Goal: Task Accomplishment & Management: Manage account settings

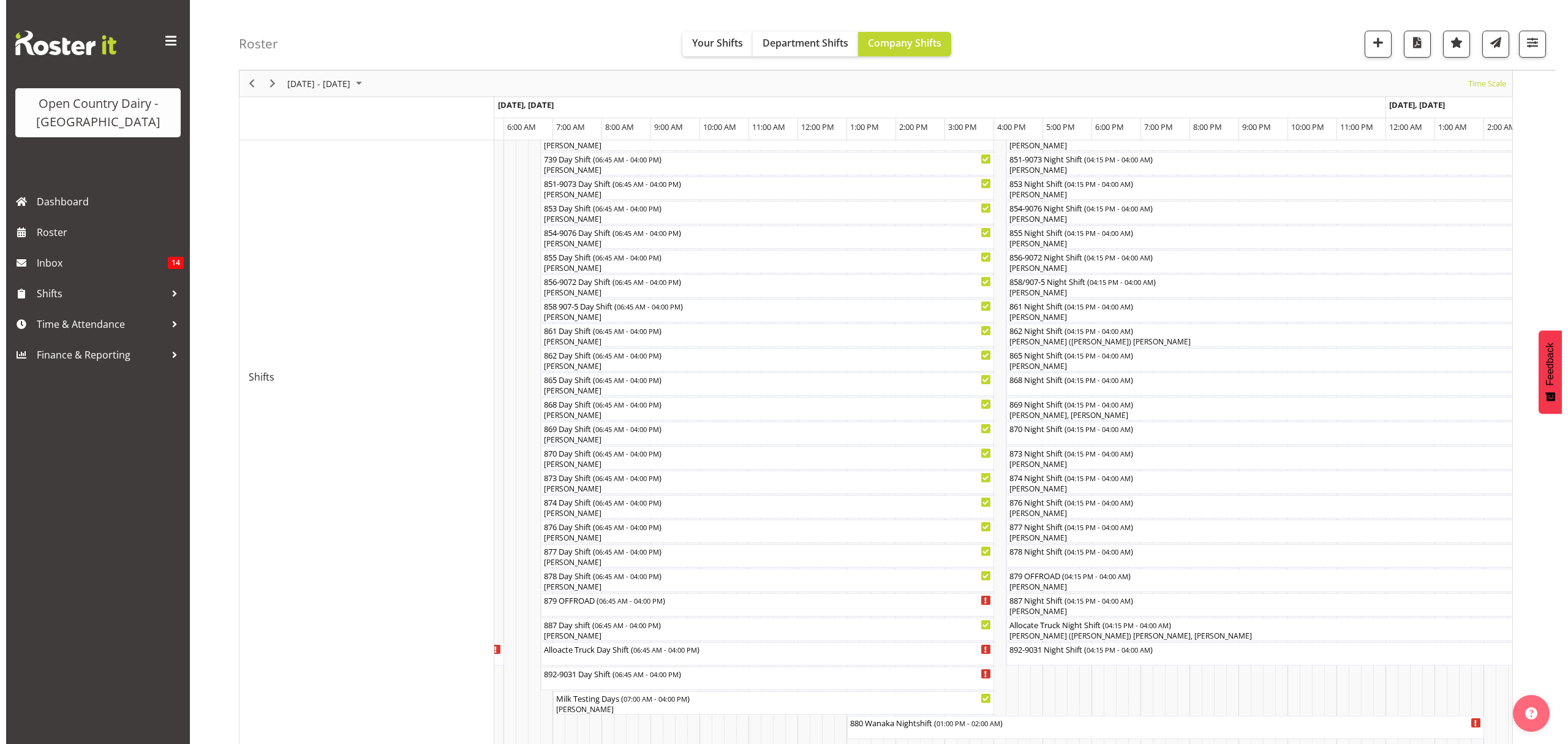
scroll to position [245, 0]
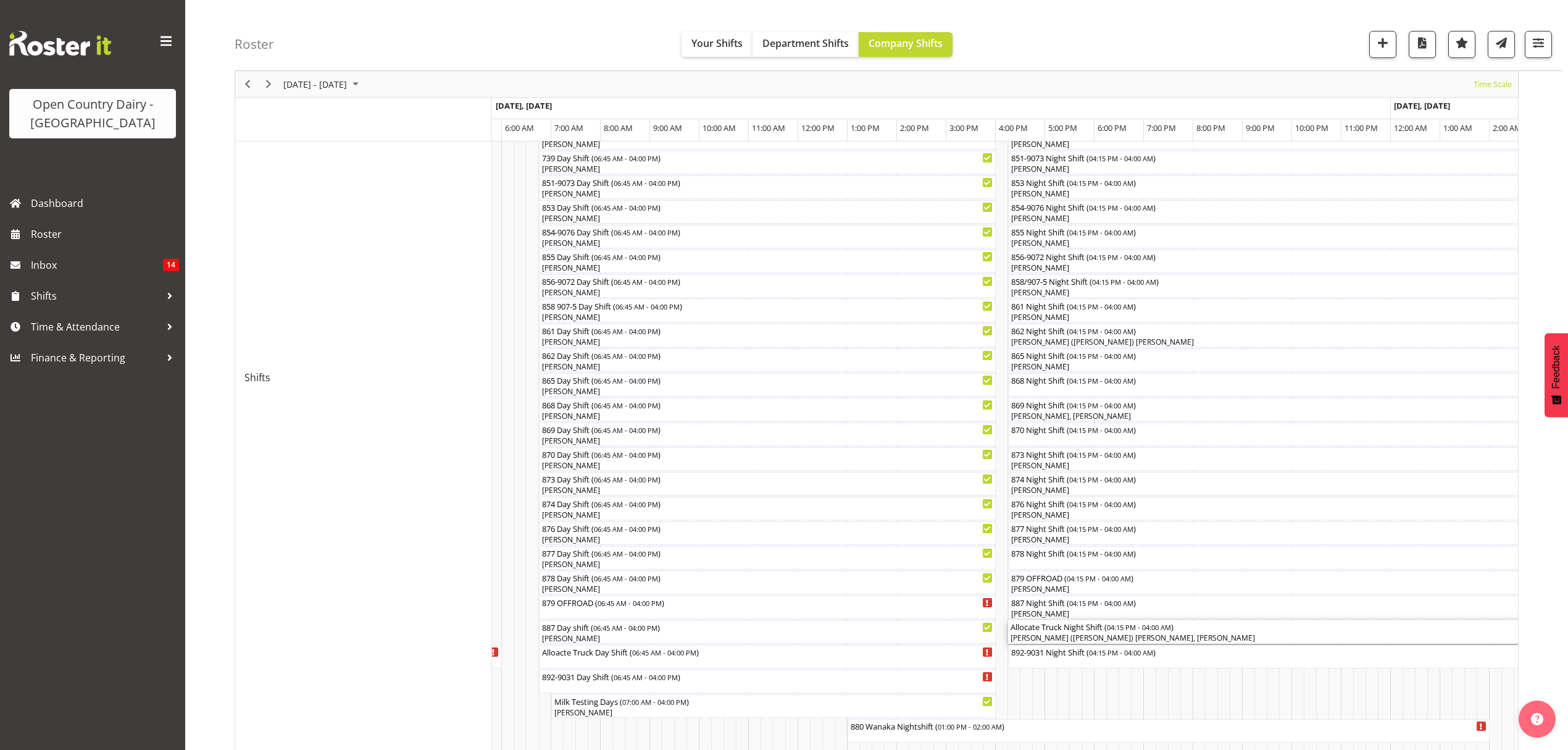
click at [1125, 636] on div "[PERSON_NAME] ([PERSON_NAME]) [PERSON_NAME], [PERSON_NAME]" at bounding box center [1298, 638] width 575 height 11
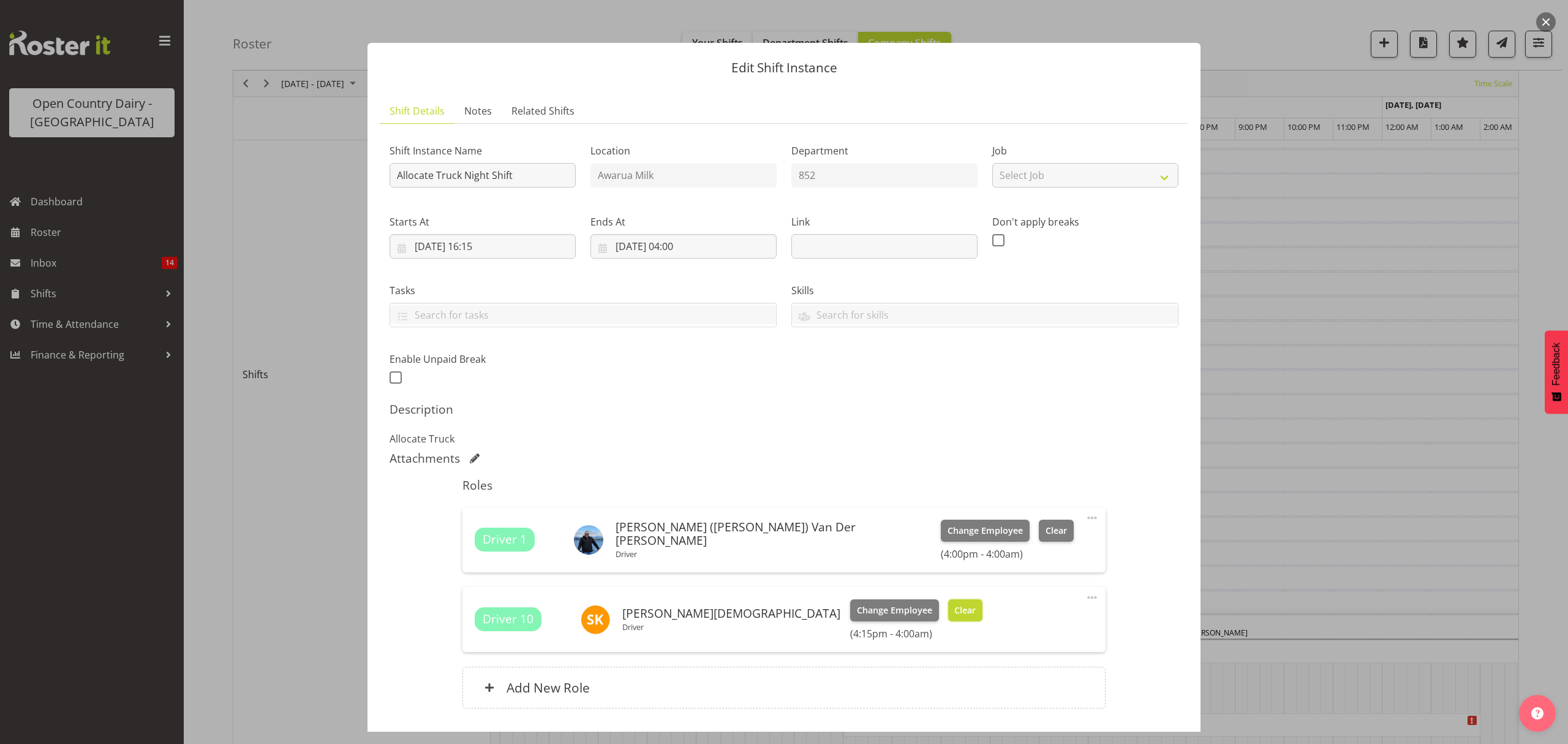
click at [954, 608] on span "Clear" at bounding box center [964, 610] width 21 height 13
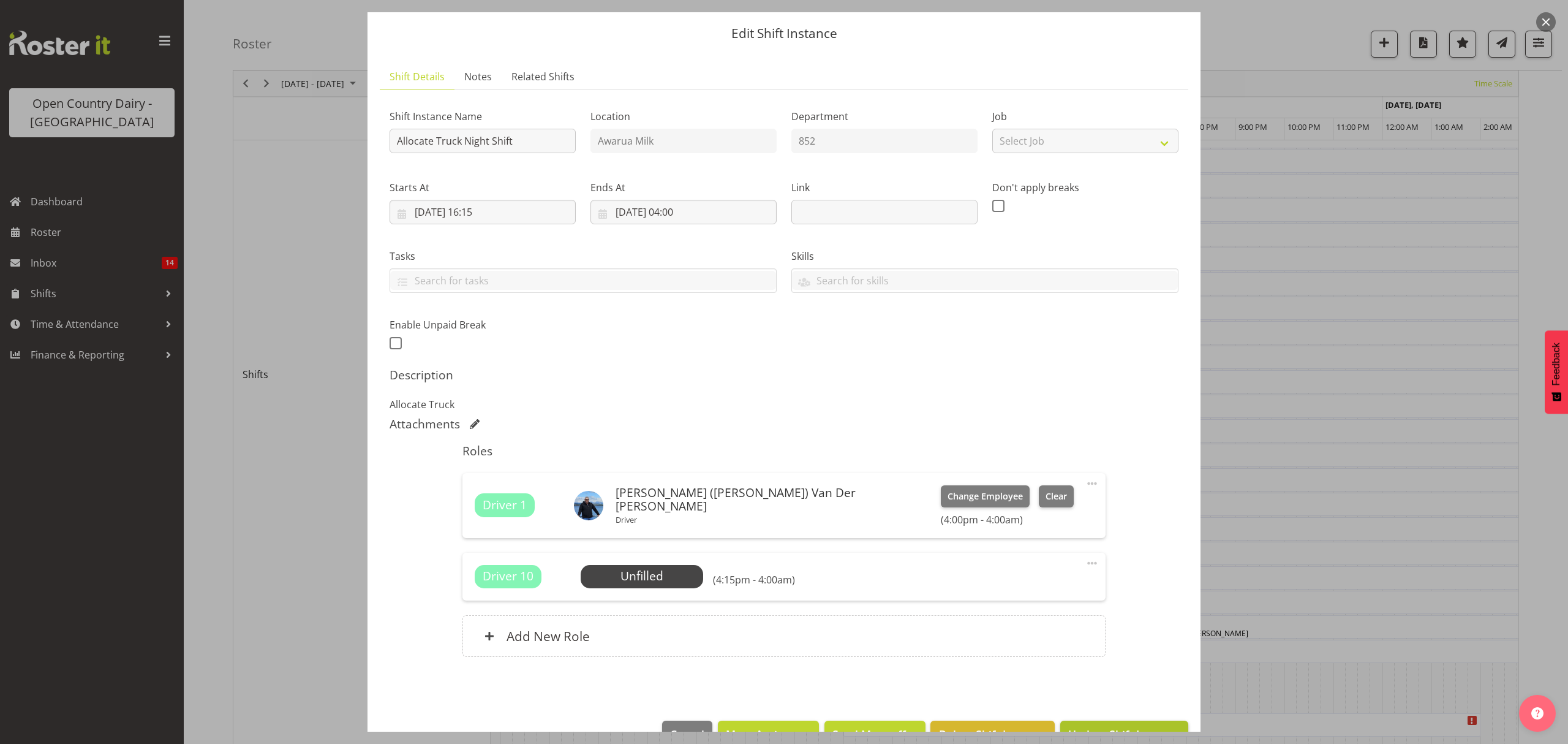
scroll to position [0, 0]
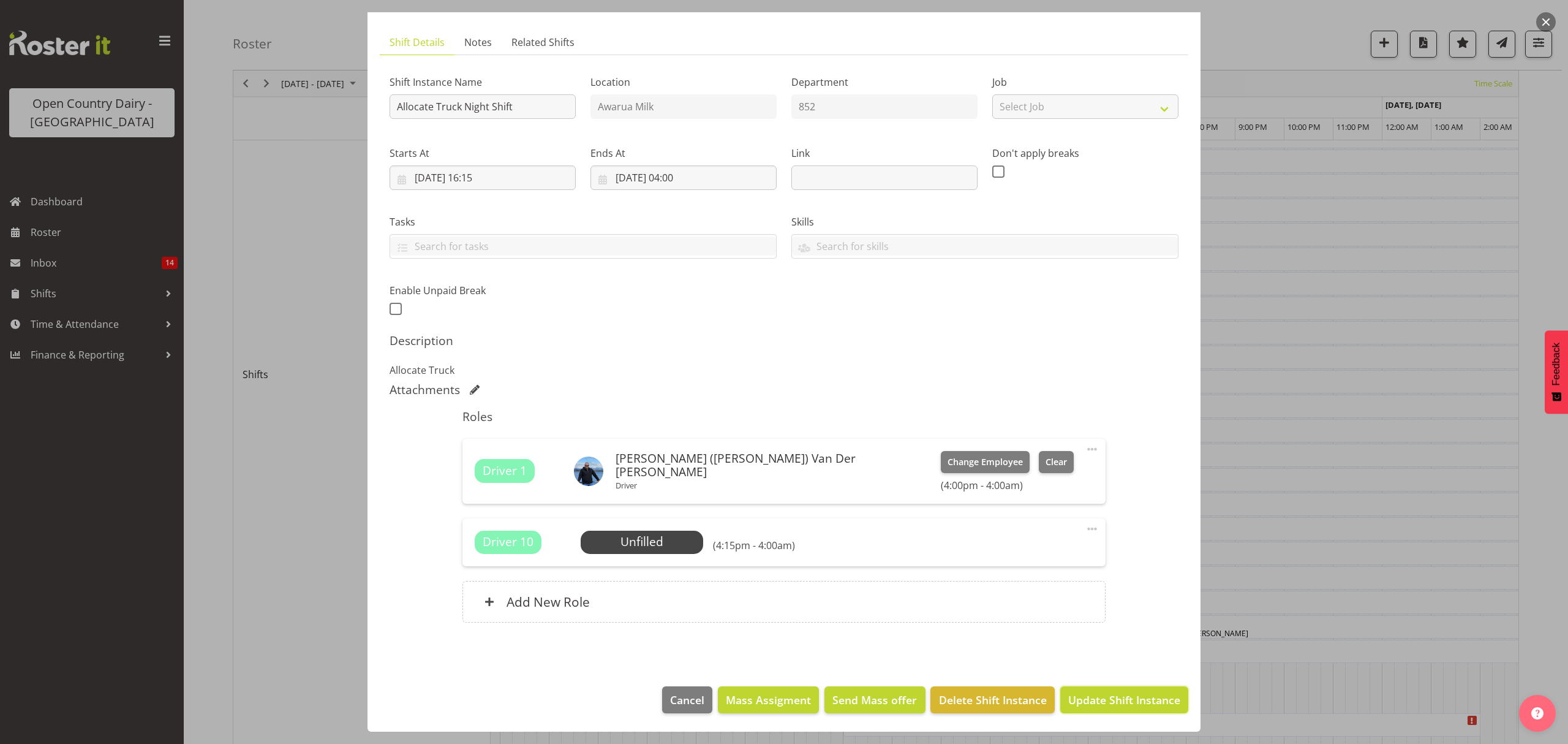
click at [1105, 692] on span "Update Shift Instance" at bounding box center [1123, 699] width 112 height 16
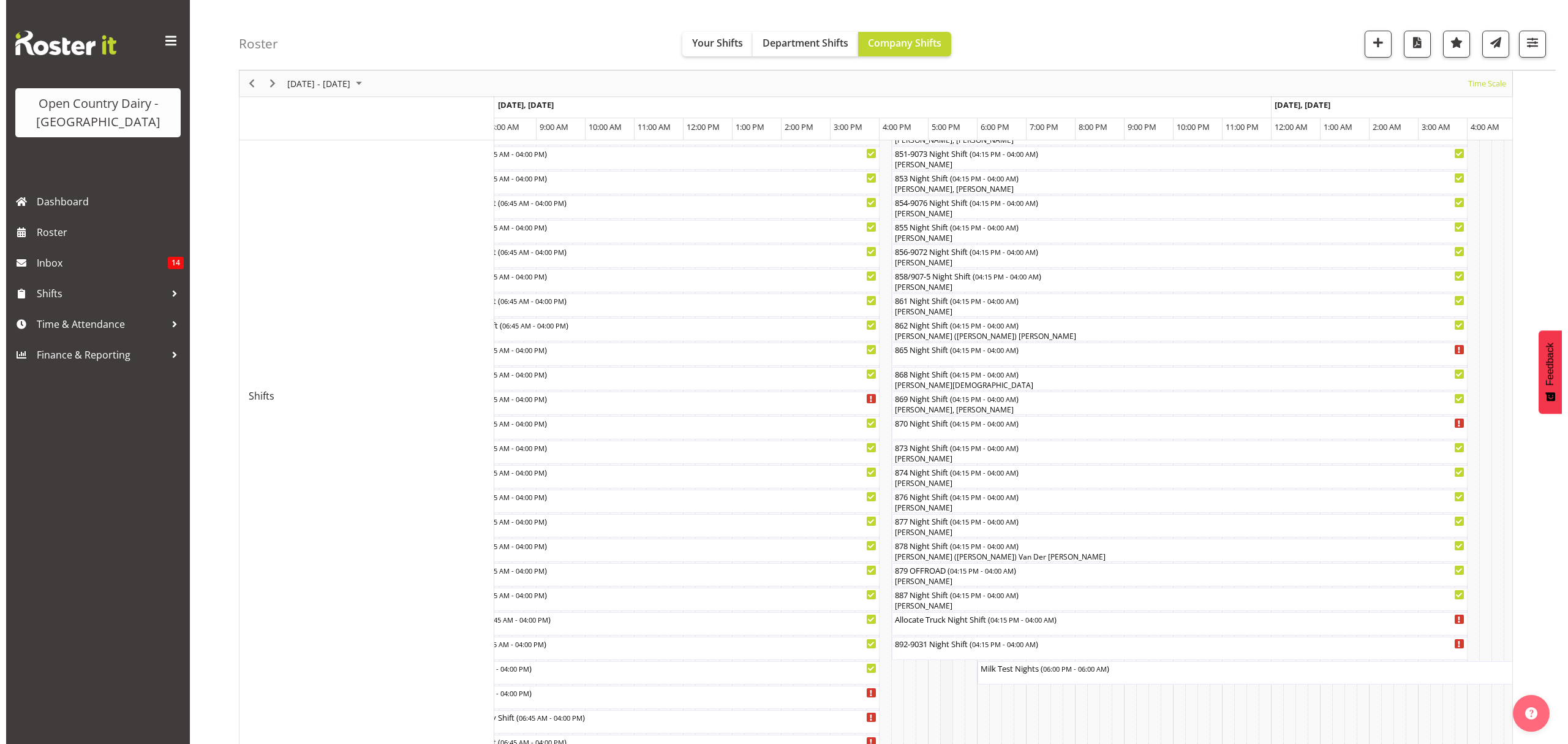
scroll to position [223, 0]
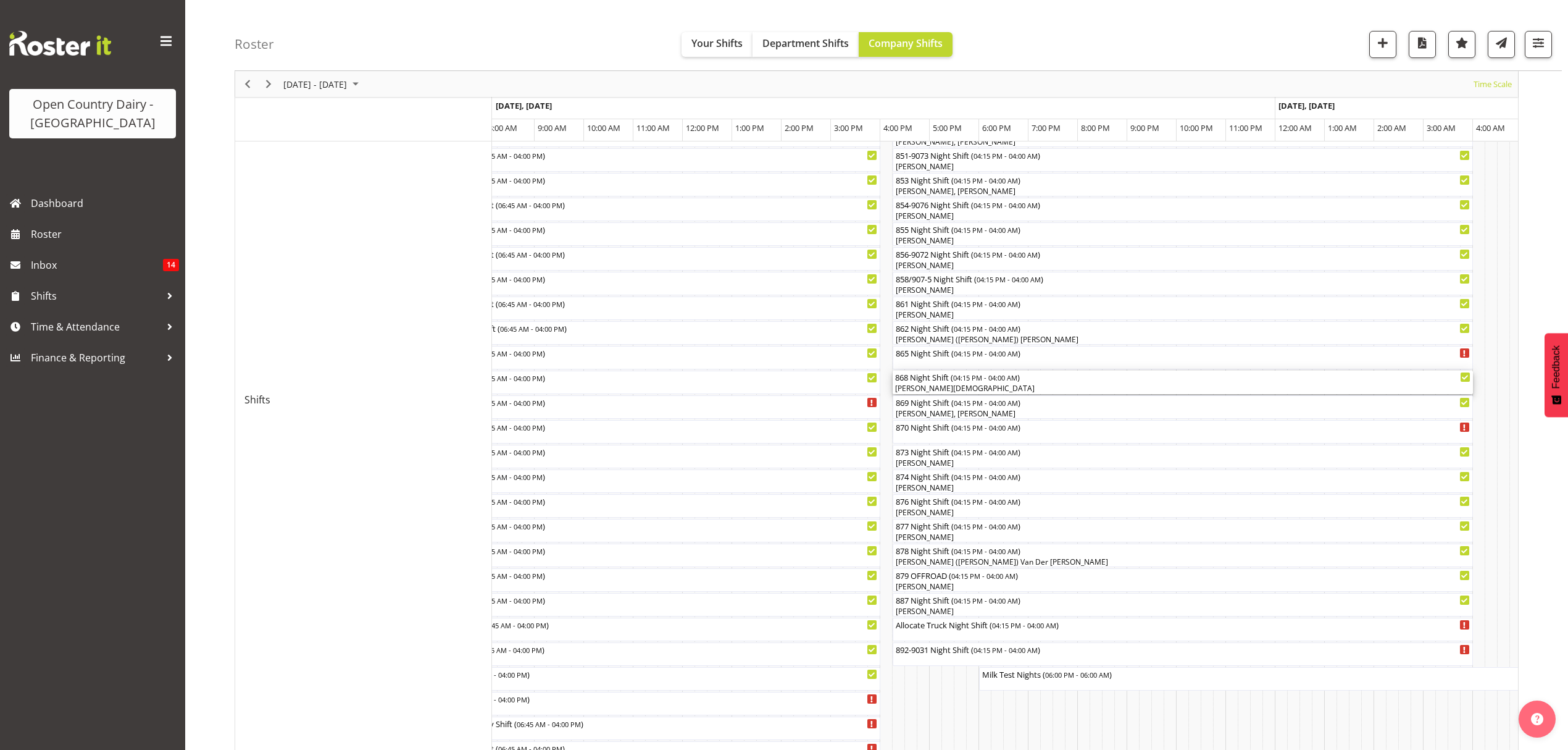
click at [924, 386] on div "[PERSON_NAME][DEMOGRAPHIC_DATA]" at bounding box center [1182, 388] width 575 height 11
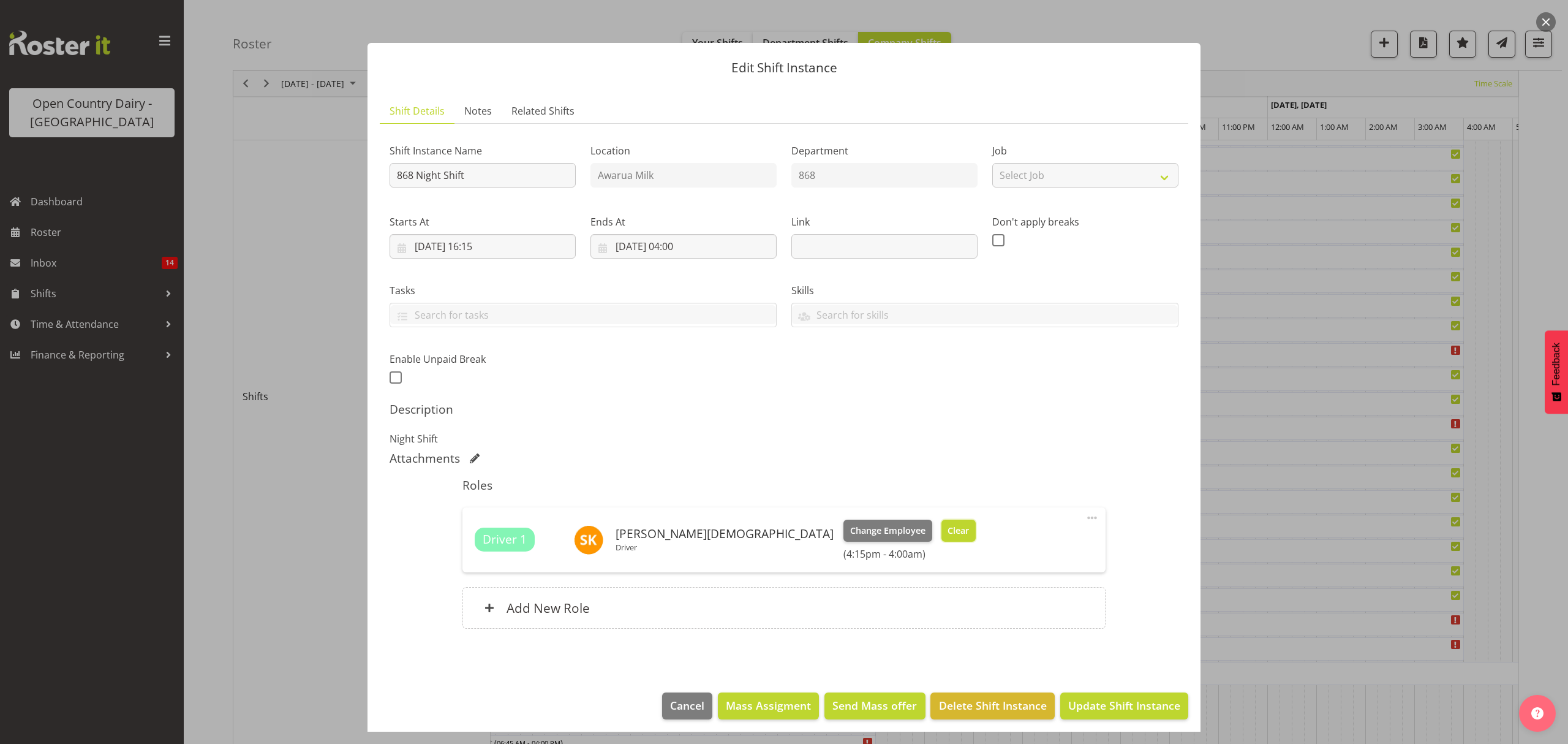
click at [947, 528] on span "Clear" at bounding box center [957, 530] width 21 height 13
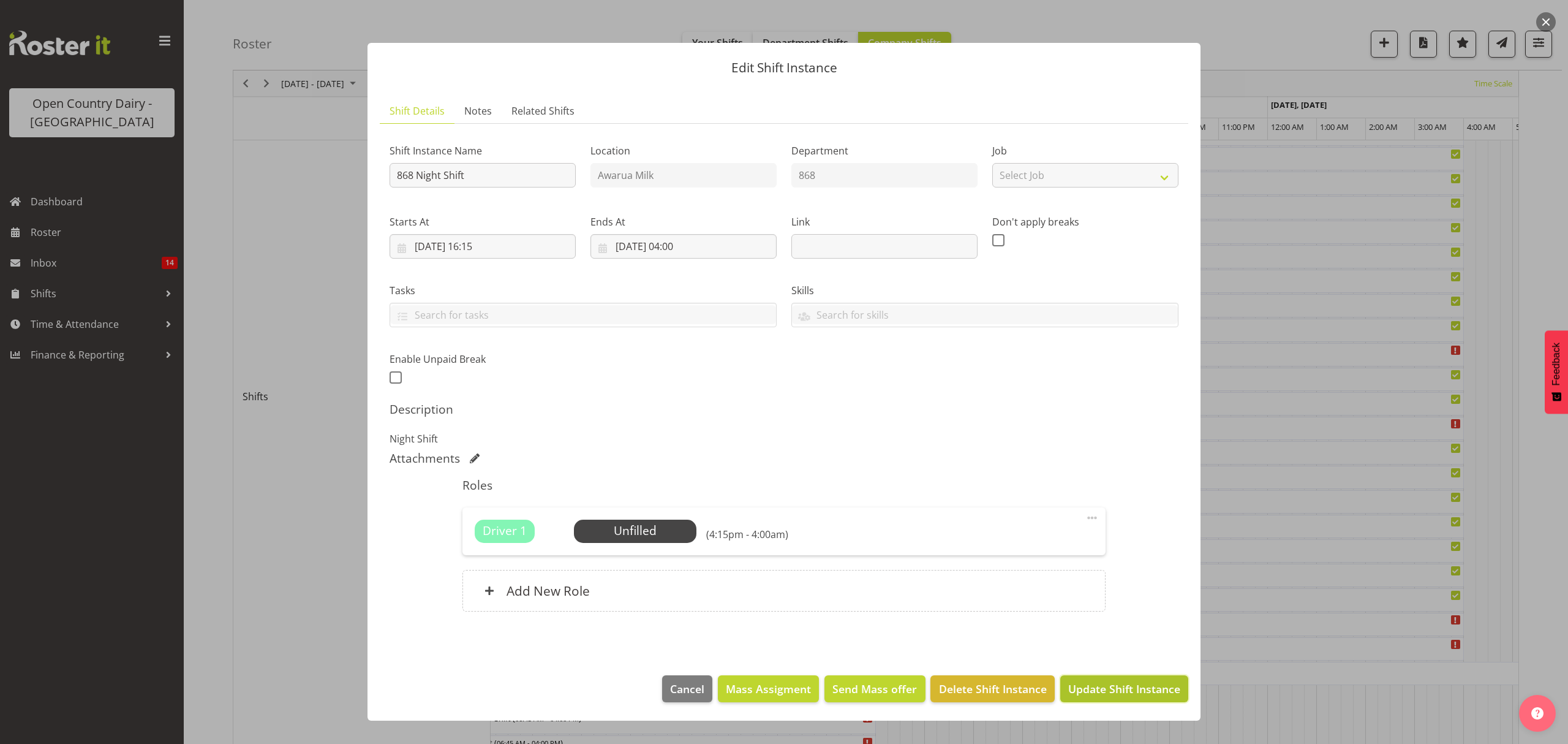
click at [1081, 689] on span "Update Shift Instance" at bounding box center [1123, 688] width 112 height 16
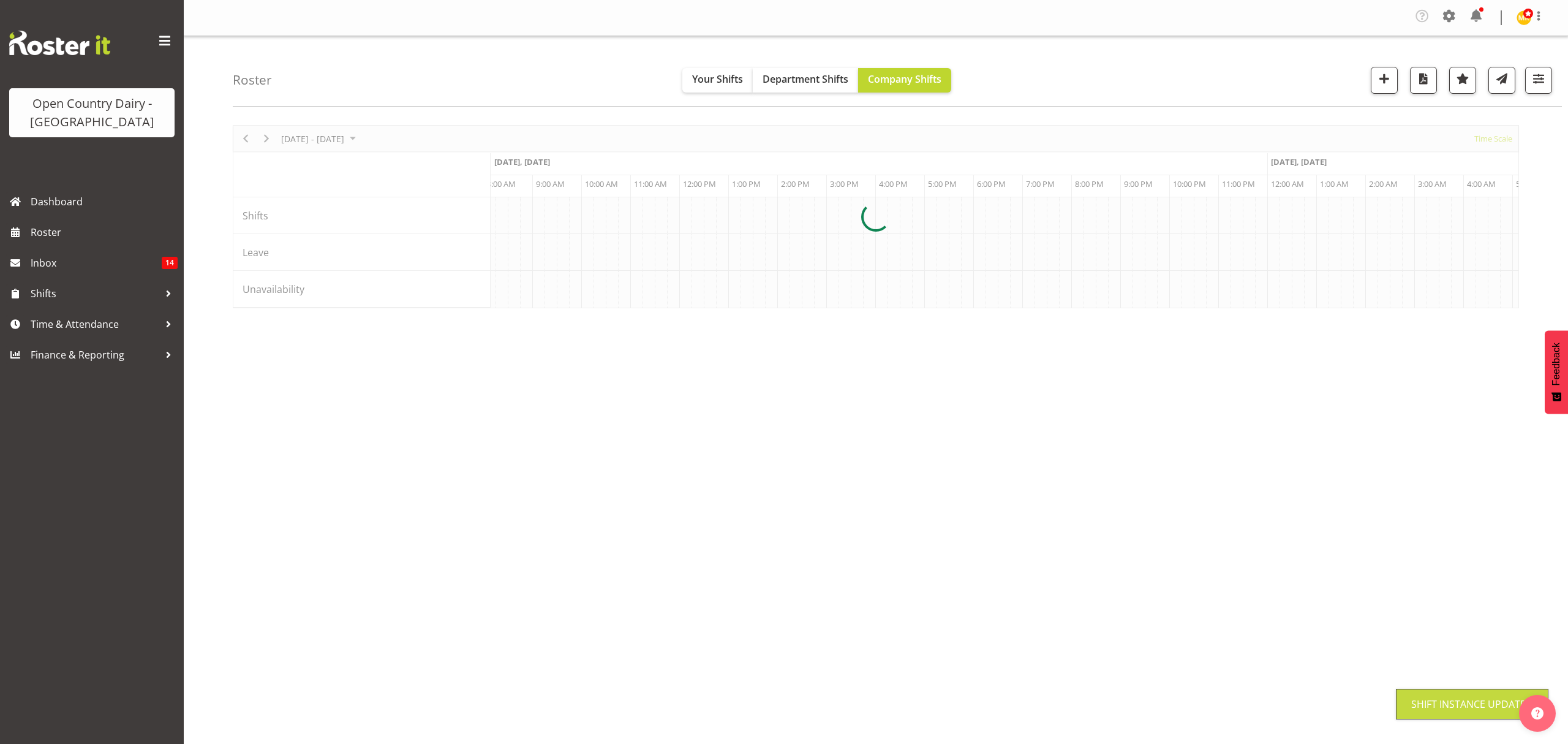
scroll to position [0, 0]
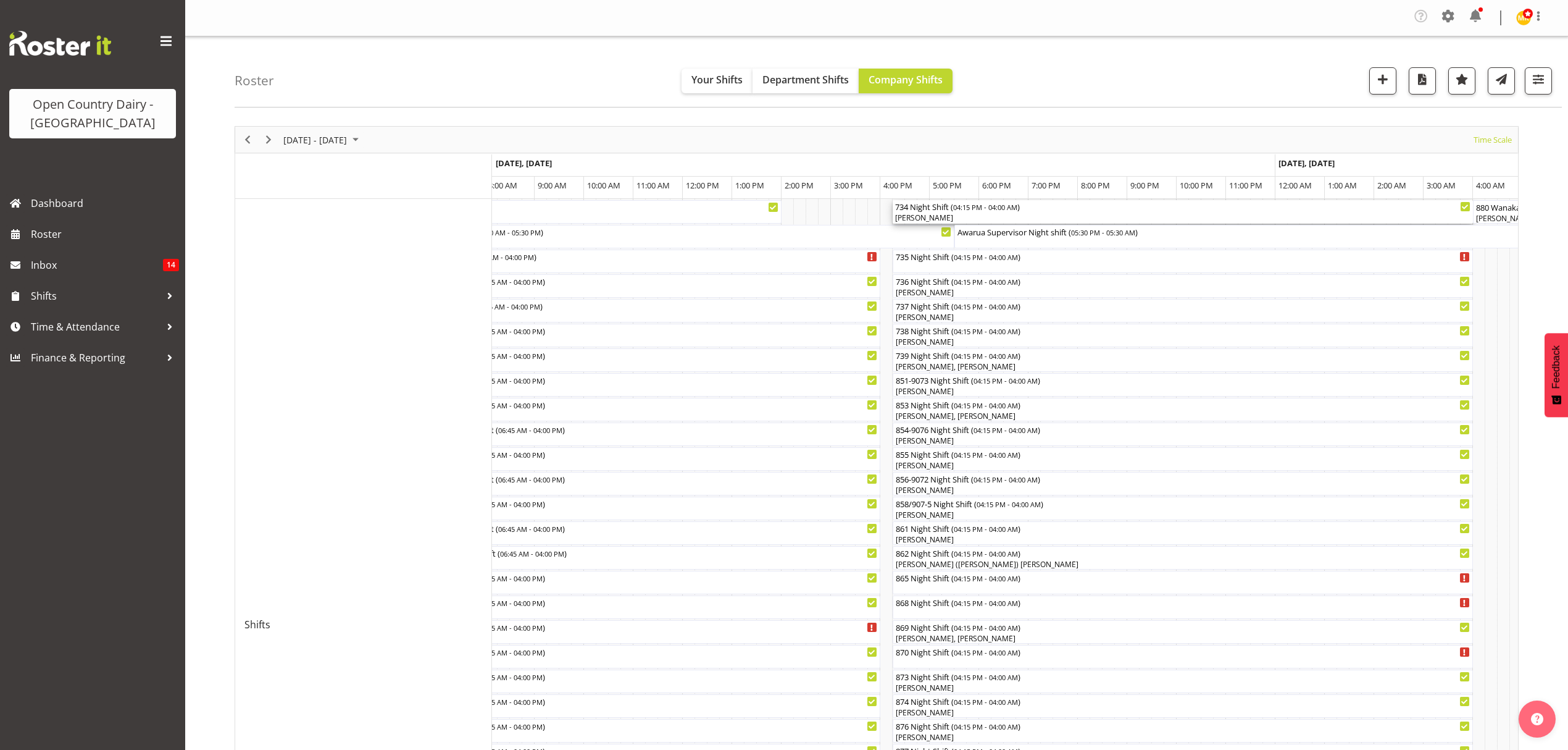
click at [925, 208] on div "734 Night Shift ( 04:15 PM - 04:00 AM )" at bounding box center [1182, 206] width 575 height 13
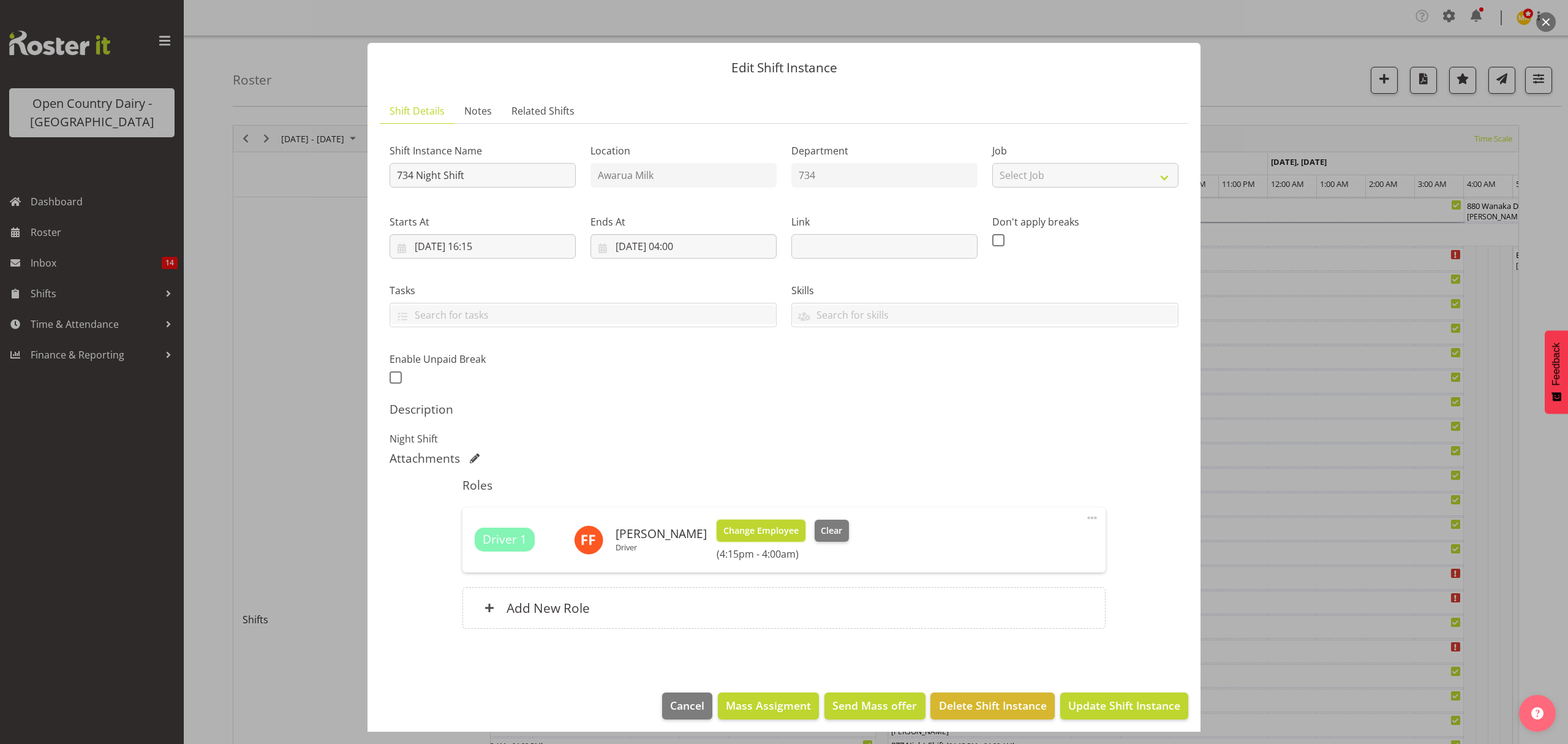
click at [750, 530] on span "Change Employee" at bounding box center [761, 530] width 75 height 13
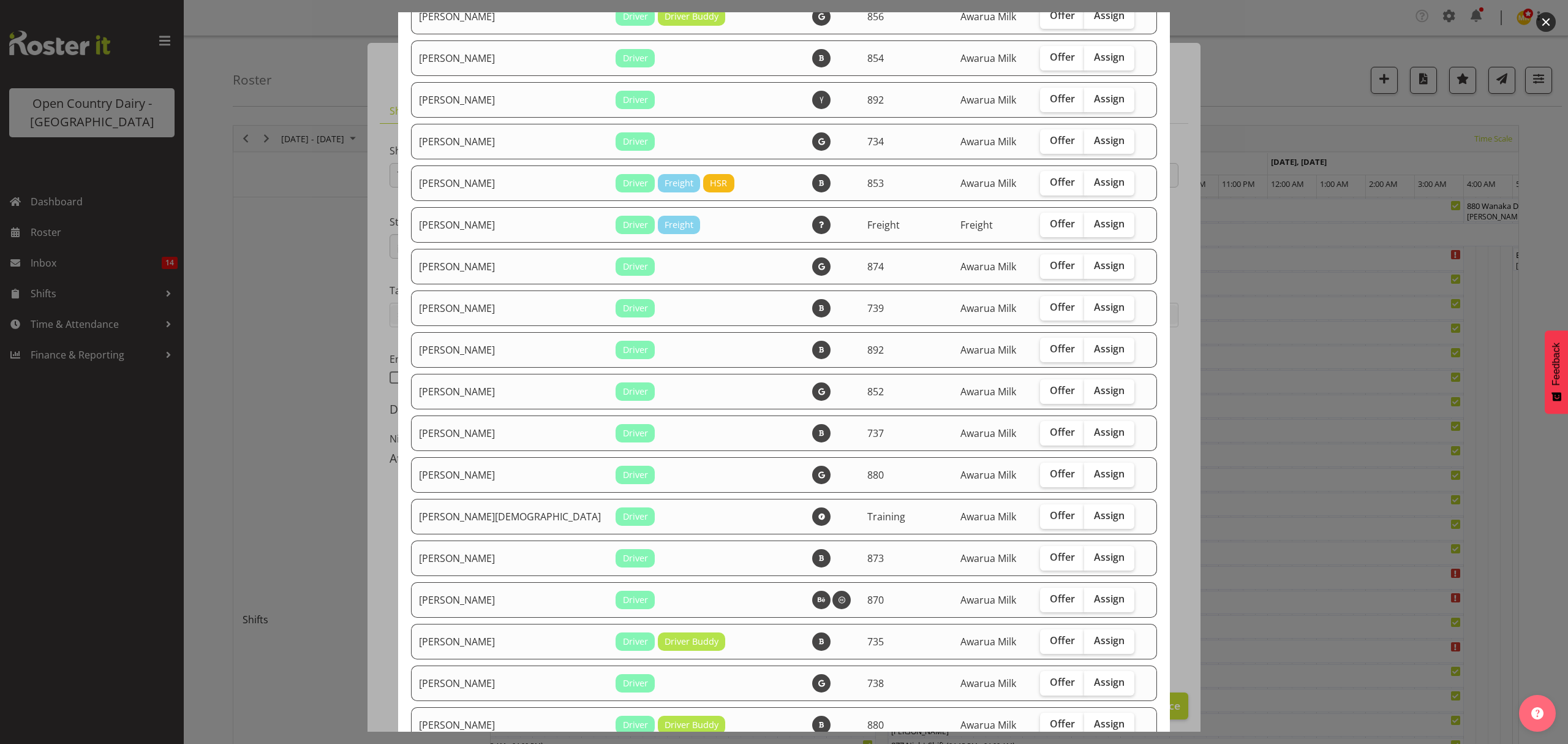
scroll to position [1226, 0]
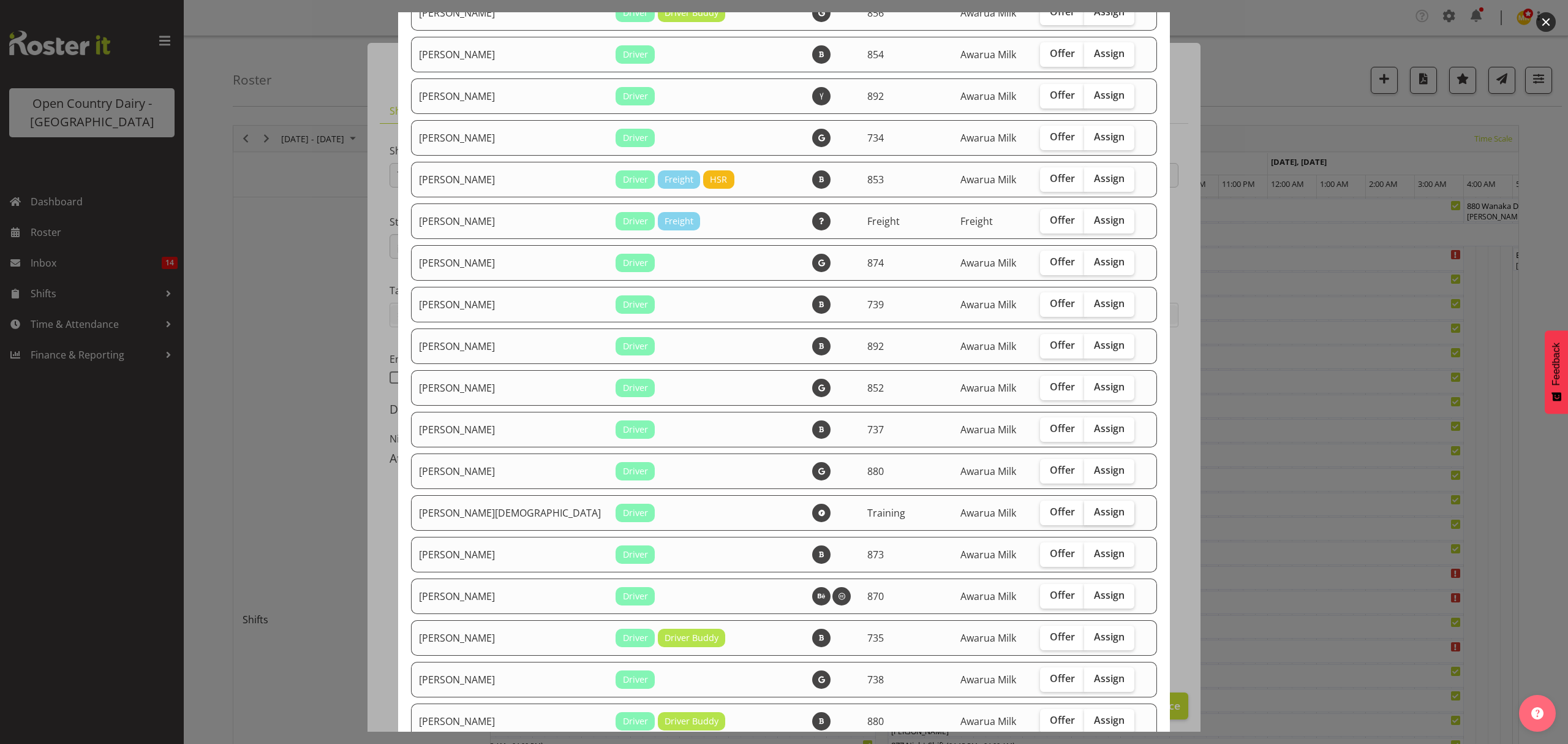
click at [1094, 511] on span "Assign" at bounding box center [1108, 511] width 31 height 13
click at [1084, 511] on input "Assign" at bounding box center [1088, 511] width 8 height 8
checkbox input "true"
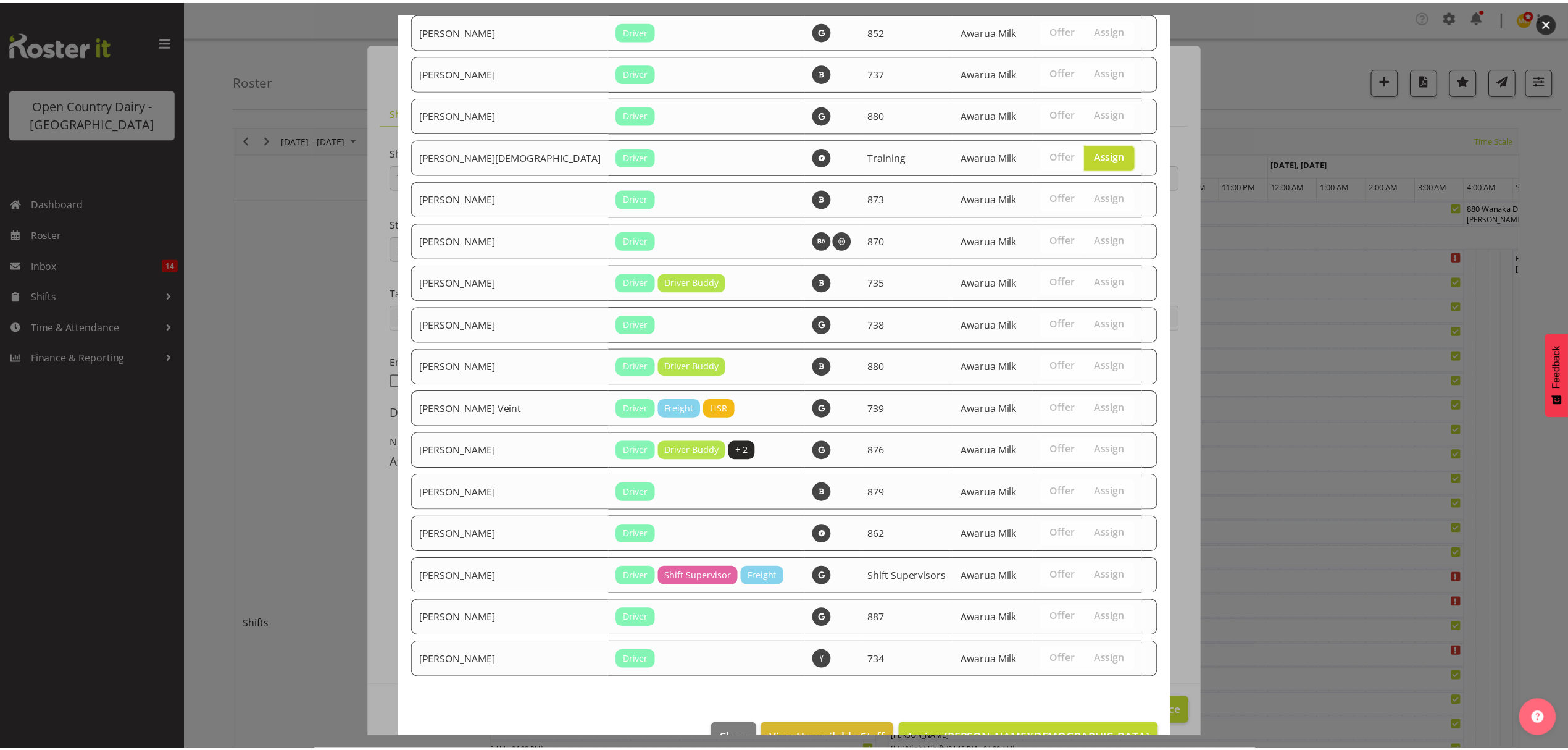
scroll to position [1628, 0]
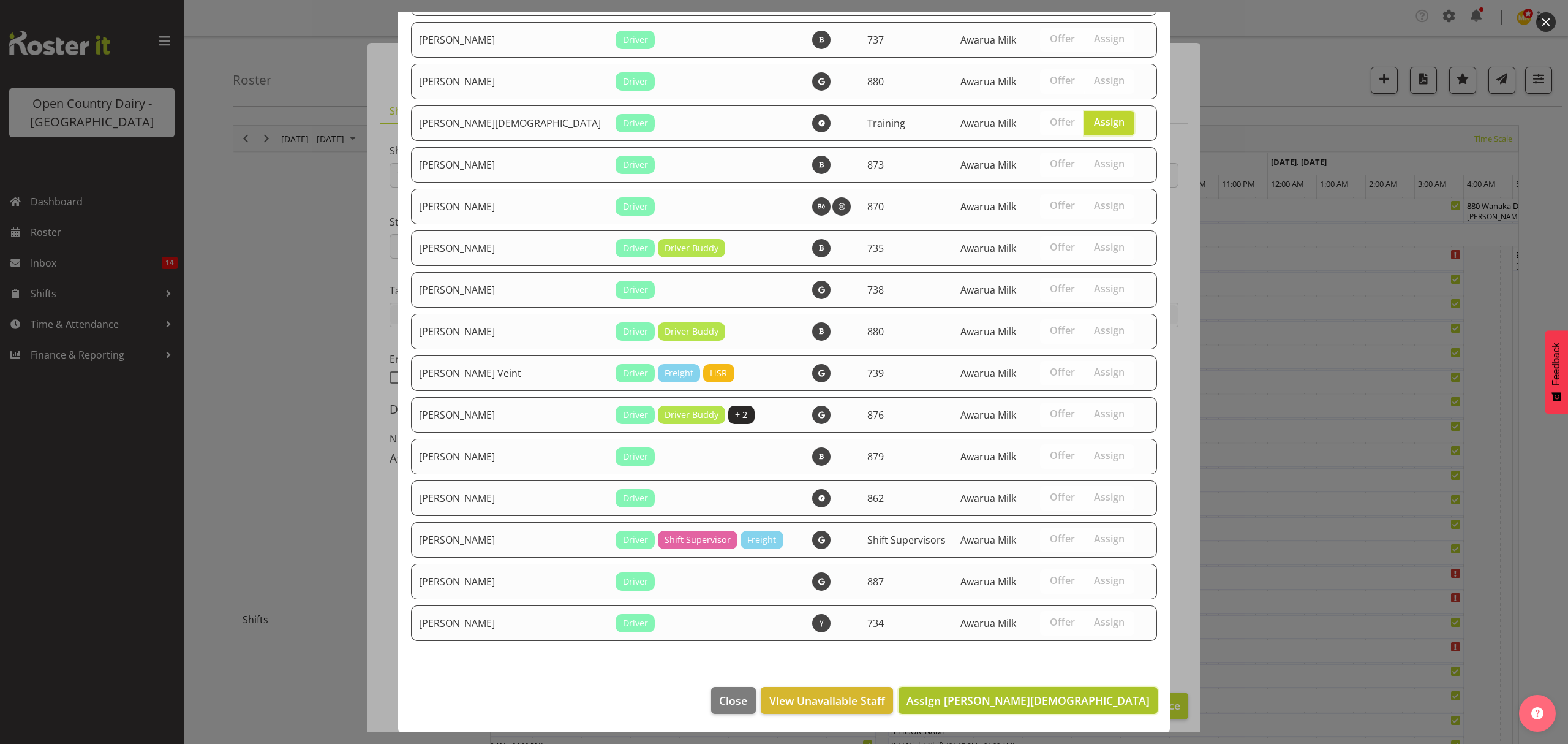
click at [1070, 697] on span "Assign [PERSON_NAME][DEMOGRAPHIC_DATA]" at bounding box center [1028, 700] width 243 height 15
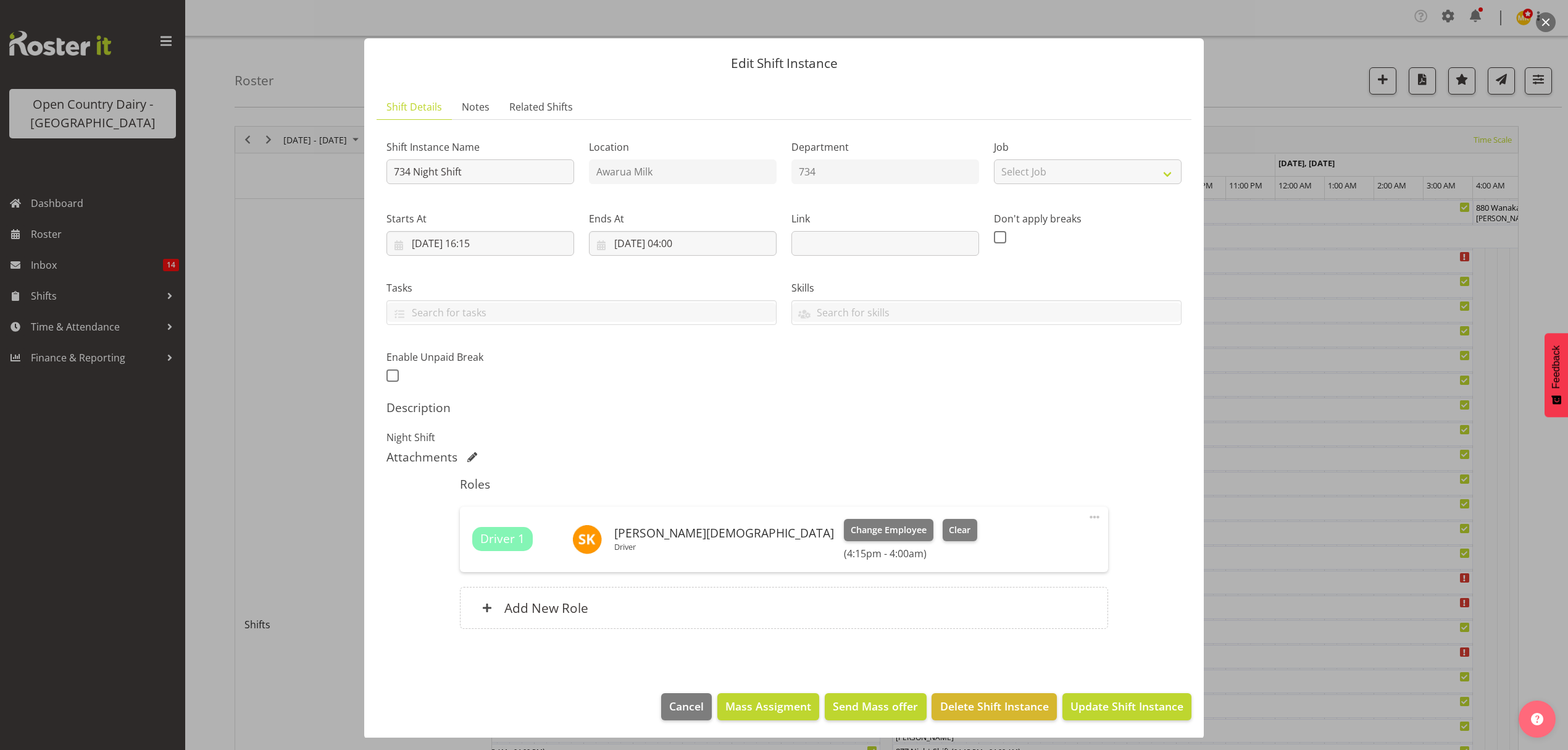
scroll to position [7, 0]
click at [1116, 702] on span "Update Shift Instance" at bounding box center [1126, 704] width 113 height 16
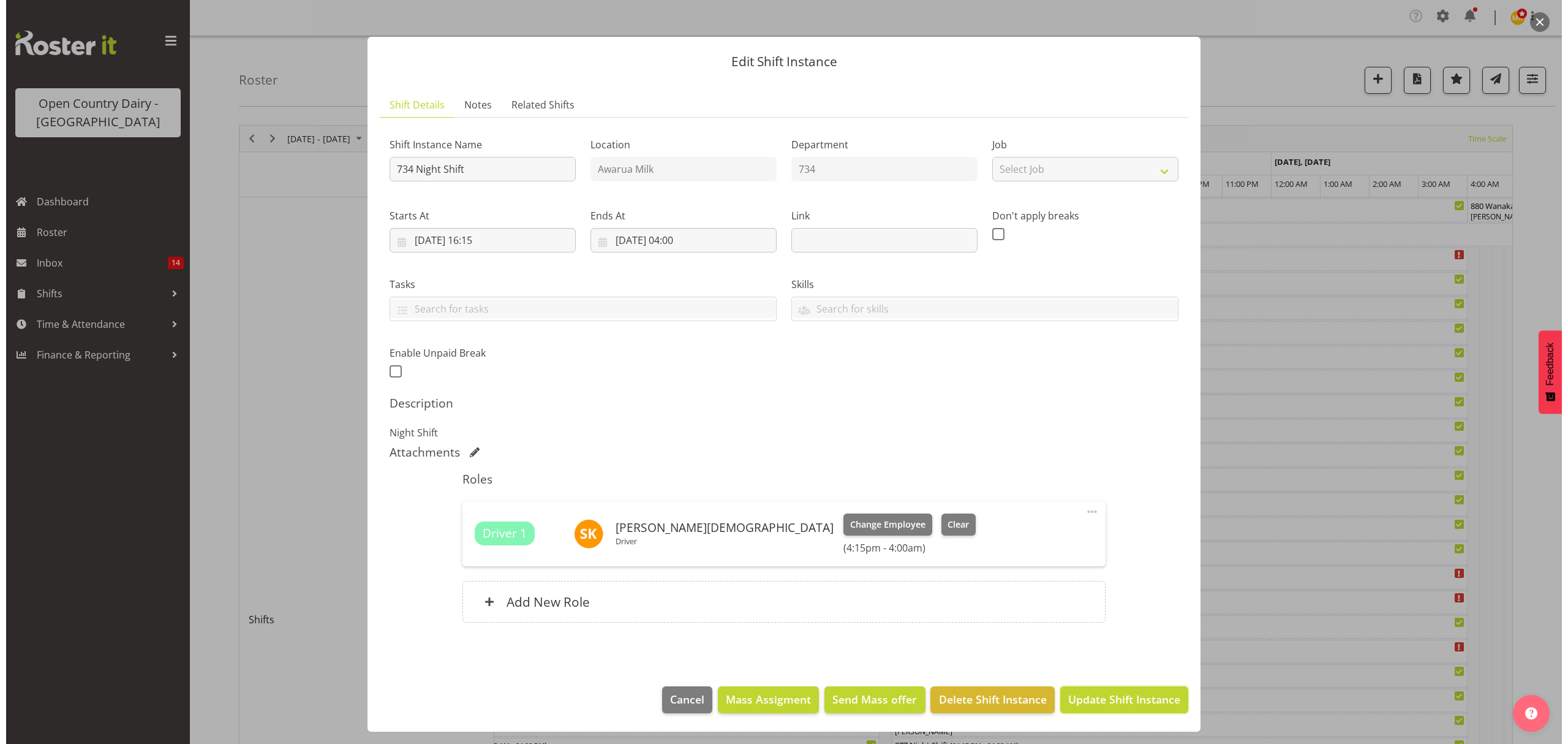
scroll to position [0, 0]
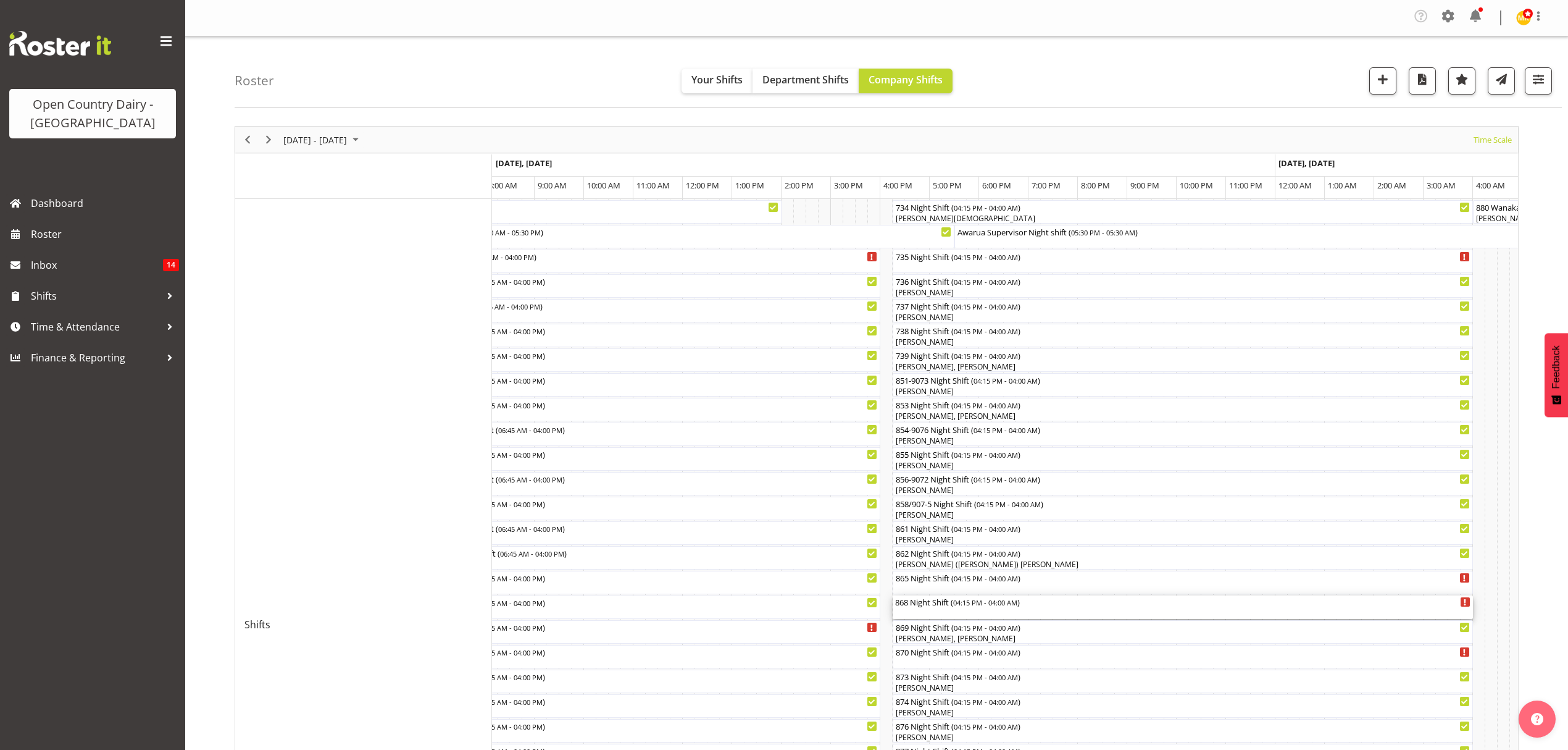
click at [921, 606] on div "868 Night Shift ( 04:15 PM - 04:00 AM )" at bounding box center [1182, 602] width 575 height 13
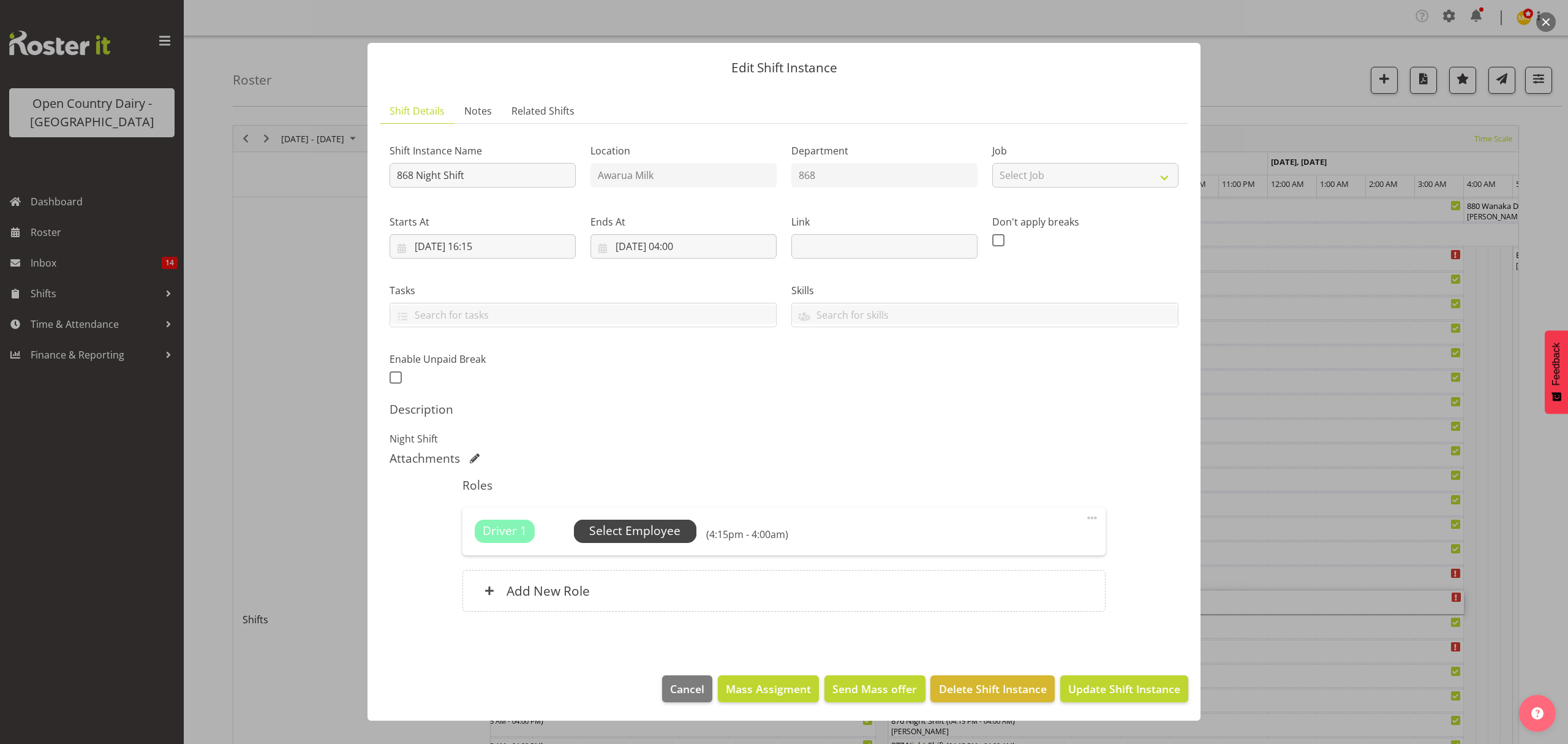
click at [654, 542] on span "Select Employee" at bounding box center [635, 531] width 122 height 23
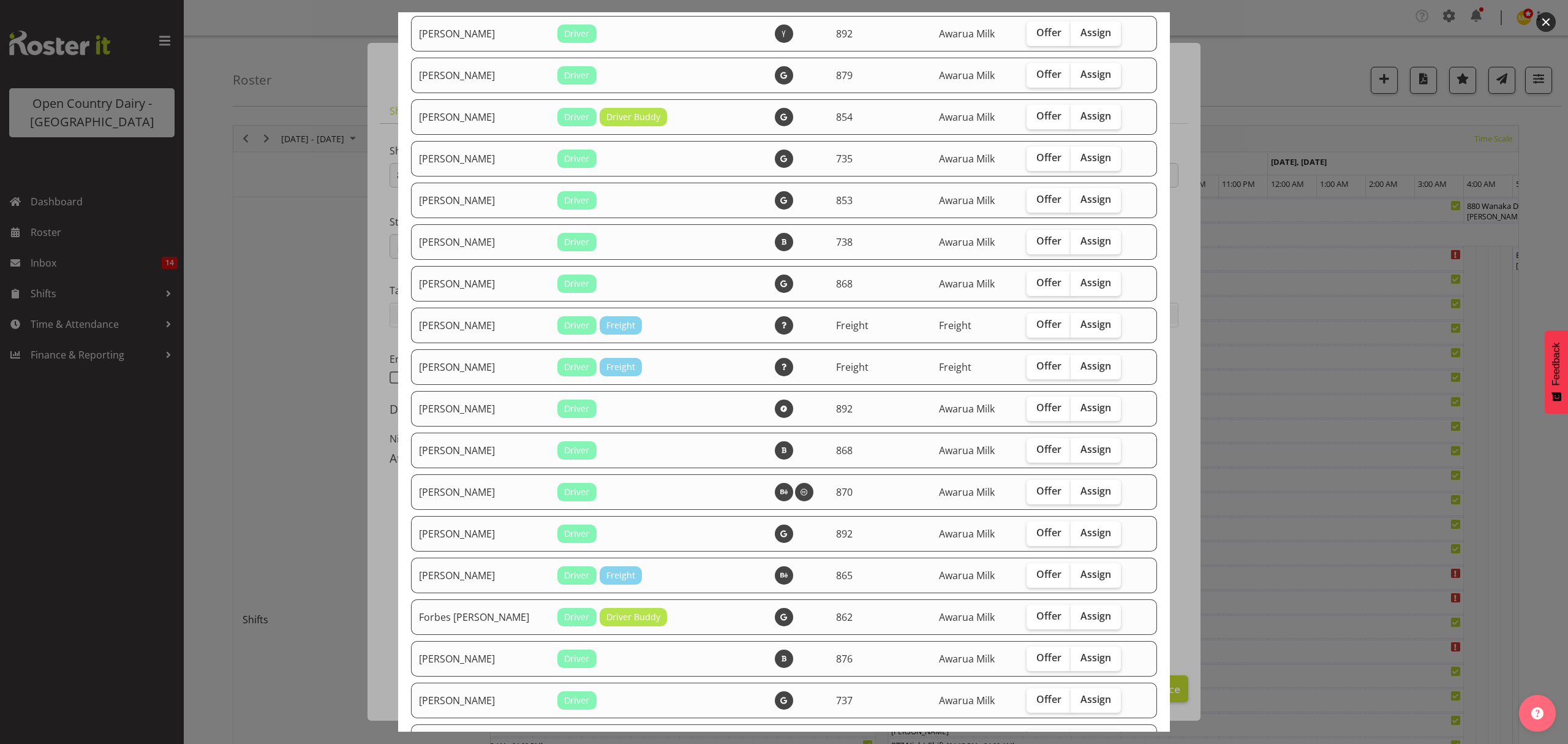
scroll to position [490, 0]
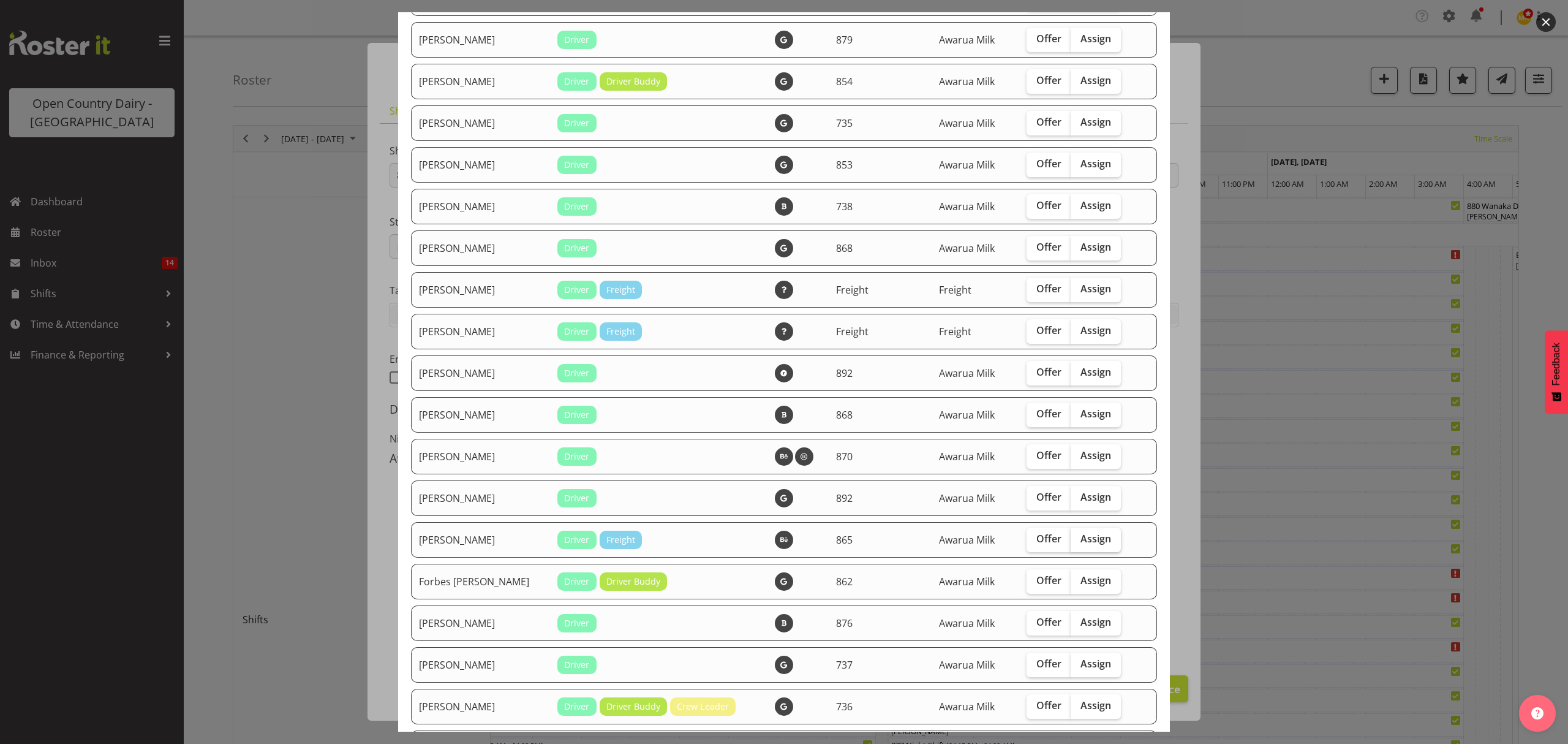
click at [1080, 533] on span "Assign" at bounding box center [1095, 539] width 31 height 13
click at [1078, 535] on input "Assign" at bounding box center [1074, 539] width 8 height 8
checkbox input "true"
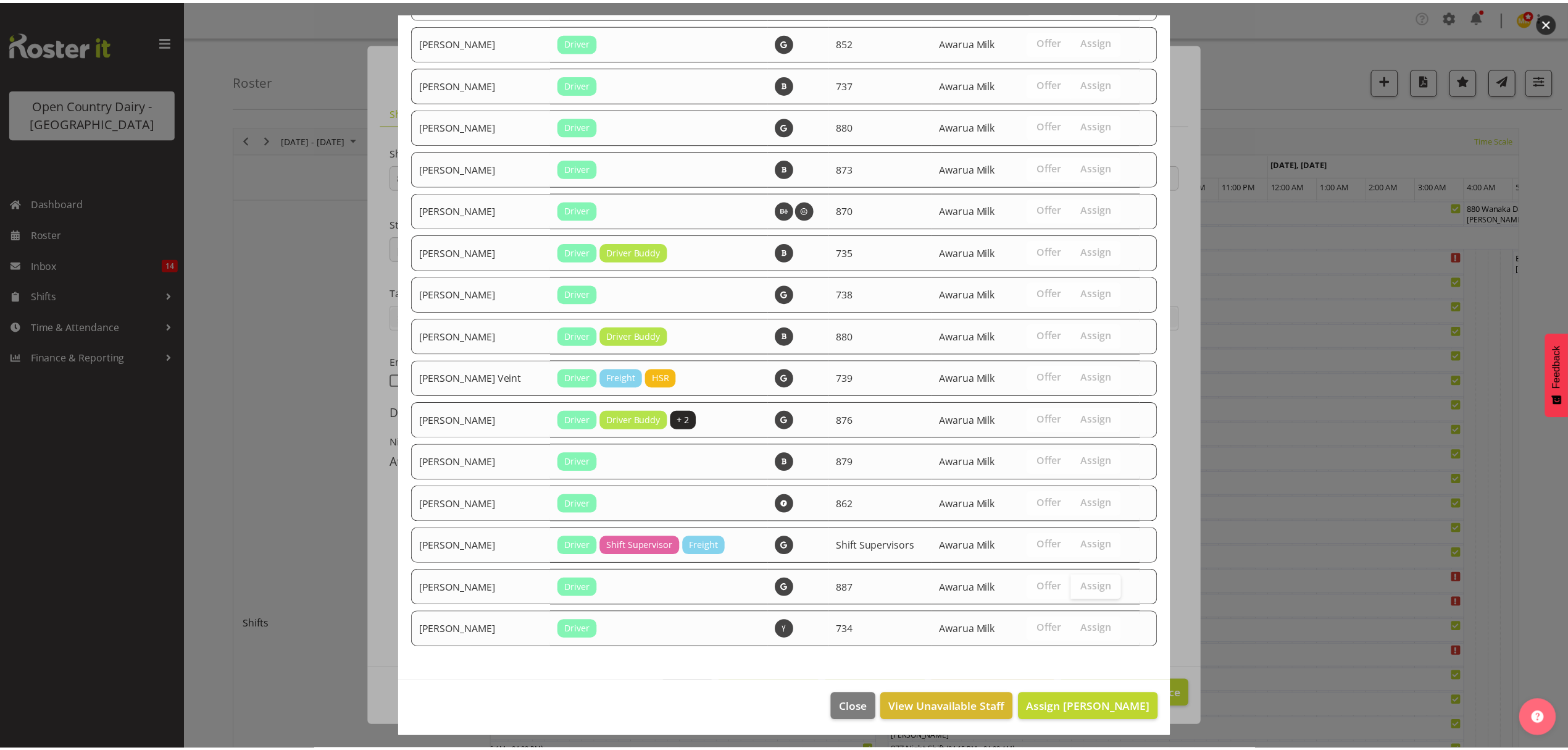
scroll to position [1670, 0]
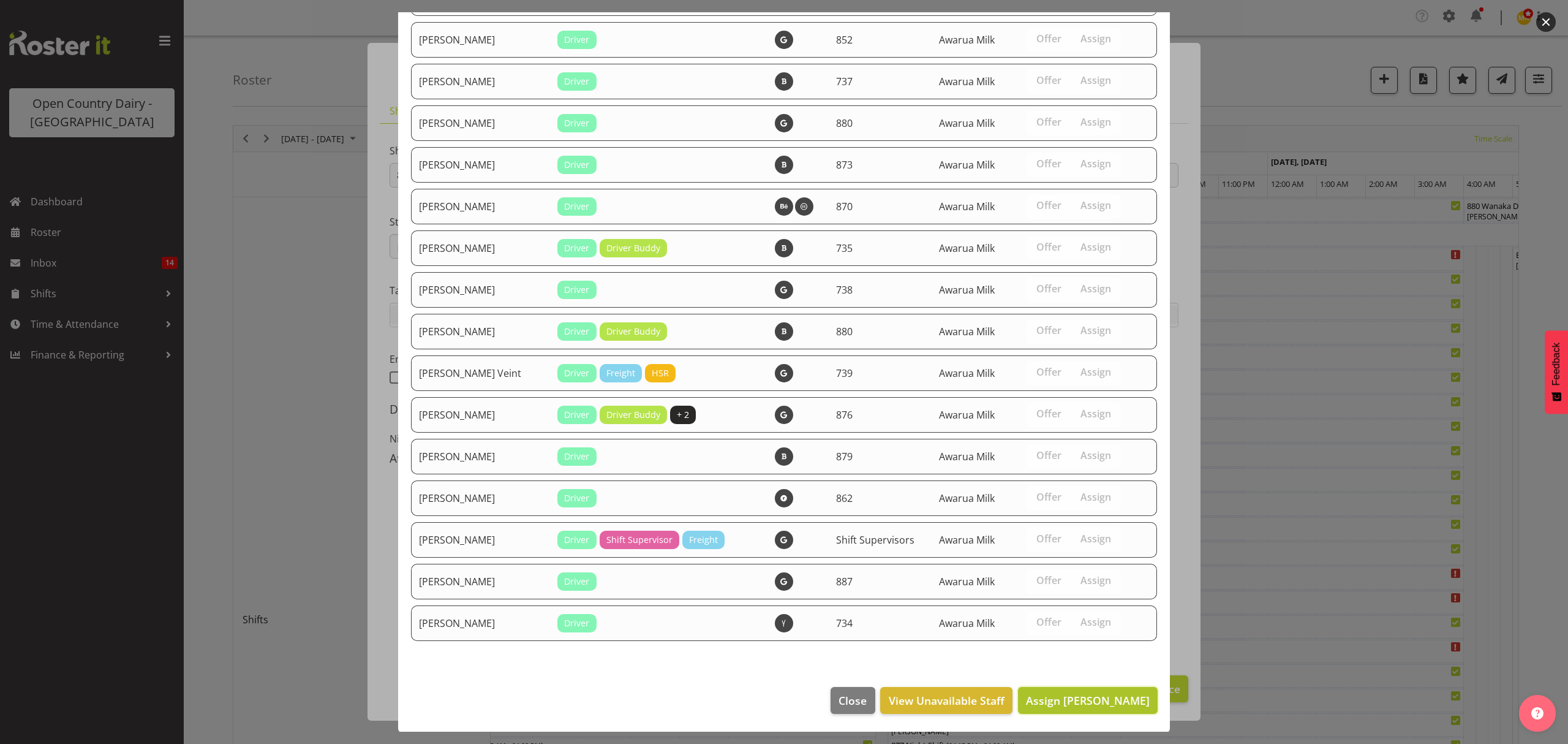
click at [1081, 695] on span "Assign [PERSON_NAME]" at bounding box center [1087, 700] width 124 height 15
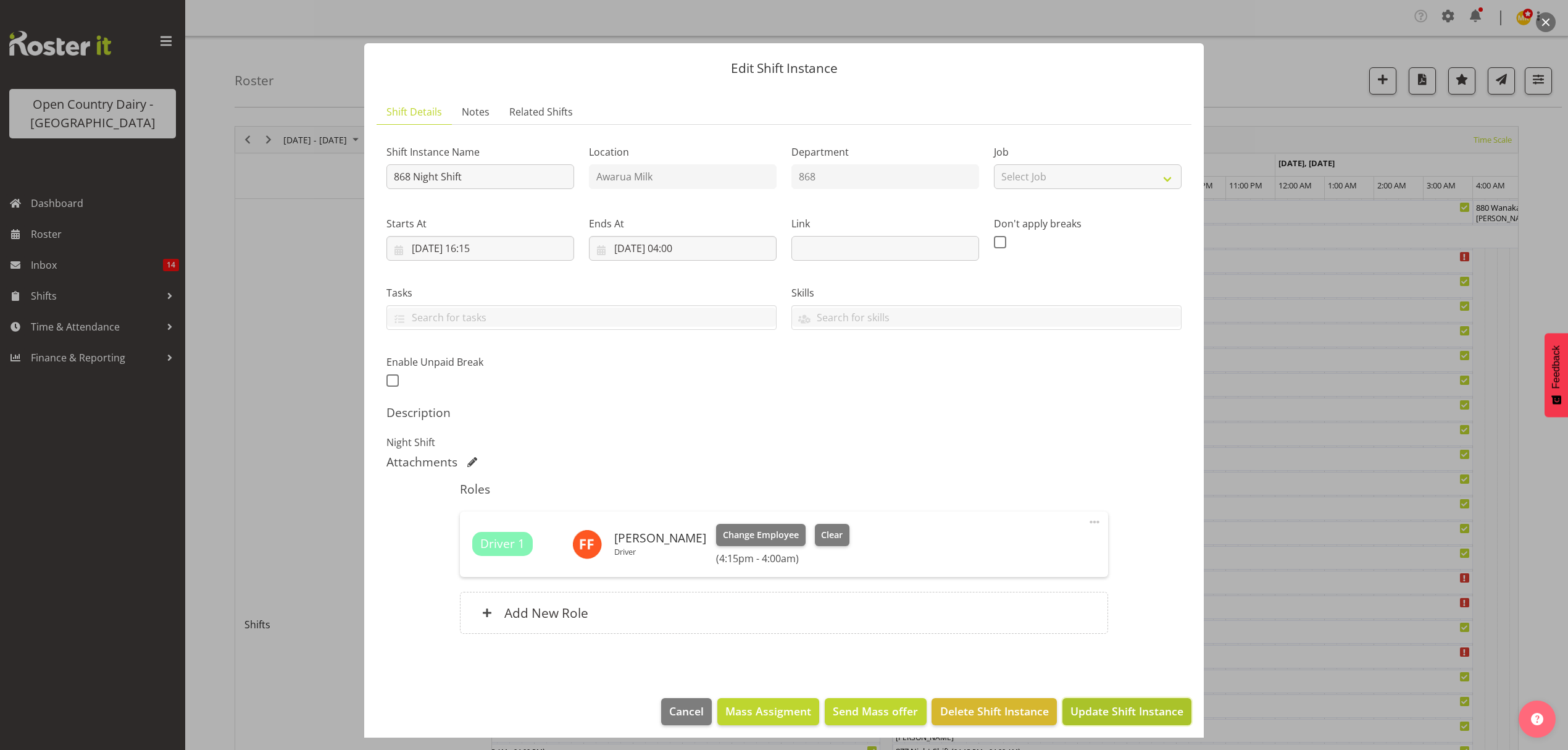
click at [1109, 709] on span "Update Shift Instance" at bounding box center [1126, 711] width 113 height 16
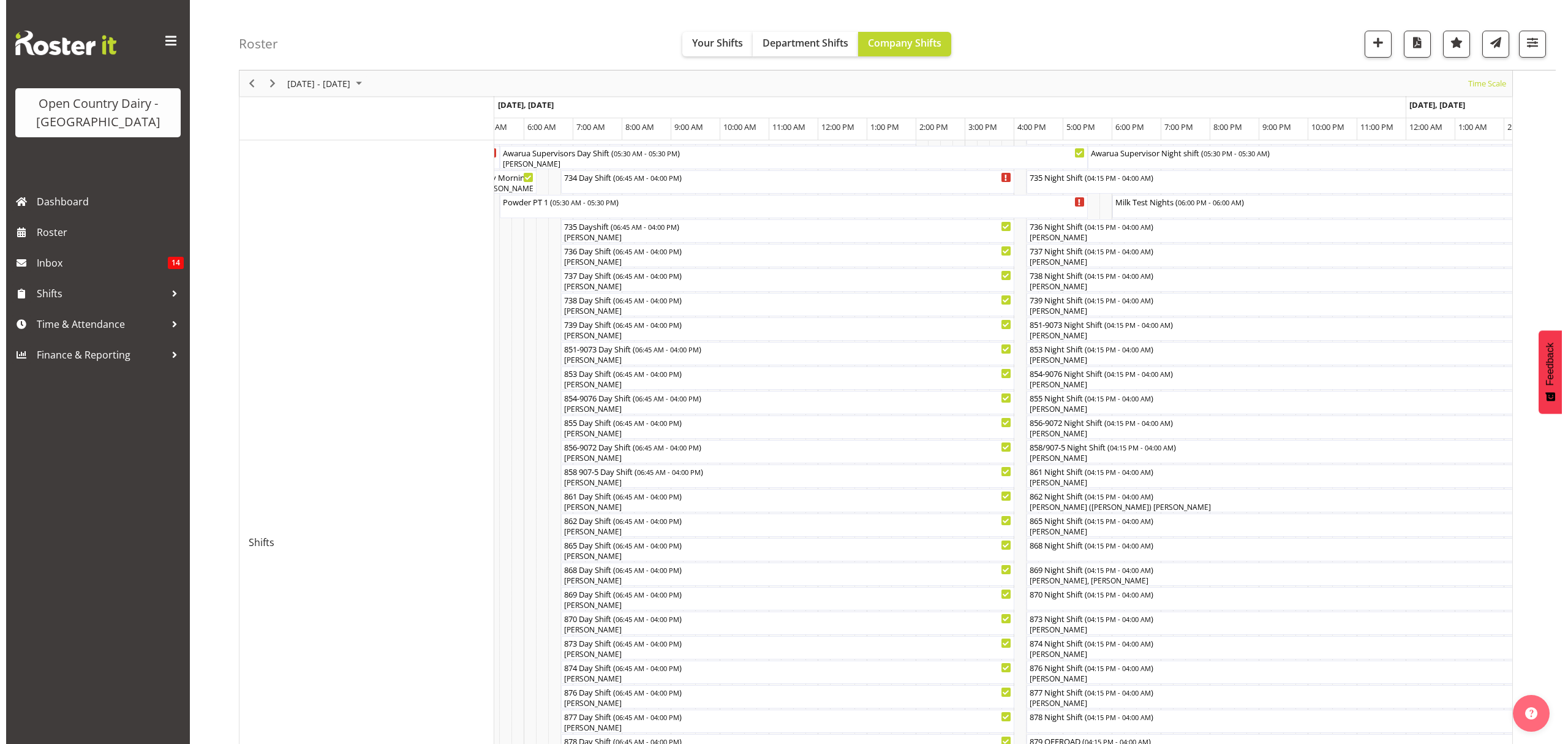
scroll to position [245, 0]
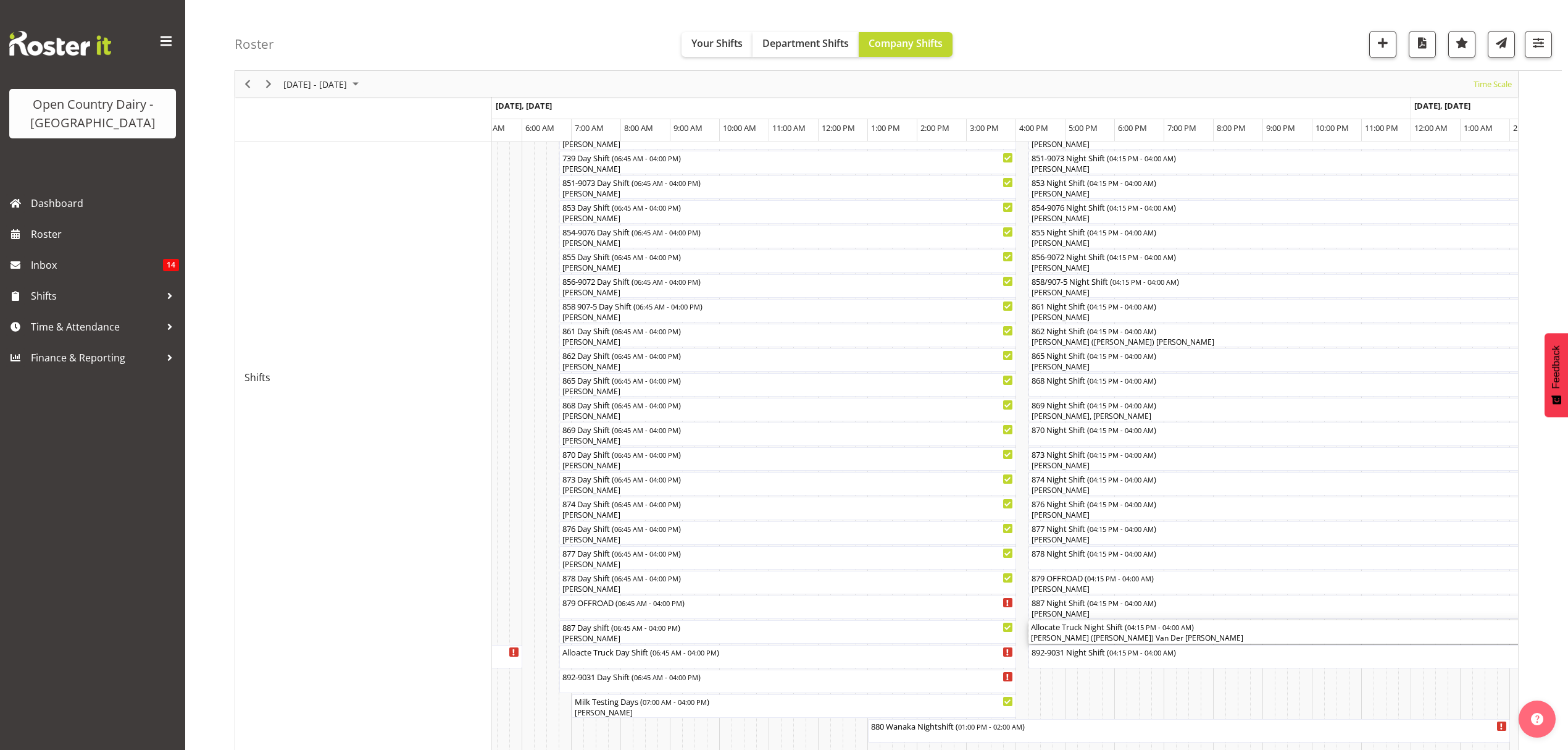
click at [1075, 631] on div "Allocate Truck Night Shift ( 04:15 PM - 04:00 AM )" at bounding box center [1318, 626] width 575 height 13
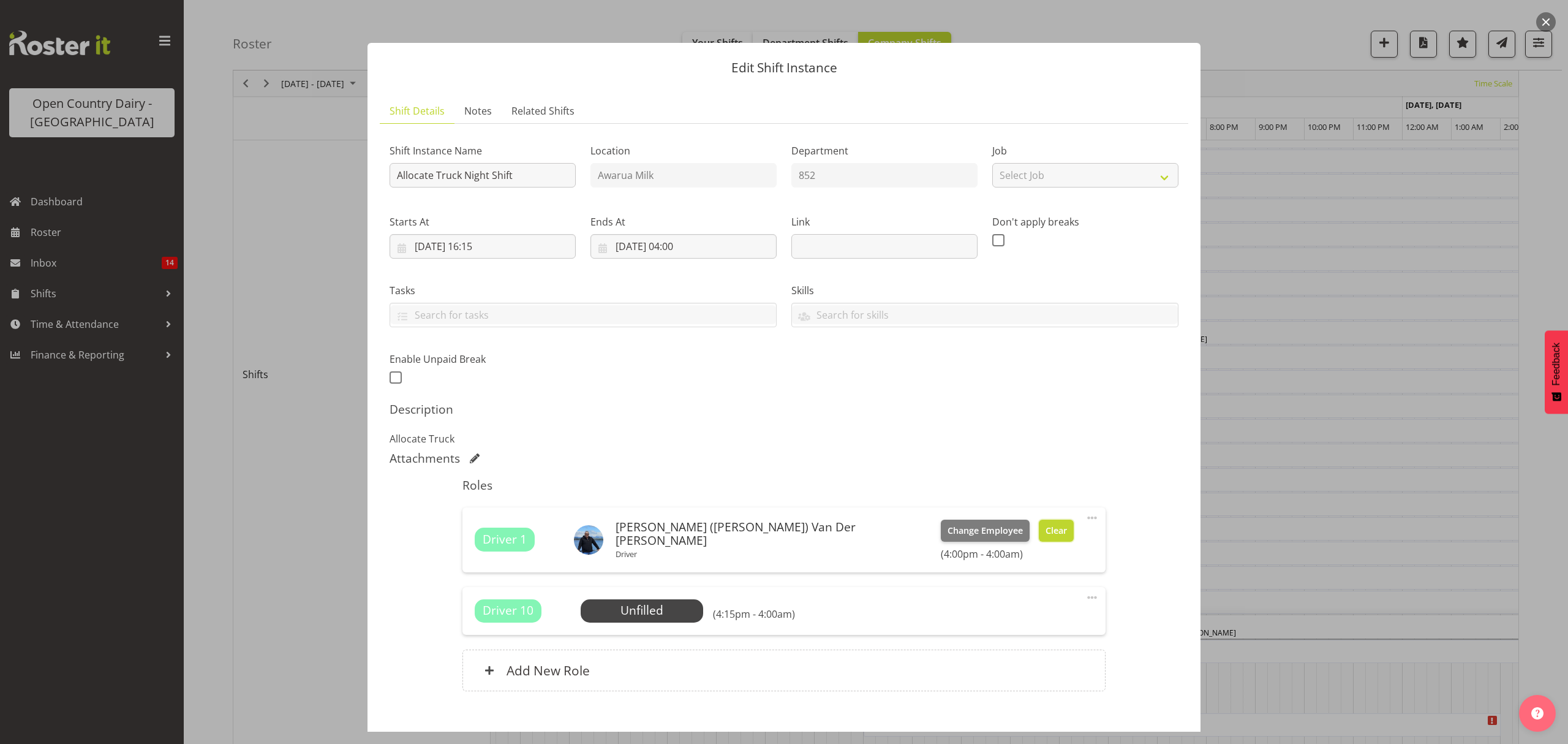
click at [1045, 532] on span "Clear" at bounding box center [1055, 530] width 21 height 13
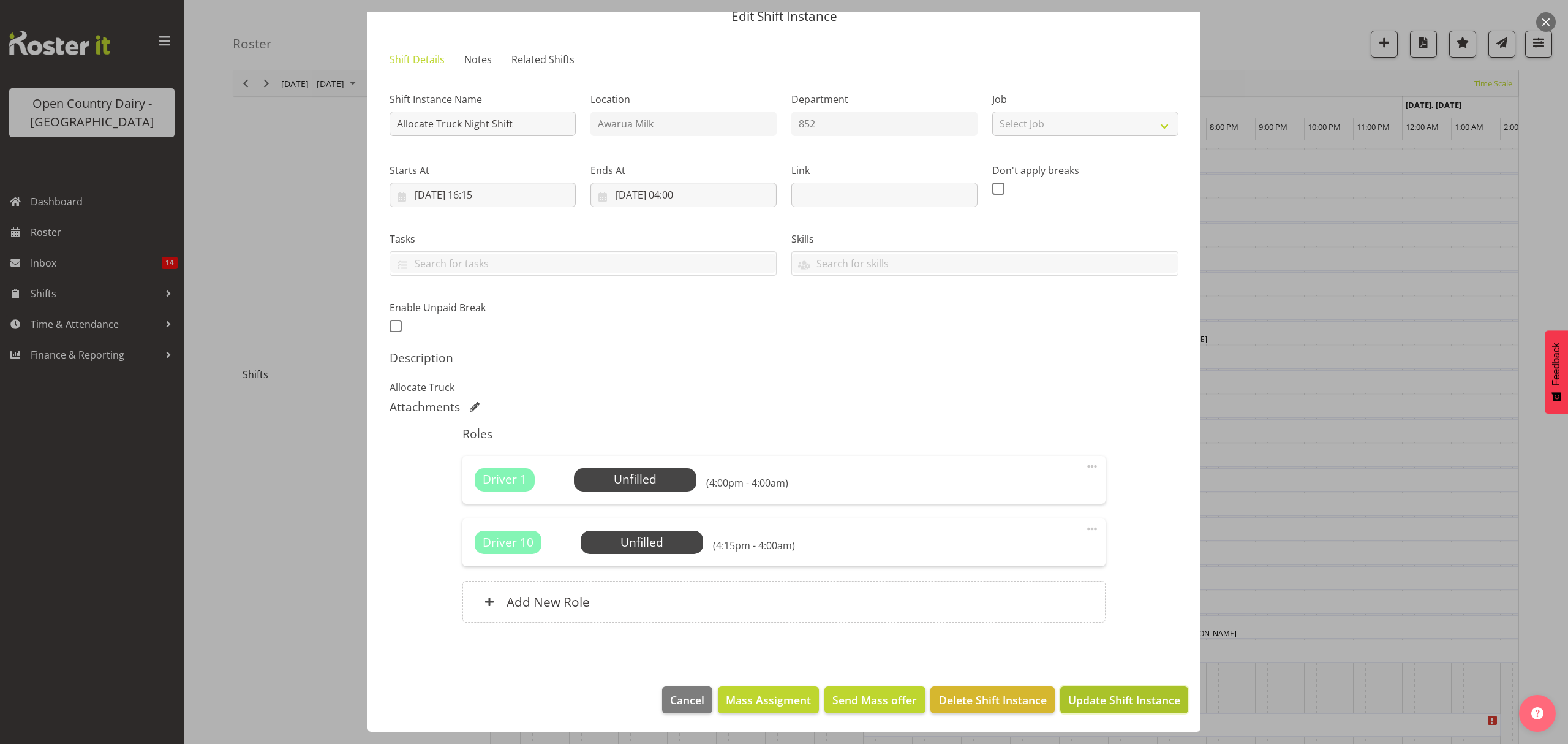
click at [1120, 696] on span "Update Shift Instance" at bounding box center [1123, 699] width 112 height 16
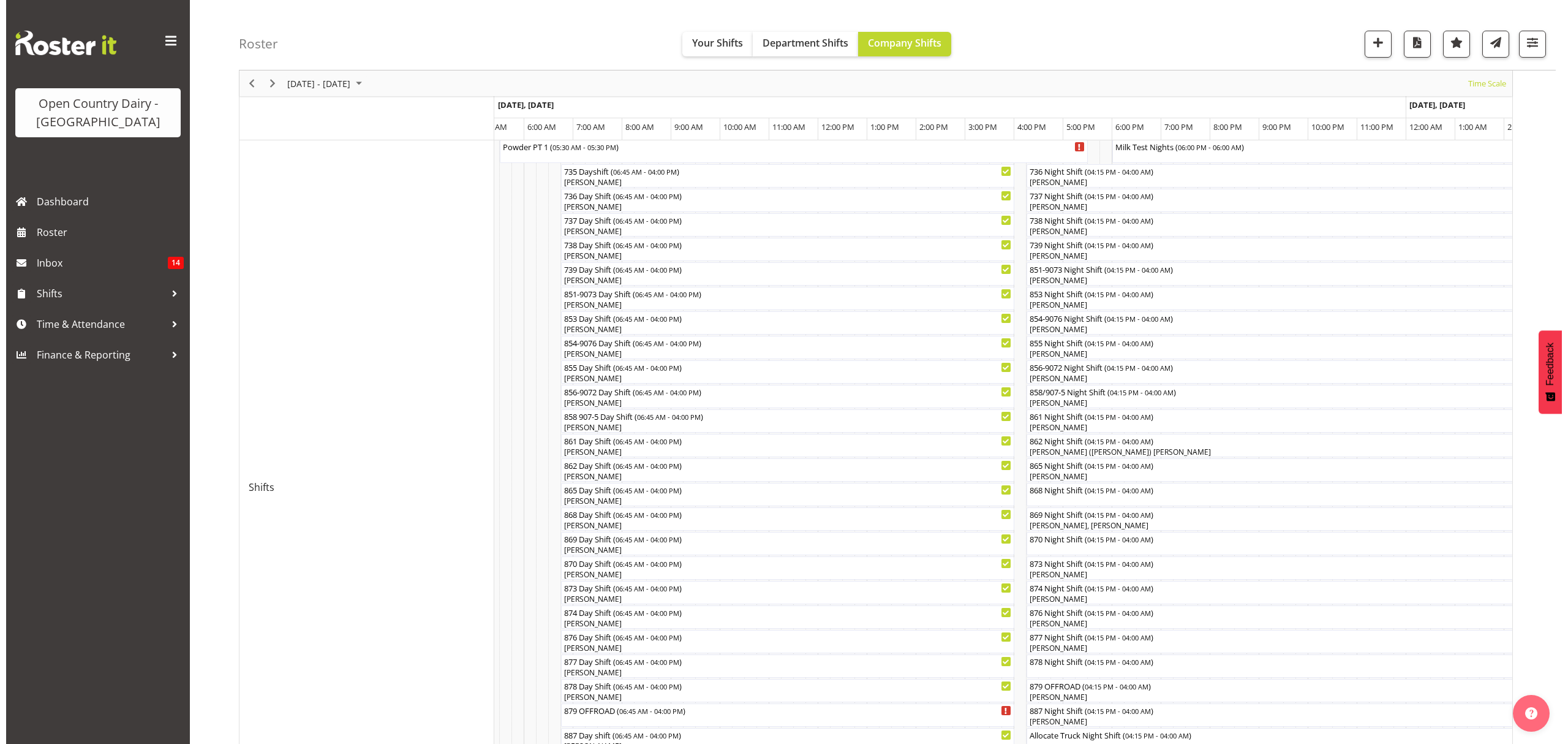
scroll to position [163, 0]
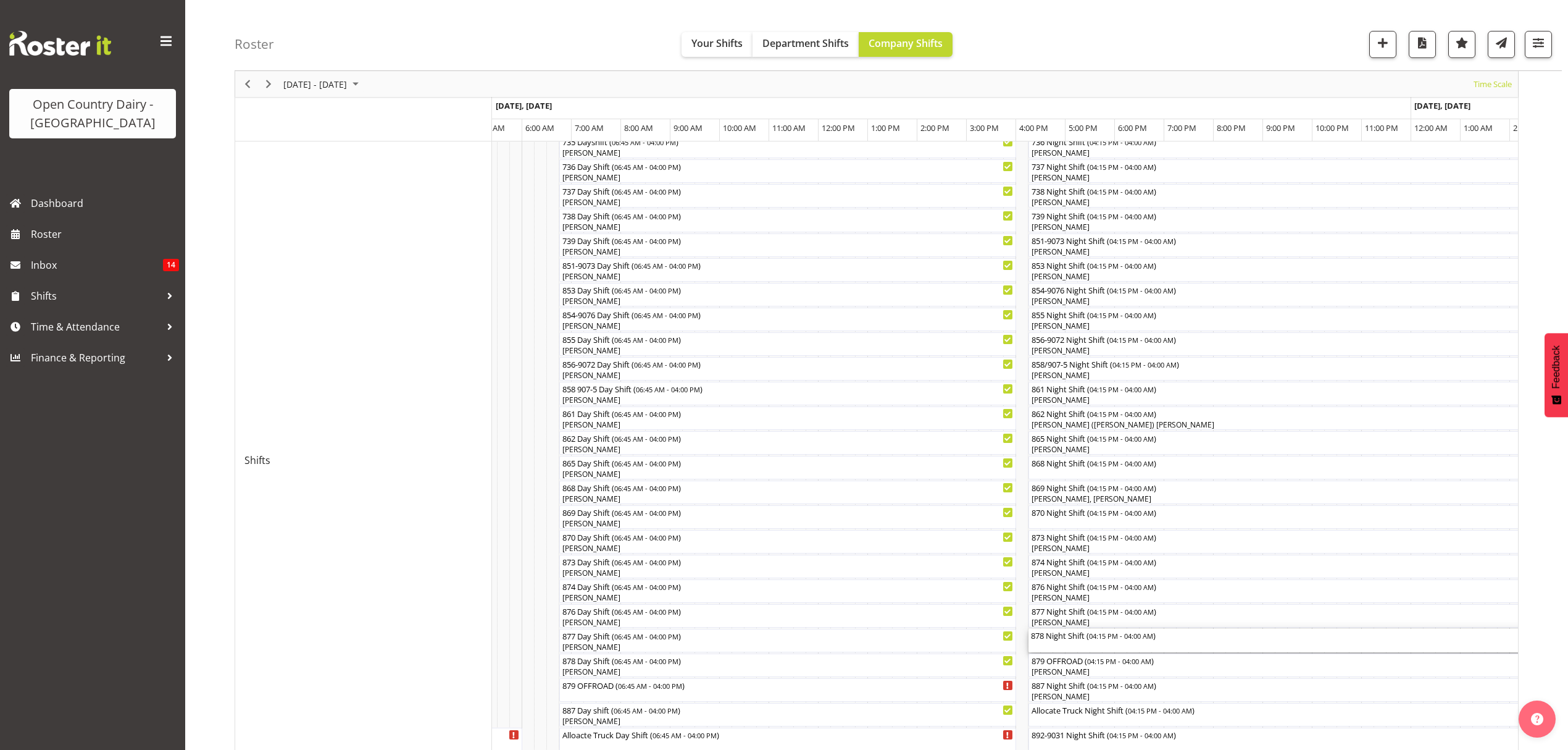
click at [1072, 639] on div "878 Night Shift ( 04:15 PM - 04:00 AM )" at bounding box center [1318, 635] width 575 height 13
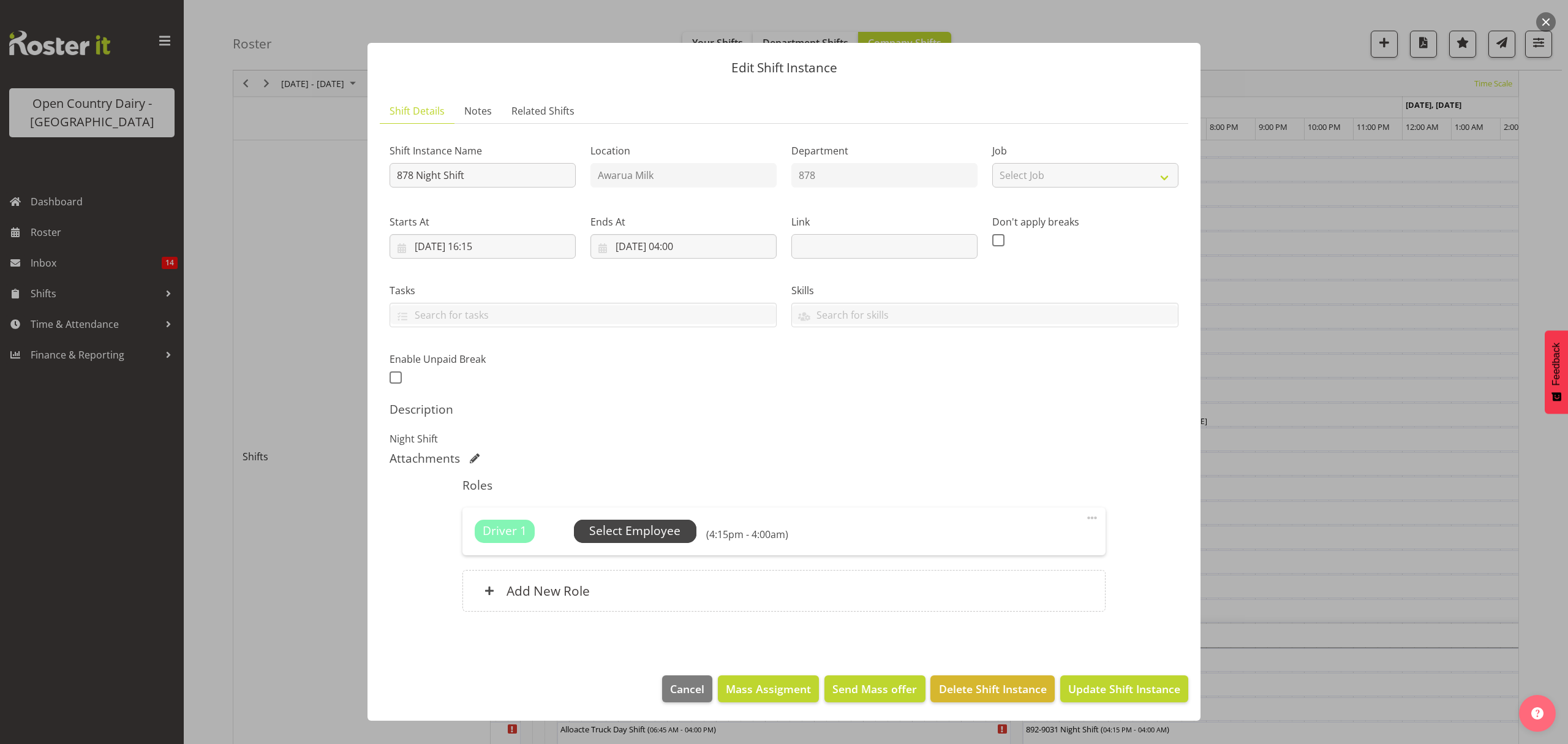
click at [632, 530] on span "Select Employee" at bounding box center [635, 530] width 92 height 18
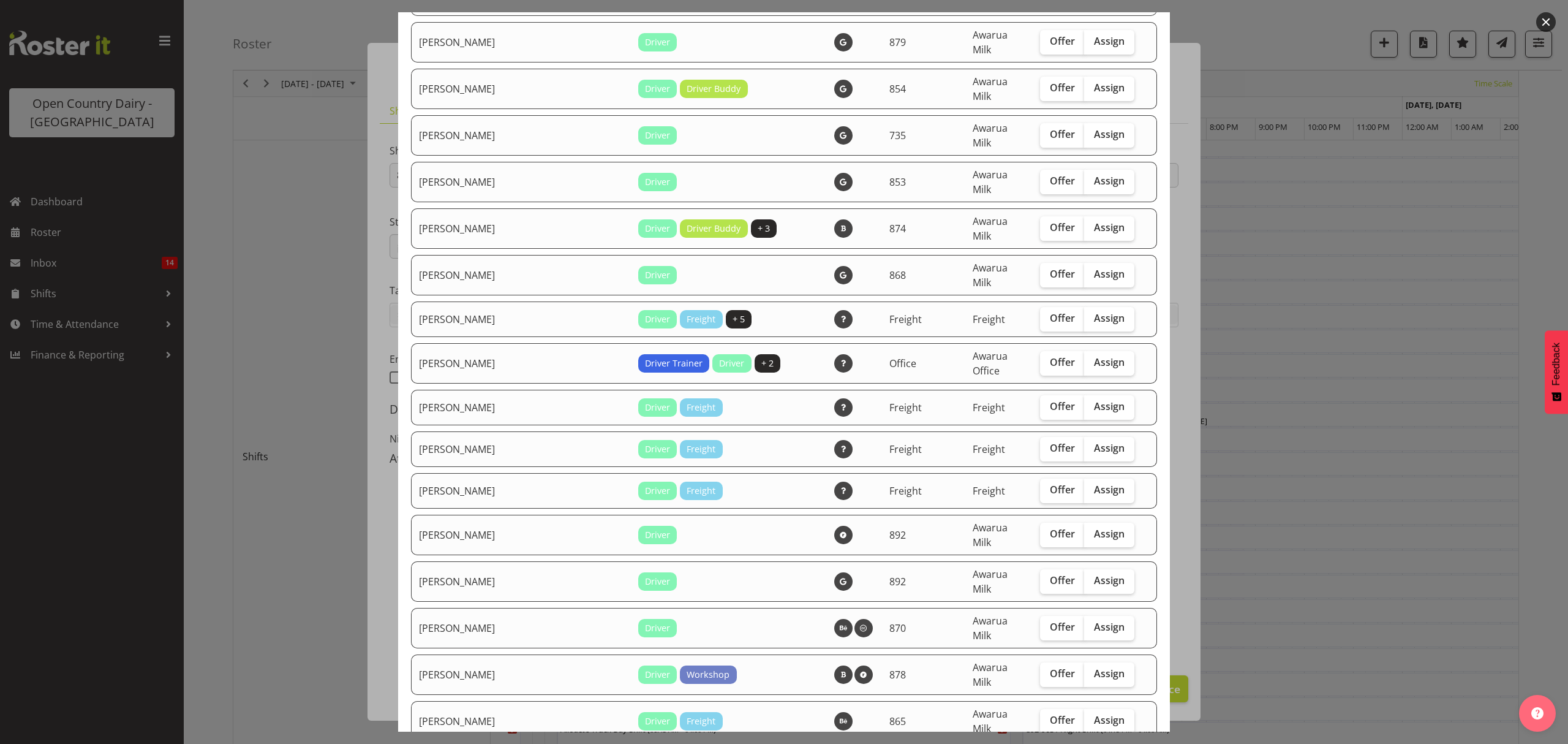
scroll to position [735, 0]
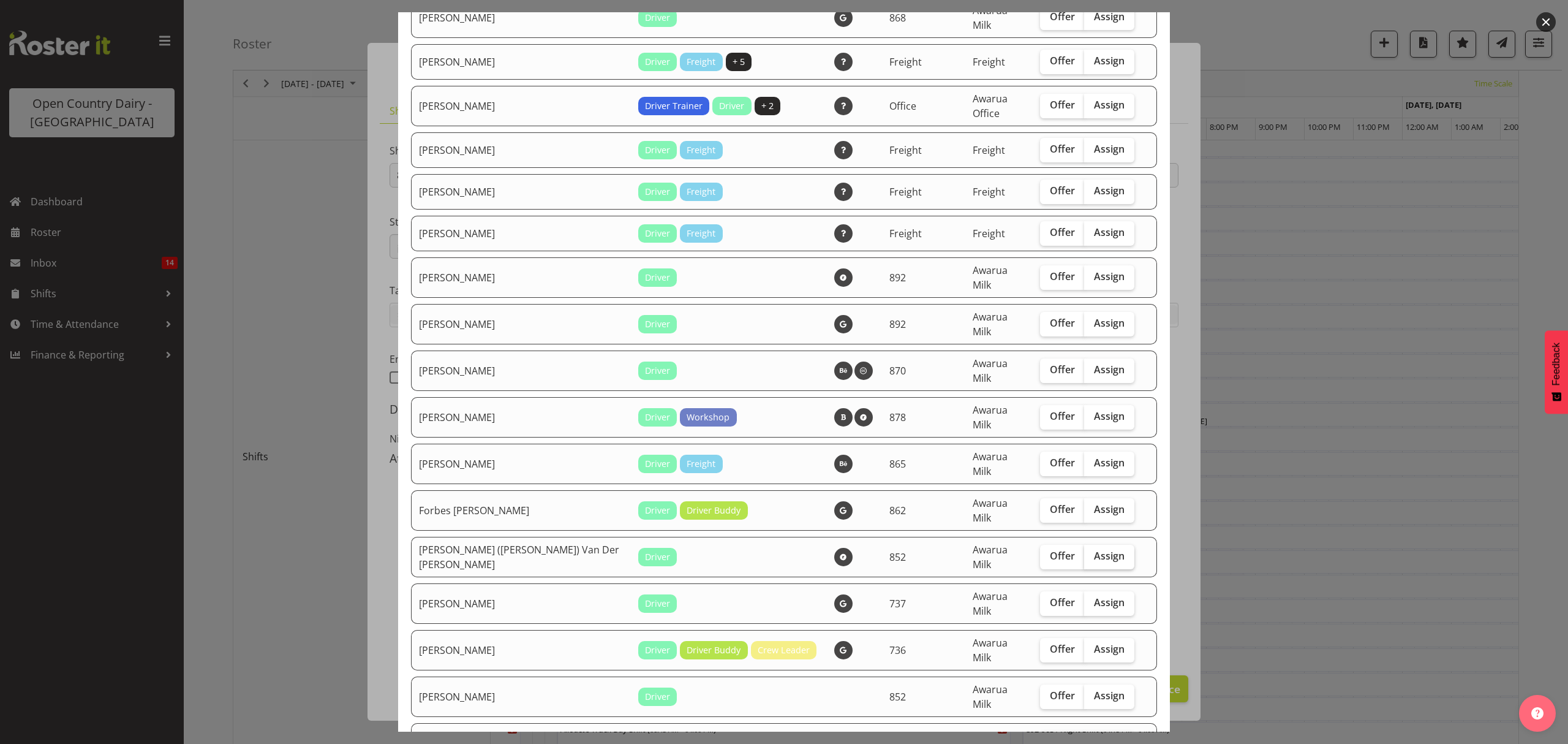
click at [1094, 550] on span "Assign" at bounding box center [1108, 556] width 31 height 13
click at [1085, 552] on input "Assign" at bounding box center [1088, 556] width 8 height 8
checkbox input "true"
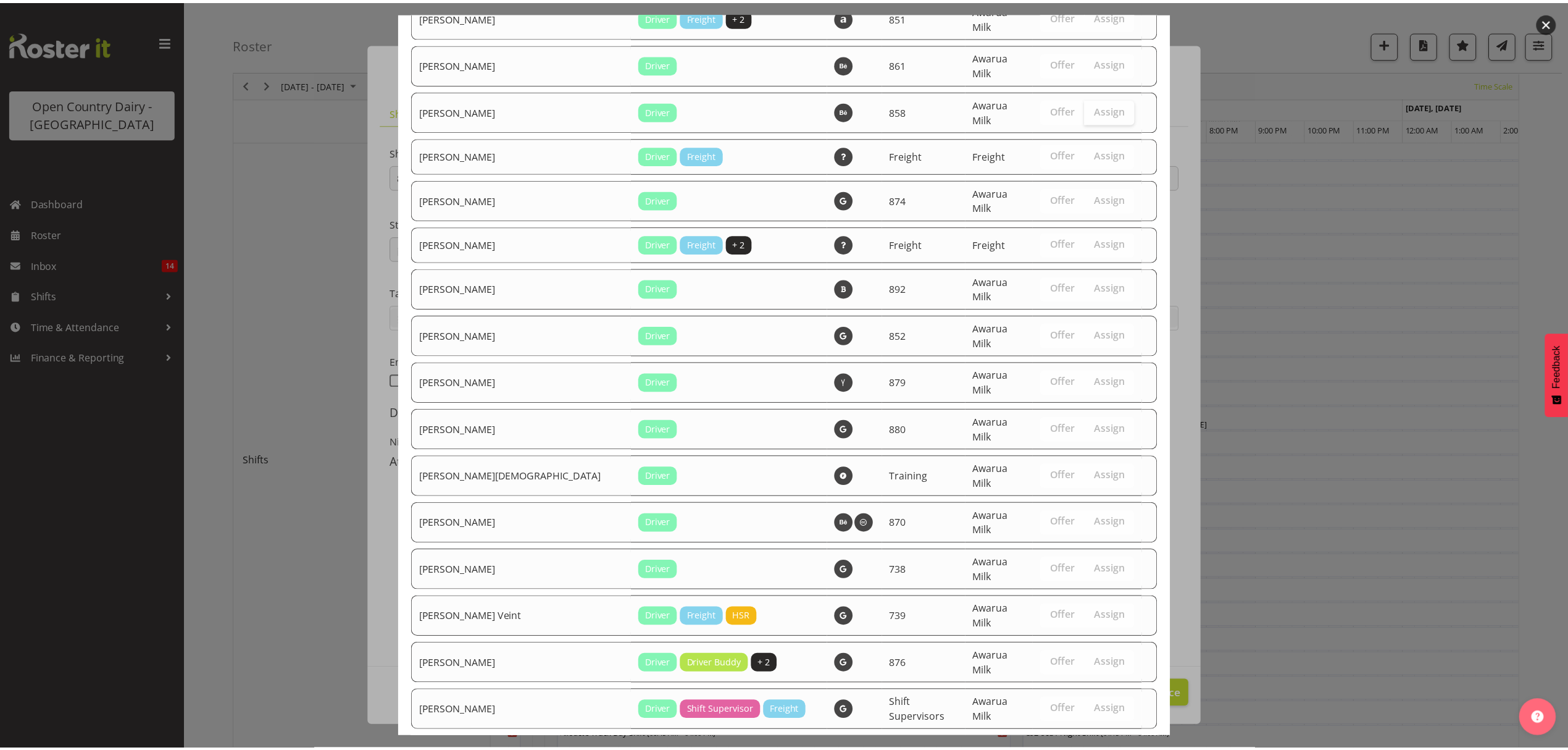
scroll to position [1670, 0]
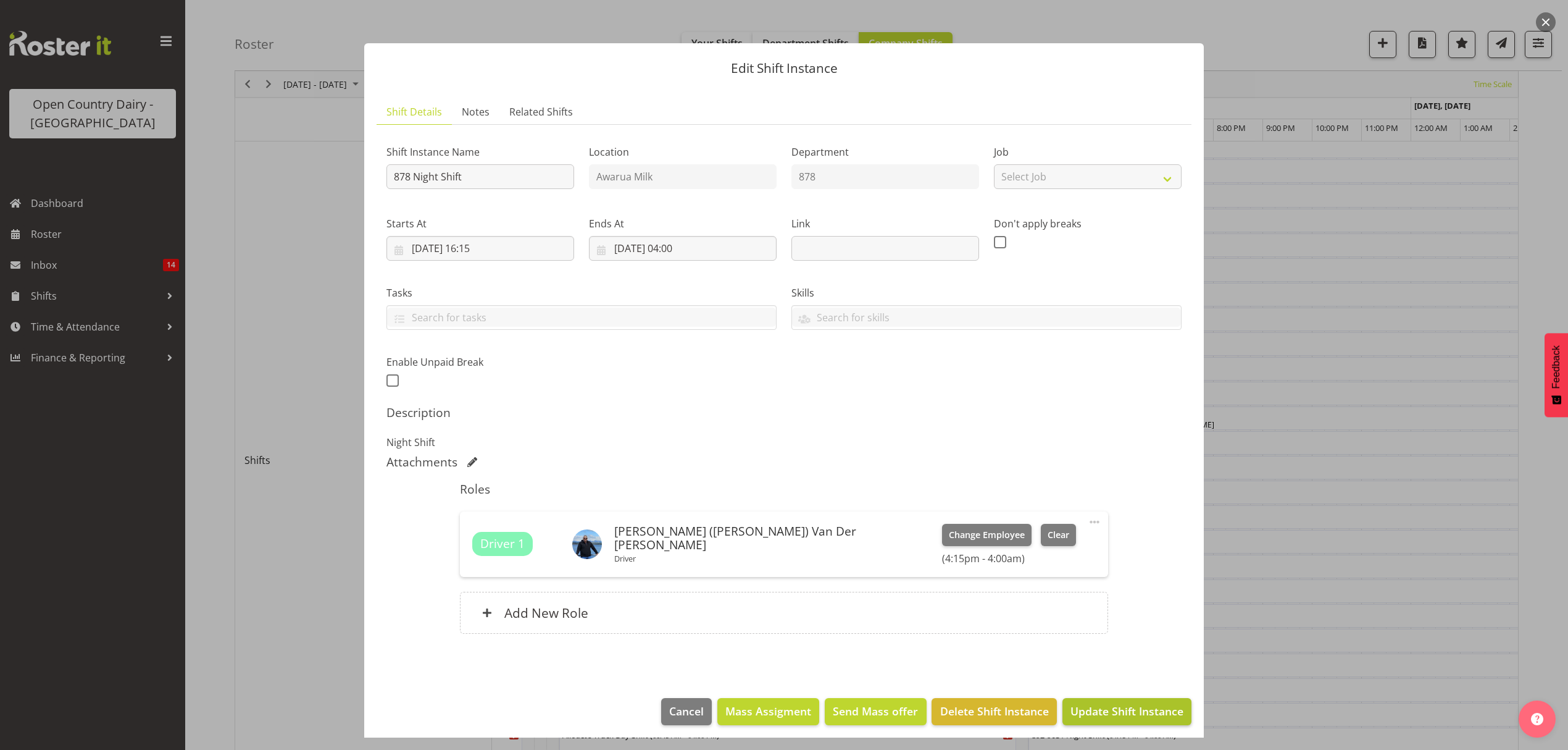
scroll to position [7, 0]
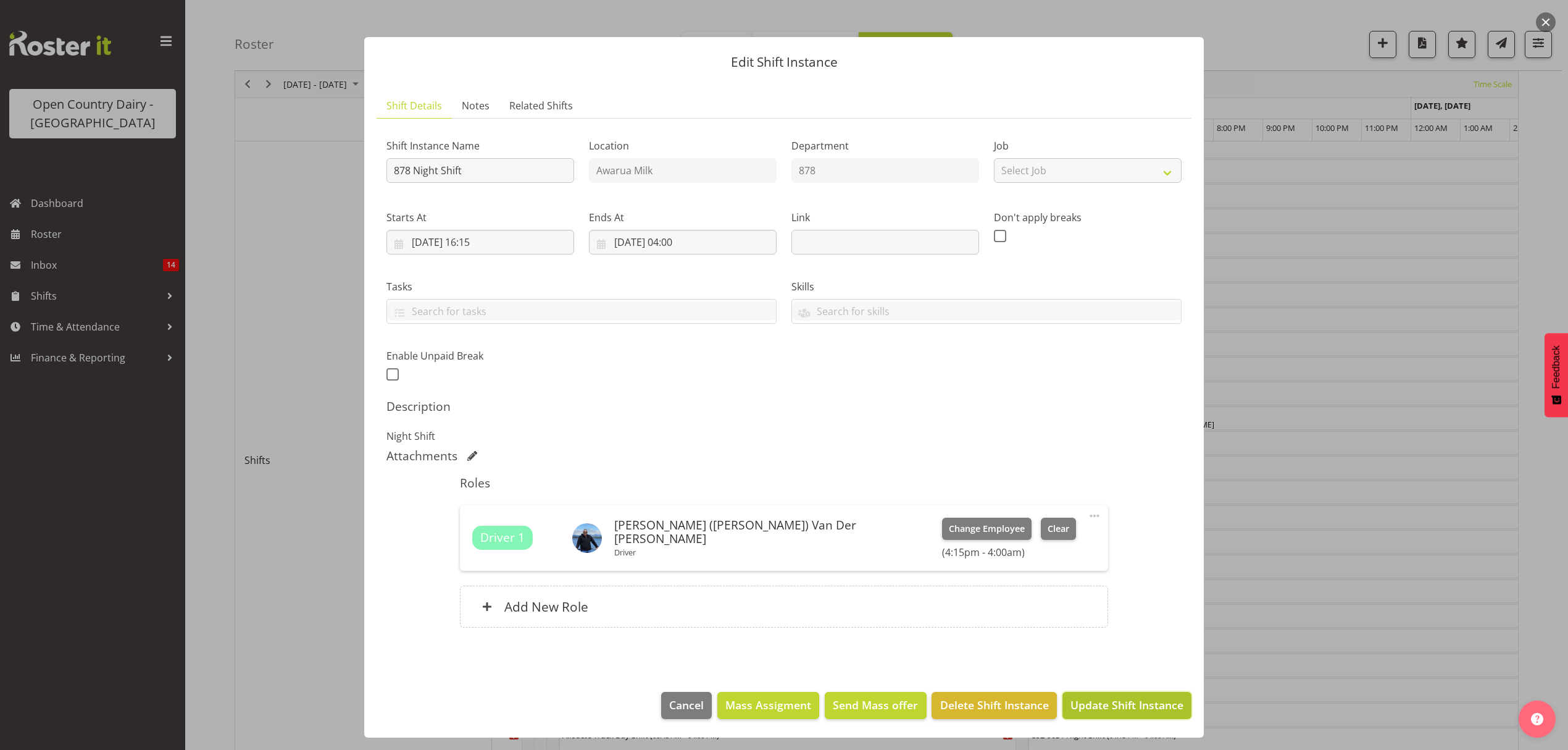
click at [1107, 702] on span "Update Shift Instance" at bounding box center [1126, 704] width 113 height 16
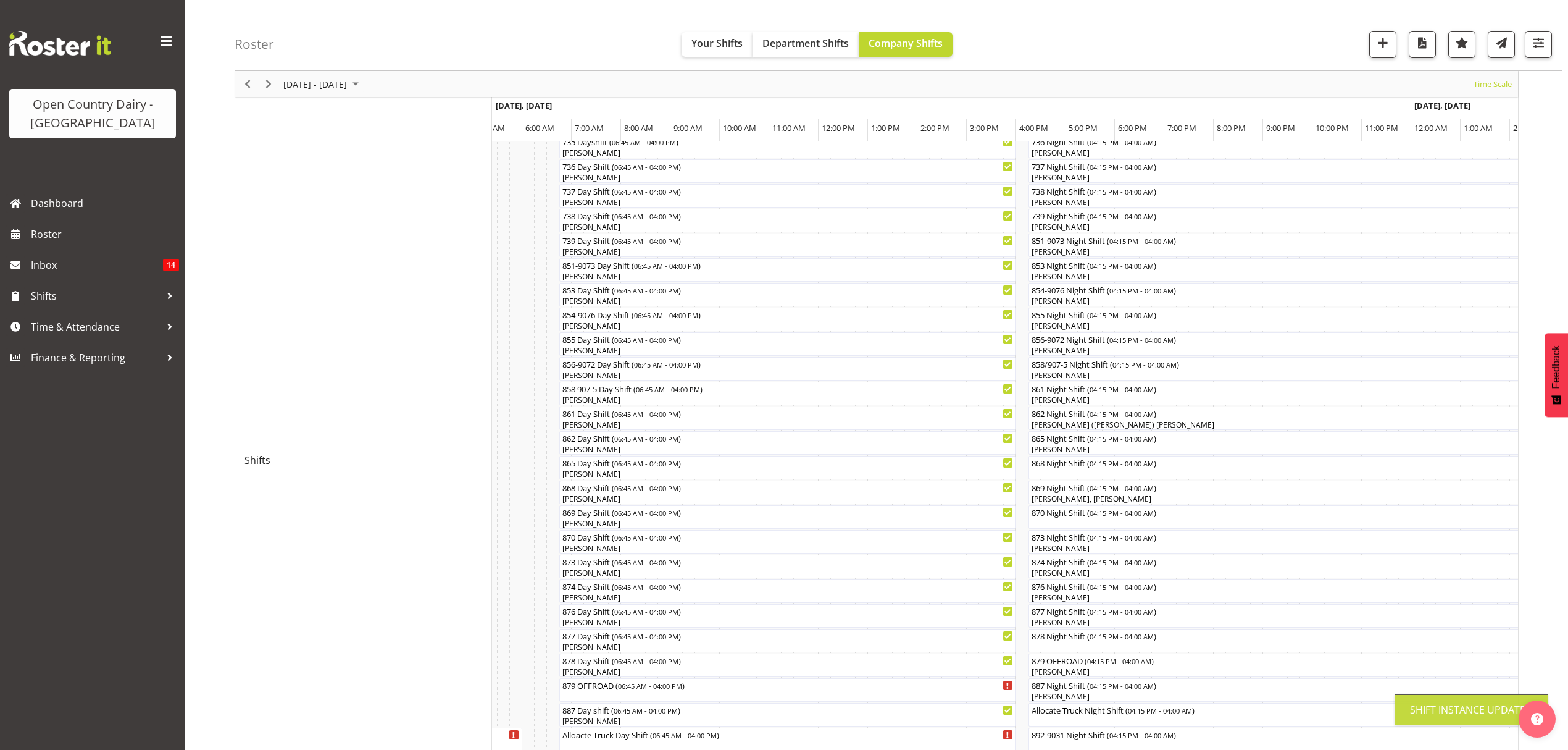
scroll to position [0, 0]
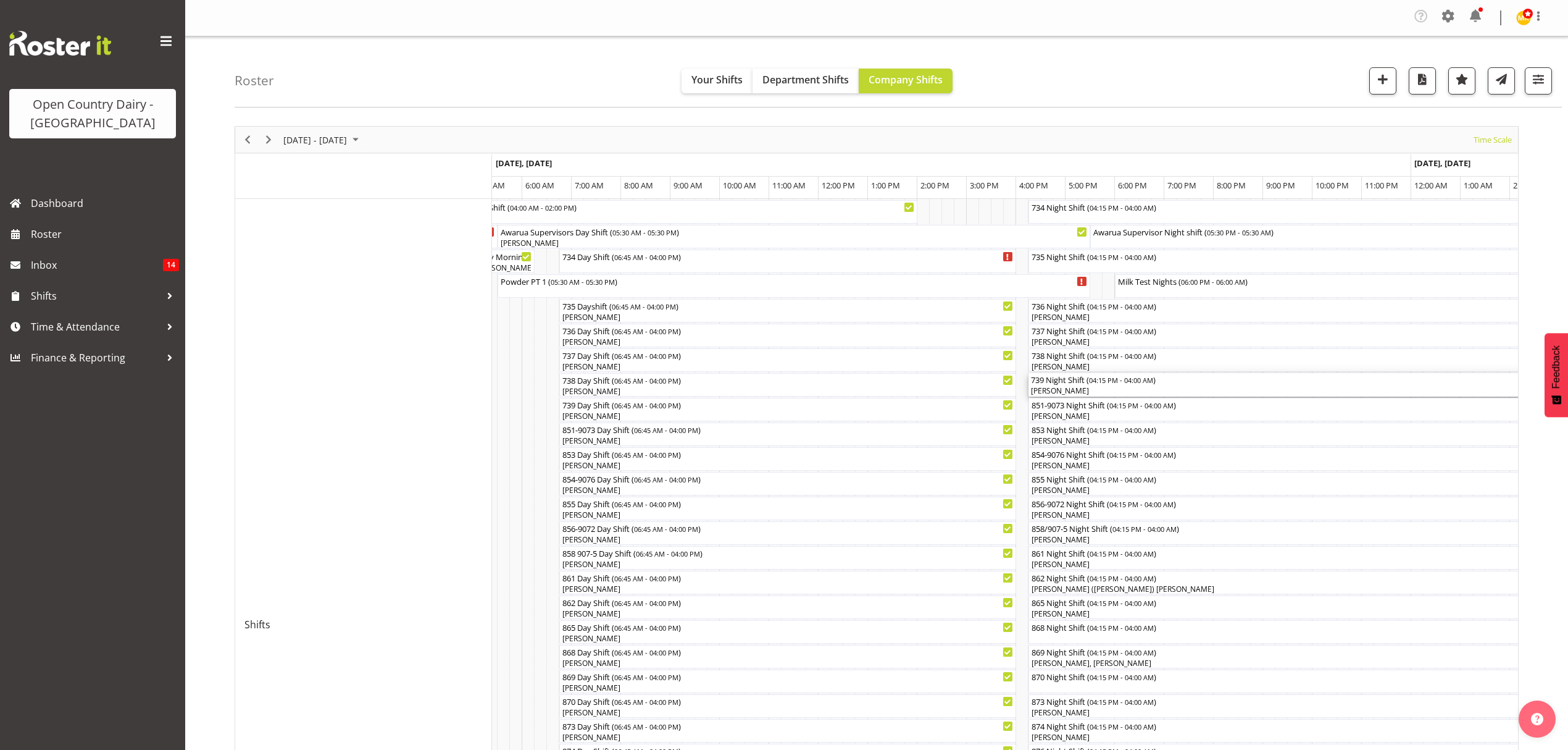
click at [1068, 381] on div "739 Night Shift ( 04:15 PM - 04:00 AM )" at bounding box center [1318, 379] width 575 height 13
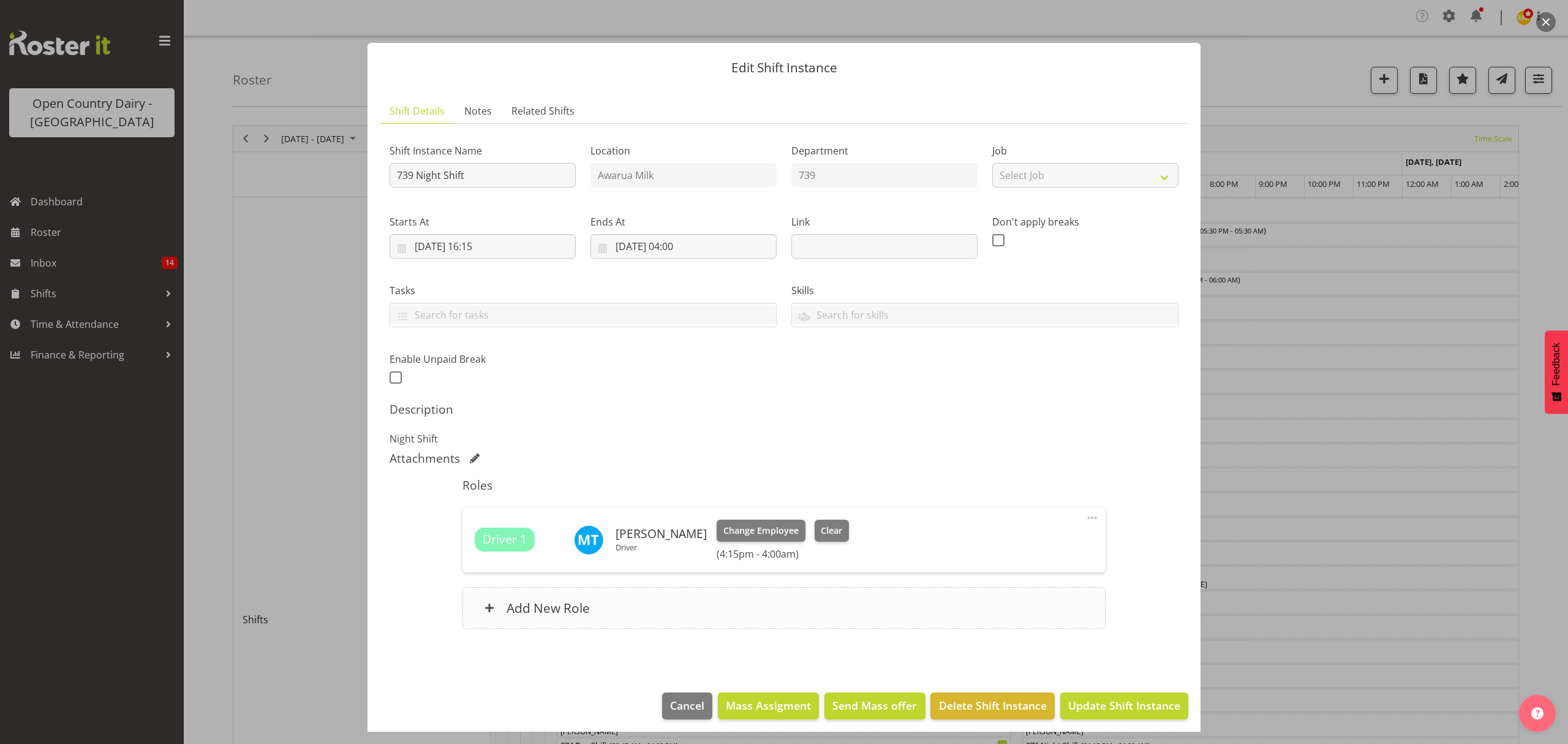
click at [540, 601] on h6 "Add New Role" at bounding box center [548, 608] width 83 height 16
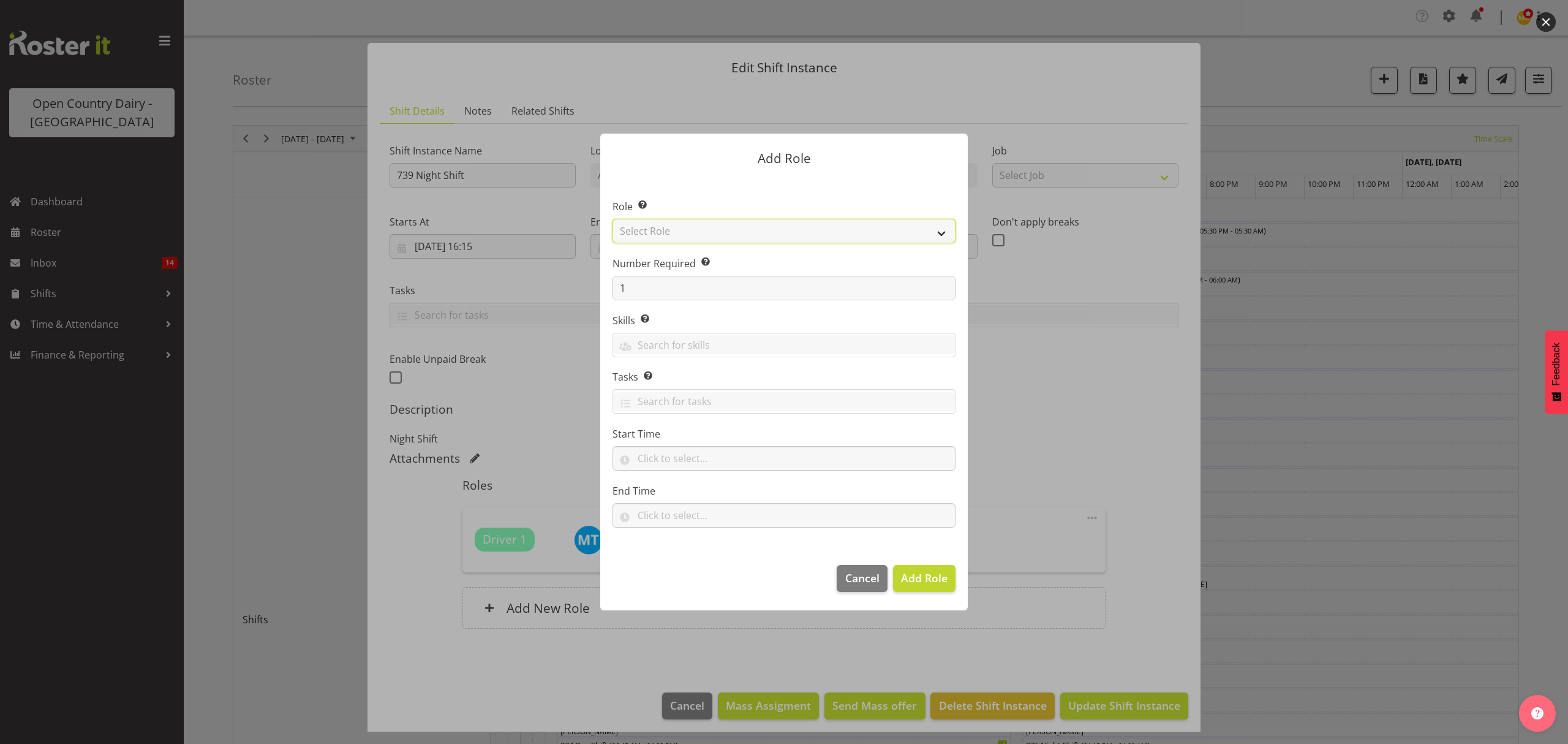
click at [664, 231] on select "Select Role Crew Leader Driver Driver Assessor Dayshift Driver Assessor Nightsh…" at bounding box center [784, 230] width 343 height 24
select select "1437"
click at [612, 219] on select "Select Role Crew Leader Driver Driver Assessor Dayshift Driver Assessor Nightsh…" at bounding box center [784, 230] width 343 height 24
click at [926, 575] on span "Add Role" at bounding box center [924, 577] width 46 height 15
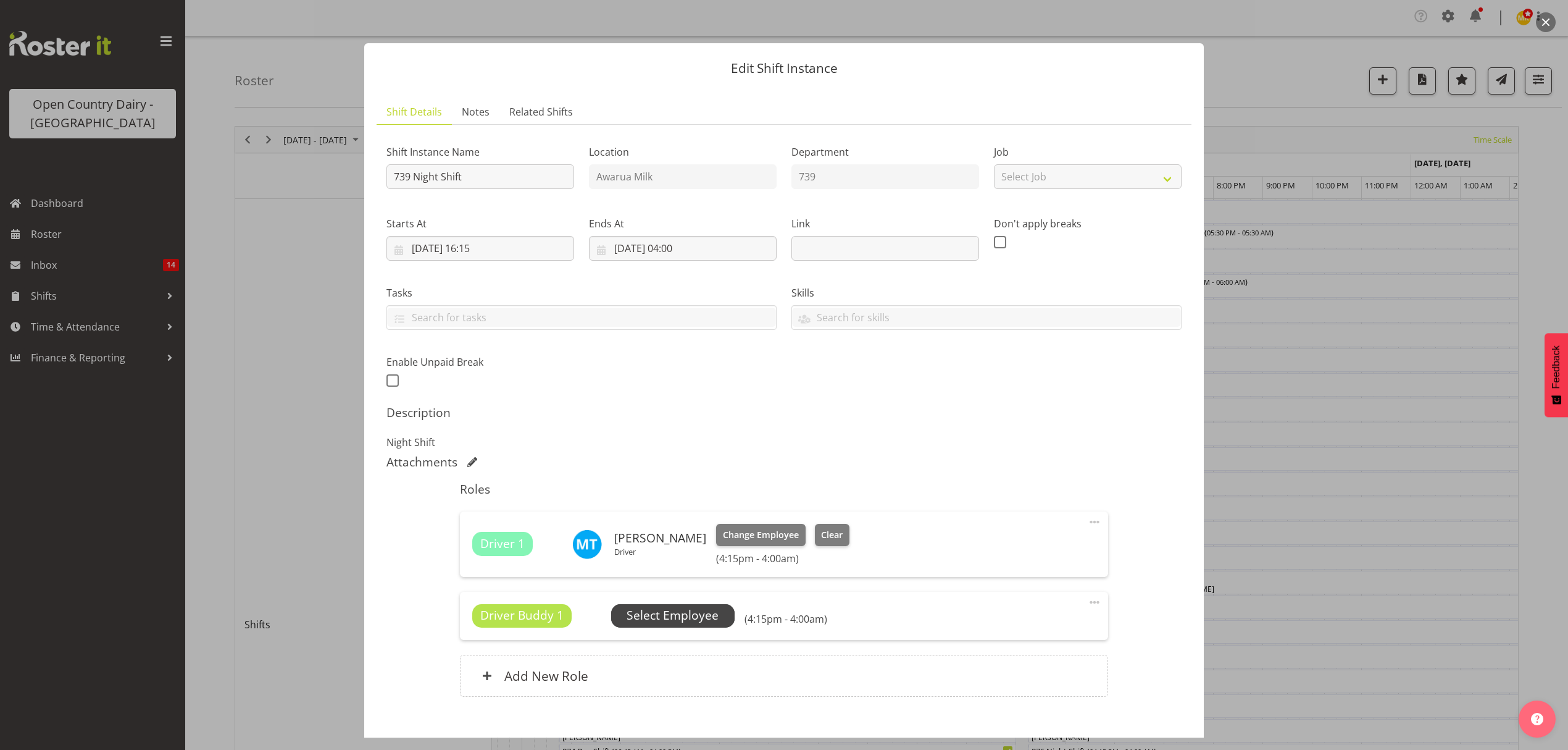
click at [668, 623] on span "Select Employee" at bounding box center [672, 615] width 92 height 18
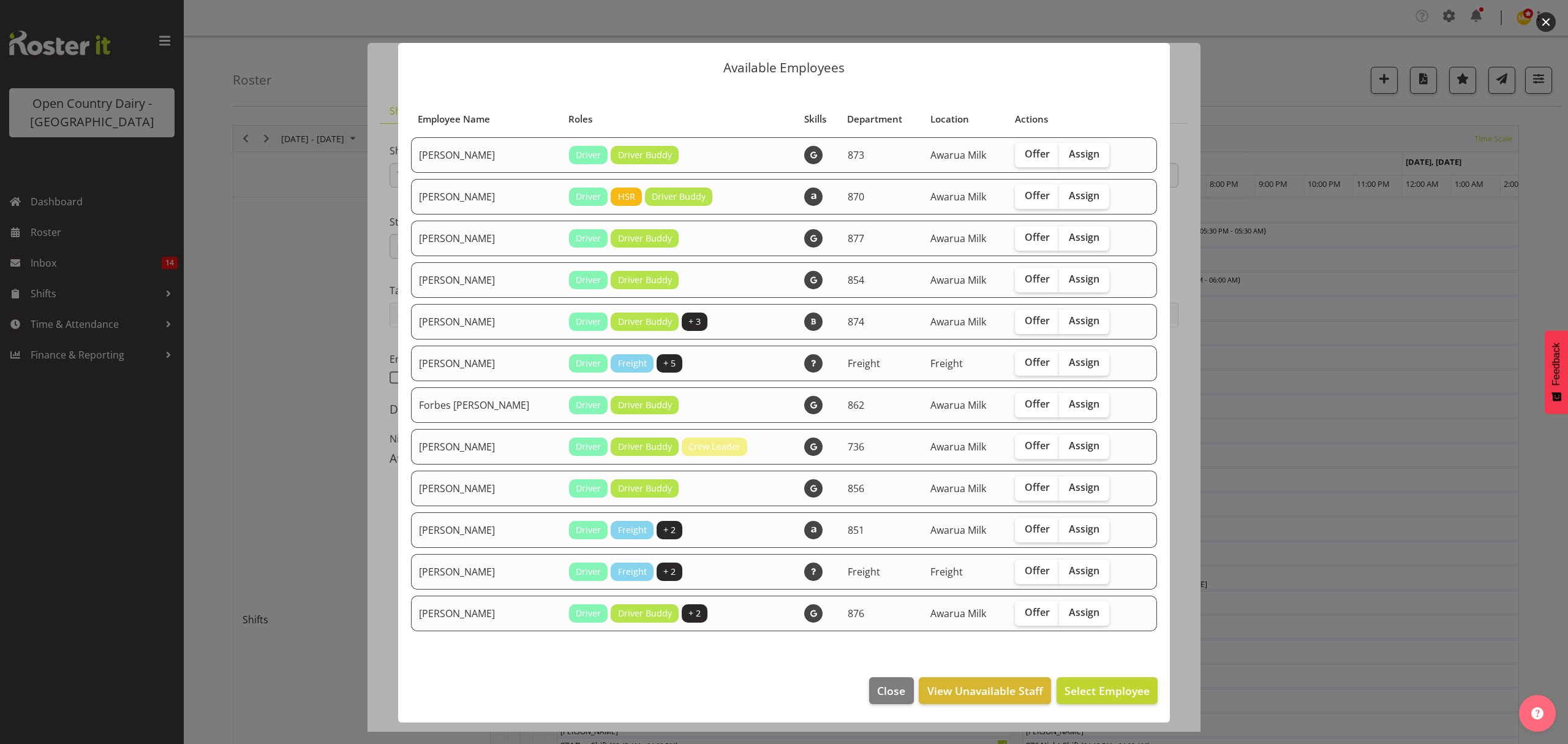
click at [1289, 410] on div at bounding box center [784, 372] width 1568 height 744
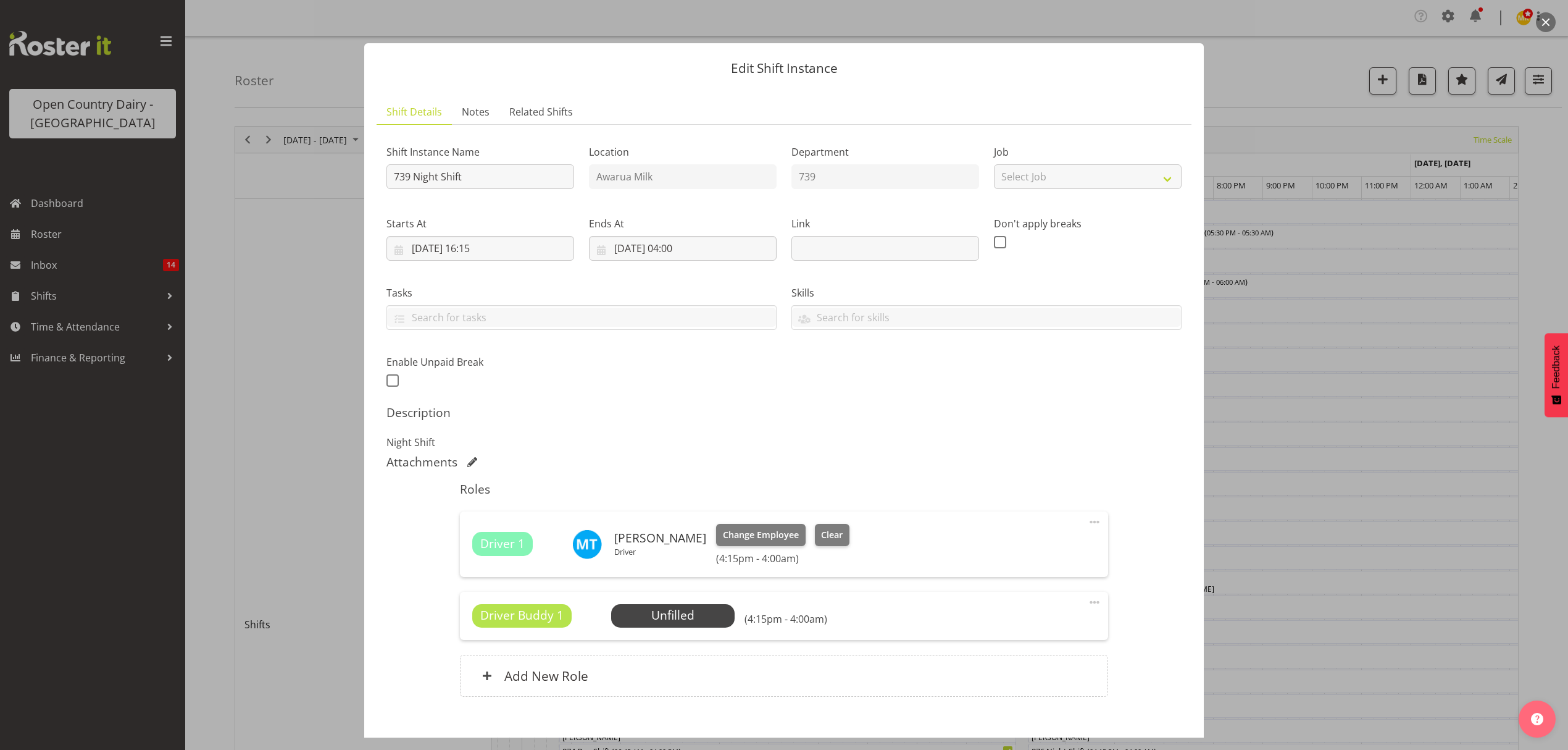
click at [1300, 414] on div at bounding box center [784, 375] width 1568 height 750
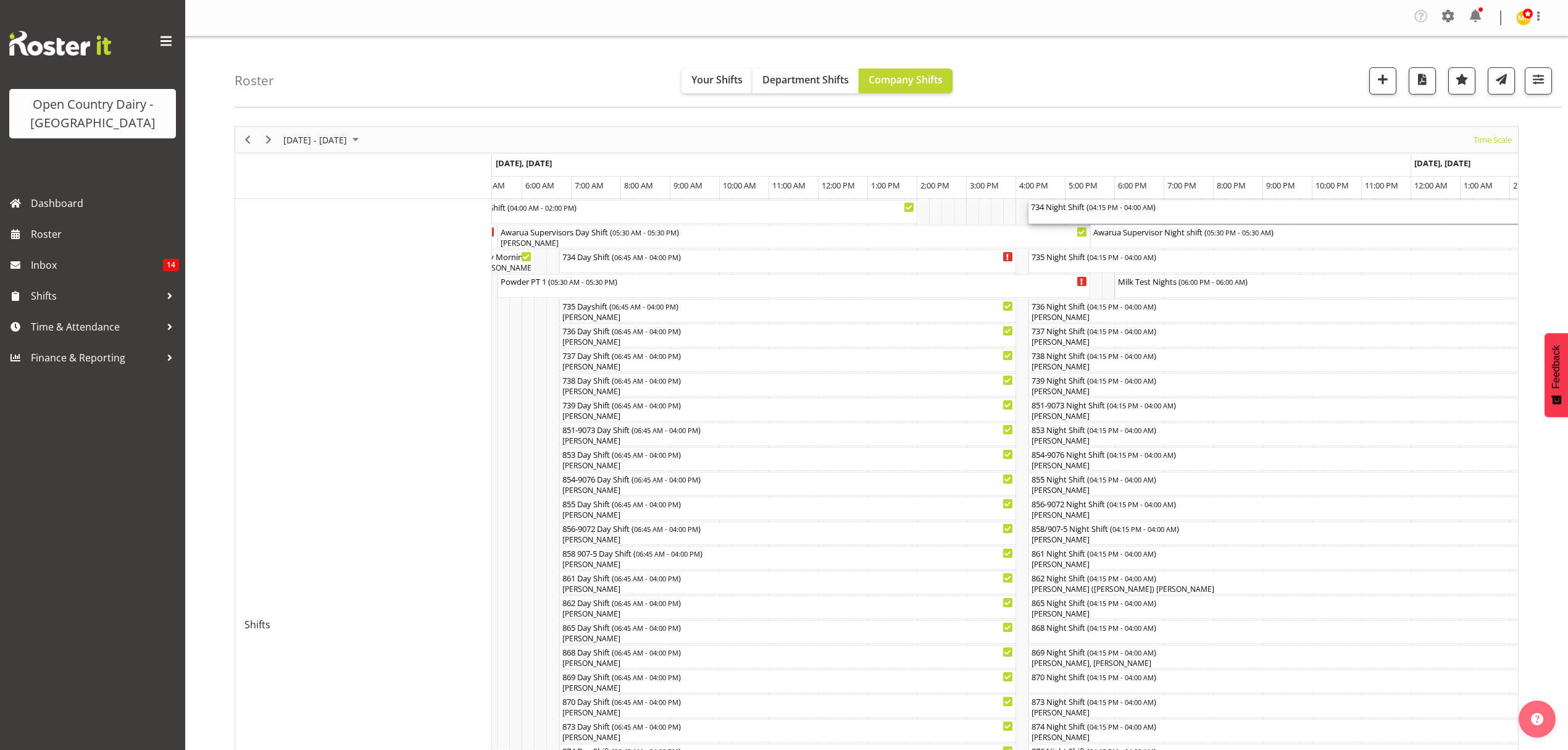
click at [1045, 203] on div "734 Night Shift ( 04:15 PM - 04:00 AM )" at bounding box center [1318, 206] width 575 height 13
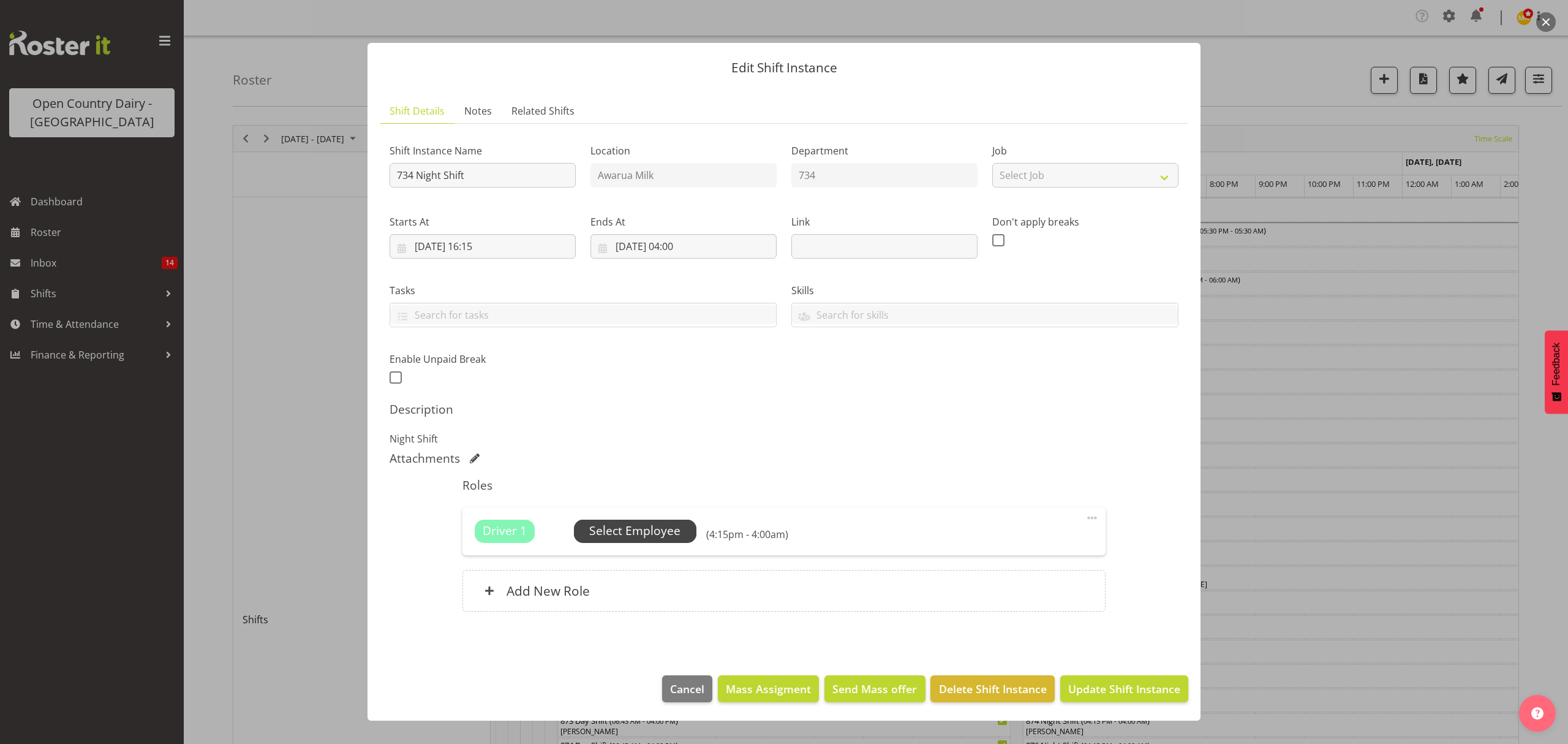
click at [638, 529] on span "Select Employee" at bounding box center [635, 530] width 92 height 18
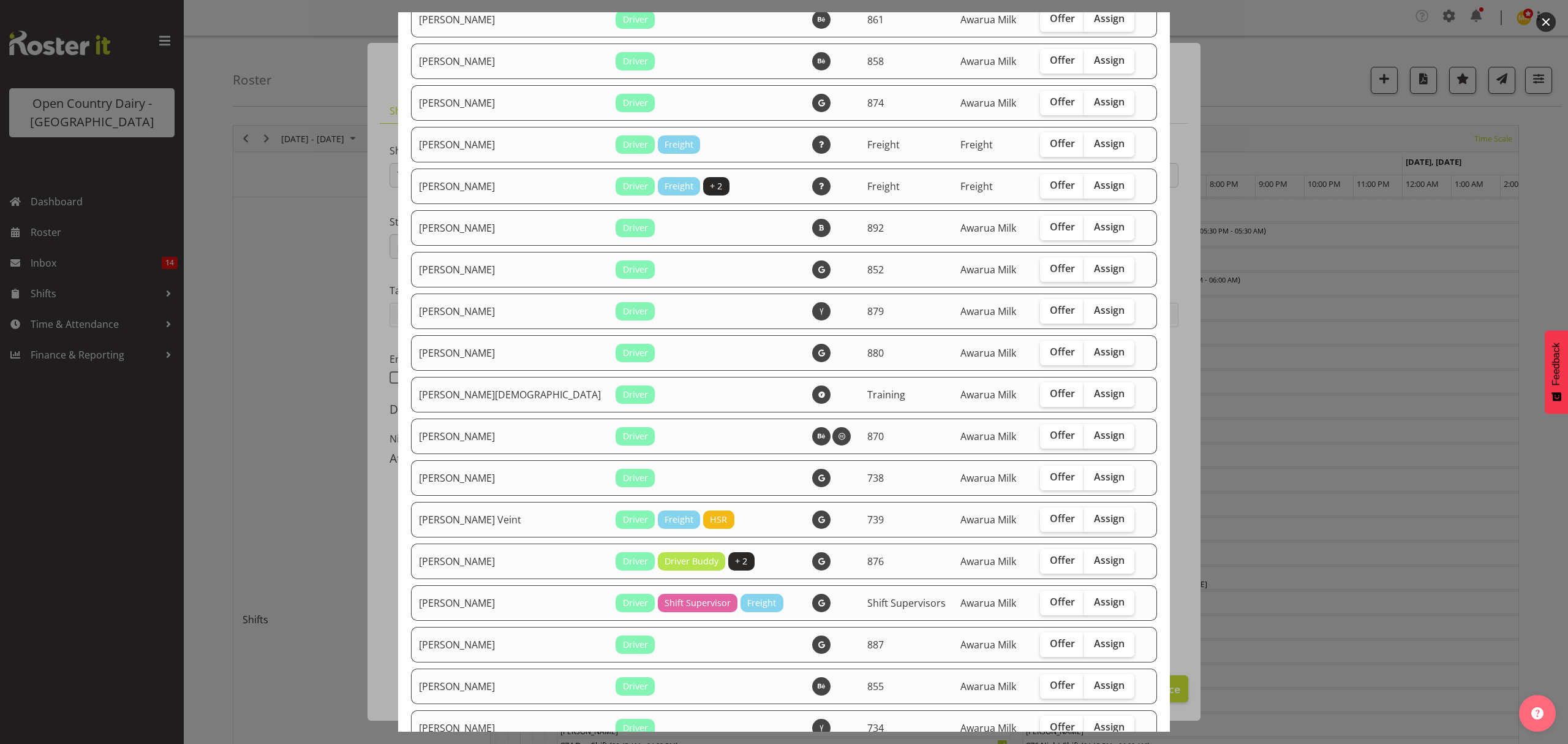
scroll to position [1470, 0]
click at [1094, 388] on span "Assign" at bounding box center [1108, 392] width 31 height 13
click at [1084, 388] on input "Assign" at bounding box center [1088, 392] width 8 height 8
checkbox input "true"
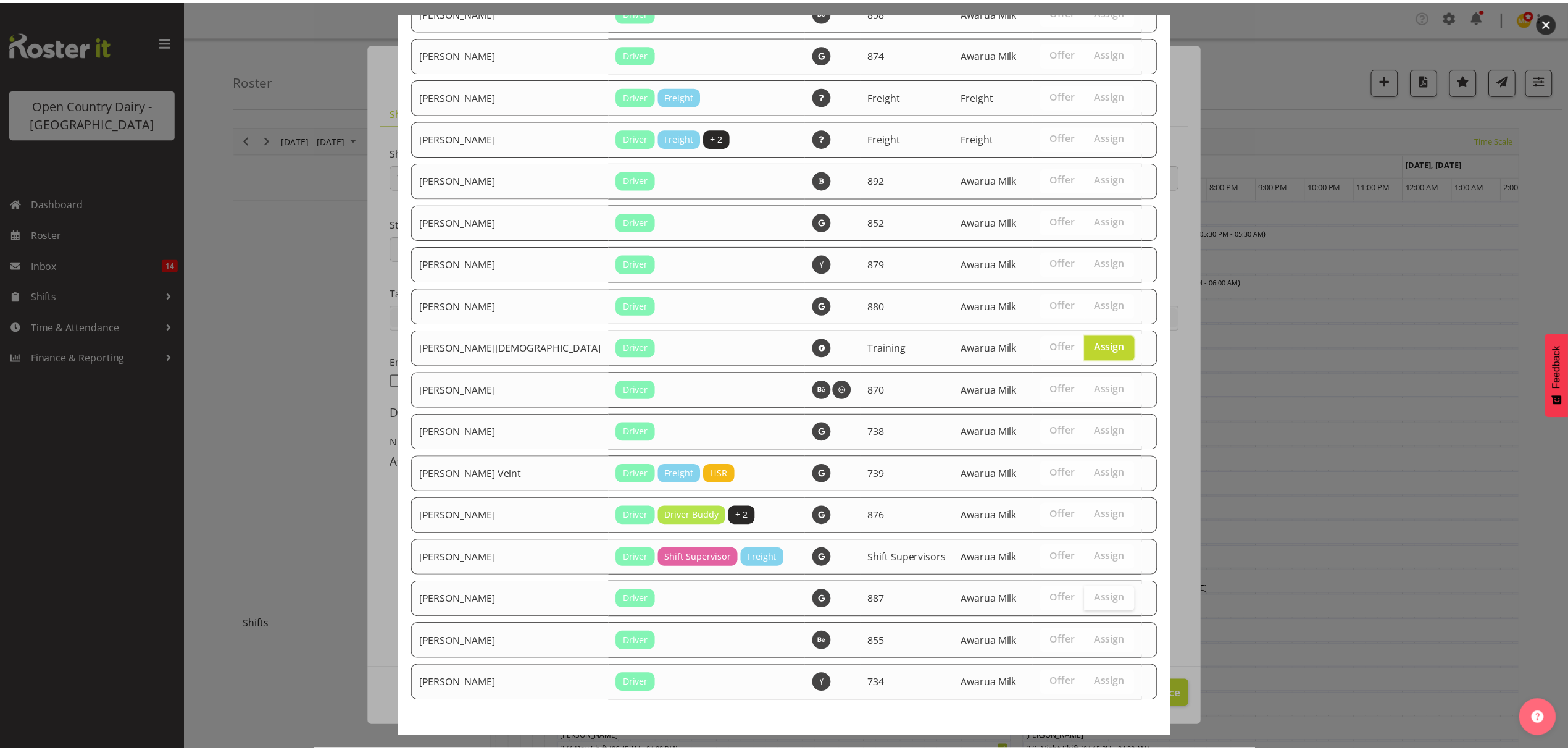
scroll to position [1586, 0]
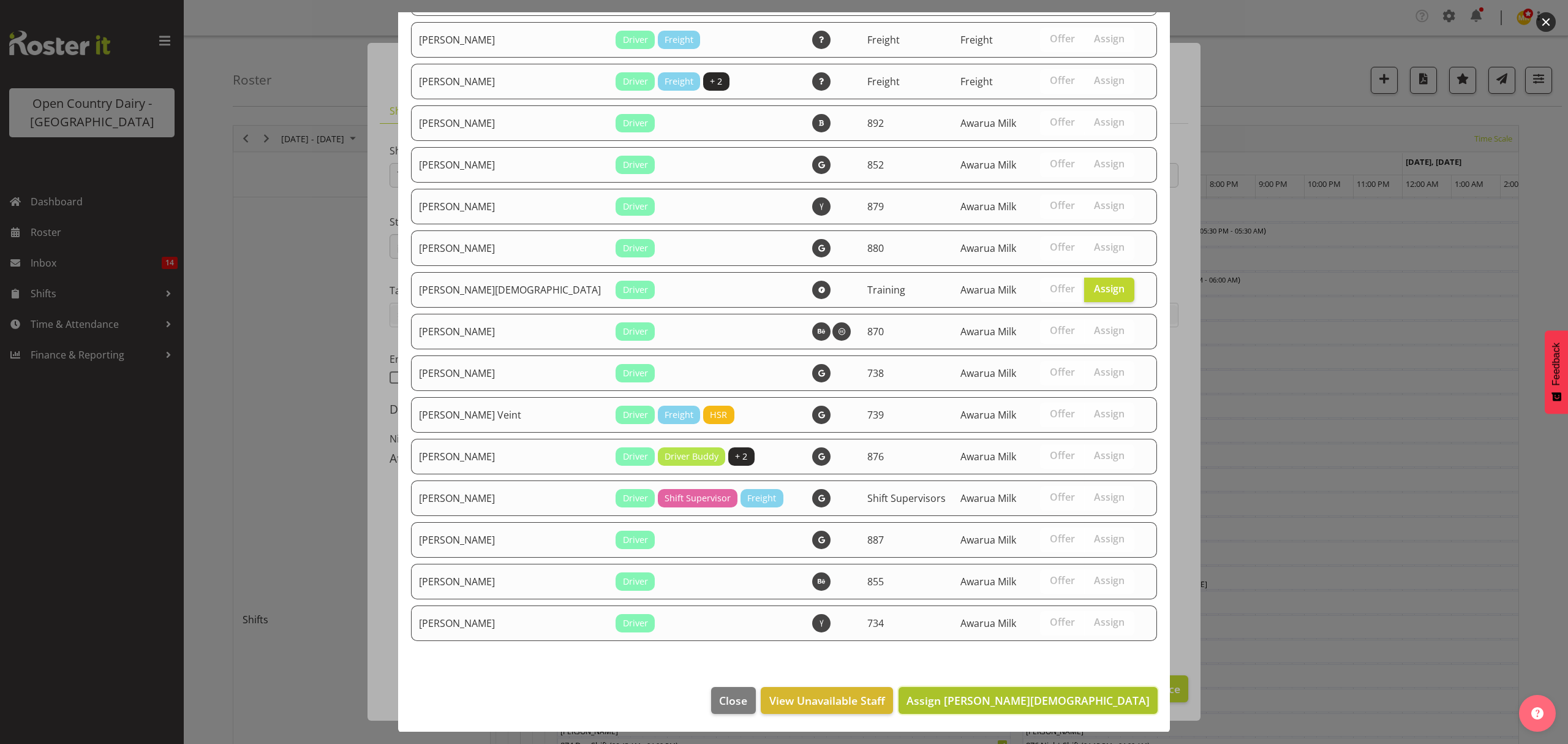
click at [1086, 702] on span "Assign [PERSON_NAME][DEMOGRAPHIC_DATA]" at bounding box center [1028, 700] width 243 height 15
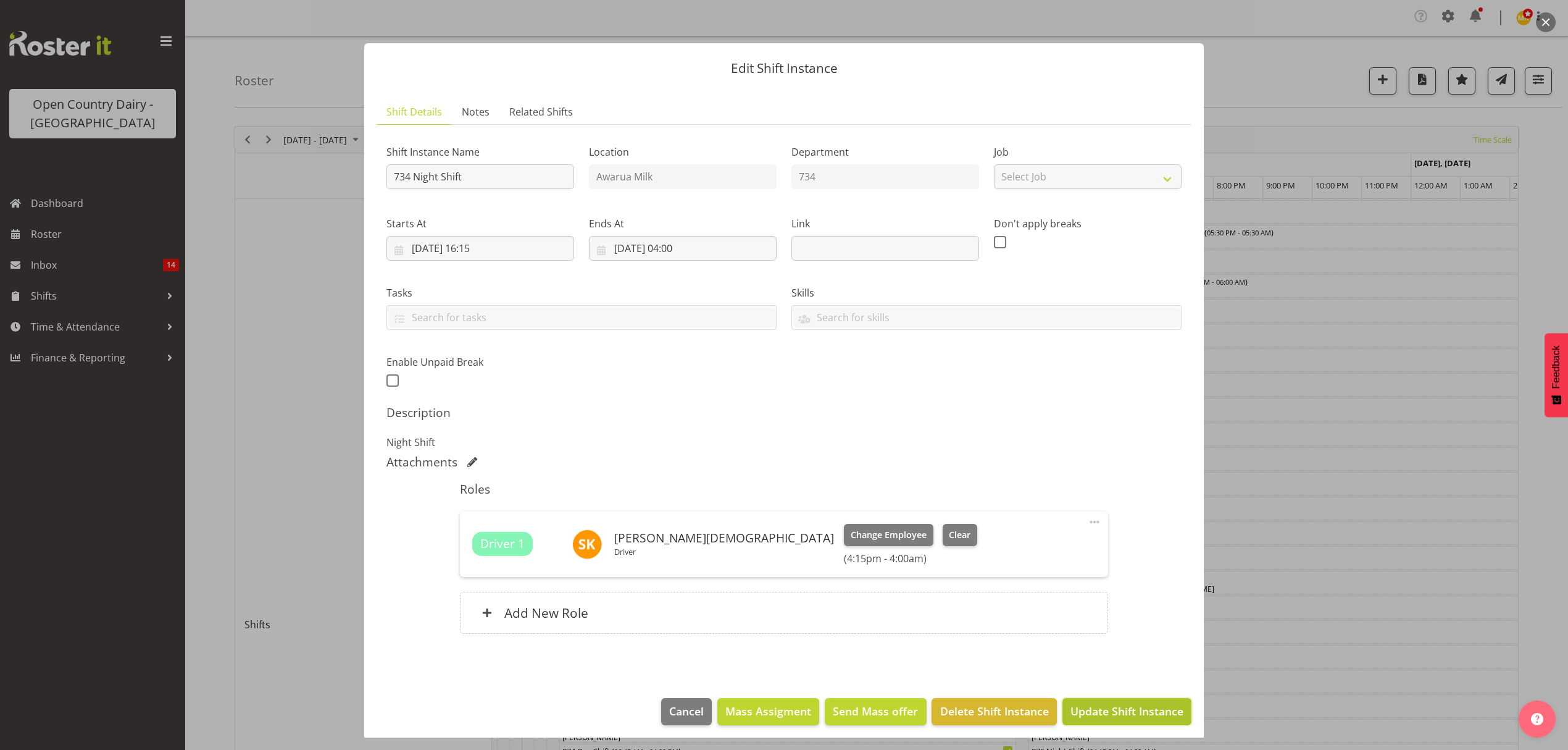
click at [1132, 707] on span "Update Shift Instance" at bounding box center [1126, 711] width 113 height 16
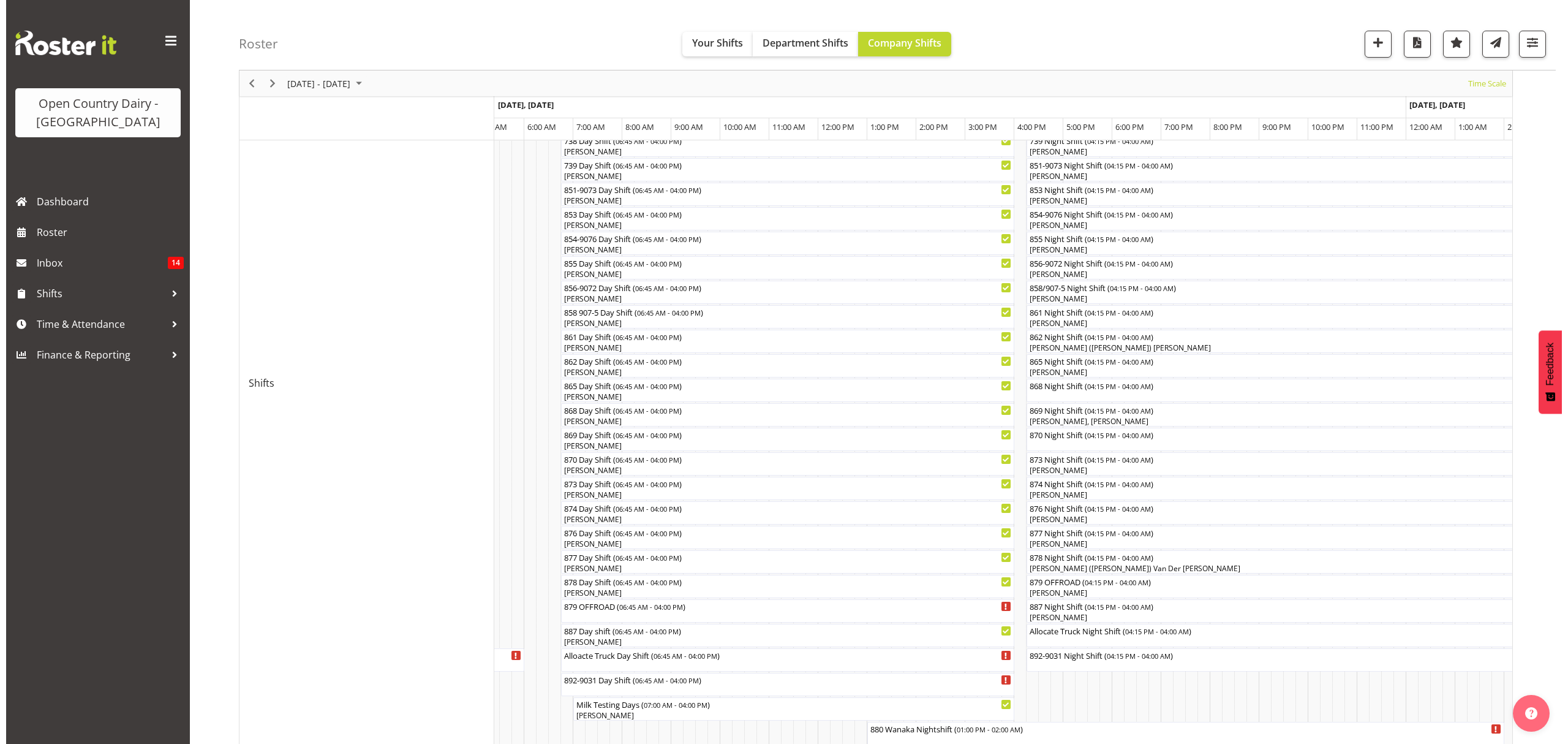
scroll to position [245, 0]
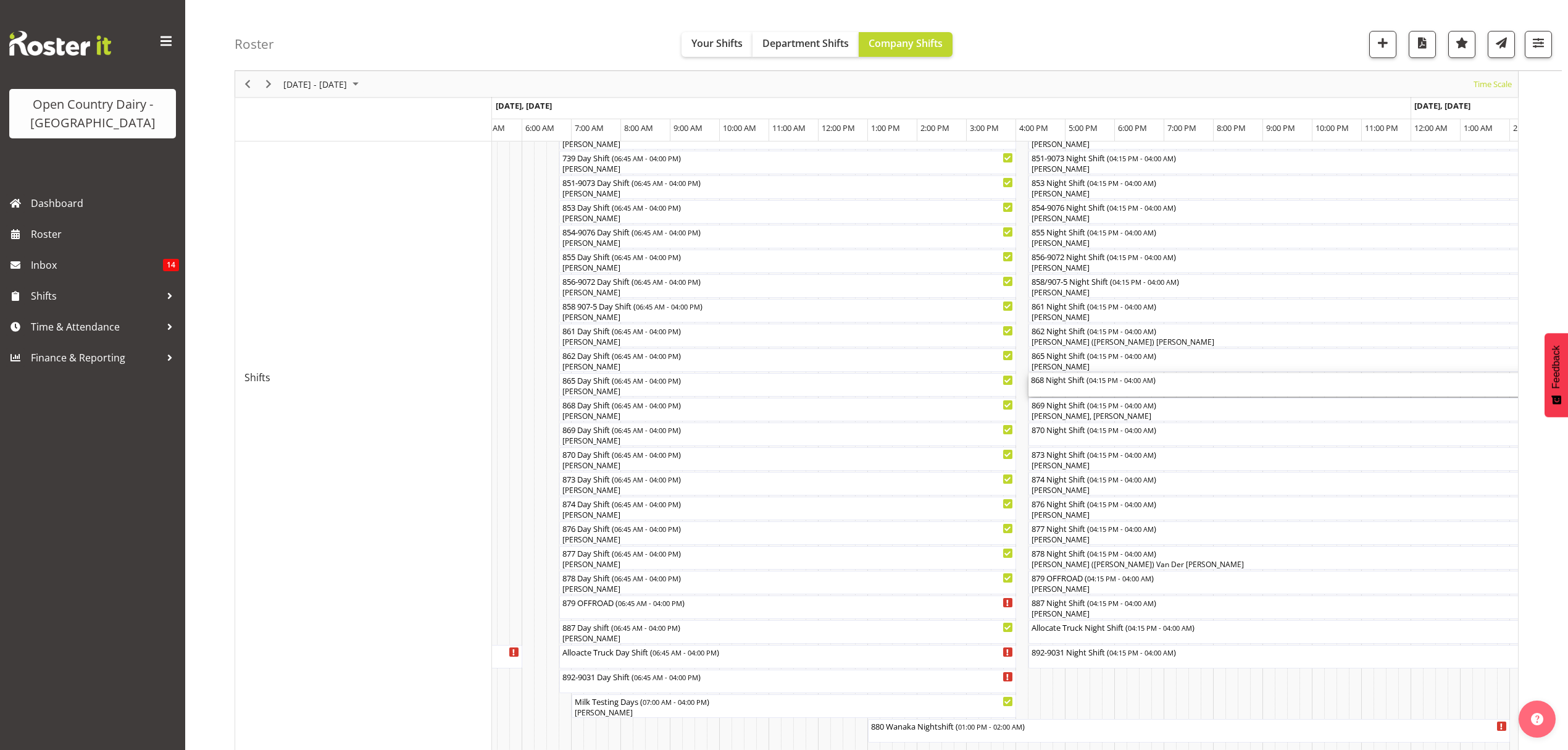
click at [1050, 381] on div "868 Night Shift ( 04:15 PM - 04:00 AM )" at bounding box center [1318, 379] width 575 height 13
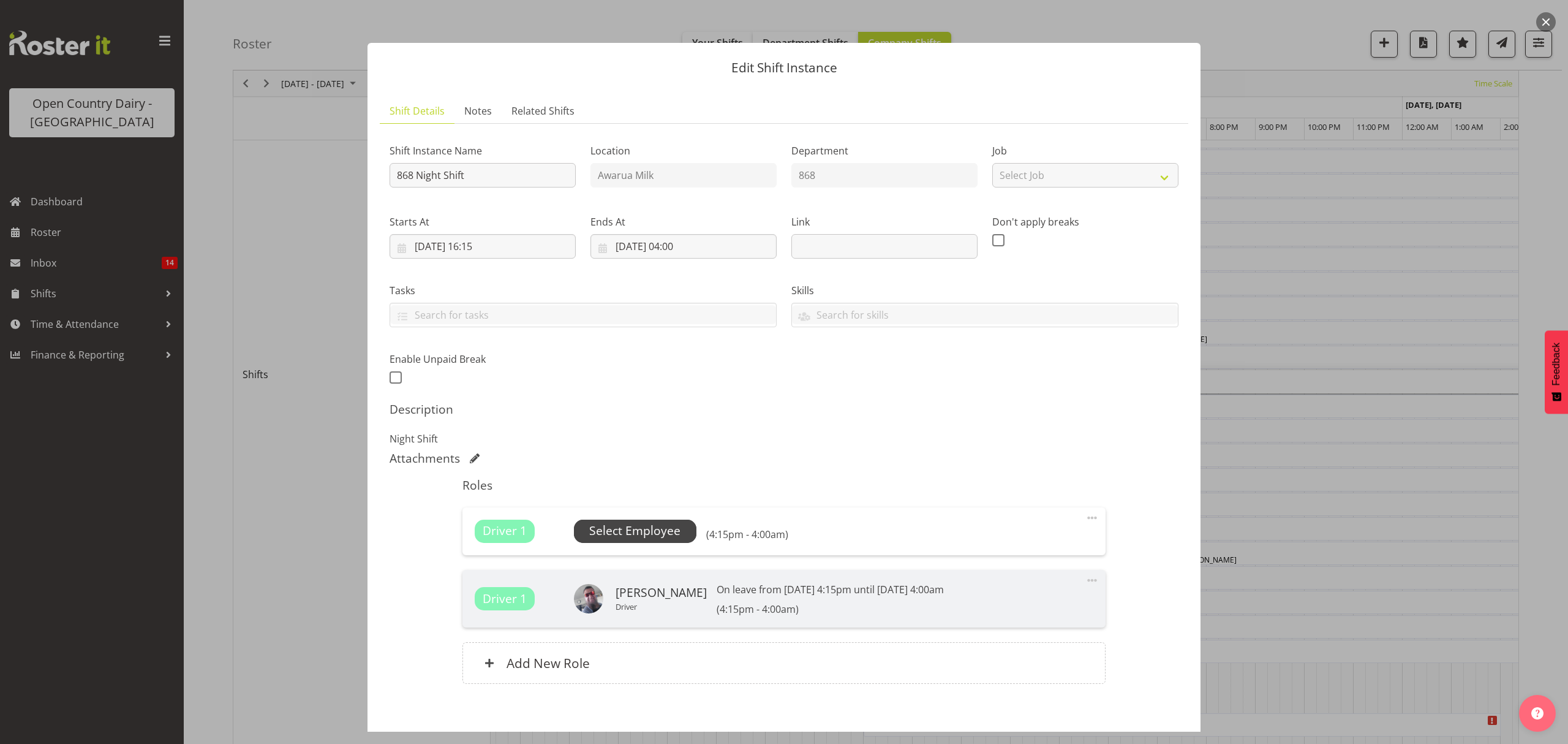
click at [662, 533] on span "Select Employee" at bounding box center [635, 530] width 92 height 18
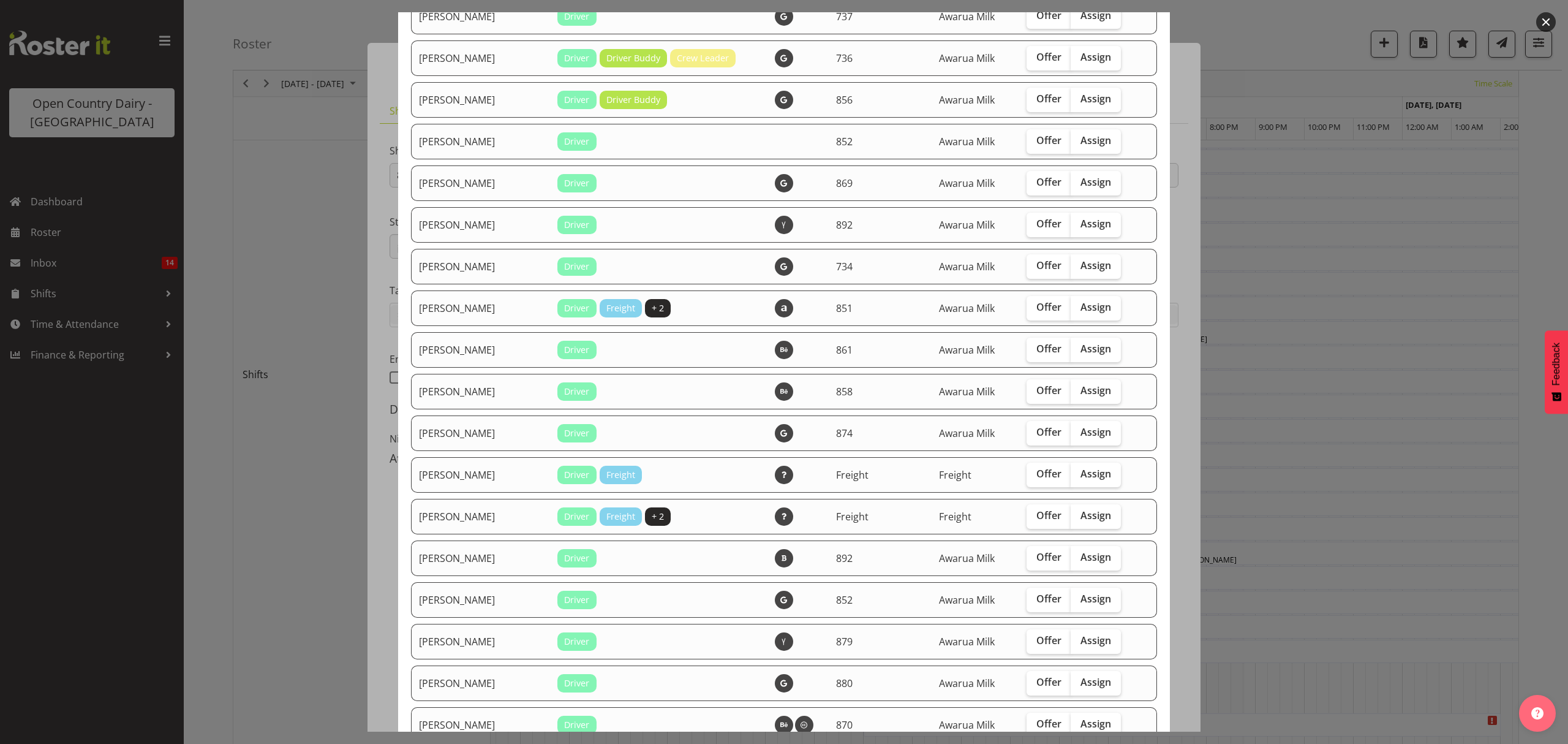
scroll to position [1226, 0]
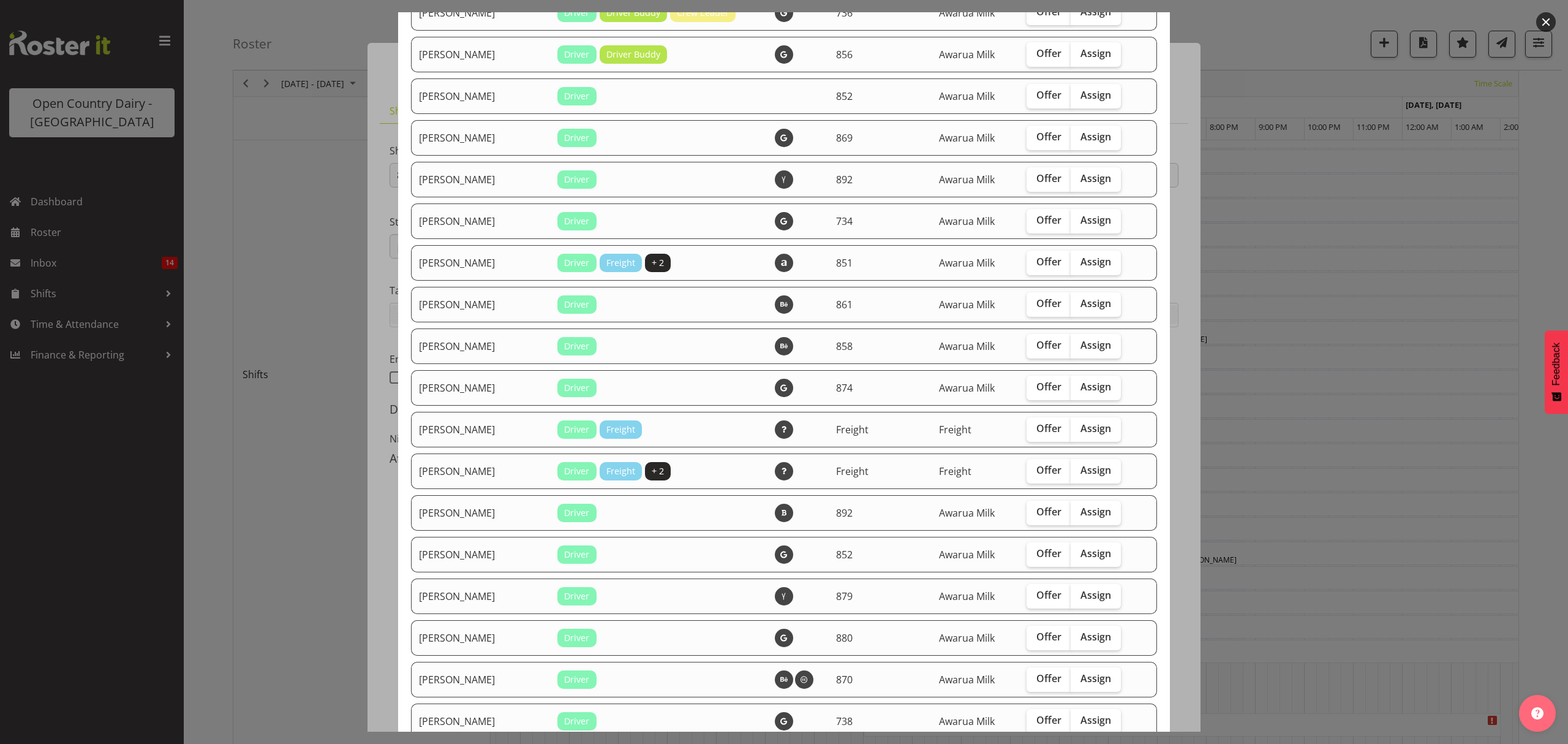
click at [1365, 503] on div at bounding box center [784, 372] width 1568 height 744
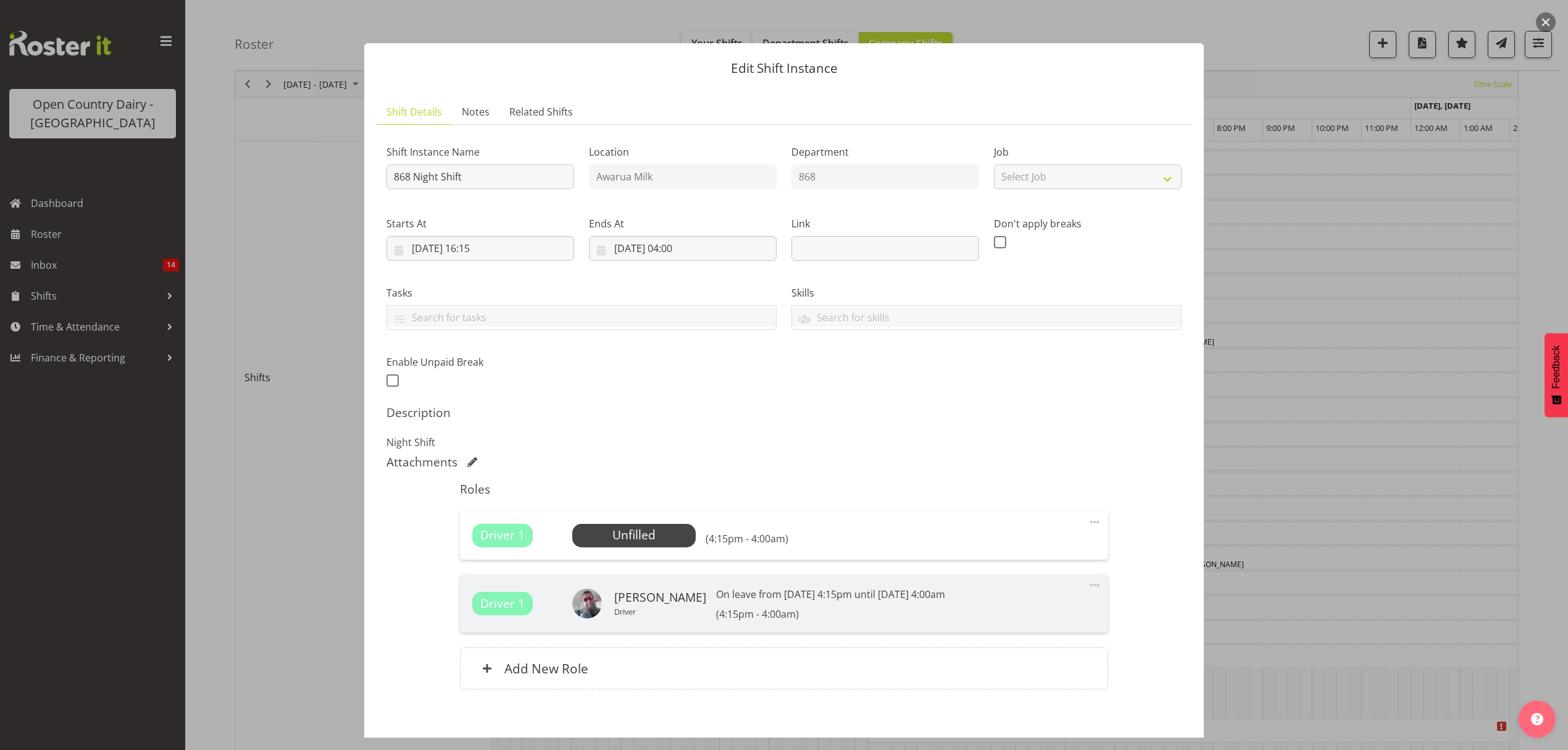
click at [1365, 509] on div at bounding box center [784, 375] width 1568 height 750
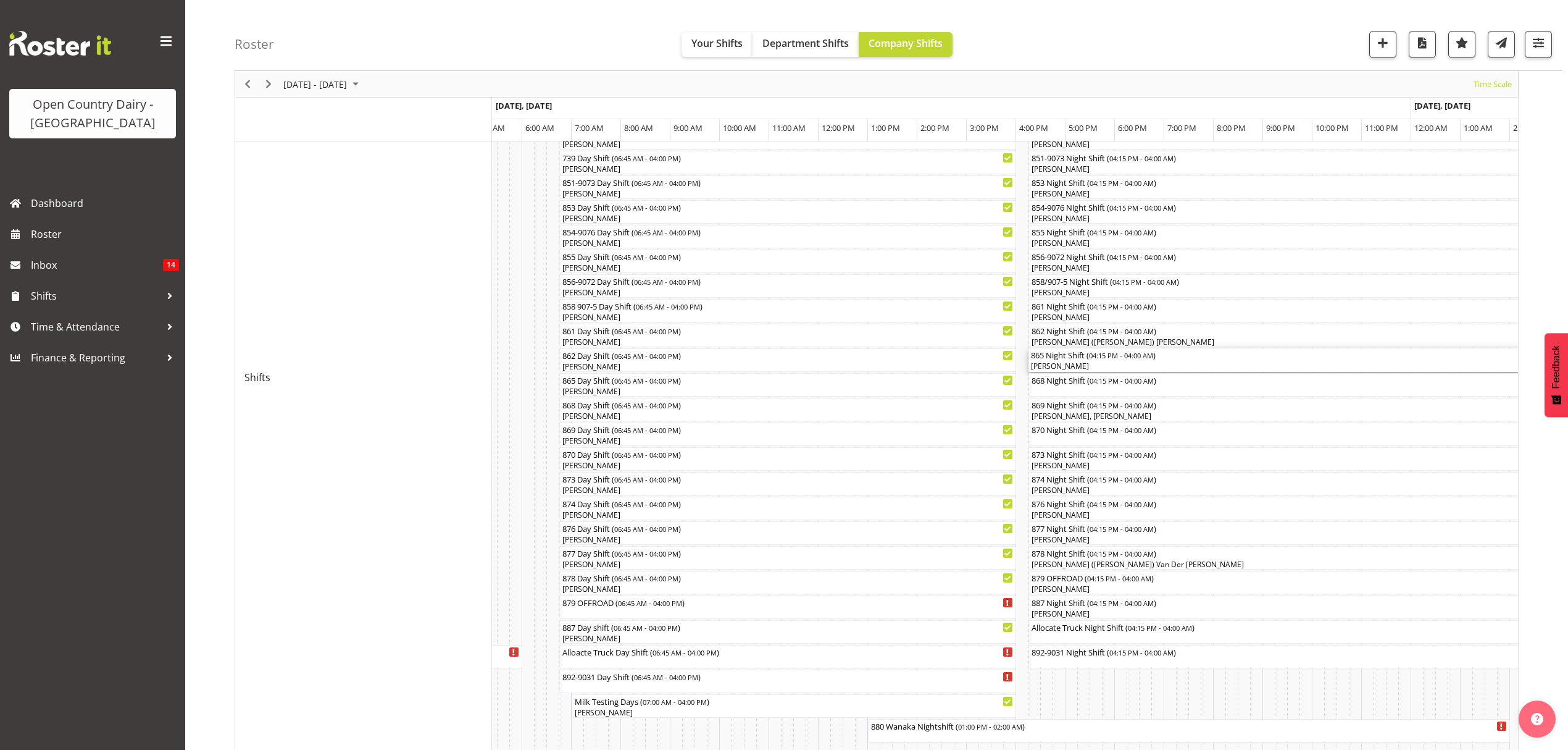
click at [1070, 356] on div "865 Night Shift ( 04:15 PM - 04:00 AM )" at bounding box center [1318, 354] width 575 height 13
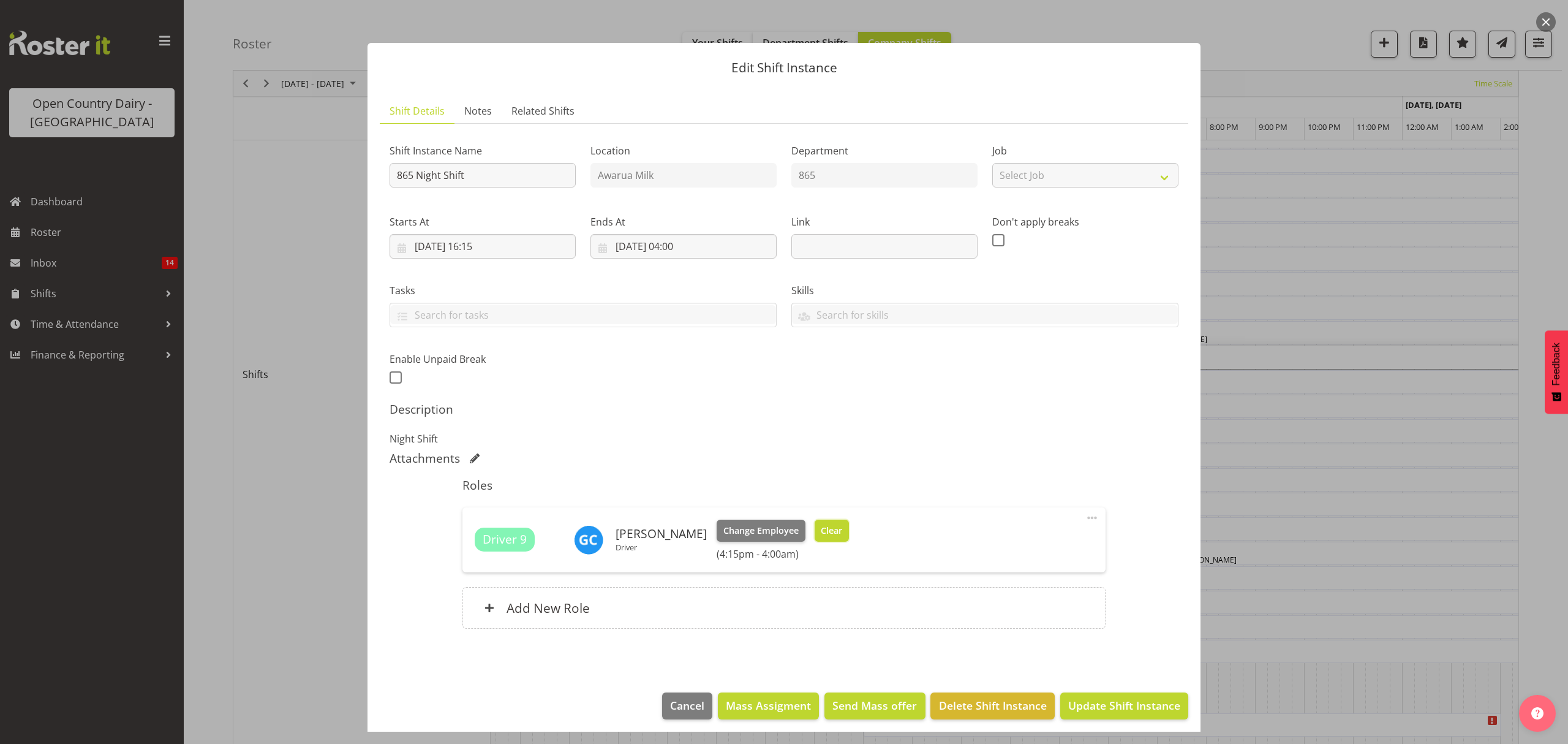
click at [829, 534] on span "Clear" at bounding box center [831, 530] width 21 height 13
click at [829, 534] on div "Driver 9 [PERSON_NAME] Driver Change Employee Clear (4:15pm - 4:00am)" at bounding box center [783, 540] width 618 height 41
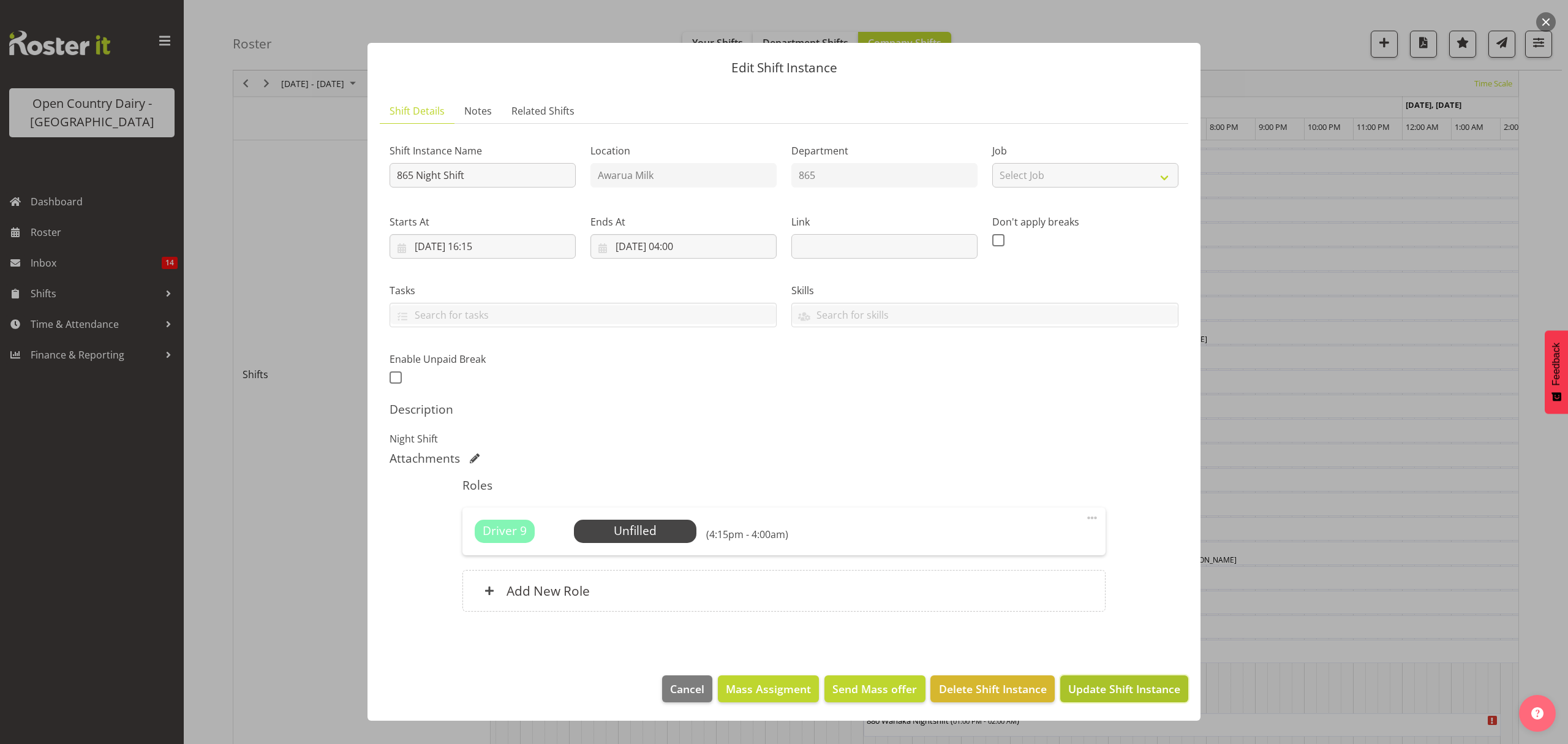
click at [1124, 689] on span "Update Shift Instance" at bounding box center [1123, 688] width 112 height 16
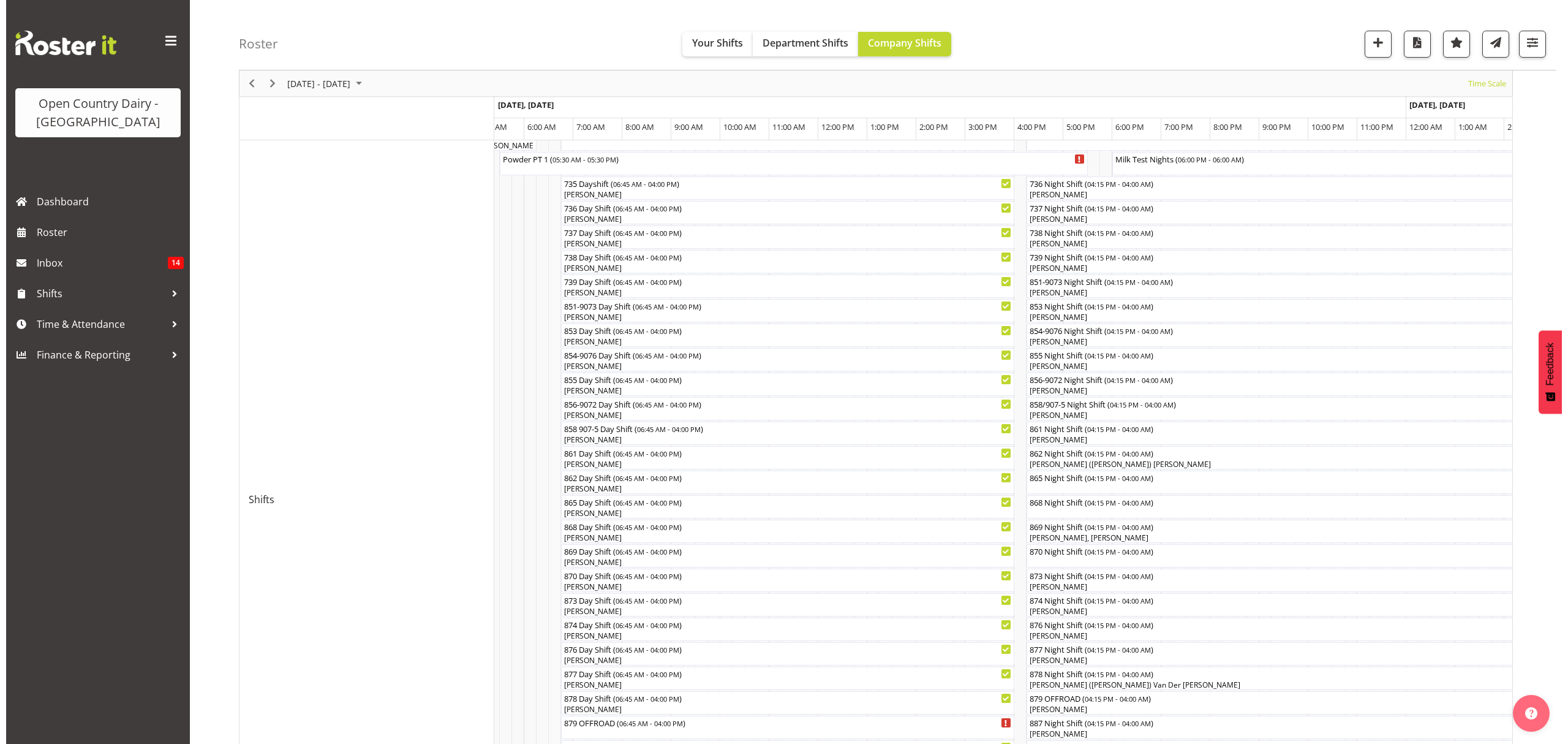
scroll to position [163, 0]
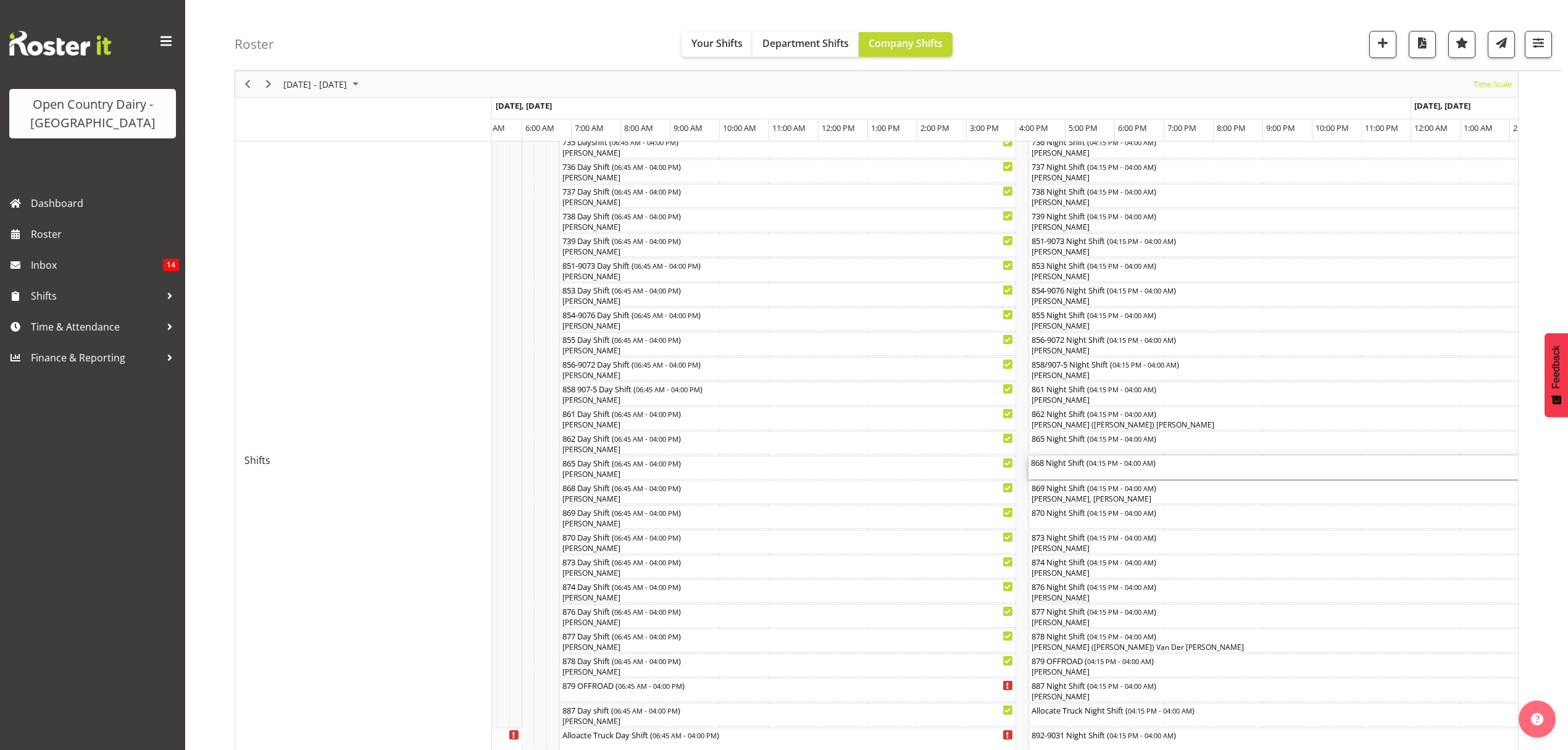
click at [1046, 467] on div "868 Night Shift ( 04:15 PM - 04:00 AM )" at bounding box center [1318, 462] width 575 height 13
click at [0, 0] on div at bounding box center [0, 0] width 0 height 0
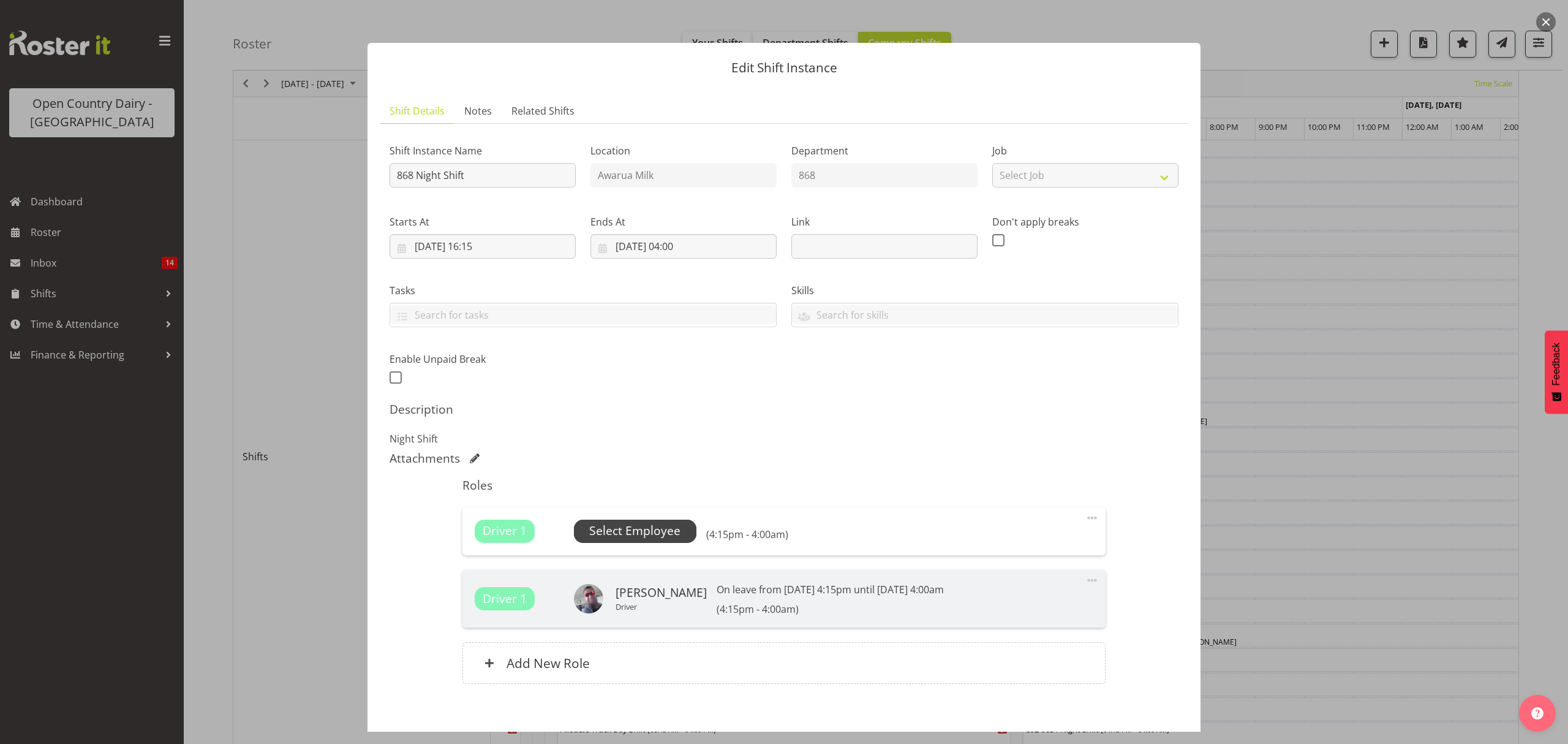
click at [618, 538] on span "Select Employee" at bounding box center [635, 530] width 92 height 18
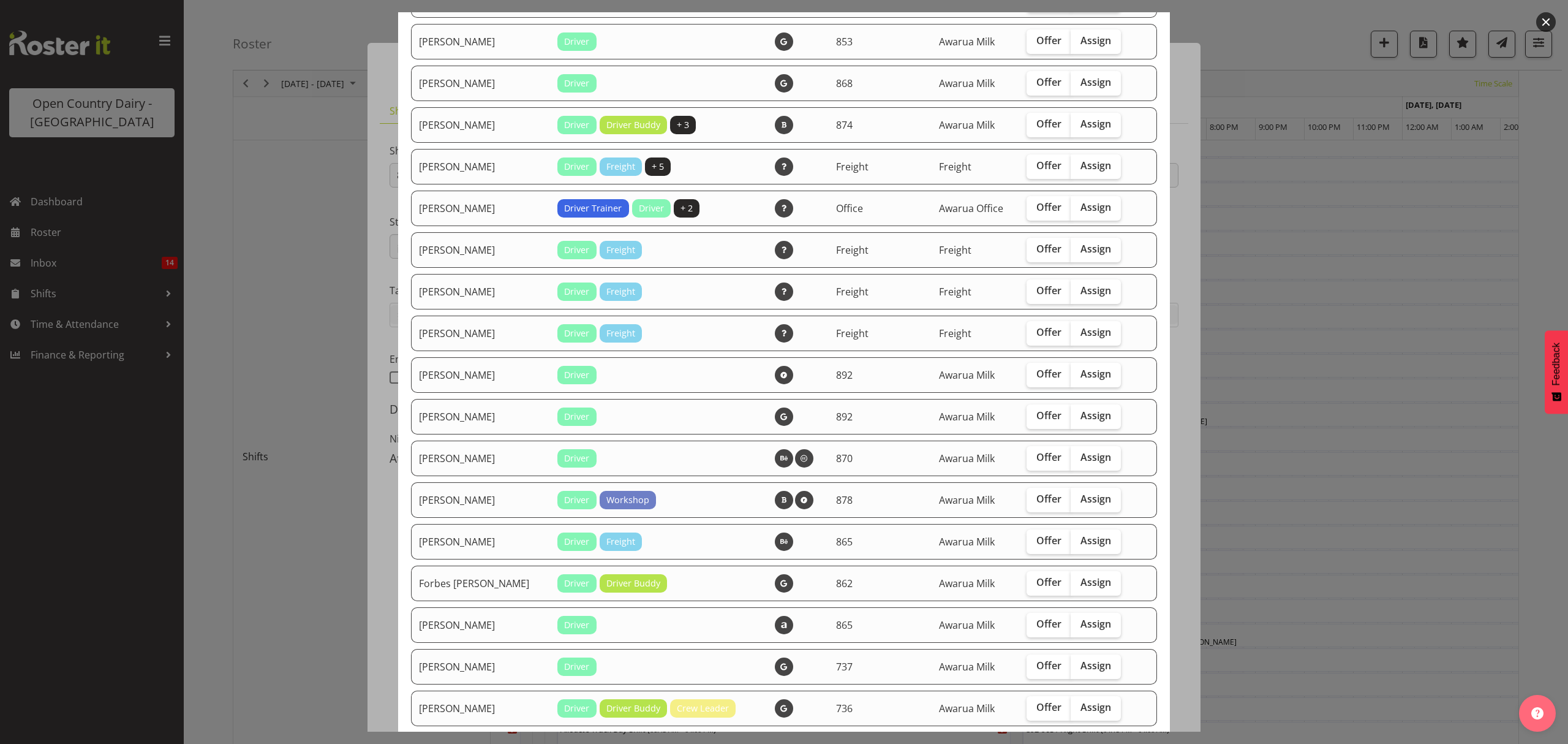
scroll to position [653, 0]
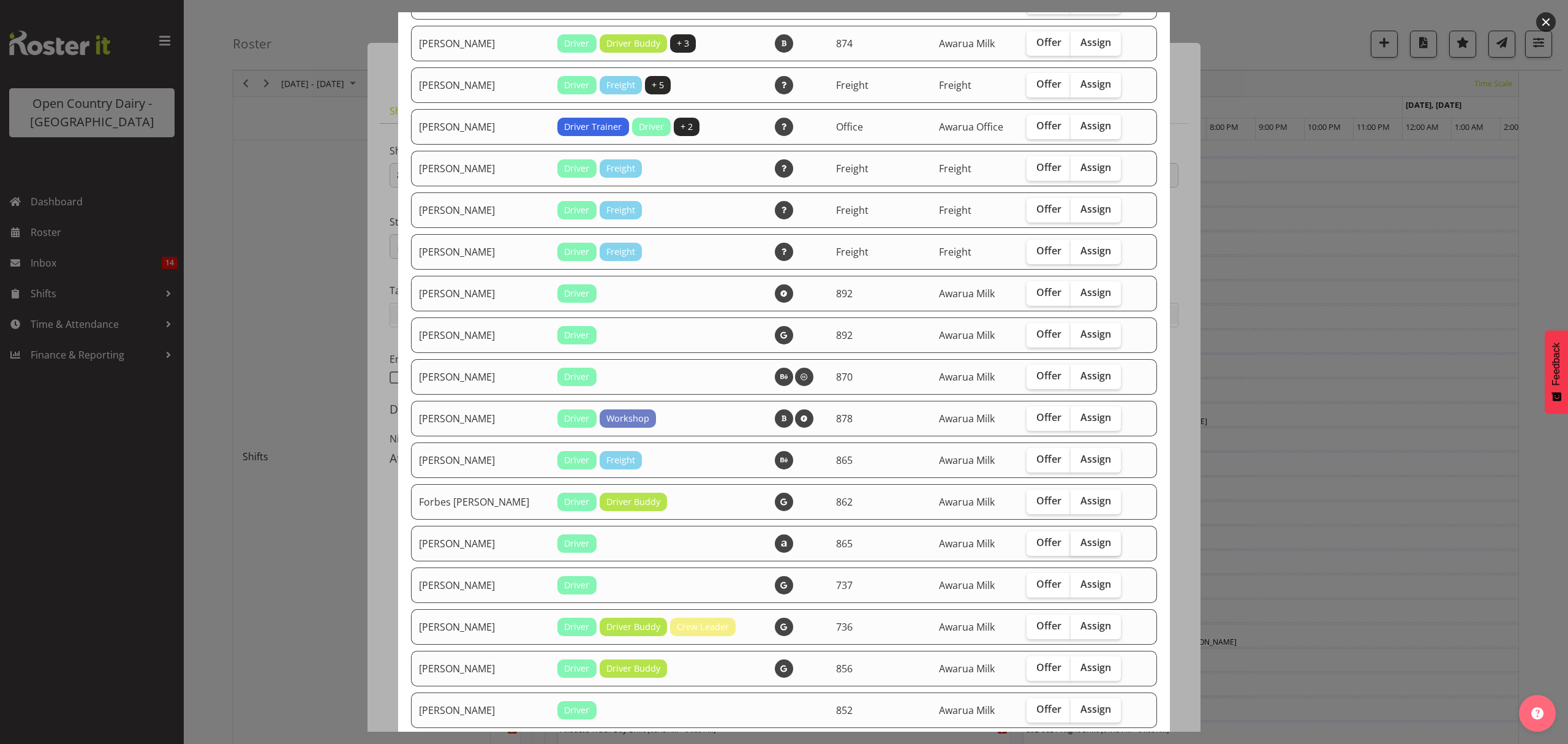
click at [1070, 542] on label "Assign" at bounding box center [1095, 543] width 50 height 24
click at [1070, 542] on input "Assign" at bounding box center [1074, 543] width 8 height 8
checkbox input "true"
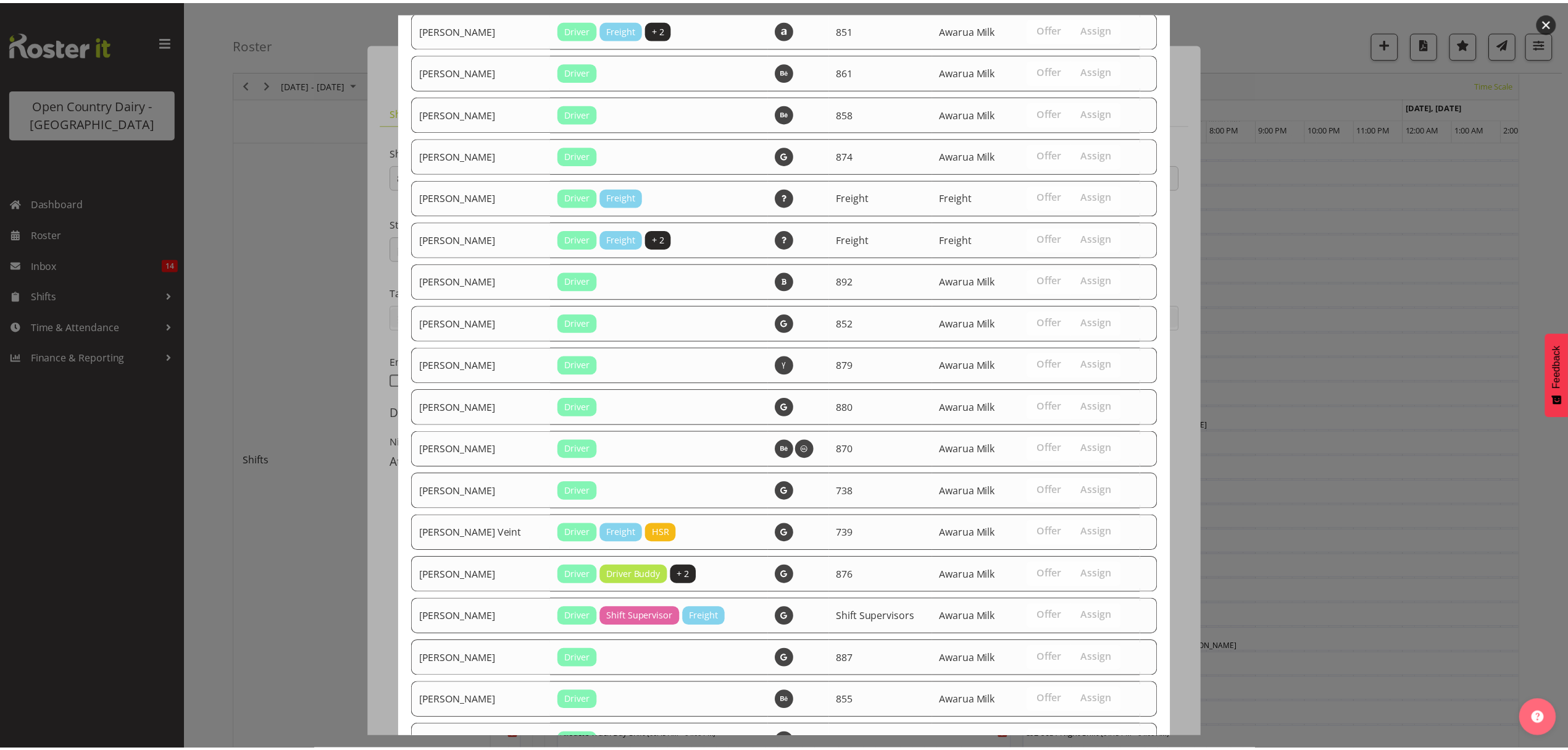
scroll to position [1628, 0]
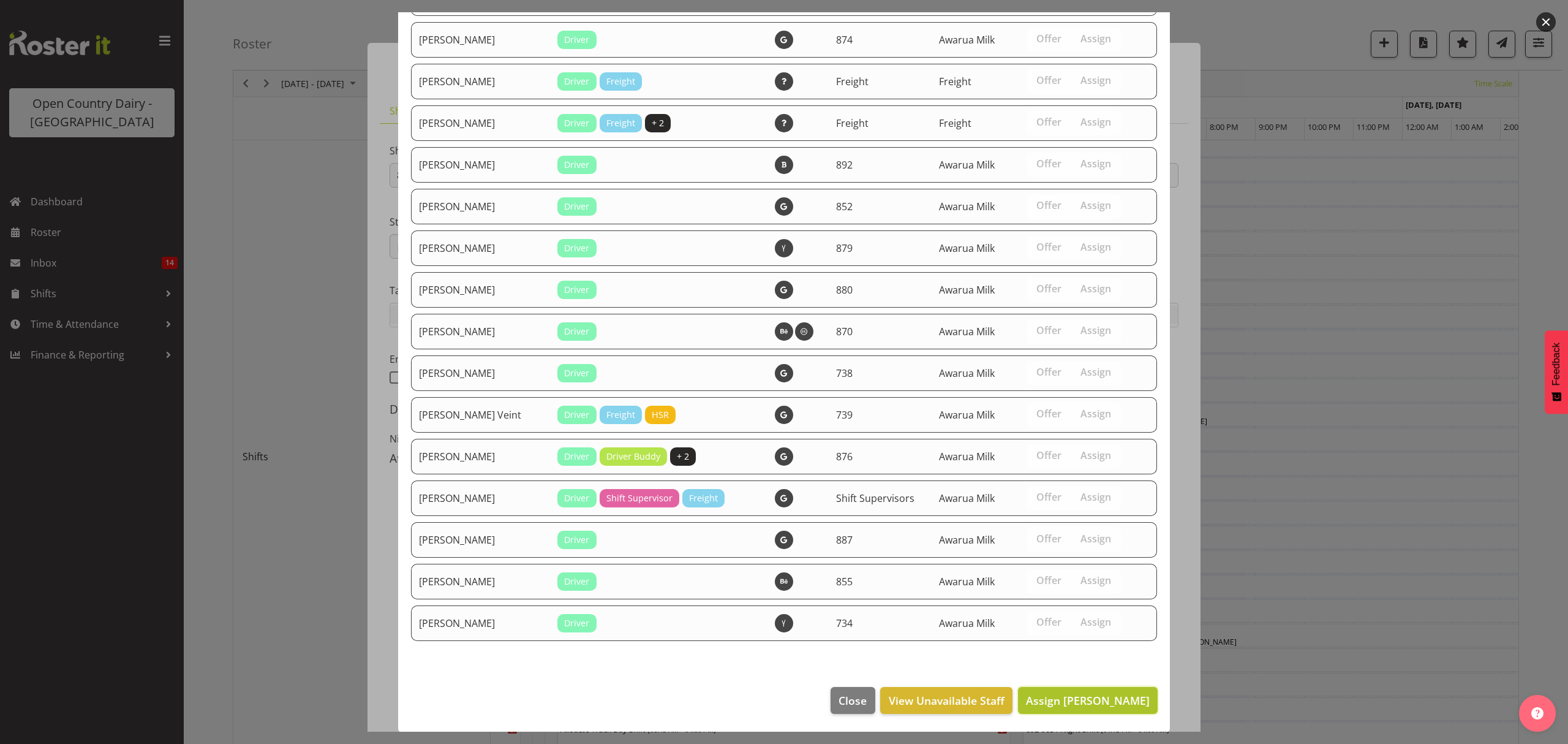
click at [1103, 694] on span "Assign [PERSON_NAME]" at bounding box center [1087, 700] width 124 height 15
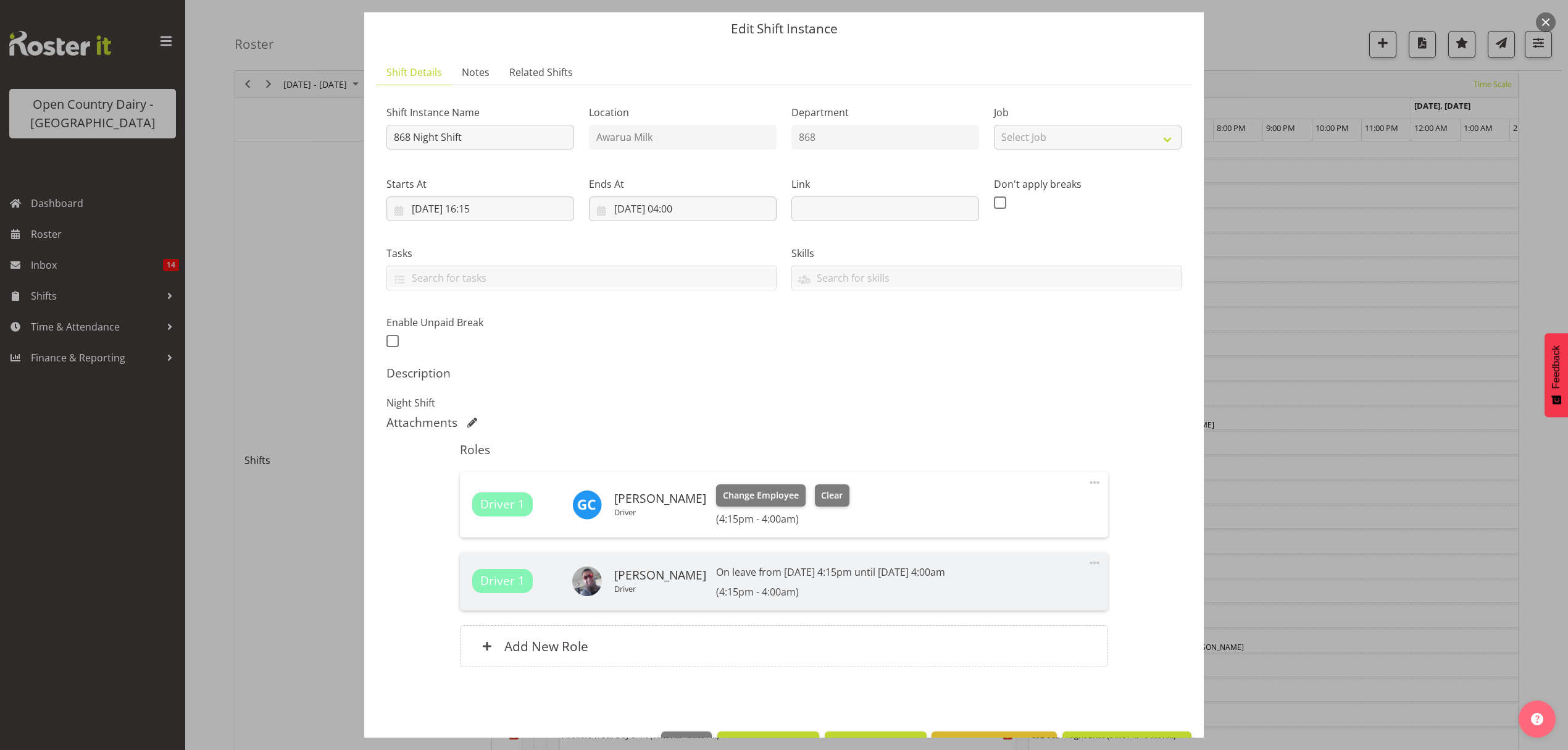
scroll to position [80, 0]
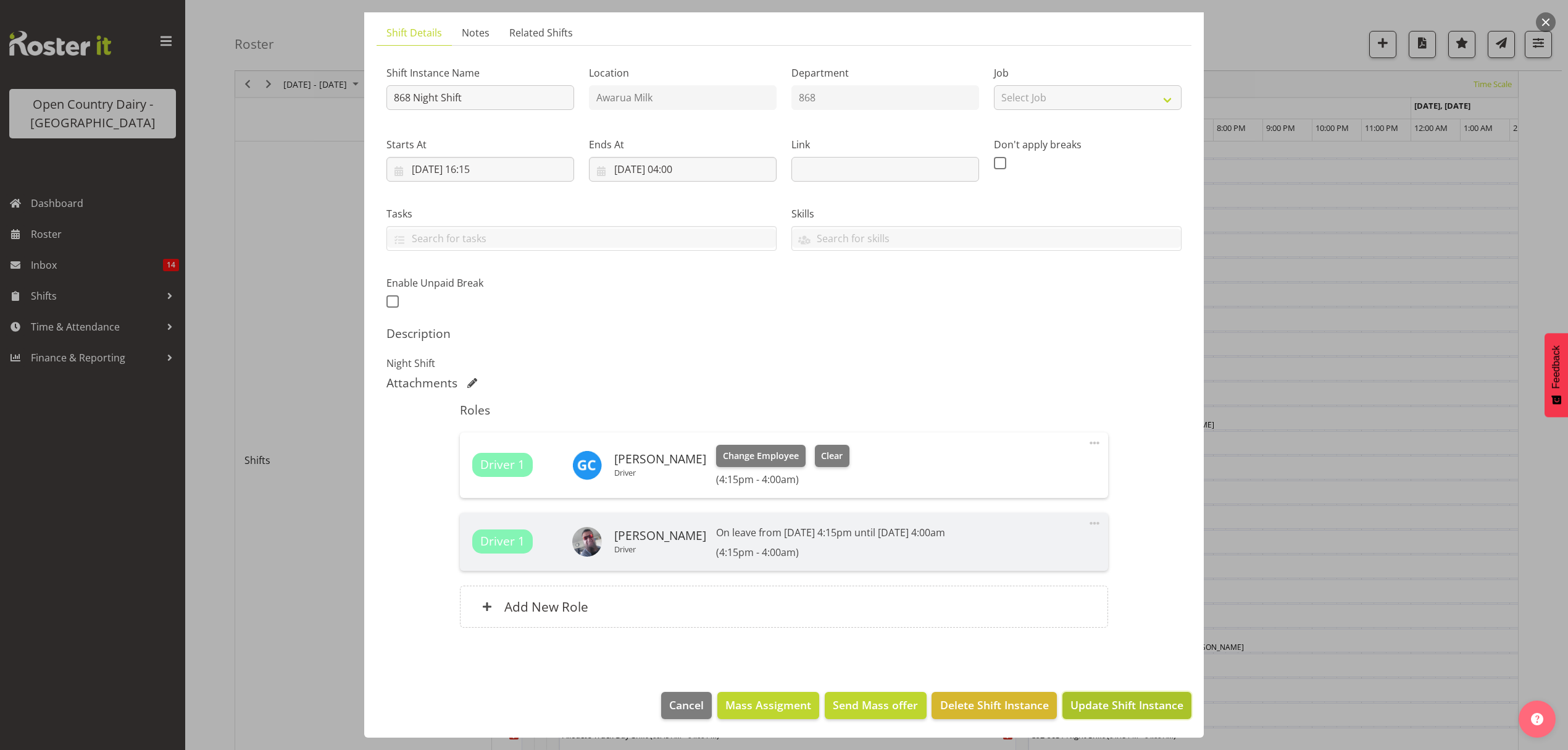
click at [1116, 699] on span "Update Shift Instance" at bounding box center [1126, 704] width 113 height 16
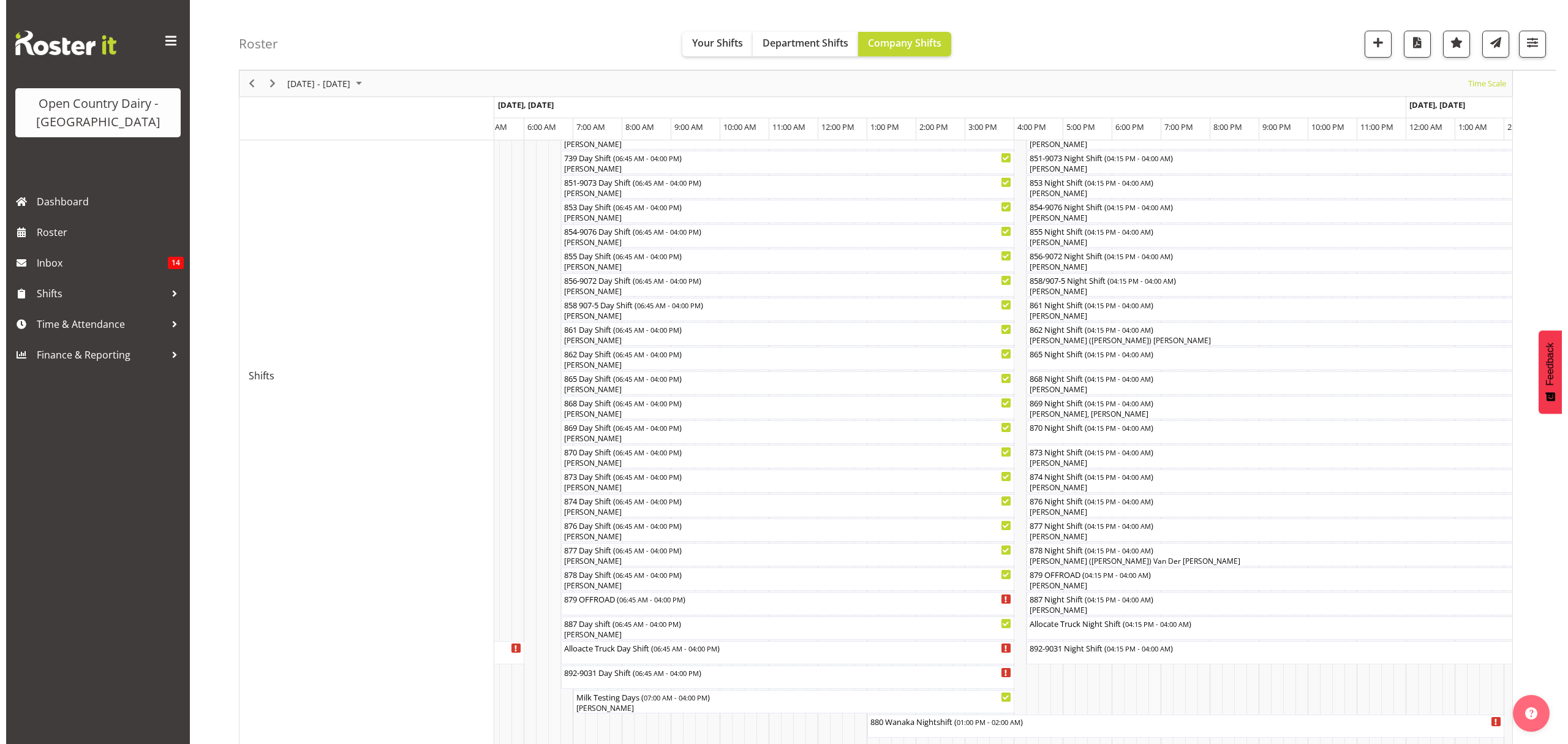
scroll to position [245, 0]
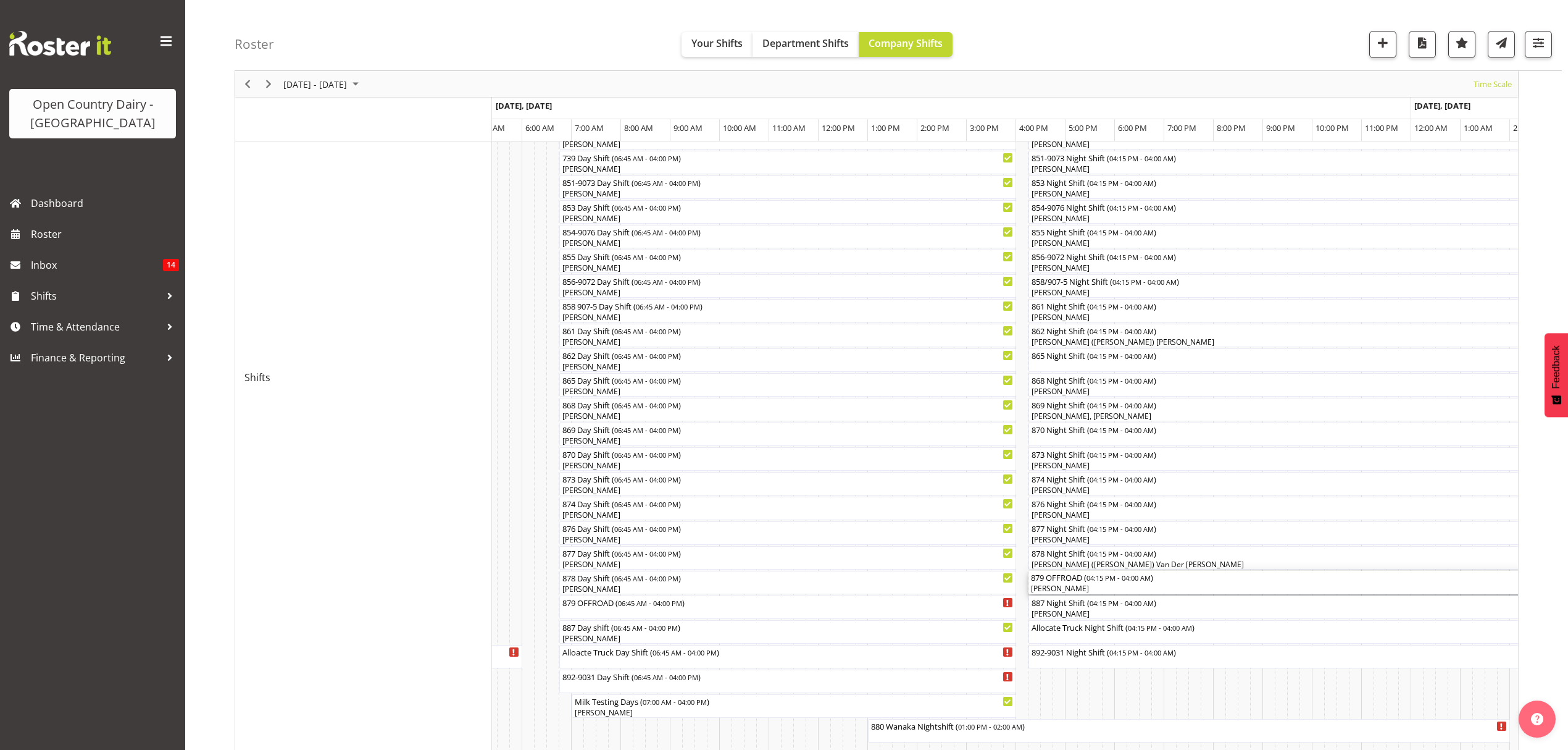
click at [1058, 583] on div "[PERSON_NAME]" at bounding box center [1318, 588] width 575 height 11
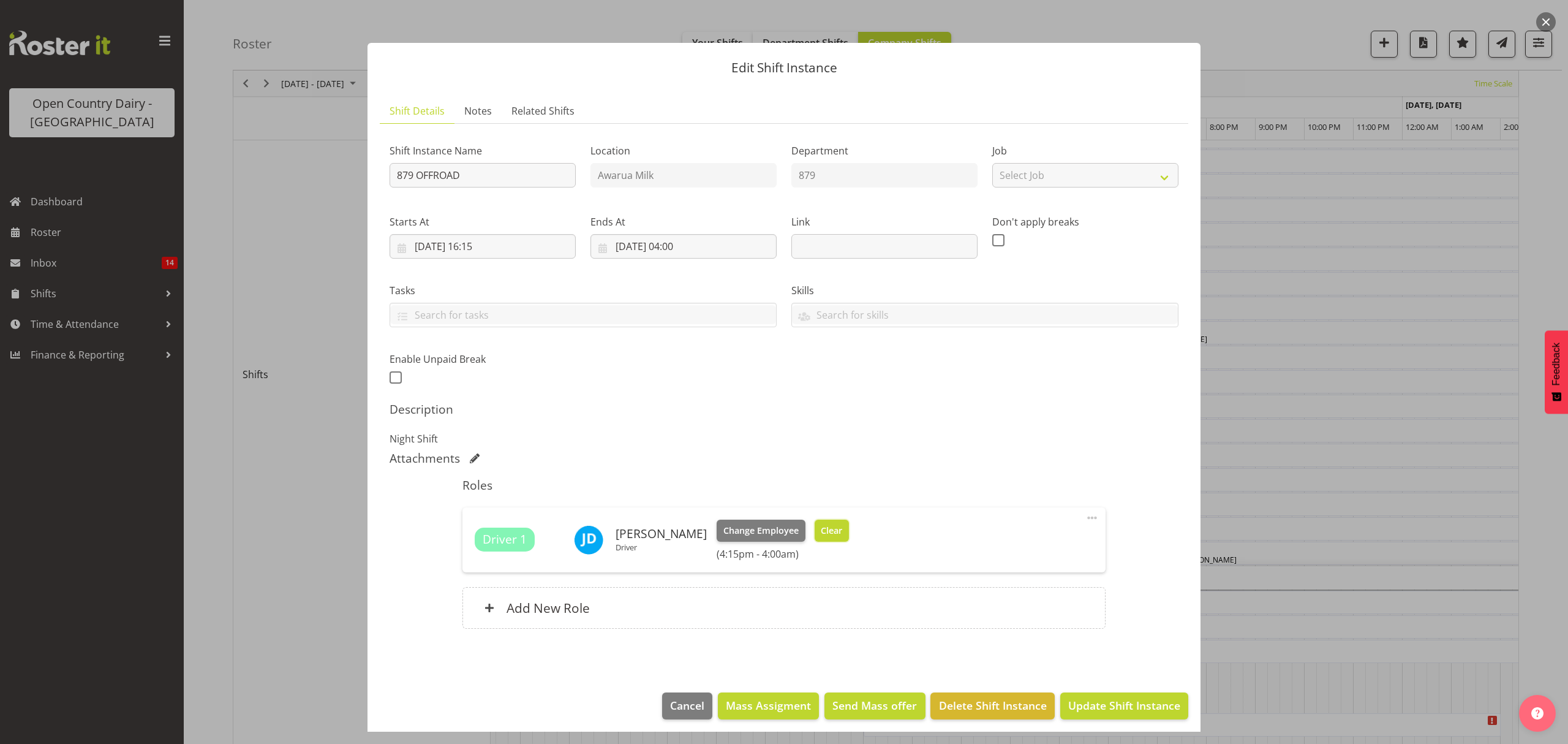
click at [828, 532] on span "Clear" at bounding box center [831, 530] width 21 height 13
click at [828, 532] on div "Driver 1 [PERSON_NAME] Driver Change Employee Clear (4:15pm - 4:00am)" at bounding box center [783, 540] width 618 height 41
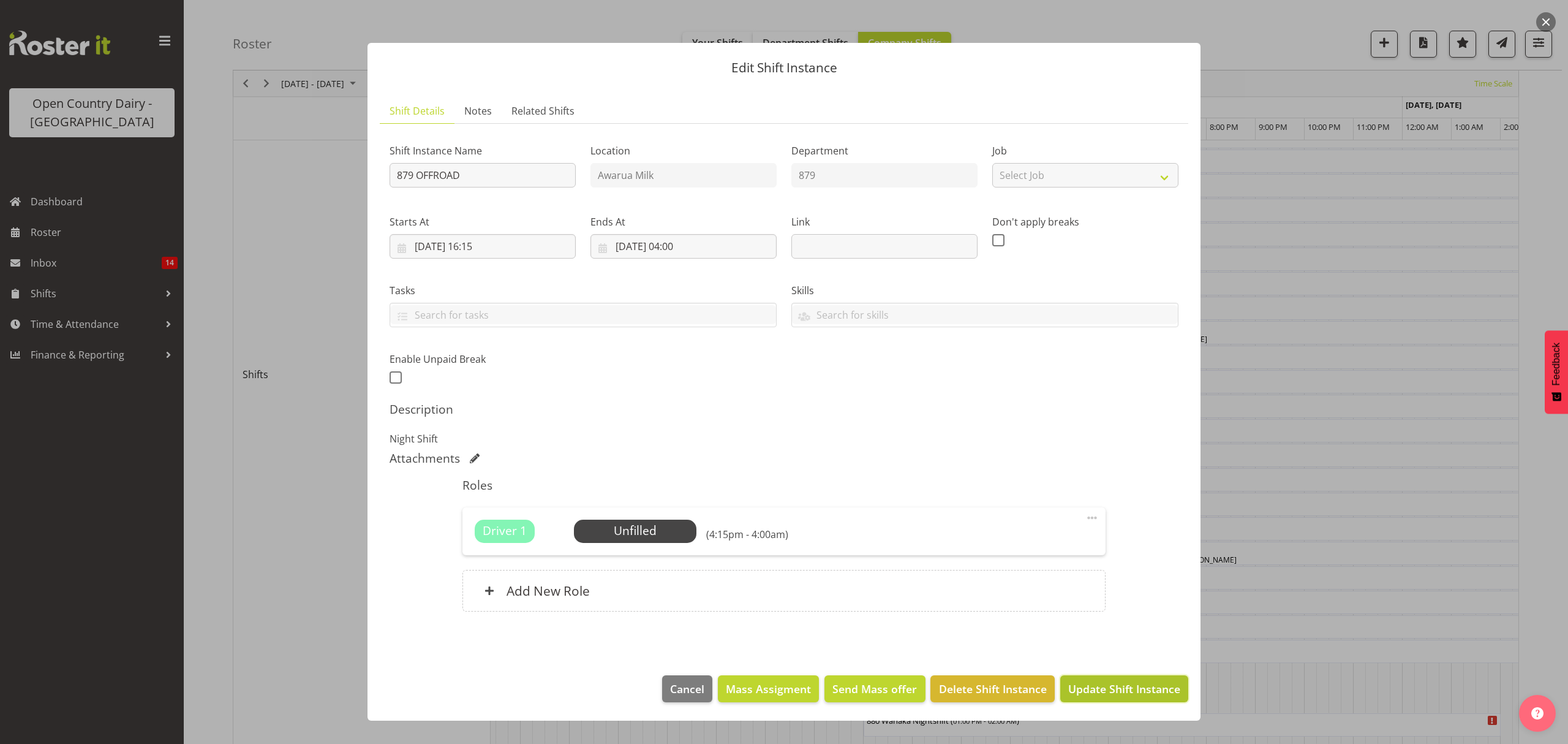
click at [1103, 694] on span "Update Shift Instance" at bounding box center [1123, 688] width 112 height 16
click at [1103, 694] on div "Edit Shift Instance Shift Details Notes Related Shifts Shift Instance Name 879 …" at bounding box center [784, 372] width 857 height 719
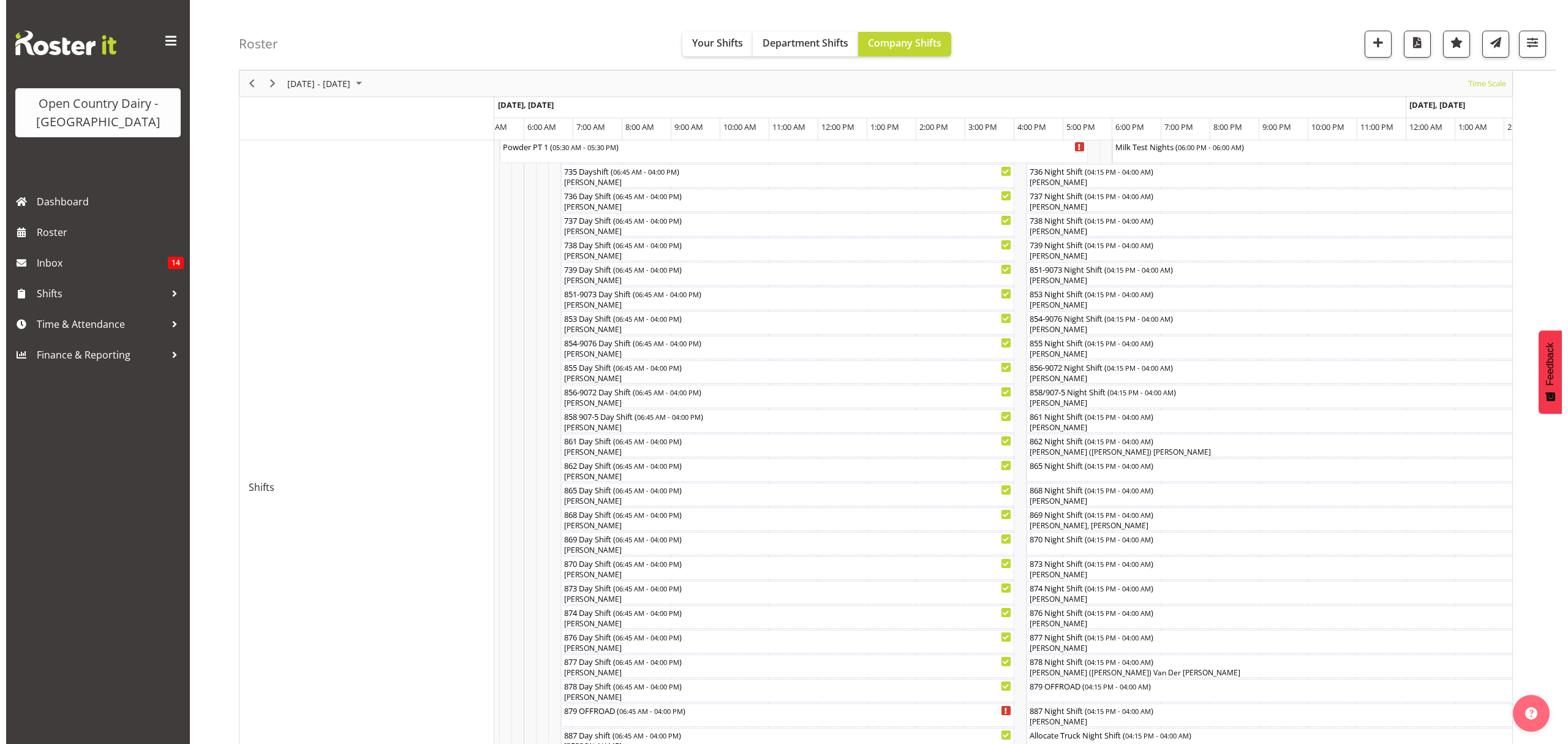
scroll to position [163, 0]
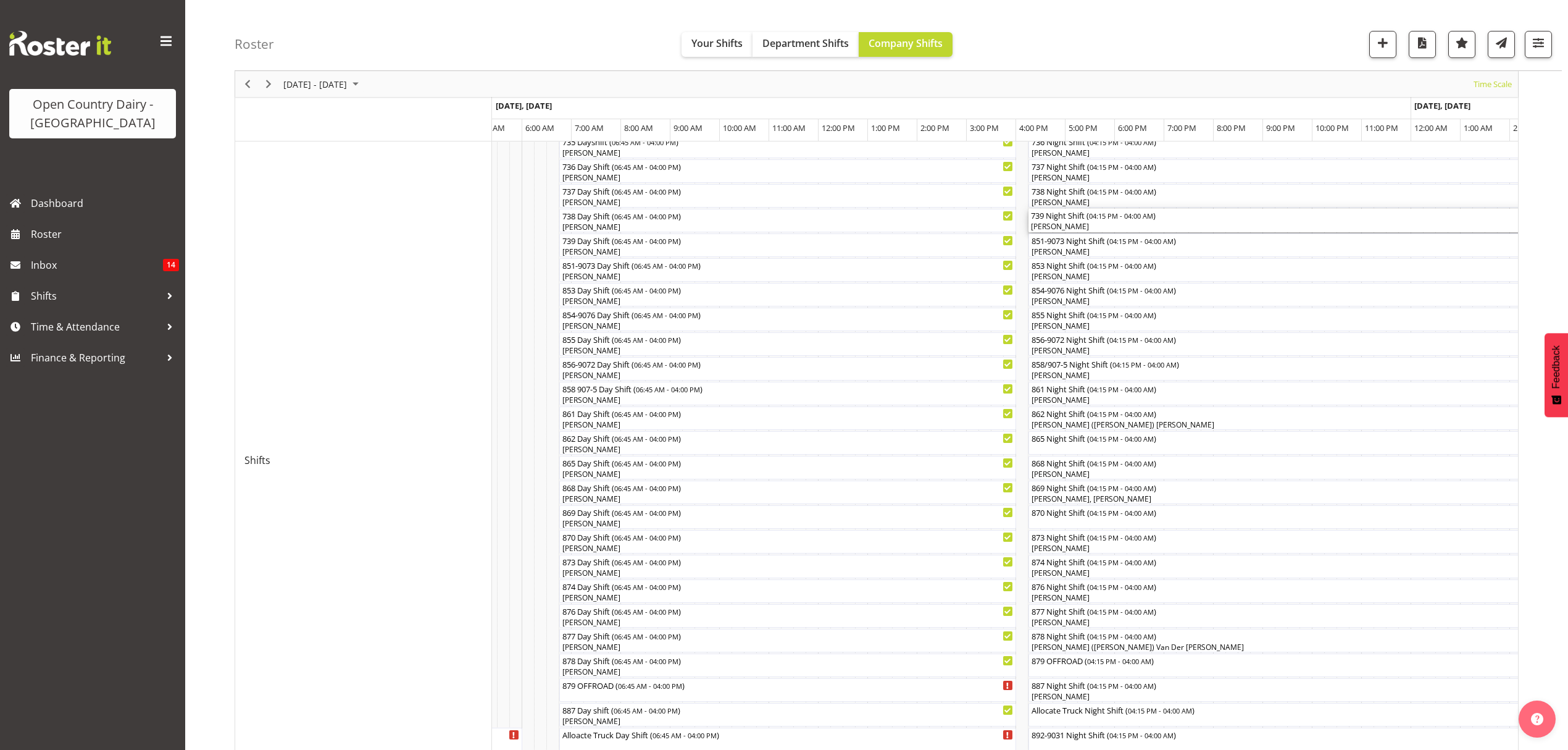
click at [1068, 218] on div "739 Night Shift ( 04:15 PM - 04:00 AM )" at bounding box center [1318, 215] width 575 height 13
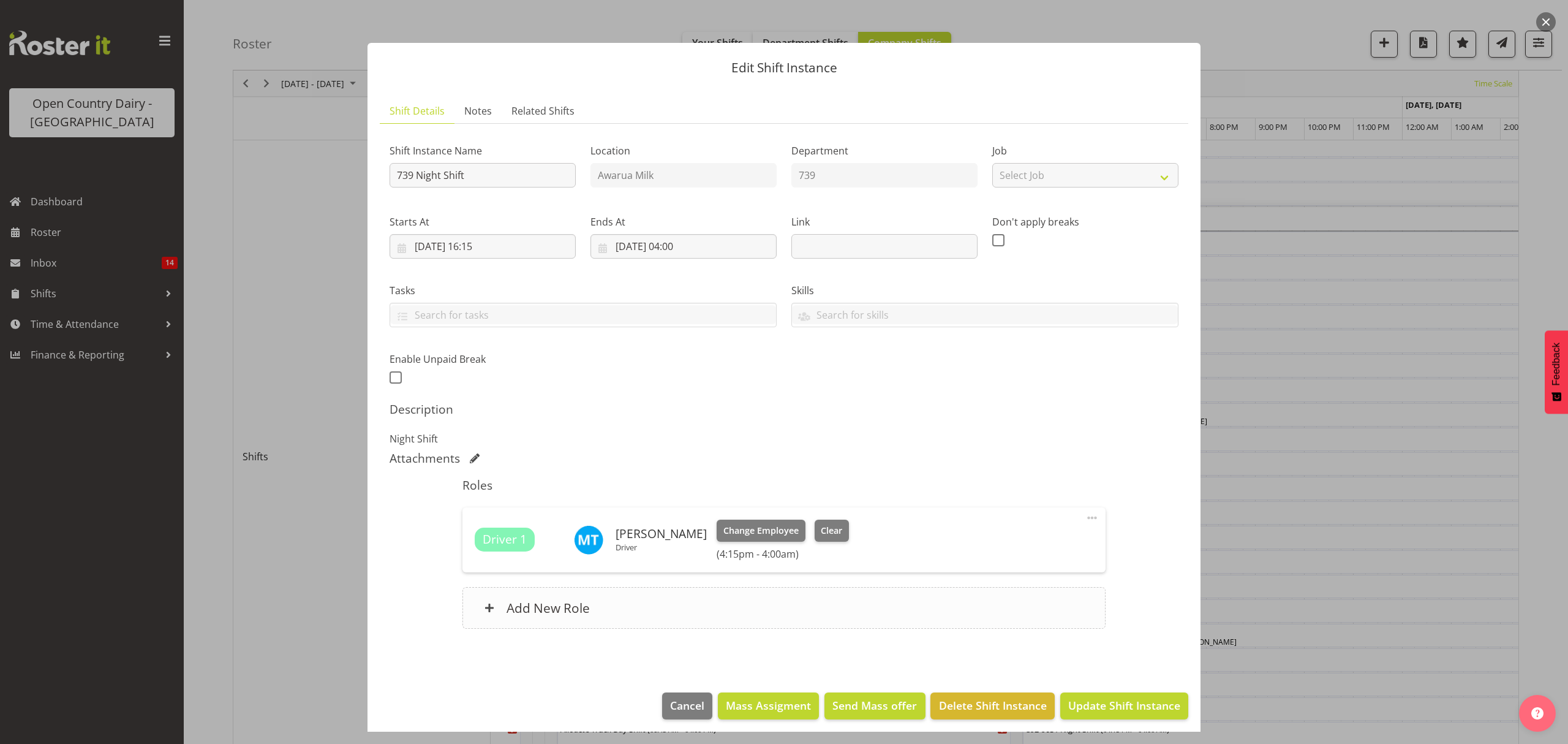
click at [570, 604] on h6 "Add New Role" at bounding box center [548, 608] width 83 height 16
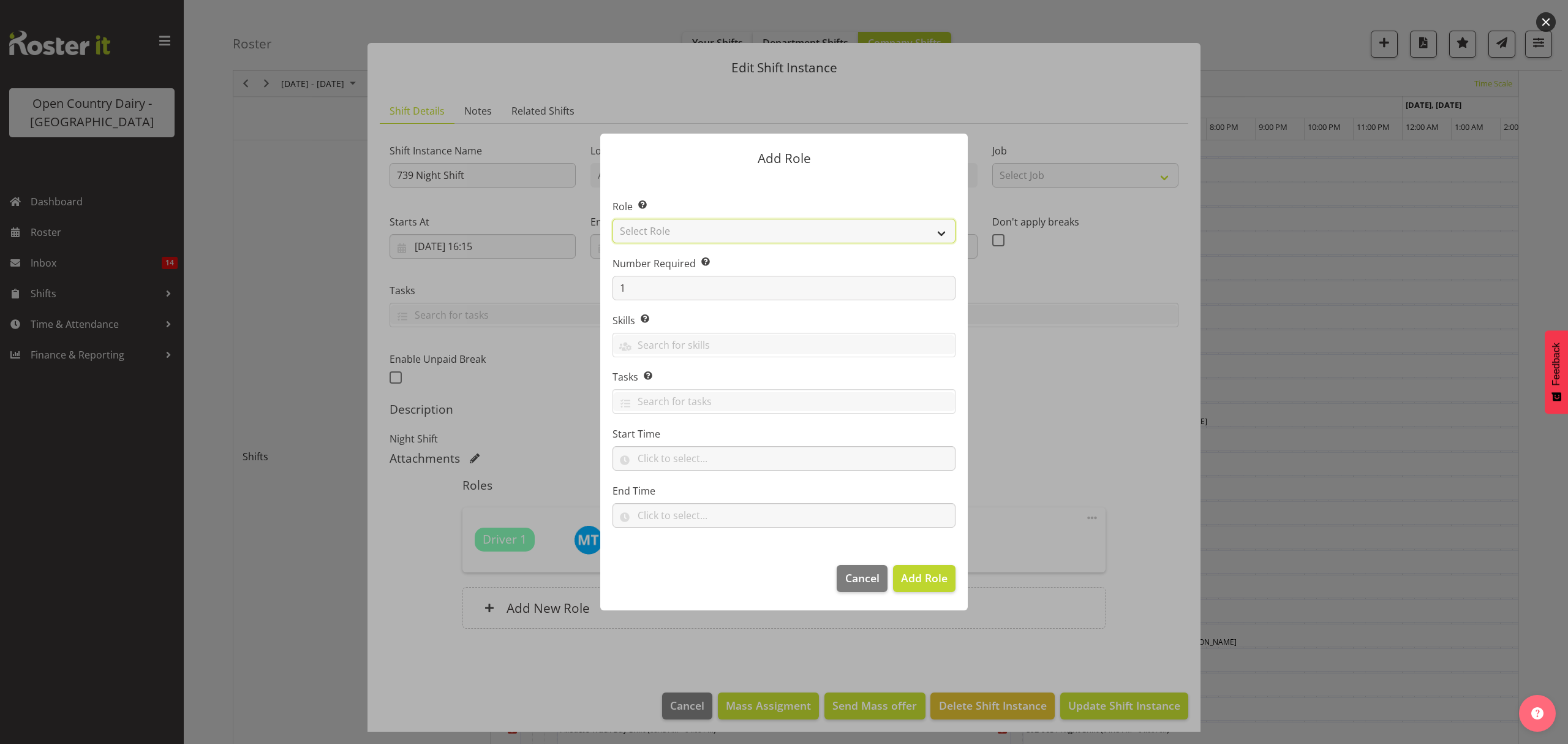
click at [686, 226] on select "Select Role Crew Leader Driver Driver Assessor Dayshift Driver Assessor Nightsh…" at bounding box center [784, 230] width 343 height 24
select select "1437"
click at [612, 219] on select "Select Role Crew Leader Driver Driver Assessor Dayshift Driver Assessor Nightsh…" at bounding box center [784, 230] width 343 height 24
click at [672, 341] on input "text" at bounding box center [784, 345] width 342 height 19
click at [912, 580] on span "Add Role" at bounding box center [924, 577] width 46 height 15
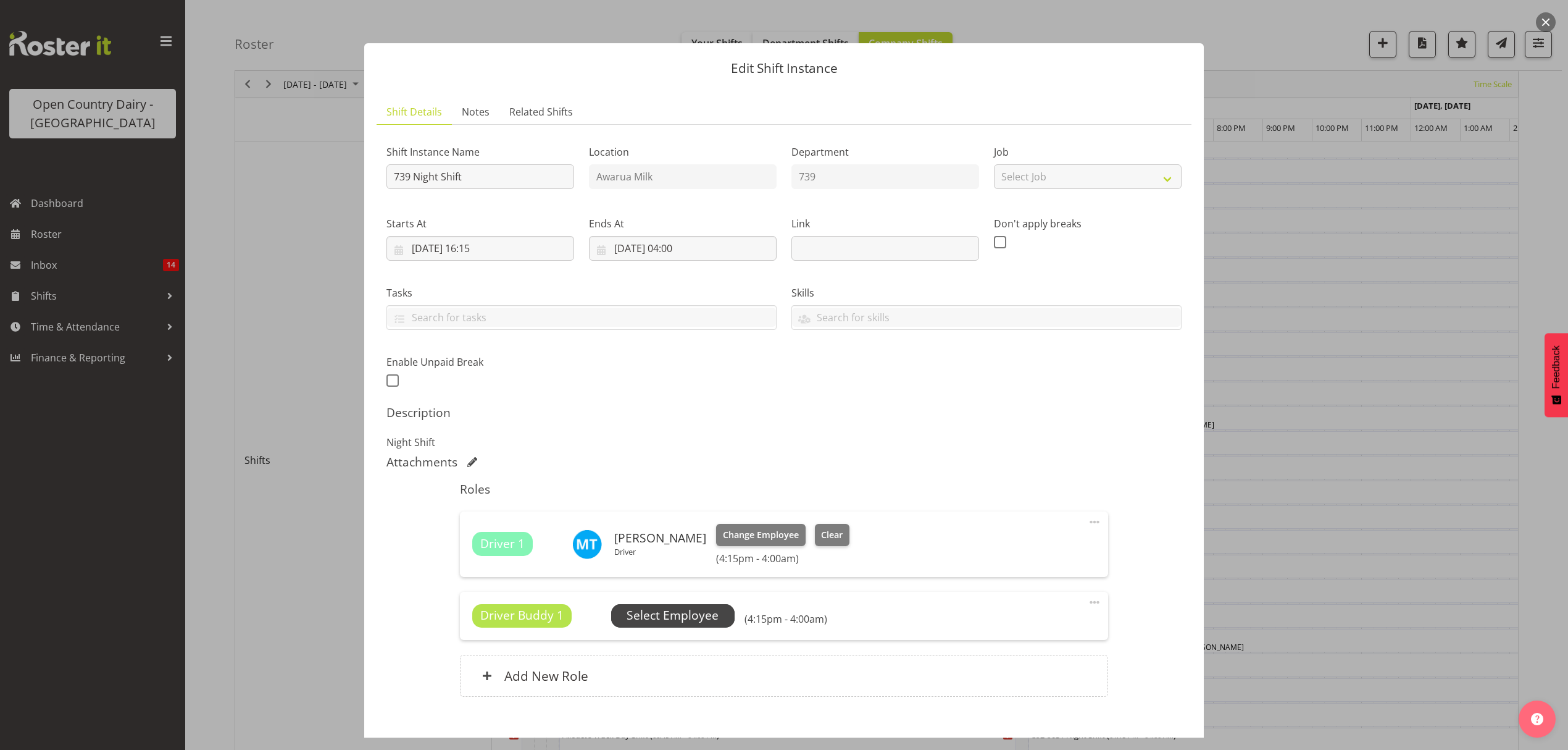
click at [687, 621] on span "Select Employee" at bounding box center [672, 615] width 92 height 18
click at [680, 618] on span "Select Employee" at bounding box center [672, 615] width 92 height 18
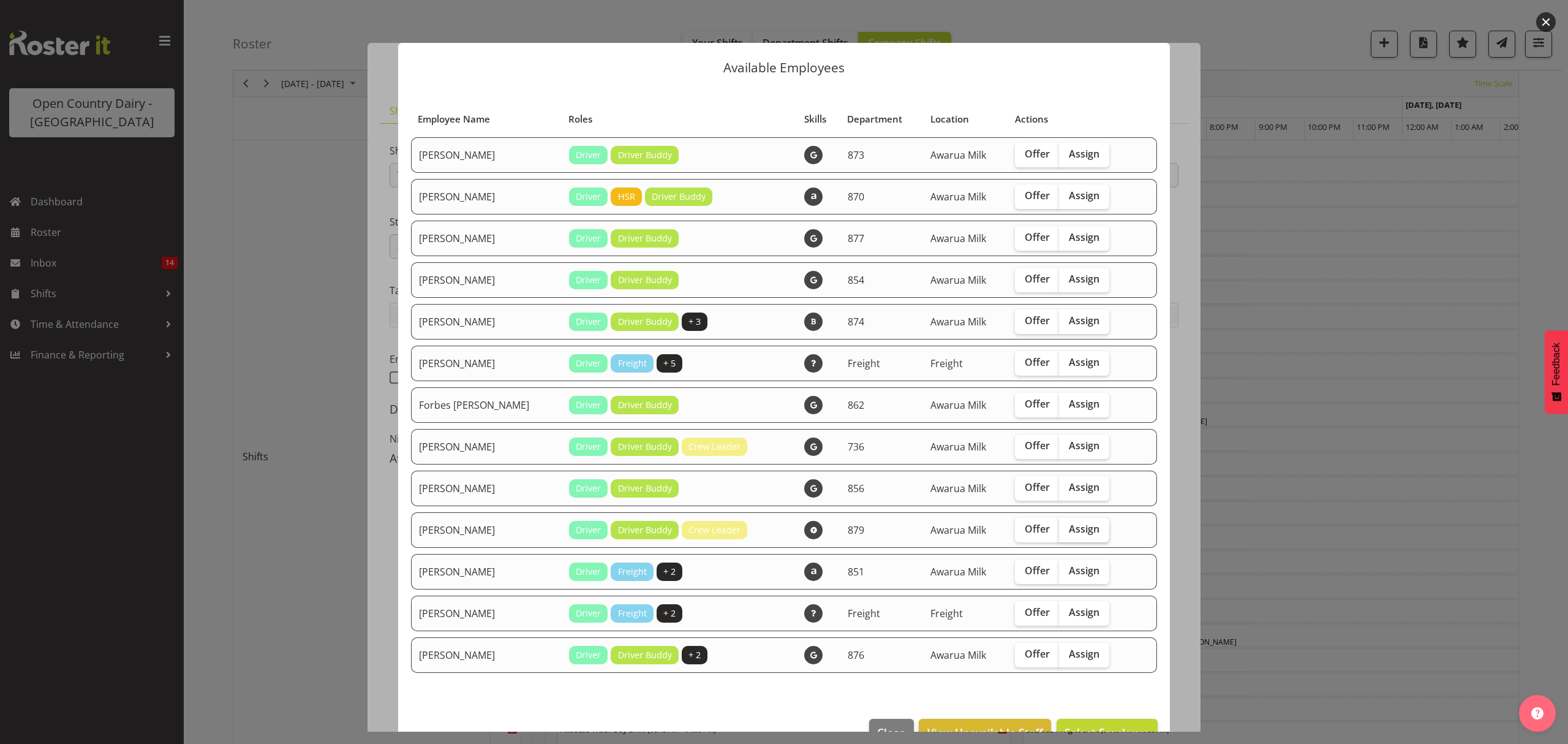
click at [1076, 525] on span "Assign" at bounding box center [1083, 529] width 31 height 13
click at [1067, 525] on input "Assign" at bounding box center [1063, 529] width 8 height 8
checkbox input "true"
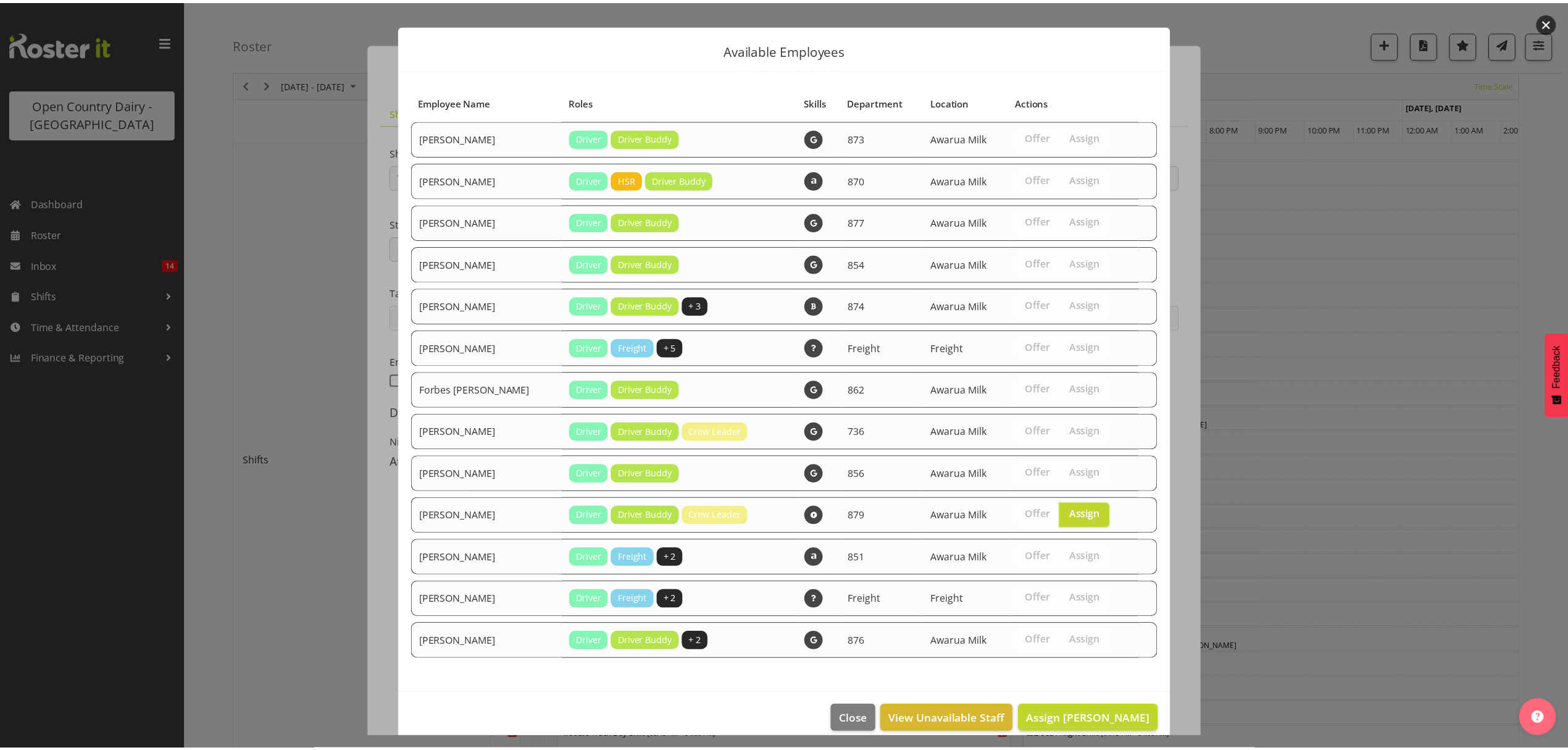
scroll to position [32, 0]
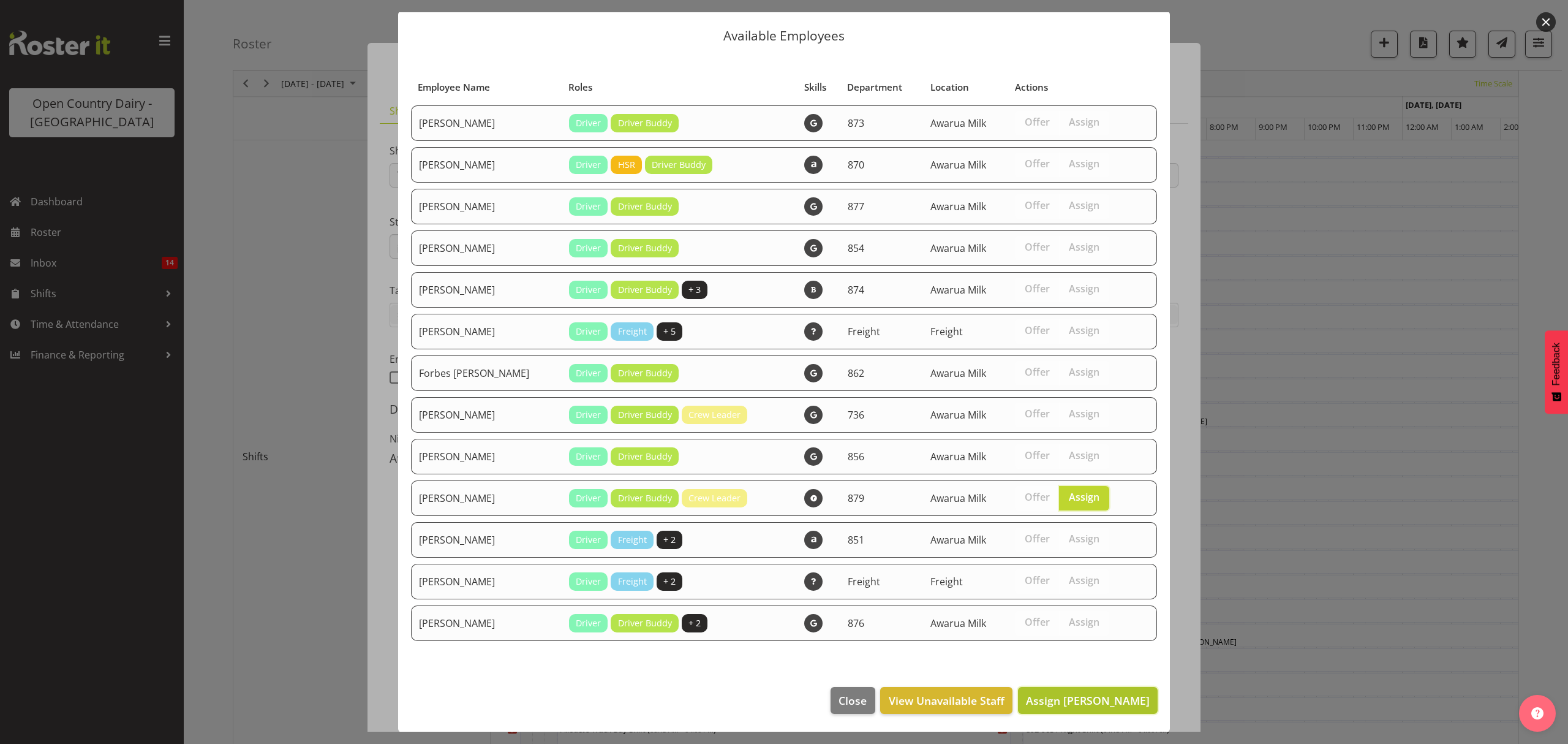
click at [1074, 697] on span "Assign [PERSON_NAME]" at bounding box center [1087, 700] width 124 height 15
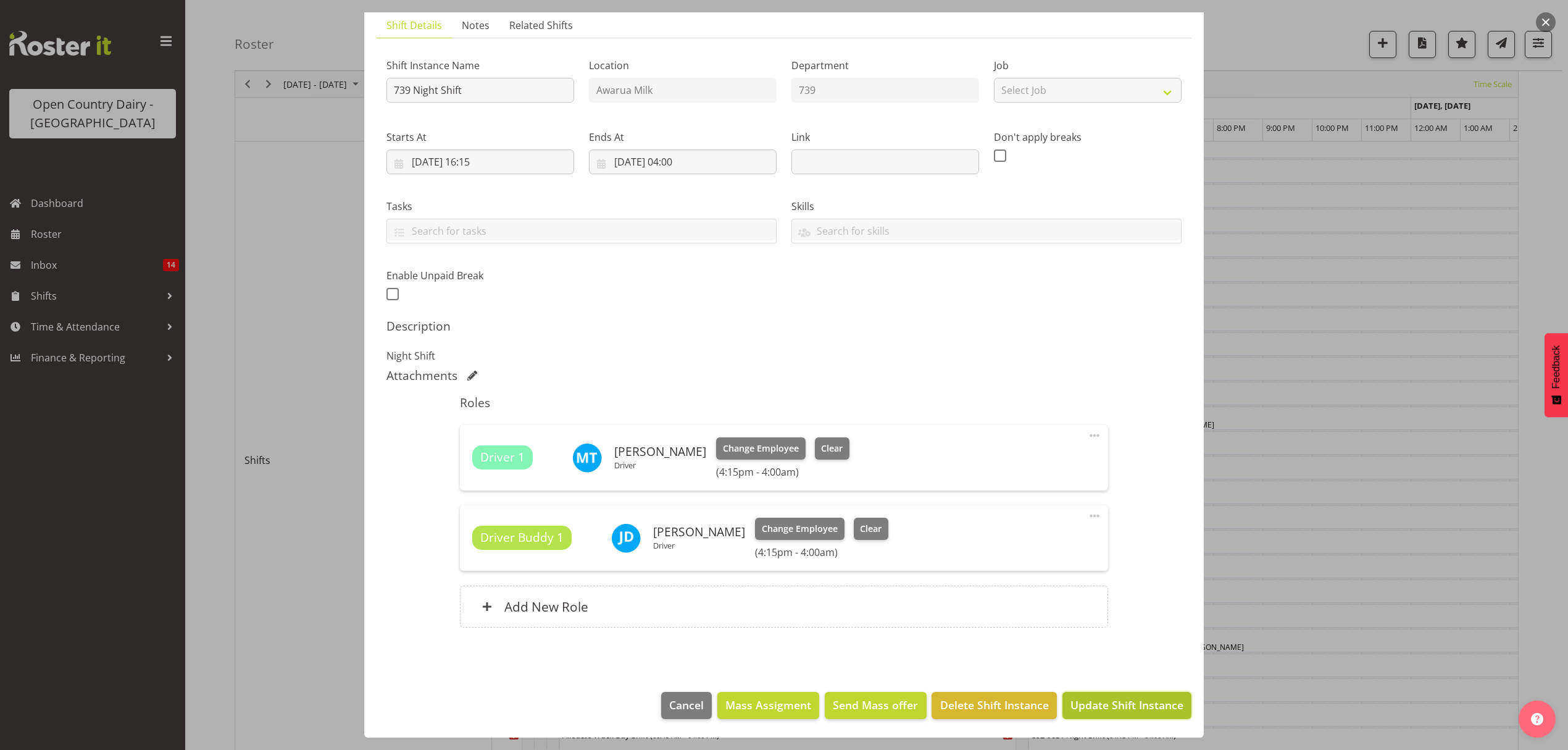
click at [1111, 700] on span "Update Shift Instance" at bounding box center [1126, 704] width 113 height 16
click at [1111, 700] on footer "Cancel Mass Assigment Send Mass offer Delete Shift Instance Update Shift Instan…" at bounding box center [784, 708] width 840 height 58
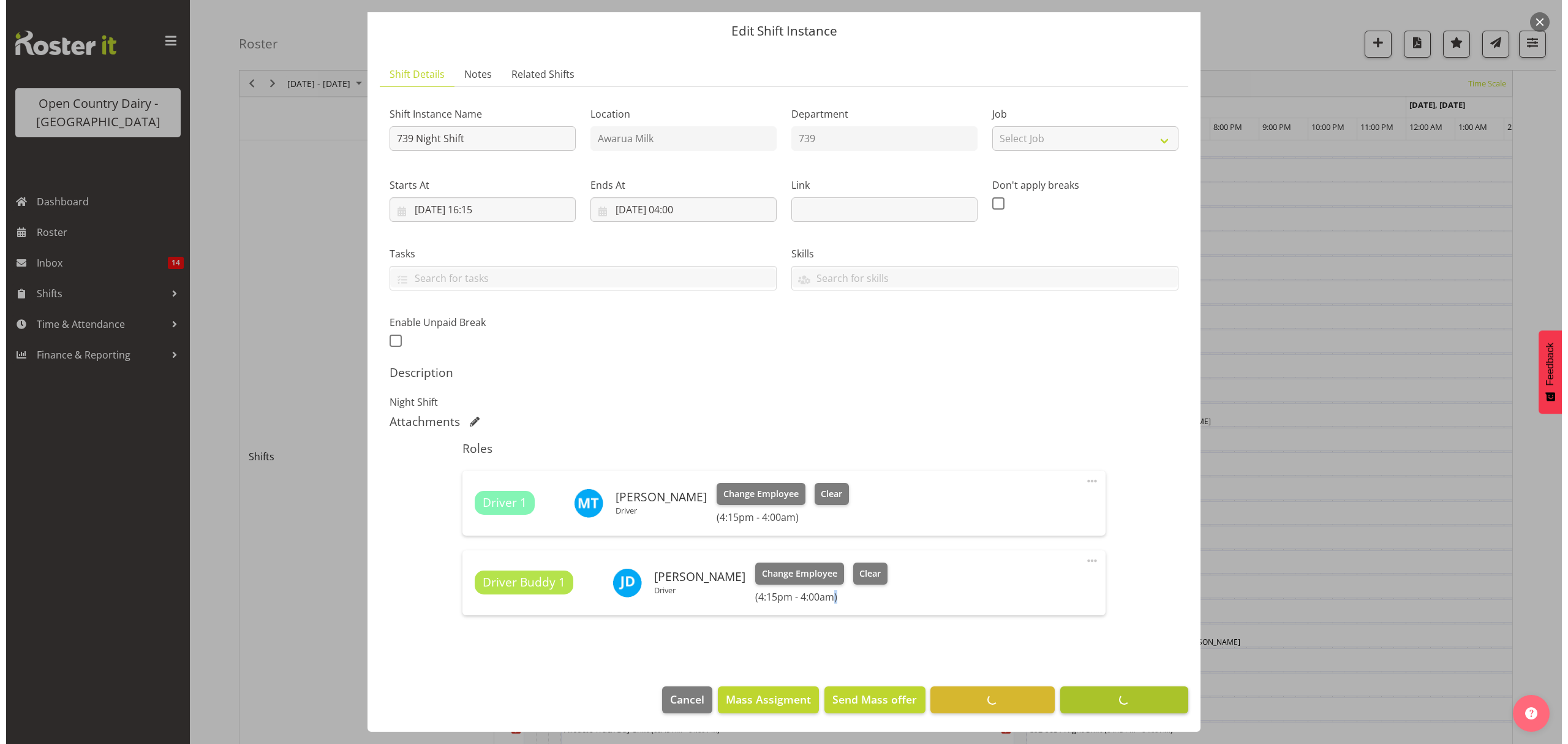
scroll to position [0, 0]
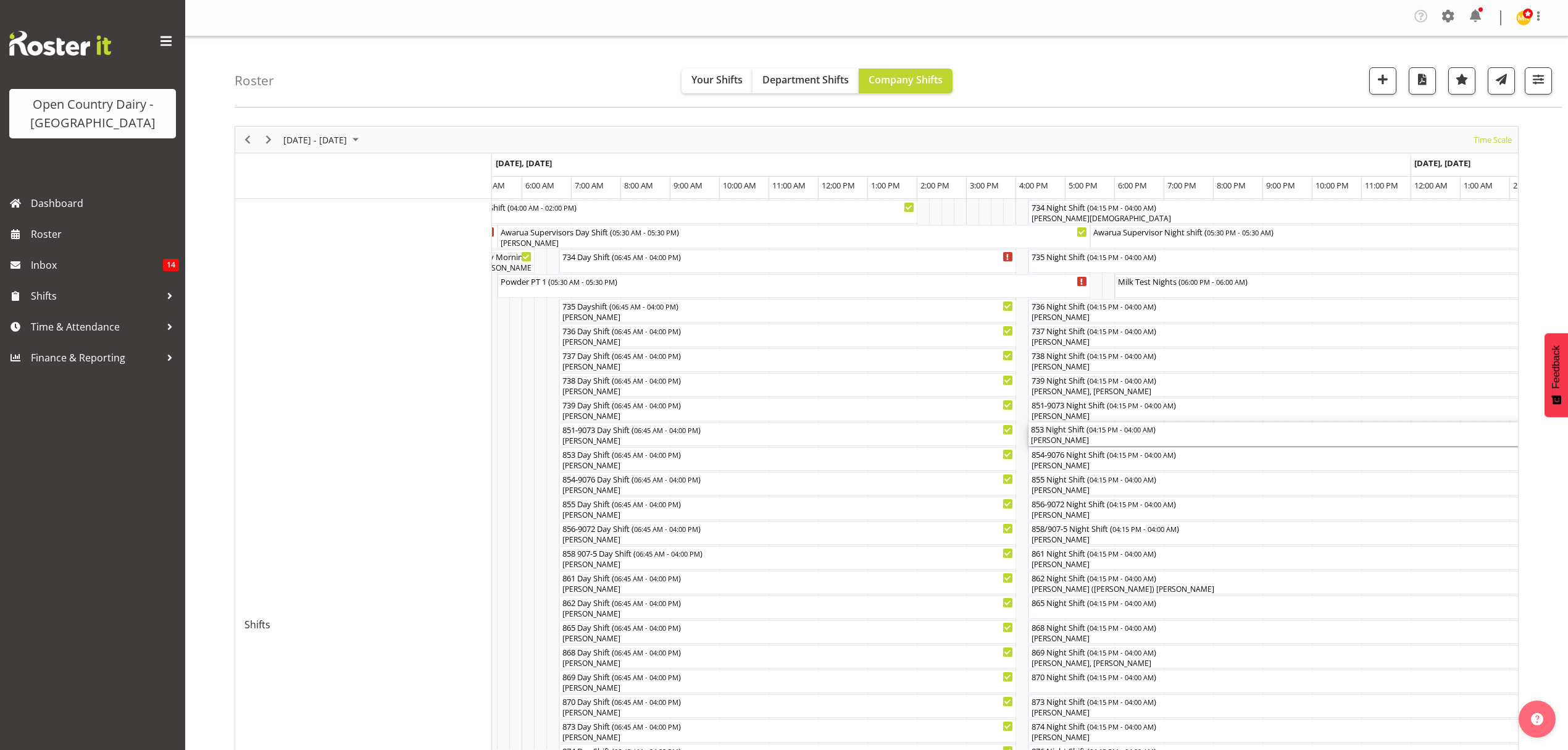
click at [1050, 438] on div "[PERSON_NAME]" at bounding box center [1318, 441] width 575 height 11
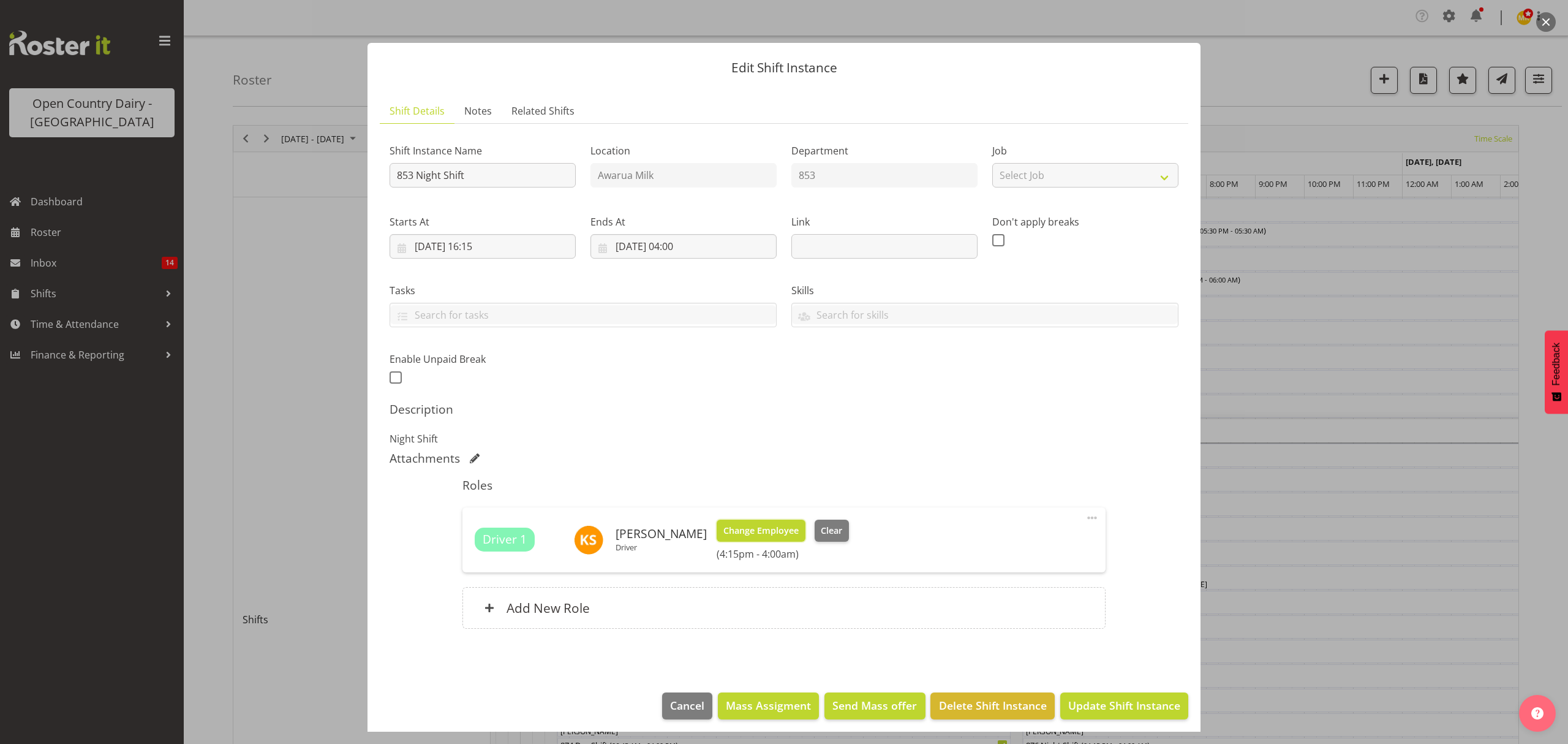
click at [755, 528] on span "Change Employee" at bounding box center [761, 530] width 75 height 13
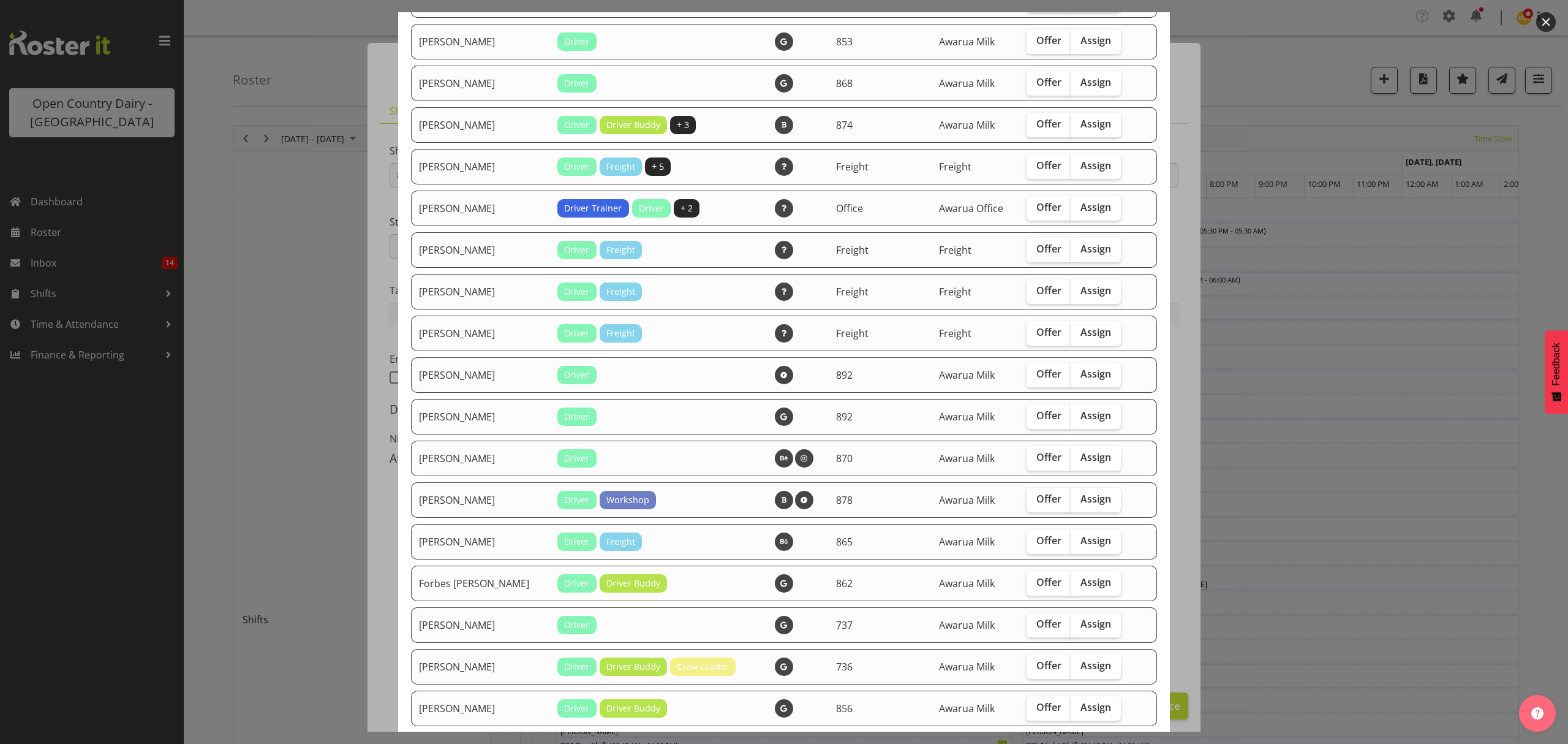
scroll to position [735, 0]
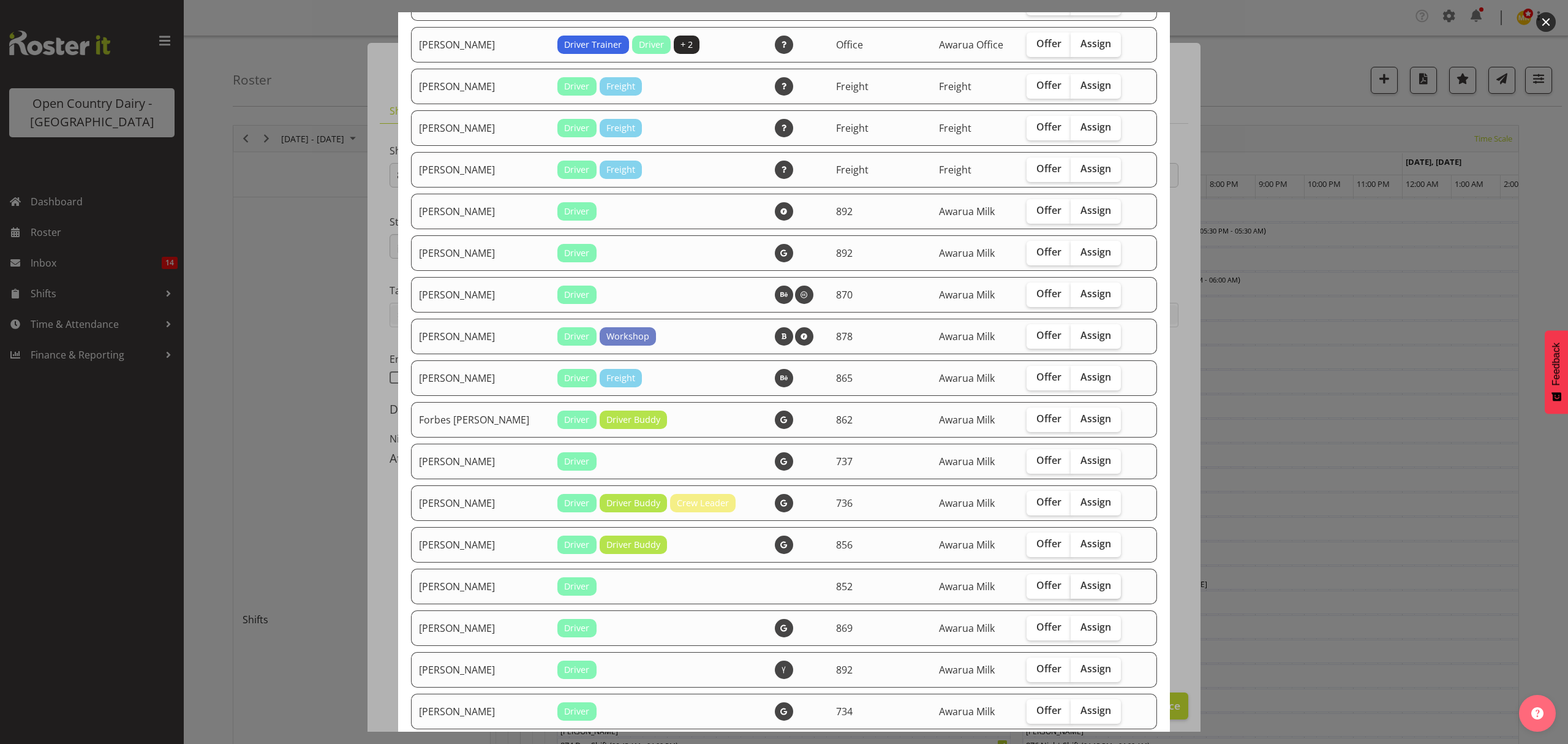
click at [1080, 584] on span "Assign" at bounding box center [1095, 585] width 31 height 13
click at [1073, 584] on input "Assign" at bounding box center [1074, 585] width 8 height 8
checkbox input "true"
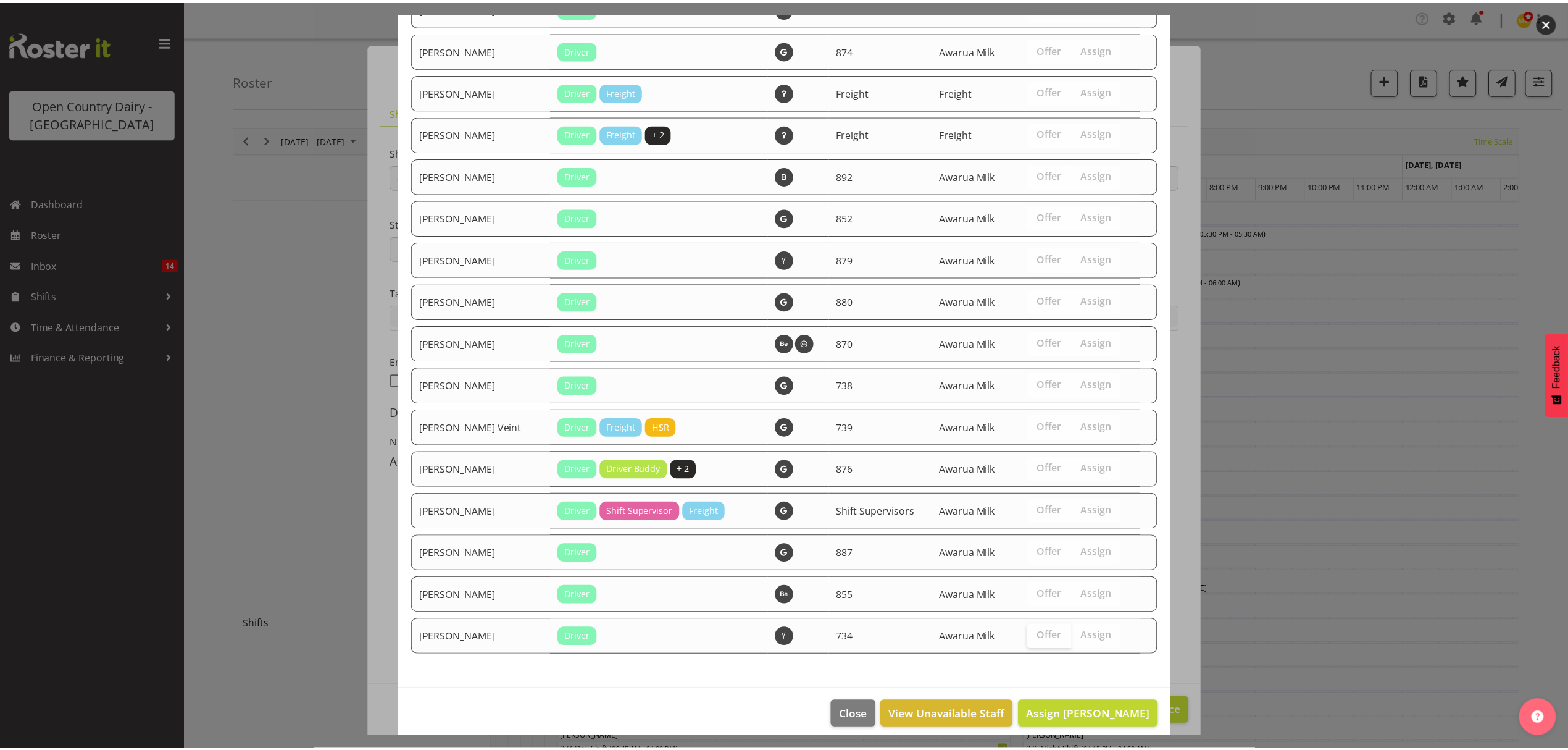
scroll to position [1586, 0]
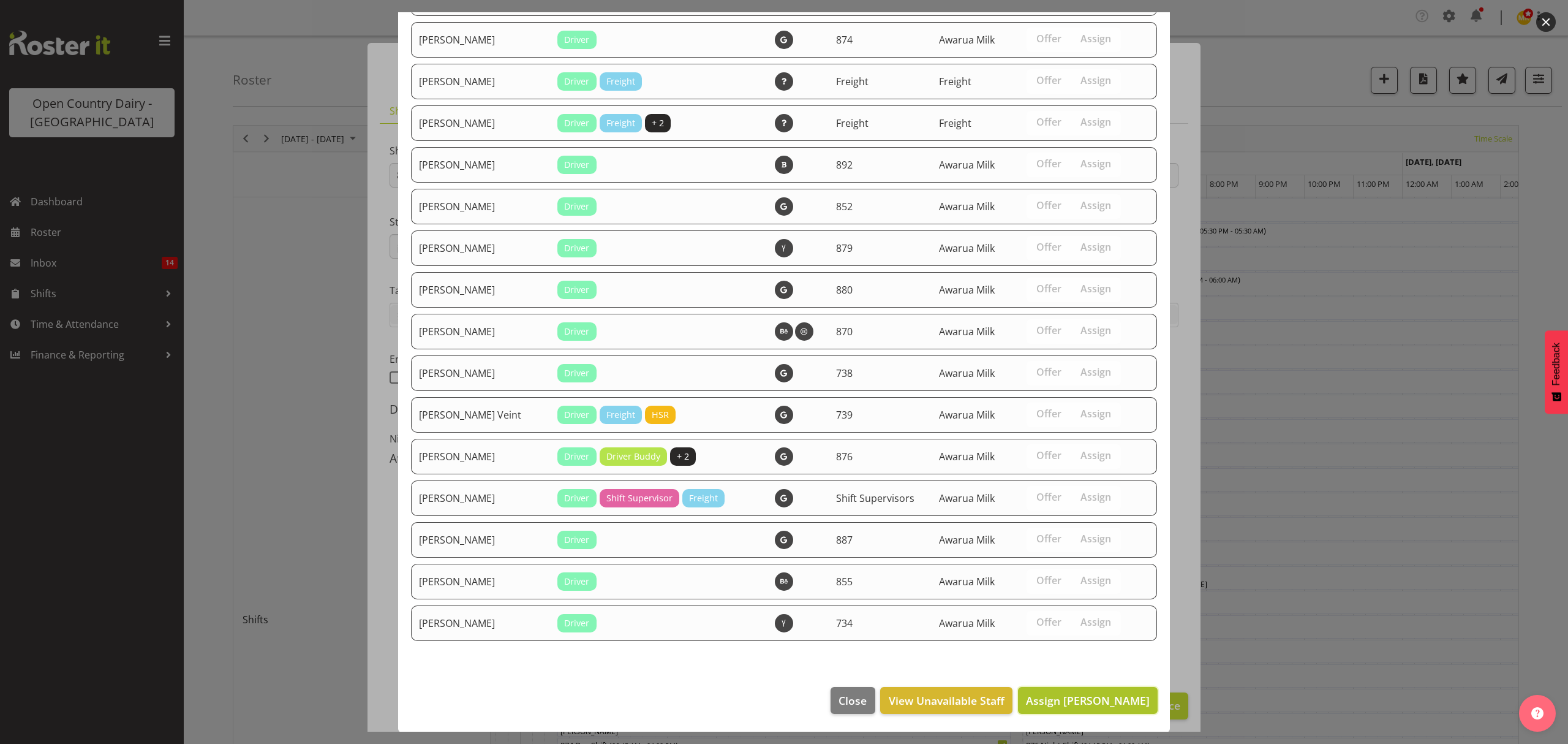
click at [1069, 707] on span "Assign [PERSON_NAME]" at bounding box center [1087, 700] width 124 height 16
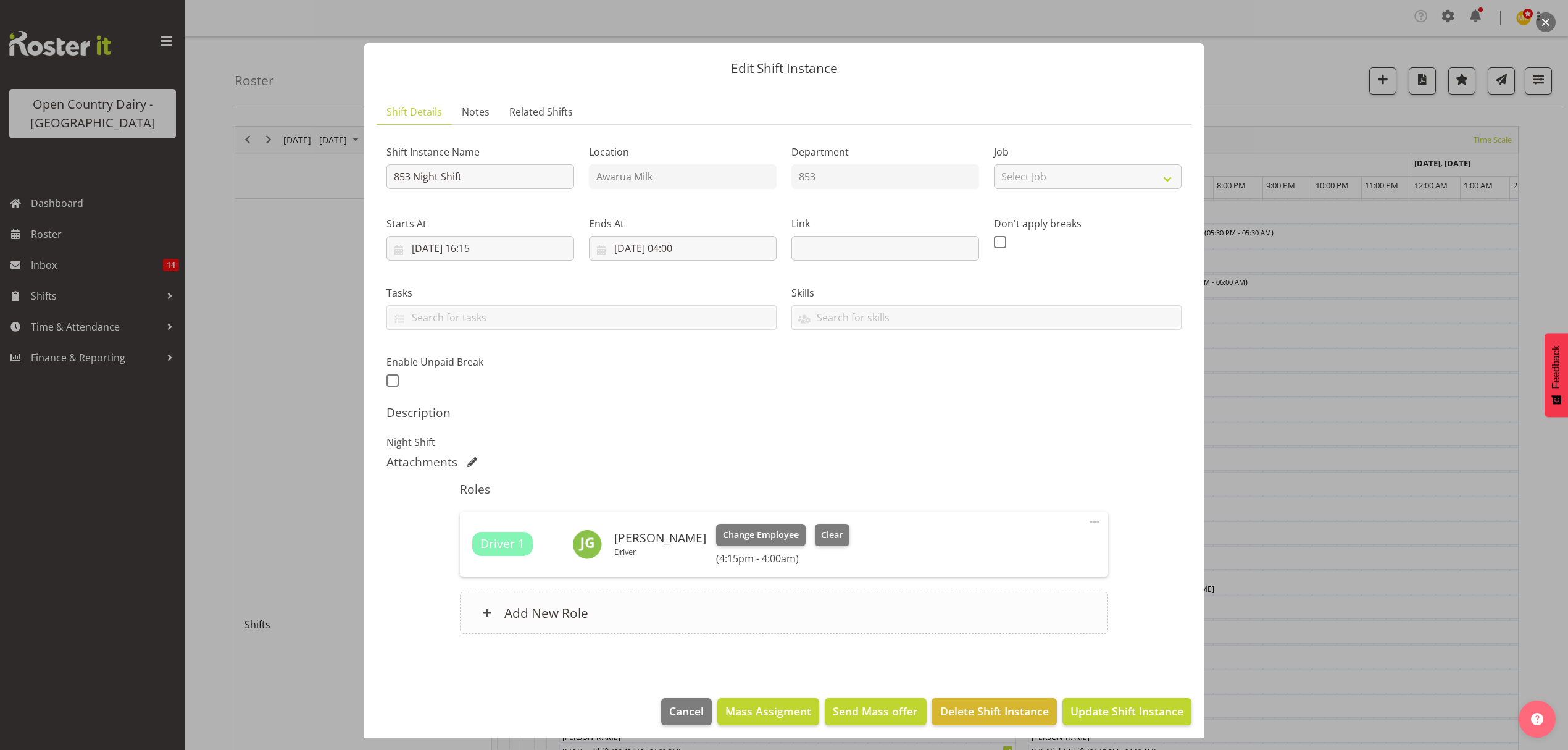
click at [544, 610] on h6 "Add New Role" at bounding box center [546, 613] width 84 height 16
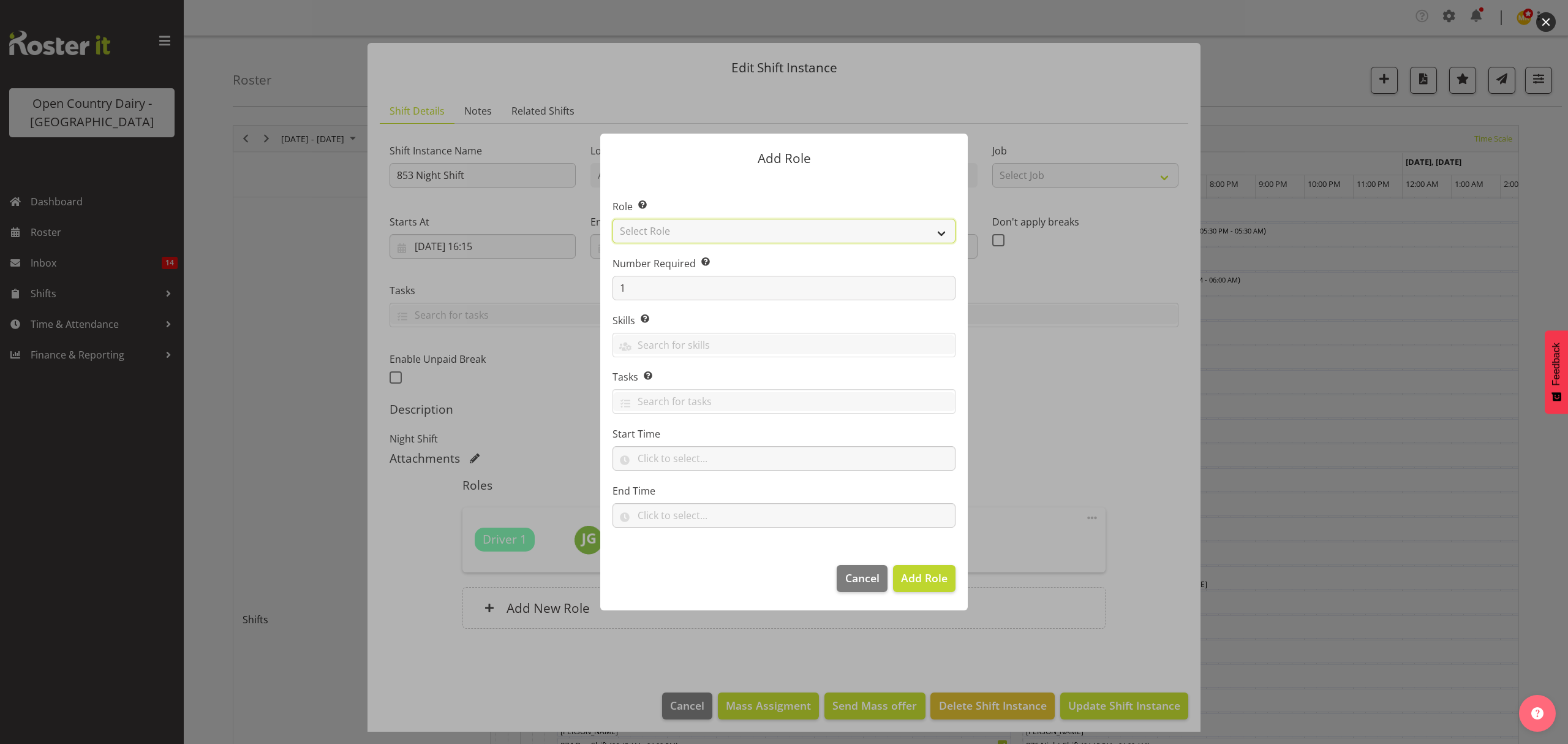
click at [683, 233] on select "Select Role Crew Leader Driver Driver Assessor Dayshift Driver Assessor Nightsh…" at bounding box center [784, 230] width 343 height 24
click at [673, 228] on select "Select Role Crew Leader Driver Driver Assessor Dayshift Driver Assessor Nightsh…" at bounding box center [784, 230] width 343 height 24
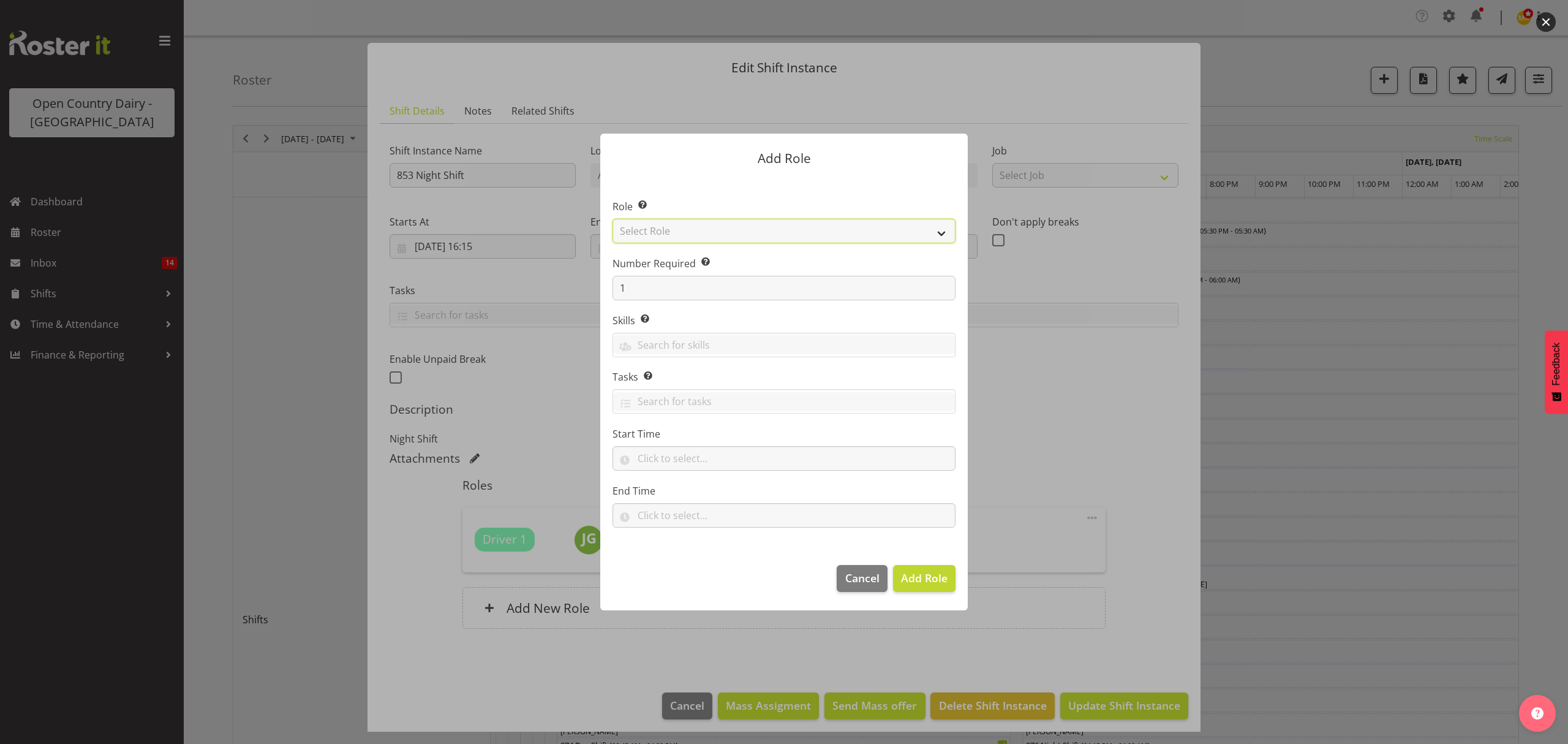
select select "1437"
click at [612, 219] on select "Select Role Crew Leader Driver Driver Assessor Dayshift Driver Assessor Nightsh…" at bounding box center [784, 230] width 343 height 24
click at [924, 584] on span "Add Role" at bounding box center [924, 577] width 46 height 15
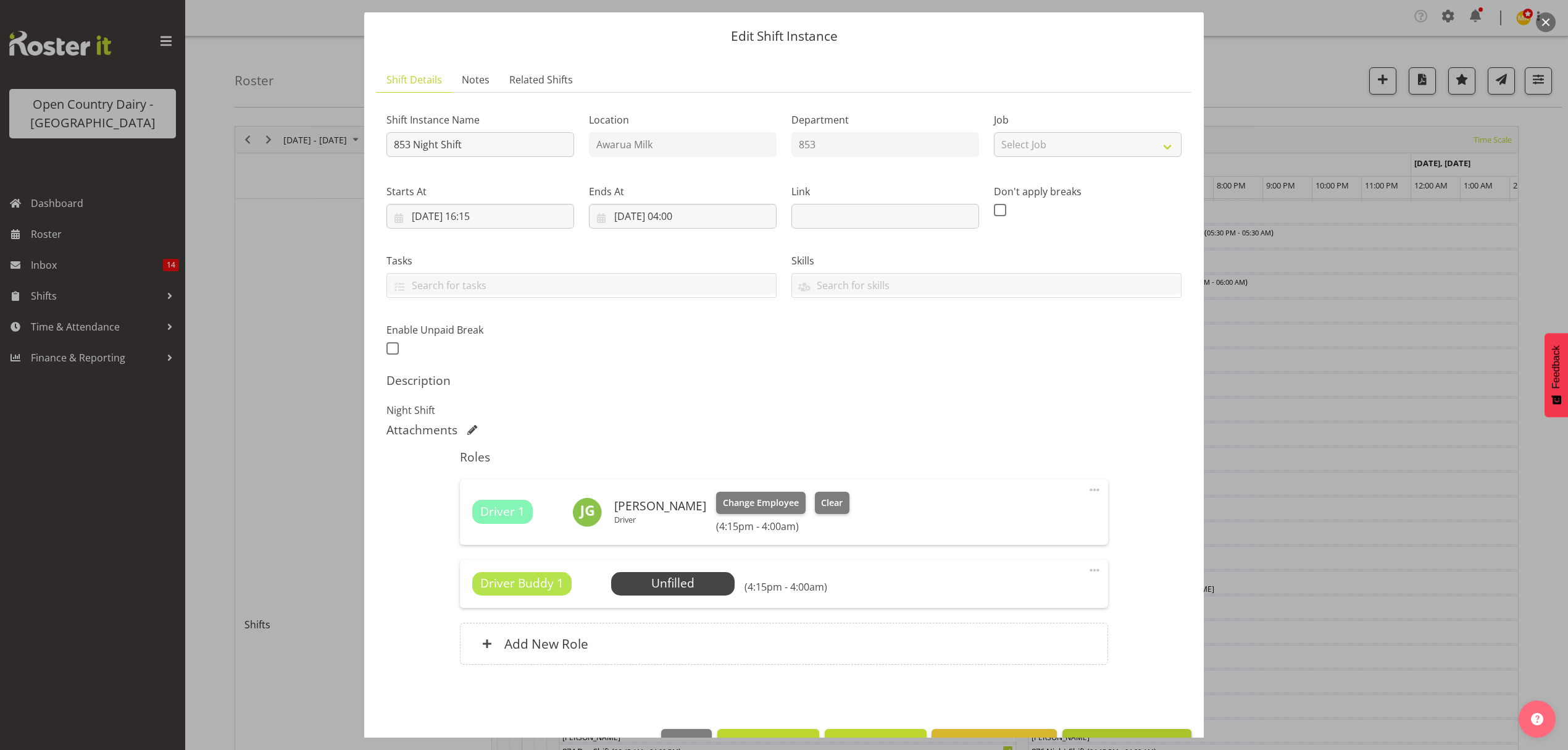
scroll to position [69, 0]
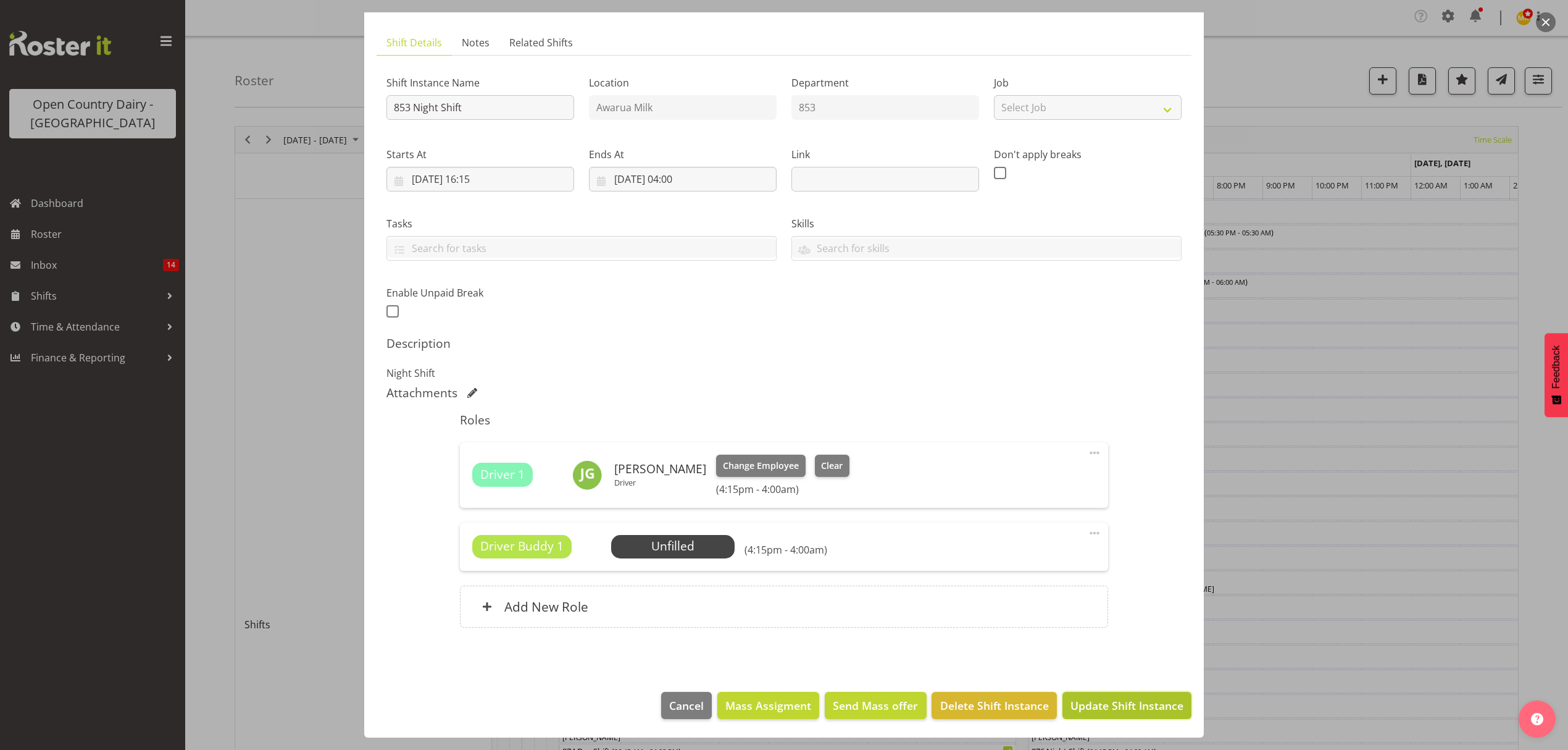
click at [1107, 705] on span "Update Shift Instance" at bounding box center [1126, 705] width 113 height 16
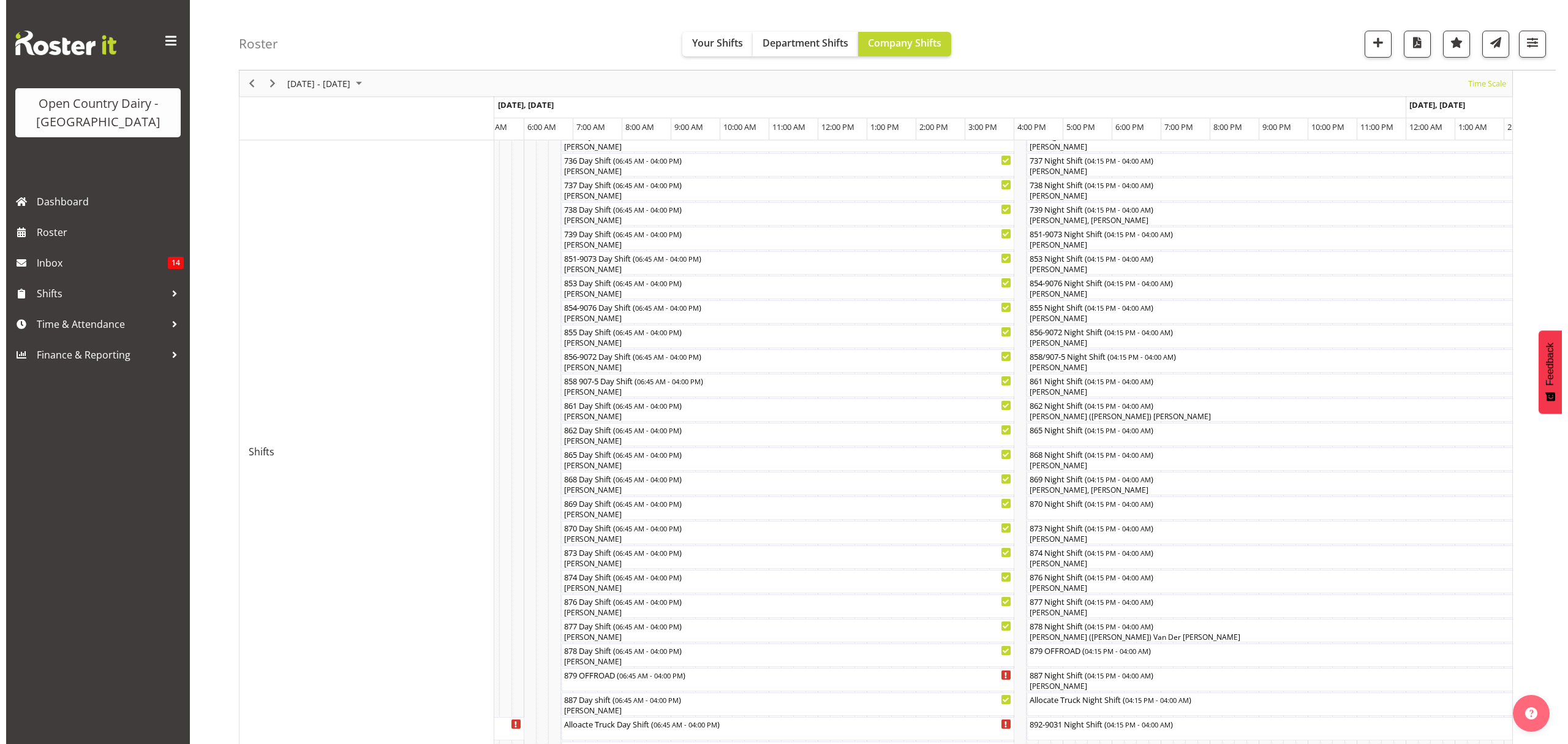
scroll to position [163, 0]
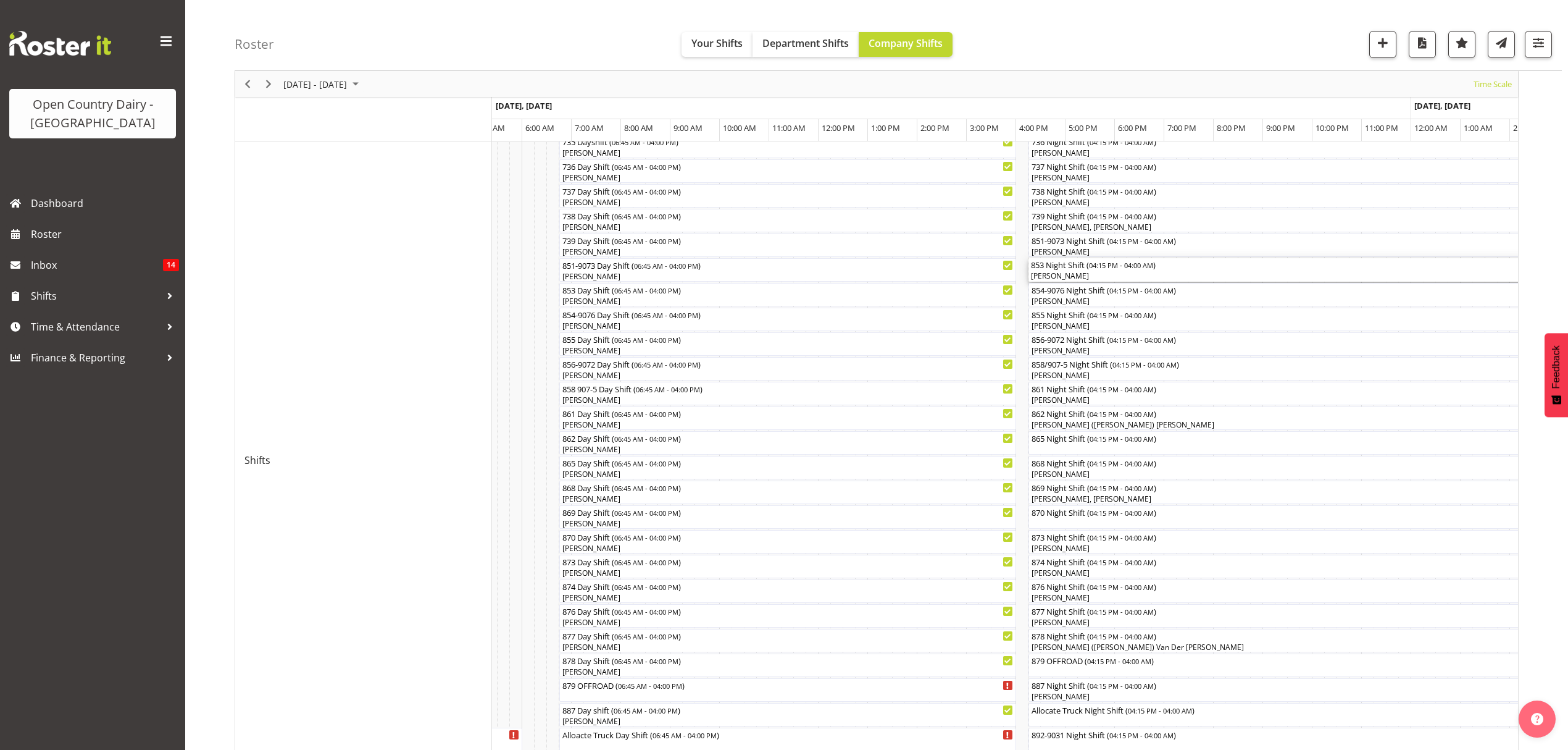
click at [1059, 268] on div "853 Night Shift ( 04:15 PM - 04:00 AM )" at bounding box center [1318, 264] width 575 height 13
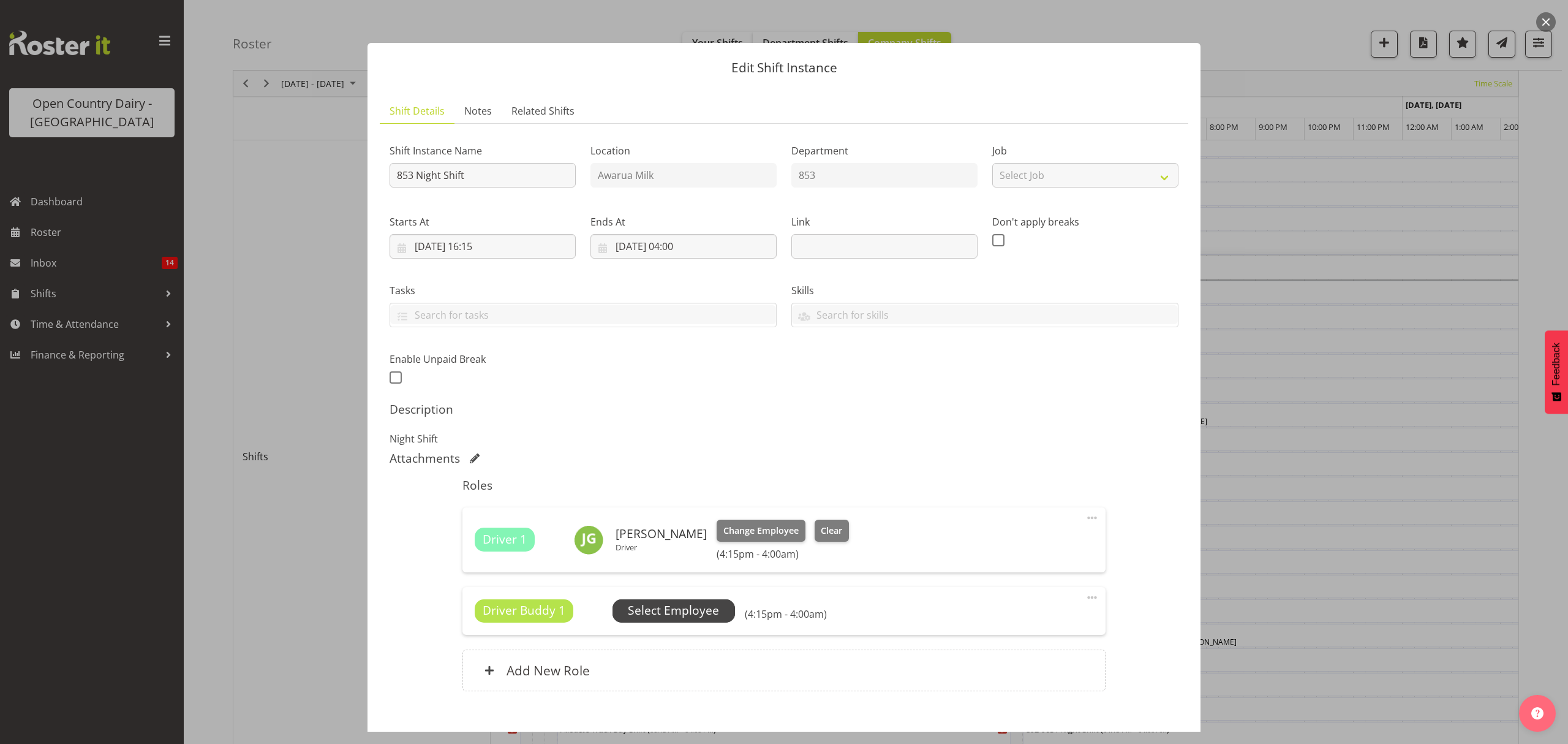
click at [659, 606] on span "Select Employee" at bounding box center [673, 610] width 92 height 18
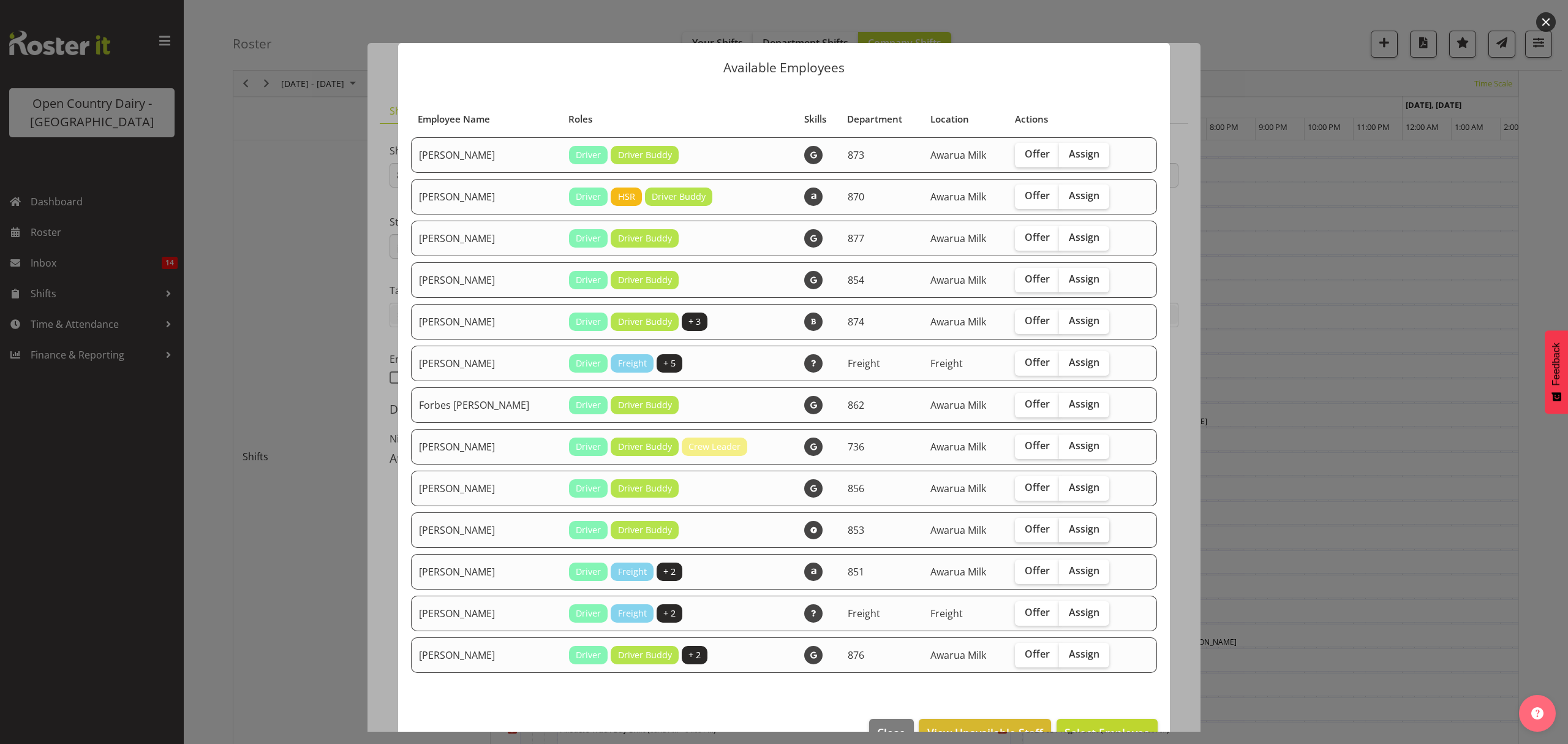
click at [1069, 534] on span "Assign" at bounding box center [1083, 529] width 31 height 13
click at [1059, 533] on input "Assign" at bounding box center [1063, 529] width 8 height 8
checkbox input "true"
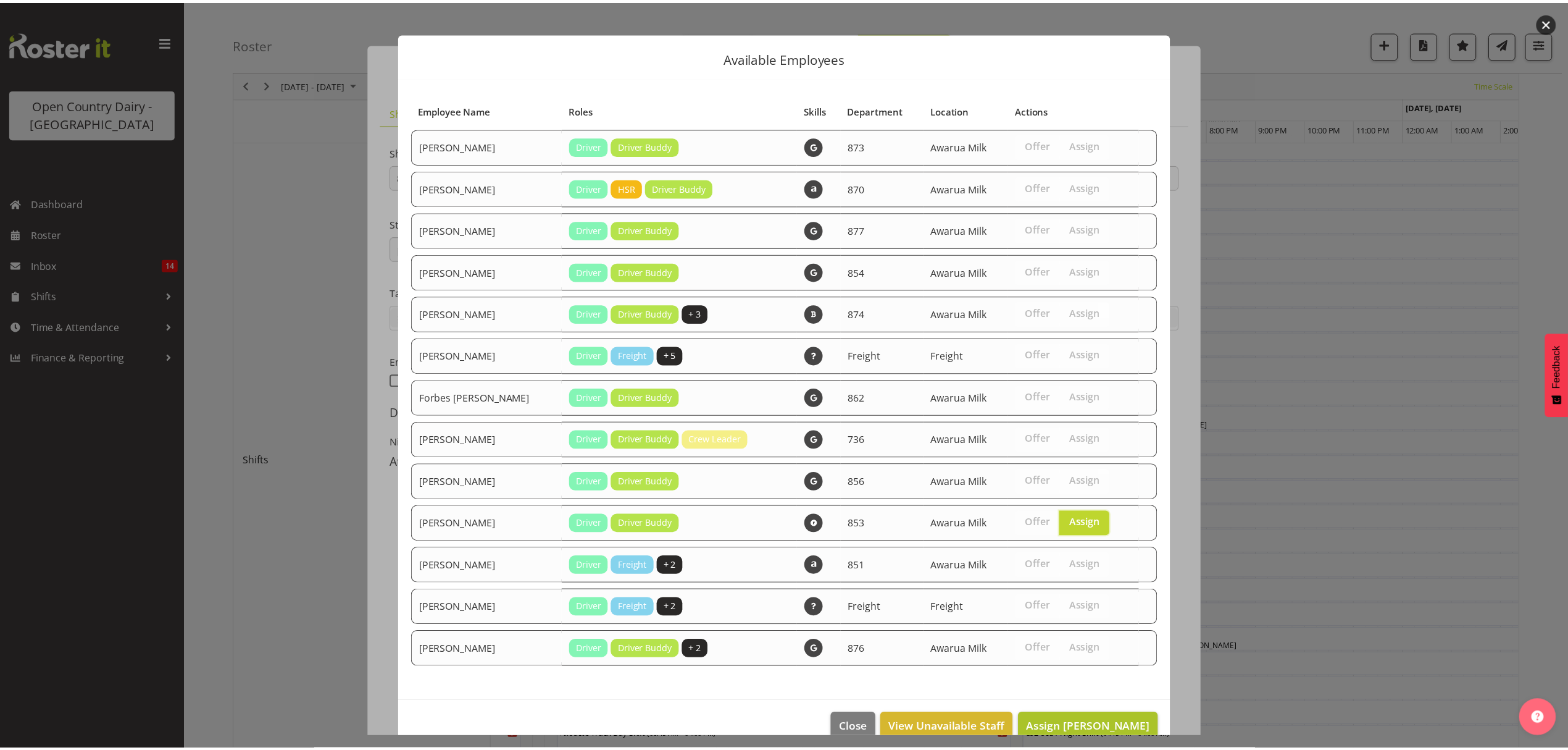
scroll to position [32, 0]
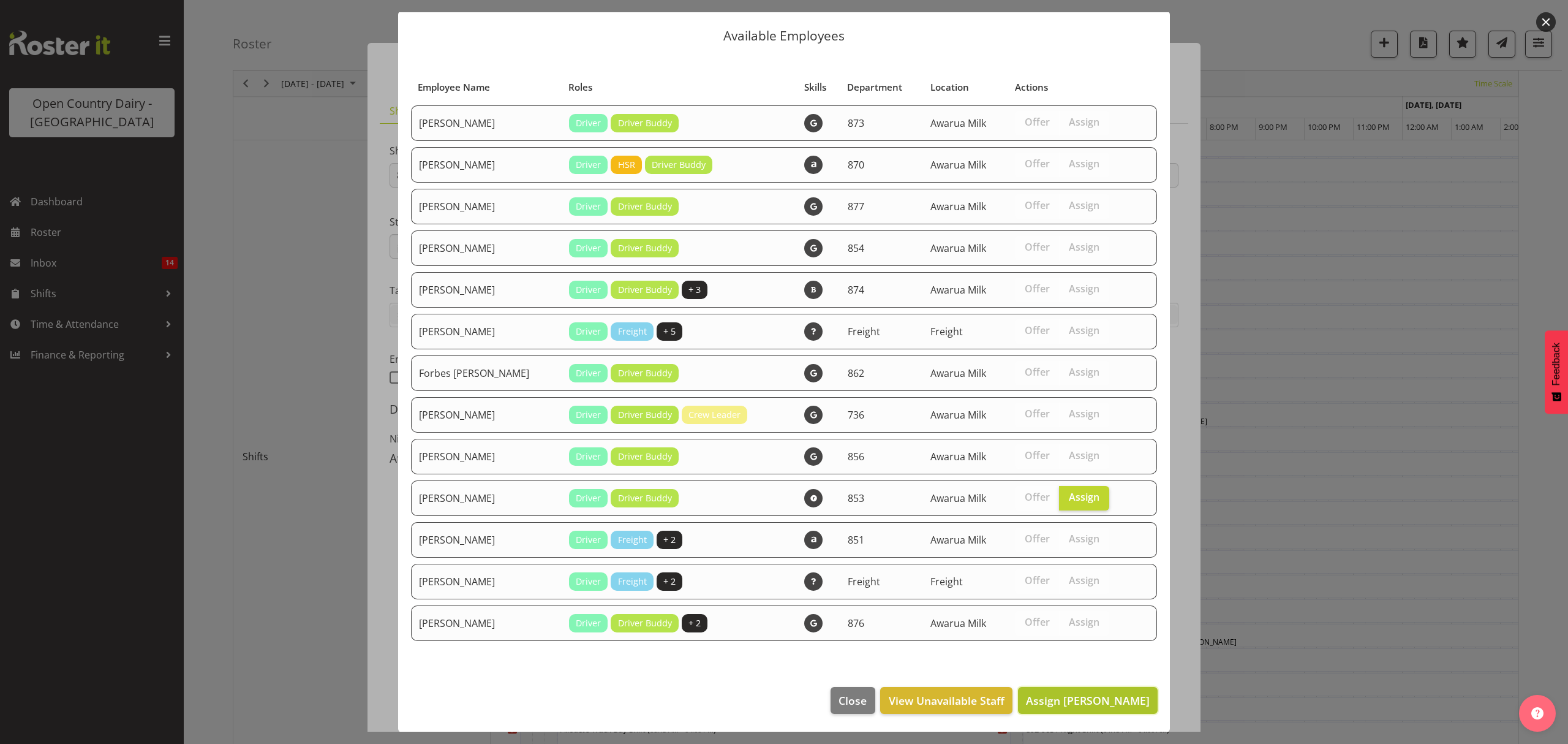
click at [1057, 699] on span "Assign [PERSON_NAME]" at bounding box center [1087, 700] width 124 height 15
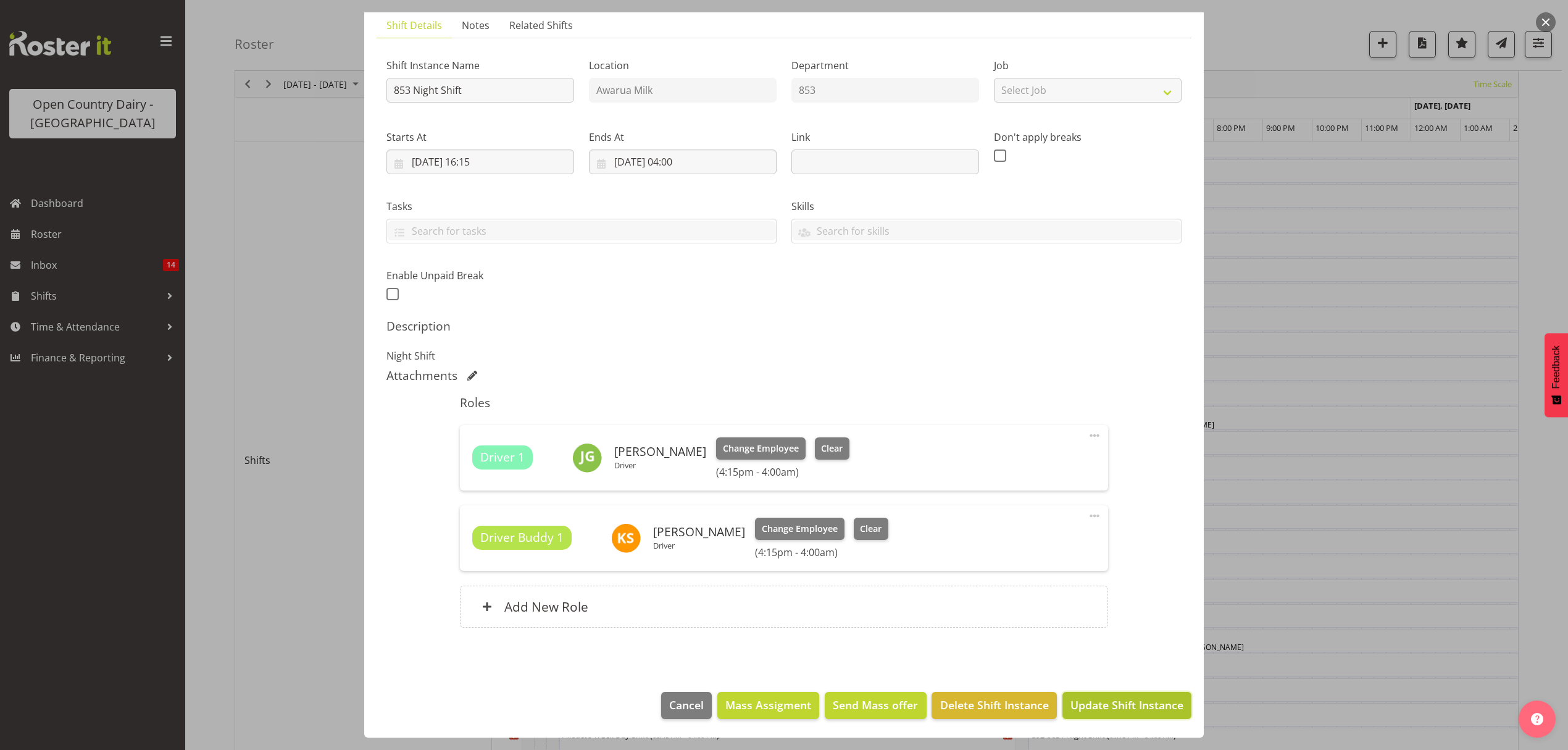
click at [1136, 696] on button "Update Shift Instance" at bounding box center [1126, 705] width 129 height 27
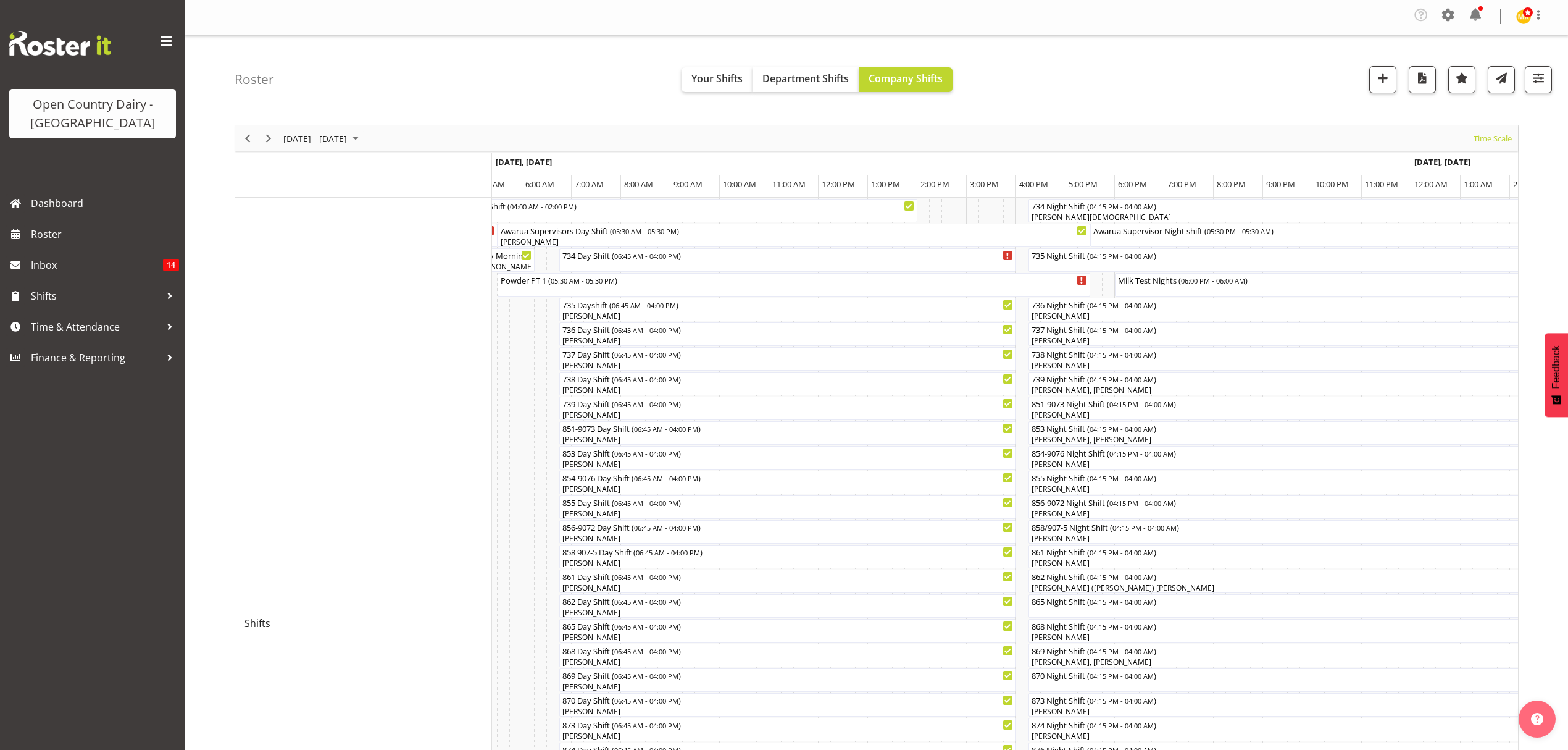
scroll to position [0, 0]
click at [1127, 235] on div "Awarua Supervisor Night shift ( 05:30 PM - 05:30 AM )" at bounding box center [1387, 231] width 588 height 13
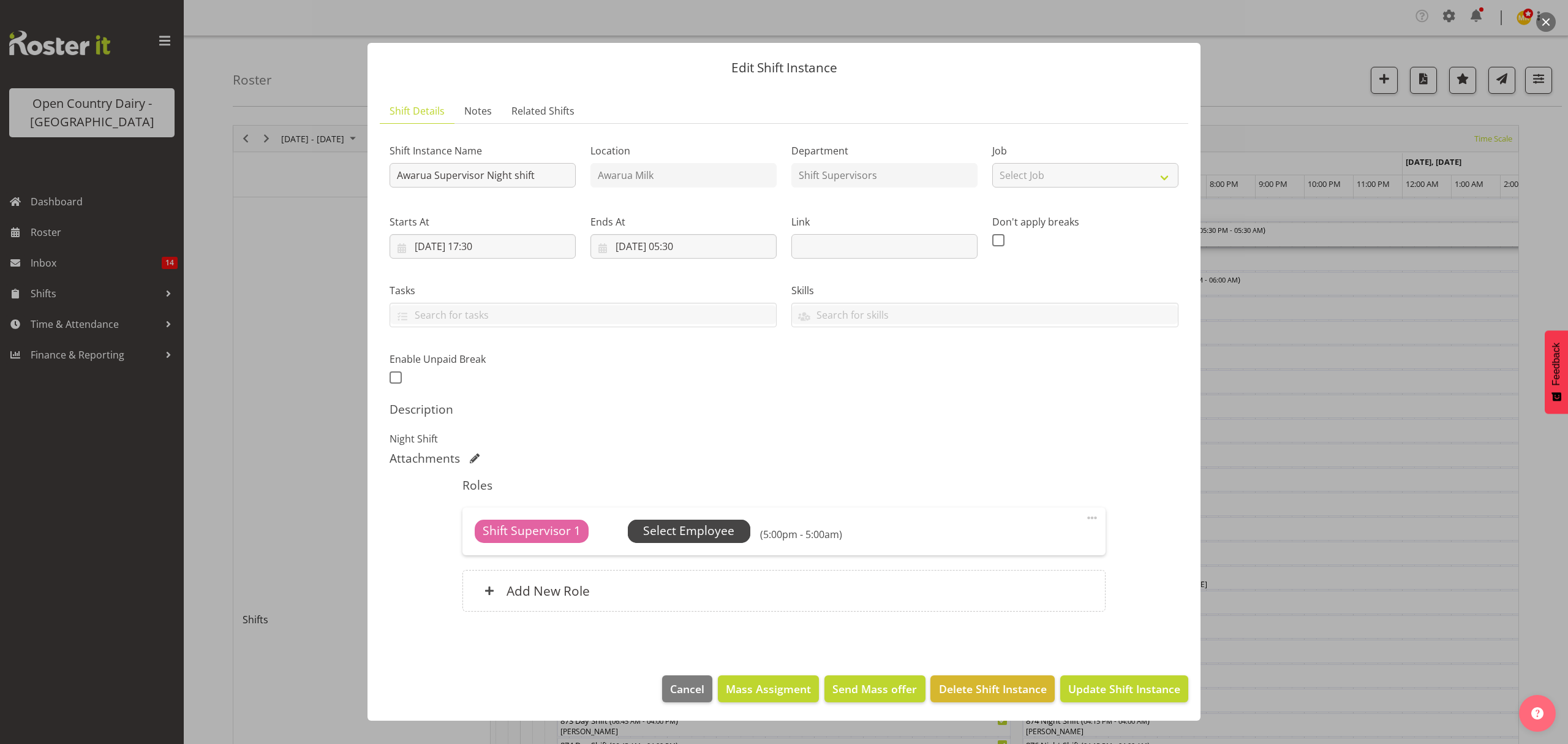
click at [676, 536] on span "Select Employee" at bounding box center [688, 530] width 92 height 18
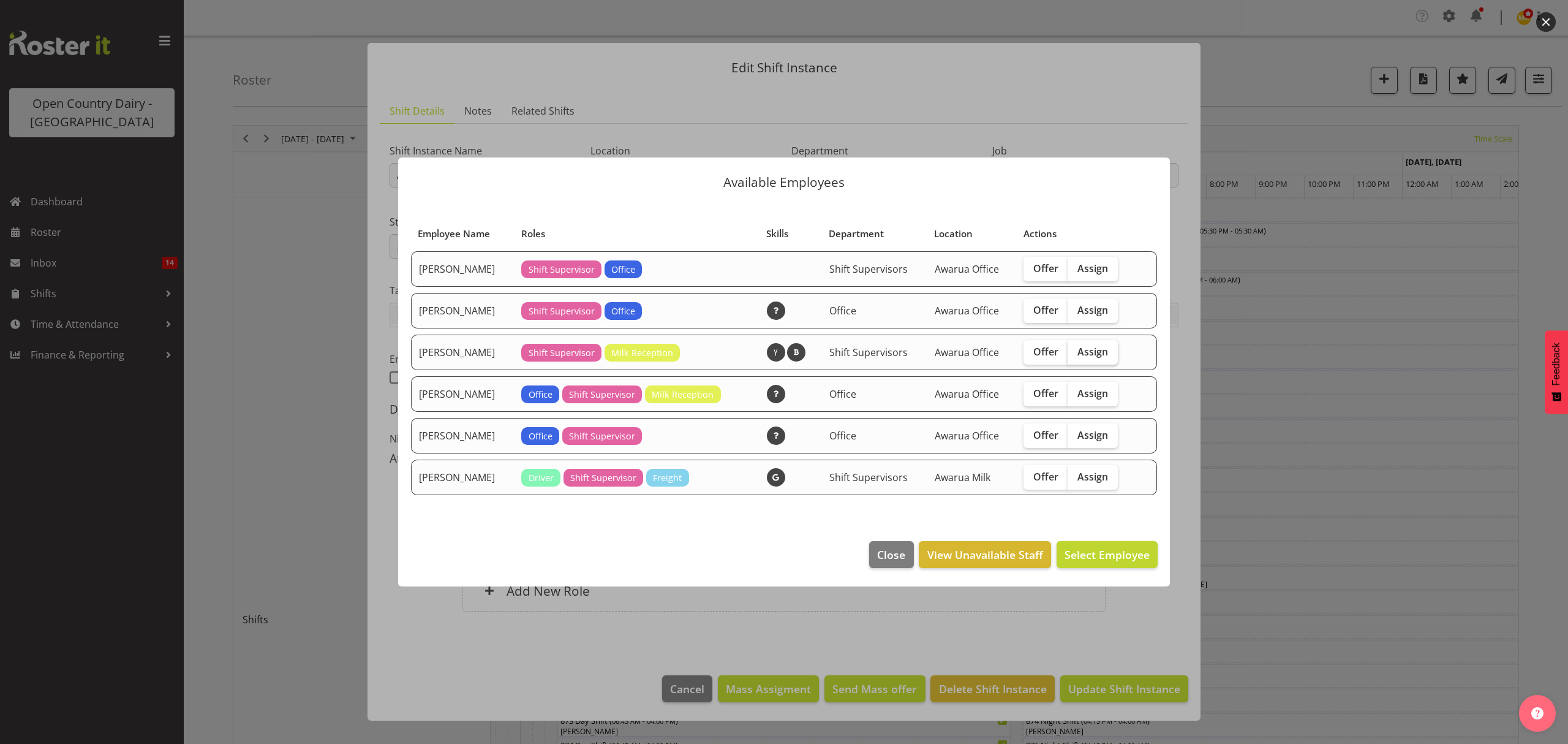
click at [1091, 358] on span "Assign" at bounding box center [1092, 352] width 31 height 13
click at [1076, 356] on input "Assign" at bounding box center [1071, 352] width 8 height 8
click at [1091, 358] on span "Assign" at bounding box center [1092, 352] width 31 height 13
click at [1076, 356] on input "Assign" at bounding box center [1071, 352] width 8 height 8
click at [1091, 358] on span "Assign" at bounding box center [1092, 352] width 31 height 13
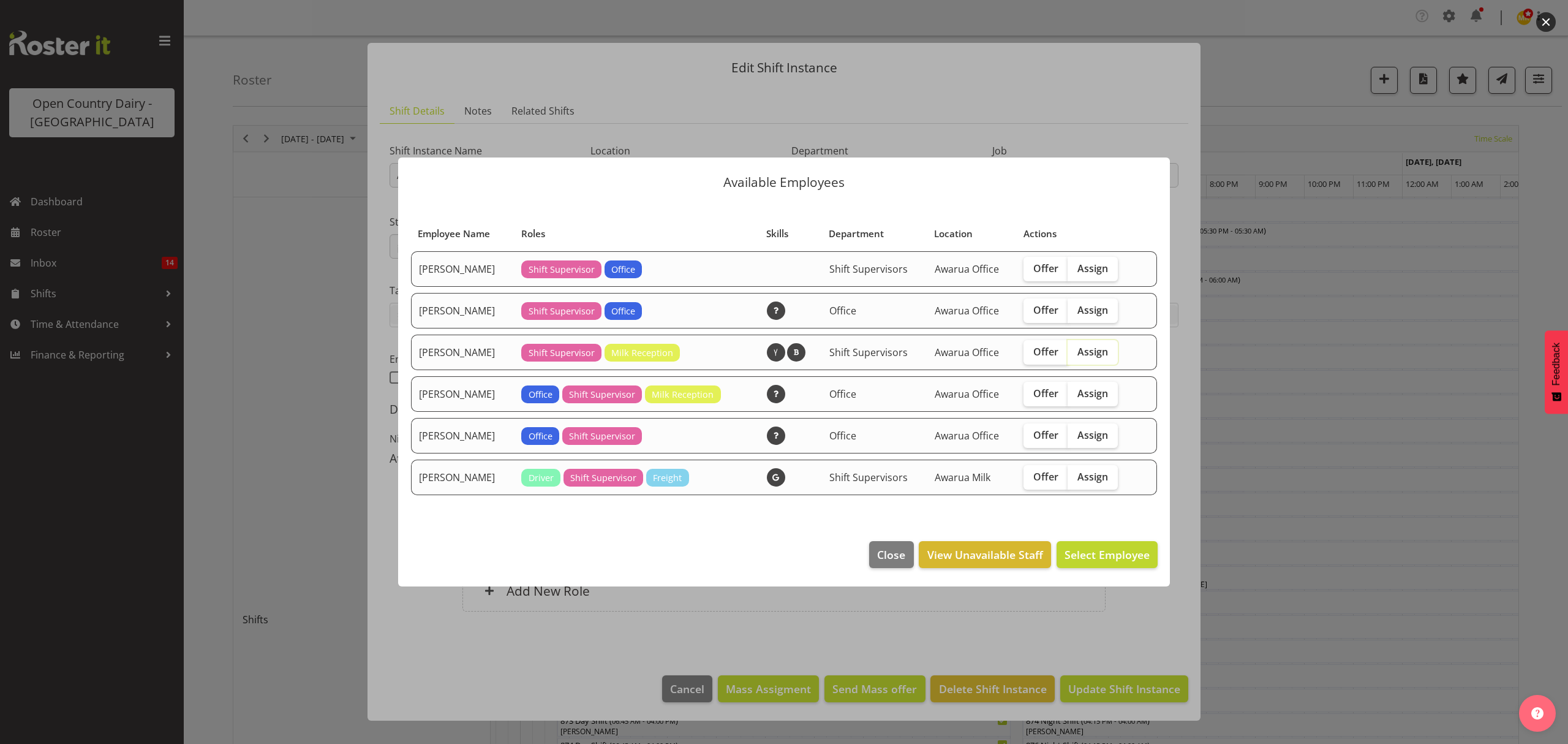
click at [1076, 356] on input "Assign" at bounding box center [1071, 352] width 8 height 8
click at [1091, 358] on span "Assign" at bounding box center [1092, 352] width 31 height 13
click at [1076, 356] on input "Assign" at bounding box center [1071, 352] width 8 height 8
click at [1091, 358] on span "Assign" at bounding box center [1092, 352] width 31 height 13
click at [1076, 356] on input "Assign" at bounding box center [1071, 352] width 8 height 8
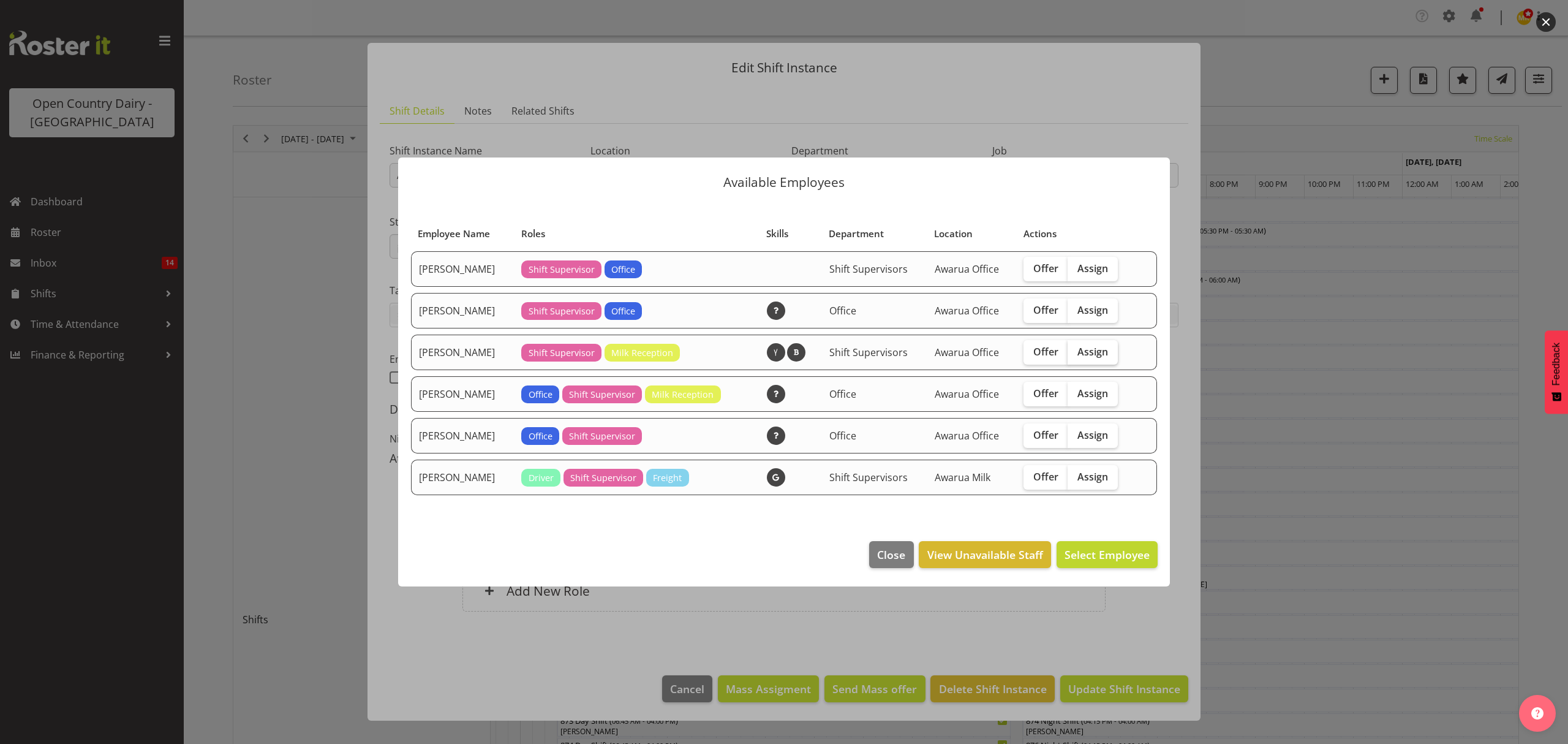
checkbox input "true"
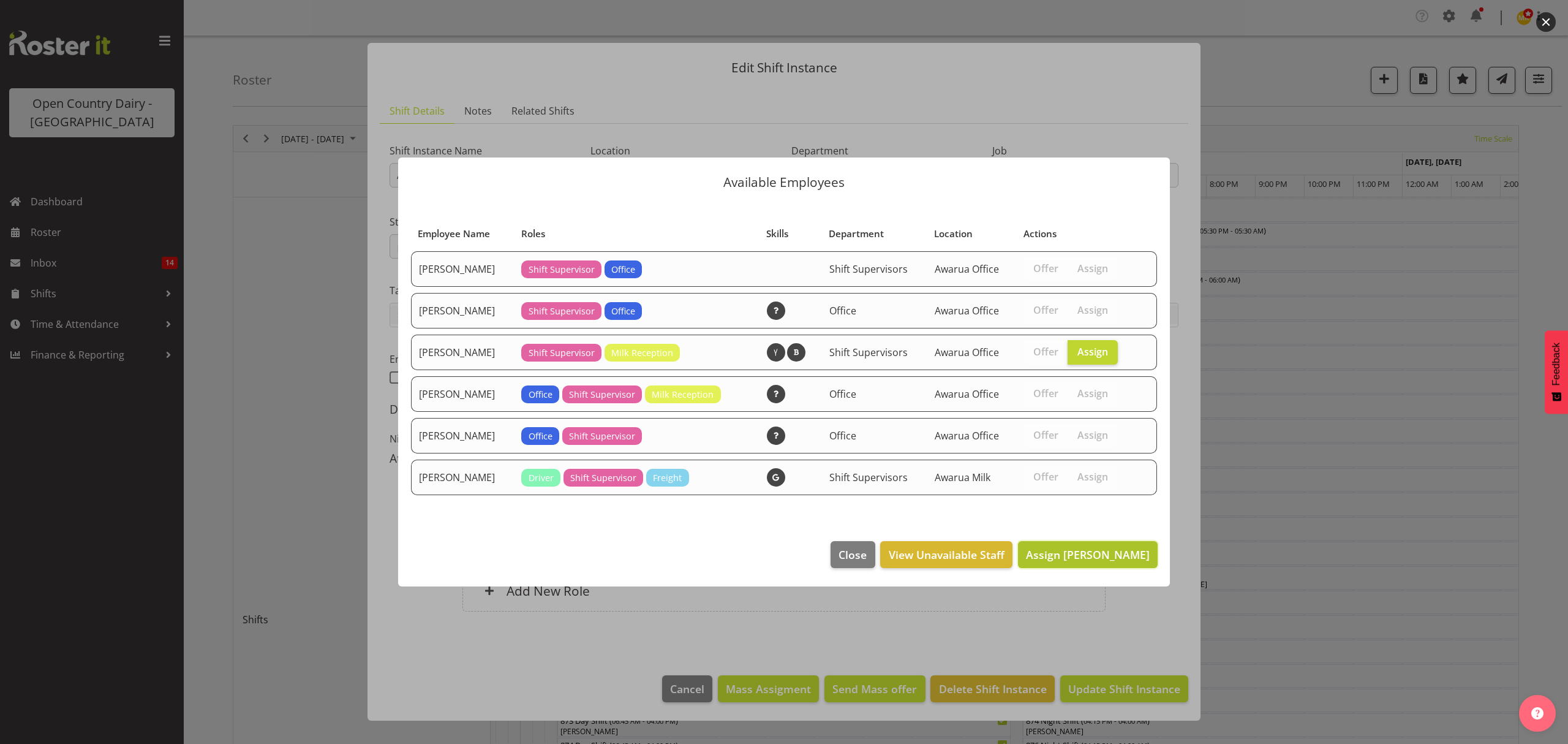
click at [1081, 558] on span "Assign [PERSON_NAME]" at bounding box center [1087, 554] width 124 height 15
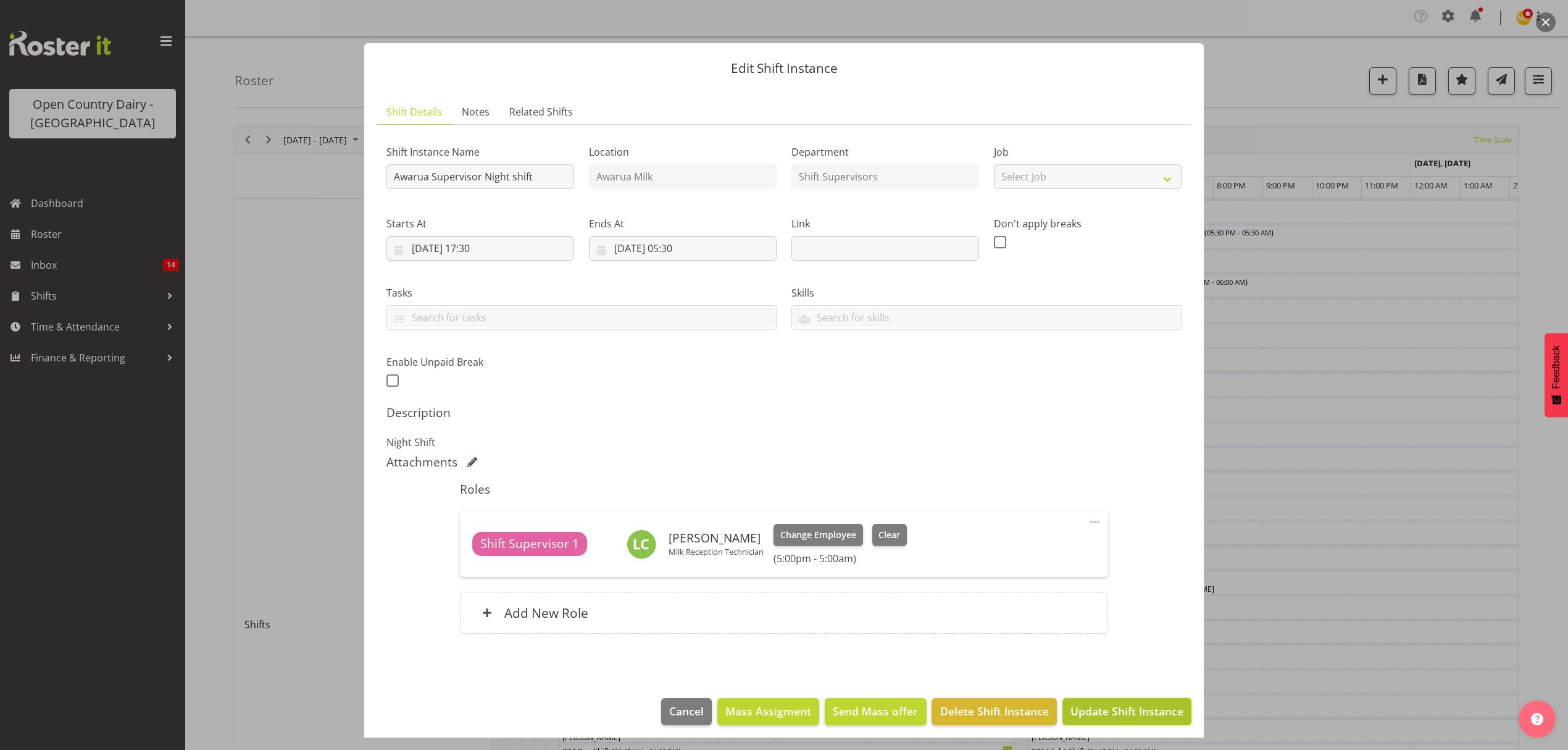
click at [1089, 712] on span "Update Shift Instance" at bounding box center [1126, 711] width 113 height 16
click at [1089, 712] on div "Edit Shift Instance Shift Details Notes Related Shifts Shift Instance Name Awar…" at bounding box center [784, 375] width 864 height 725
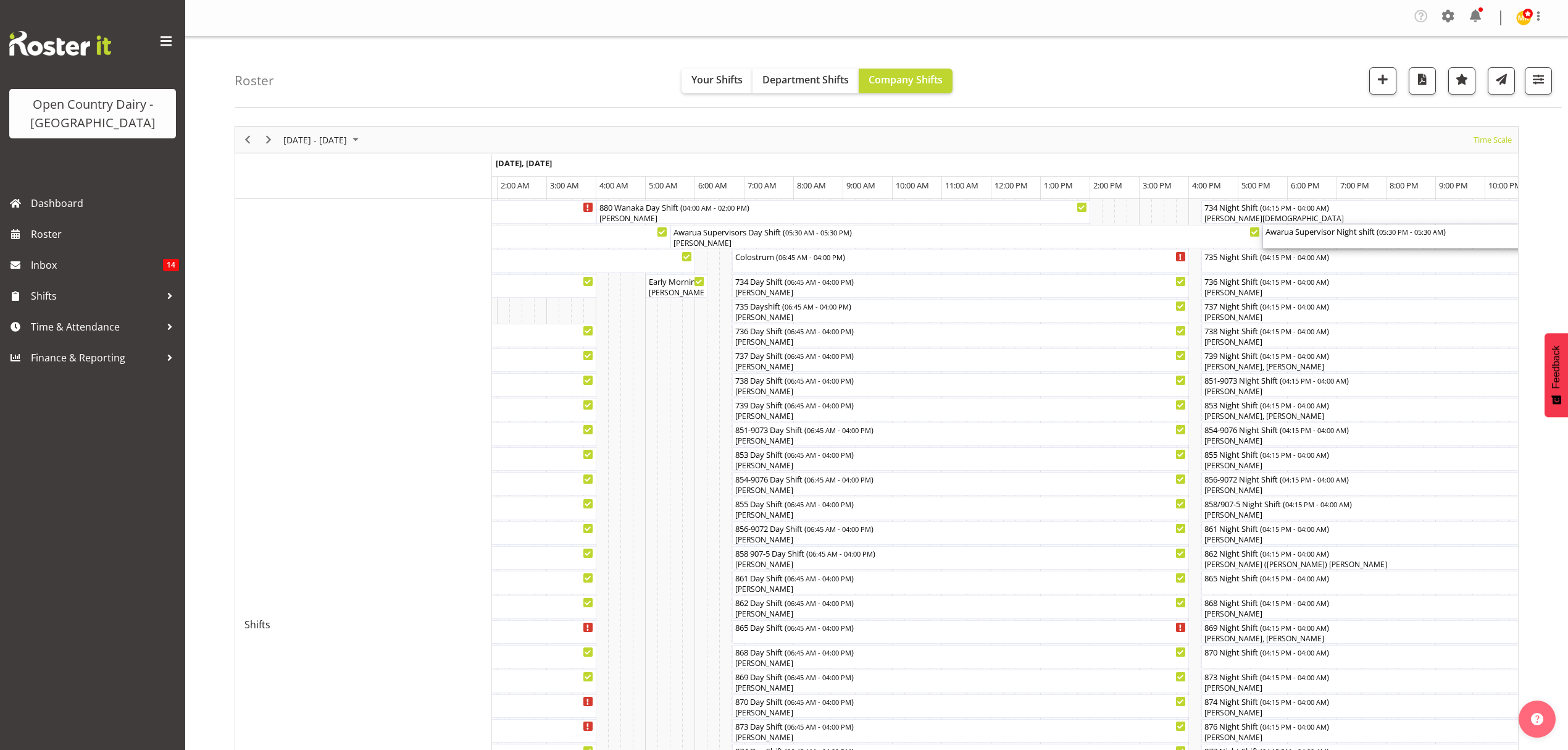
click at [1294, 236] on div "Awarua Supervisor Night shift ( 05:30 PM - 05:30 AM )" at bounding box center [1559, 231] width 588 height 13
click at [0, 0] on div at bounding box center [0, 0] width 0 height 0
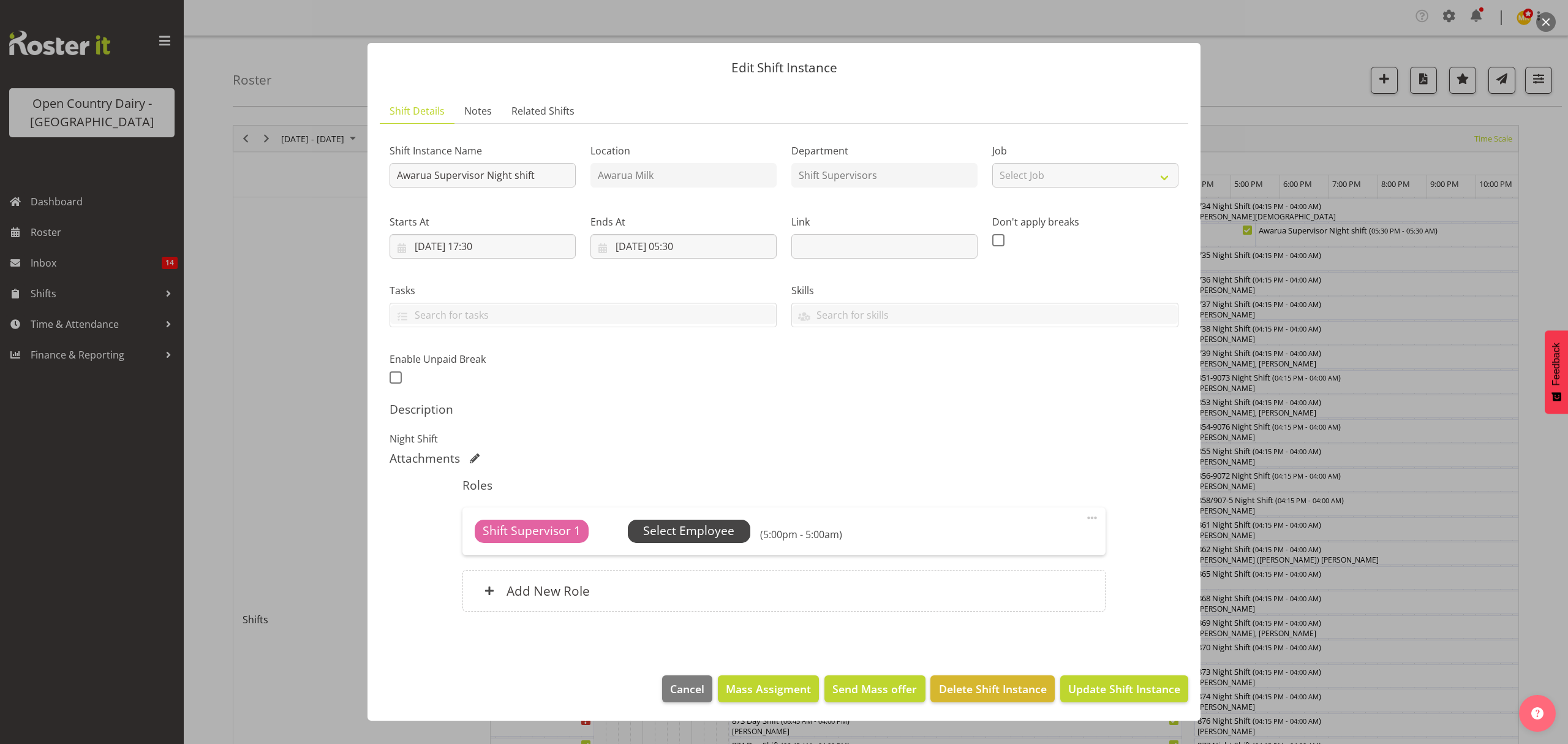
click at [701, 536] on span "Select Employee" at bounding box center [688, 530] width 92 height 18
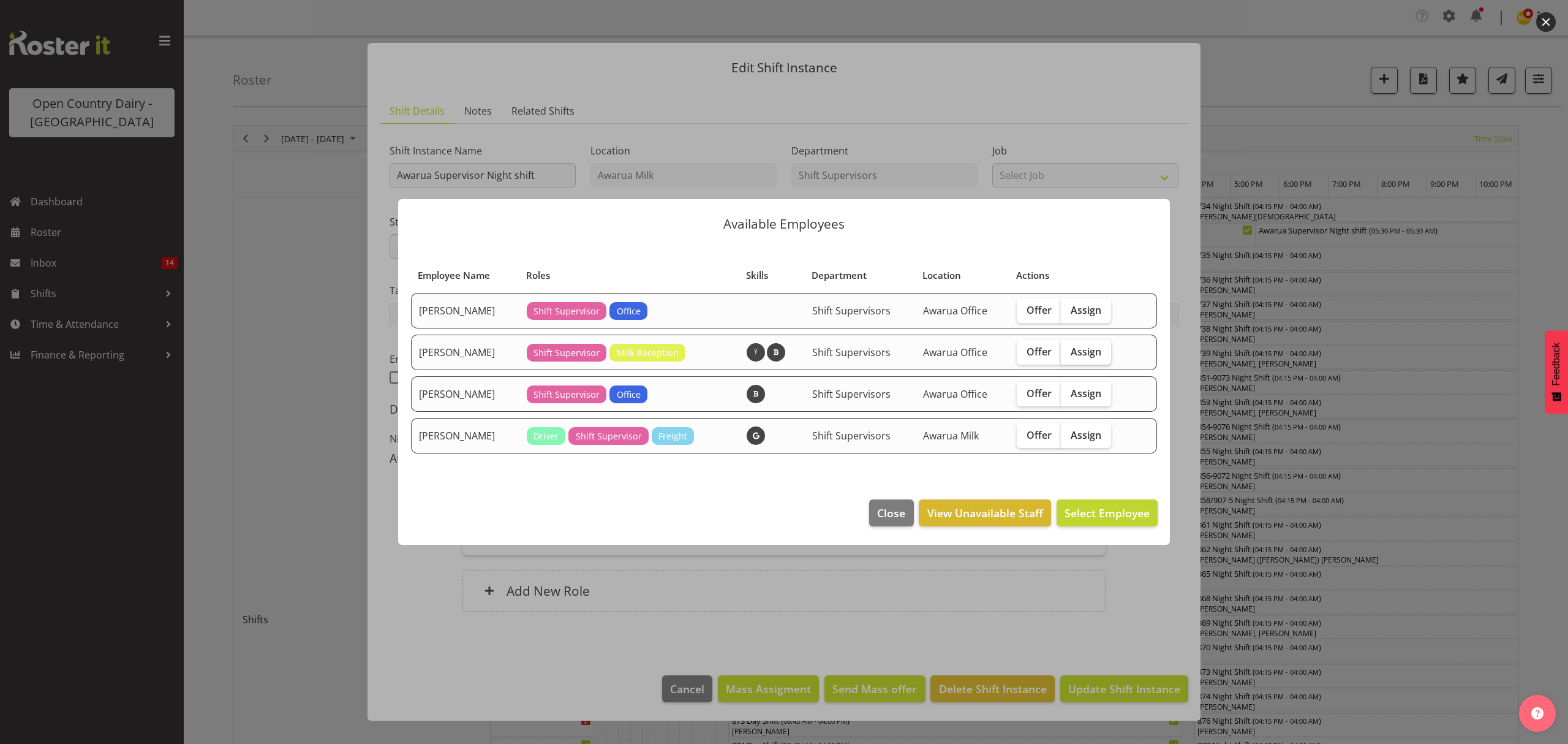
click at [1091, 349] on span "Assign" at bounding box center [1085, 352] width 31 height 13
click at [1069, 349] on input "Assign" at bounding box center [1065, 352] width 8 height 8
checkbox input "true"
click at [1062, 522] on button "Assign [PERSON_NAME]" at bounding box center [1087, 513] width 139 height 27
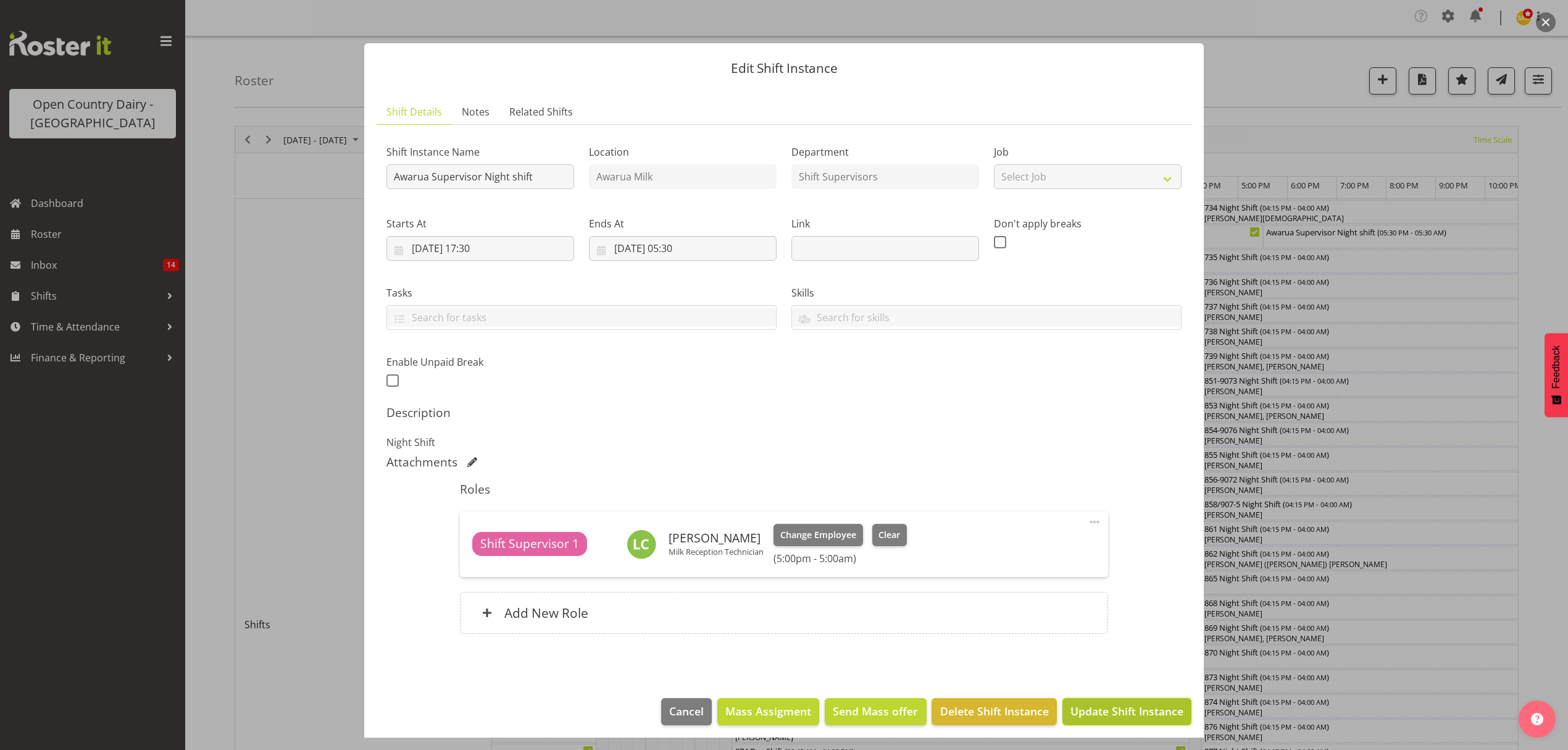
click at [1105, 719] on span "Update Shift Instance" at bounding box center [1126, 711] width 113 height 16
click at [1105, 719] on div "Edit Shift Instance Shift Details Notes Related Shifts Shift Instance Name Awar…" at bounding box center [784, 375] width 864 height 725
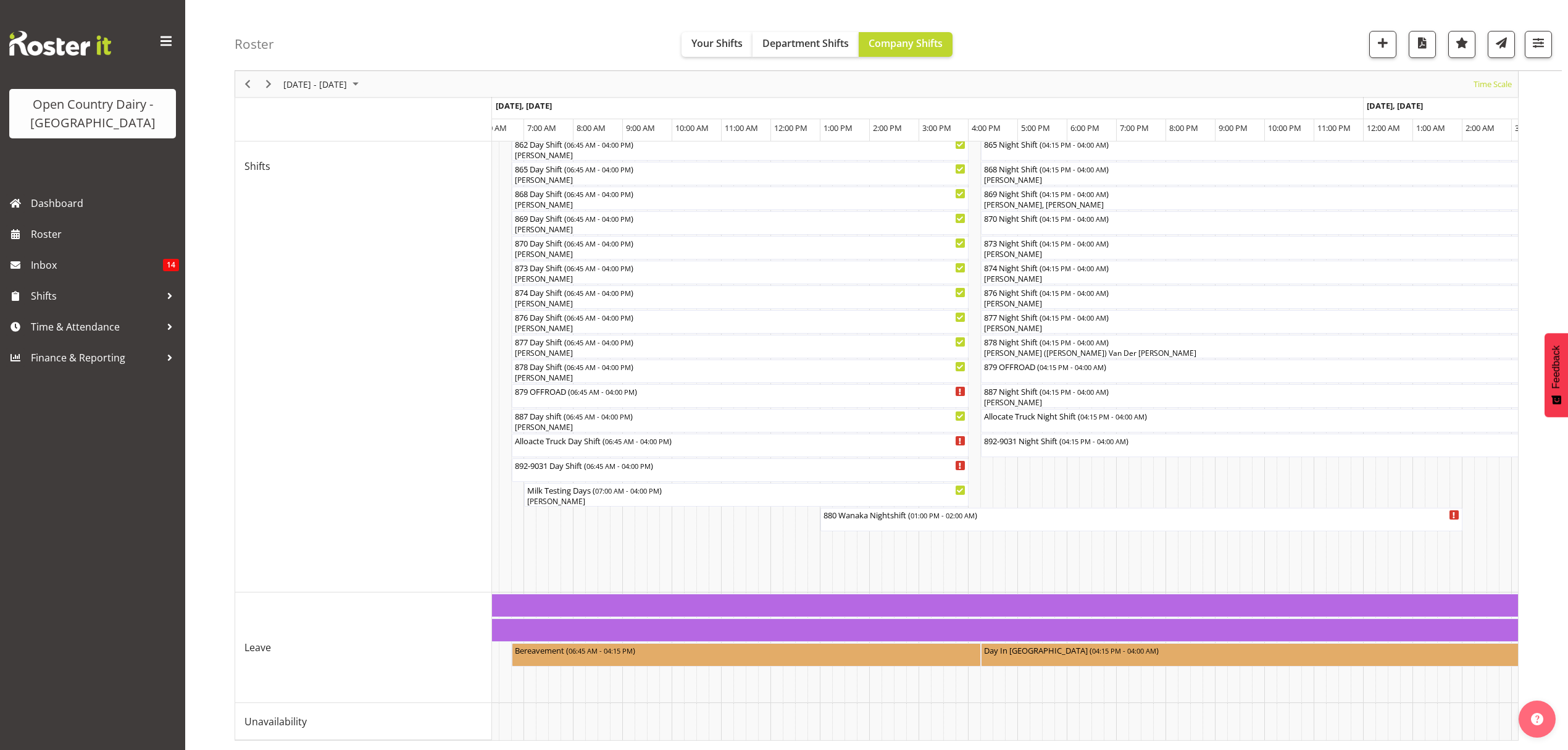
scroll to position [0, 6255]
click at [858, 509] on div "880 Wanaka Nightshift ( 01:00 PM - 02:00 AM )" at bounding box center [1134, 519] width 637 height 24
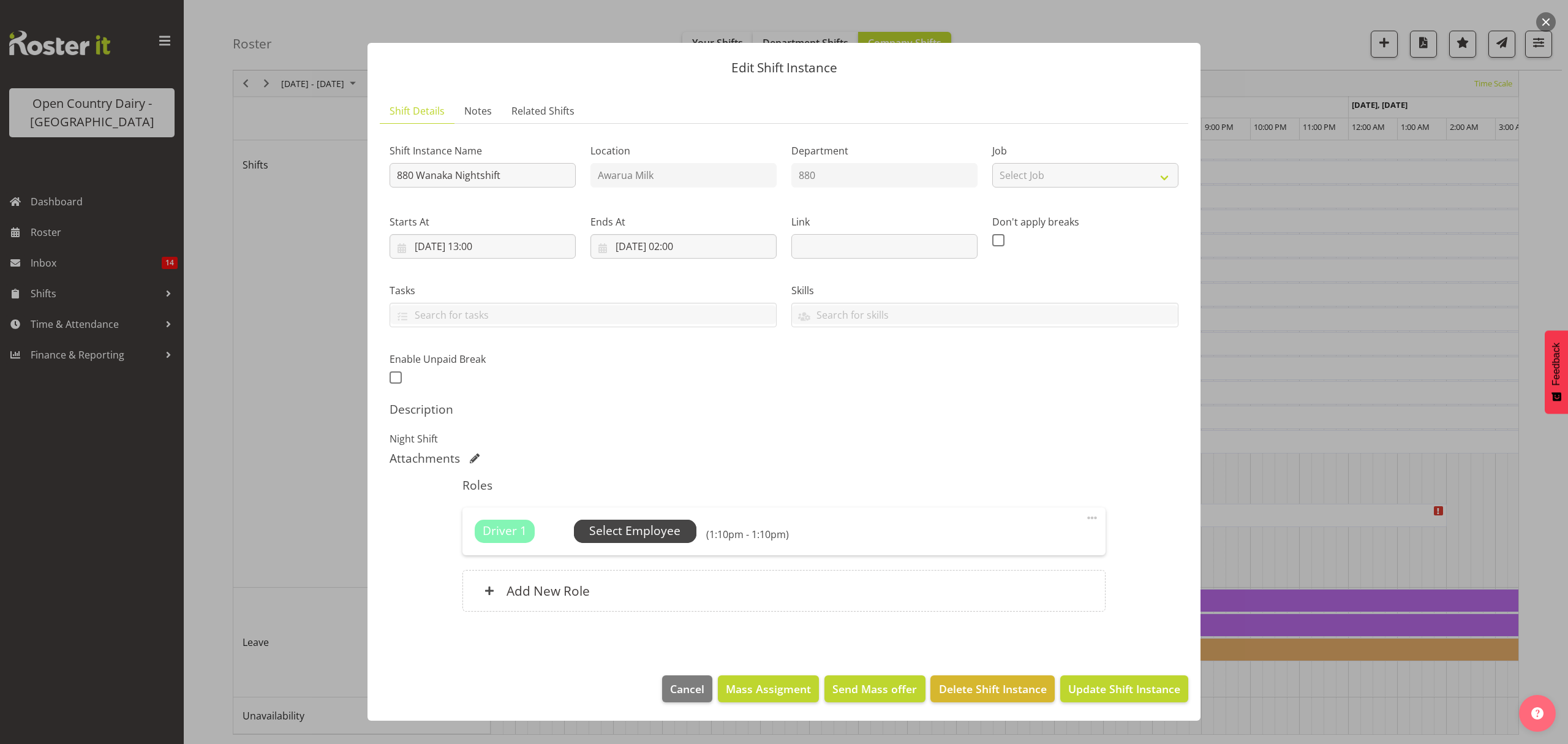
click at [636, 533] on span "Select Employee" at bounding box center [635, 530] width 92 height 18
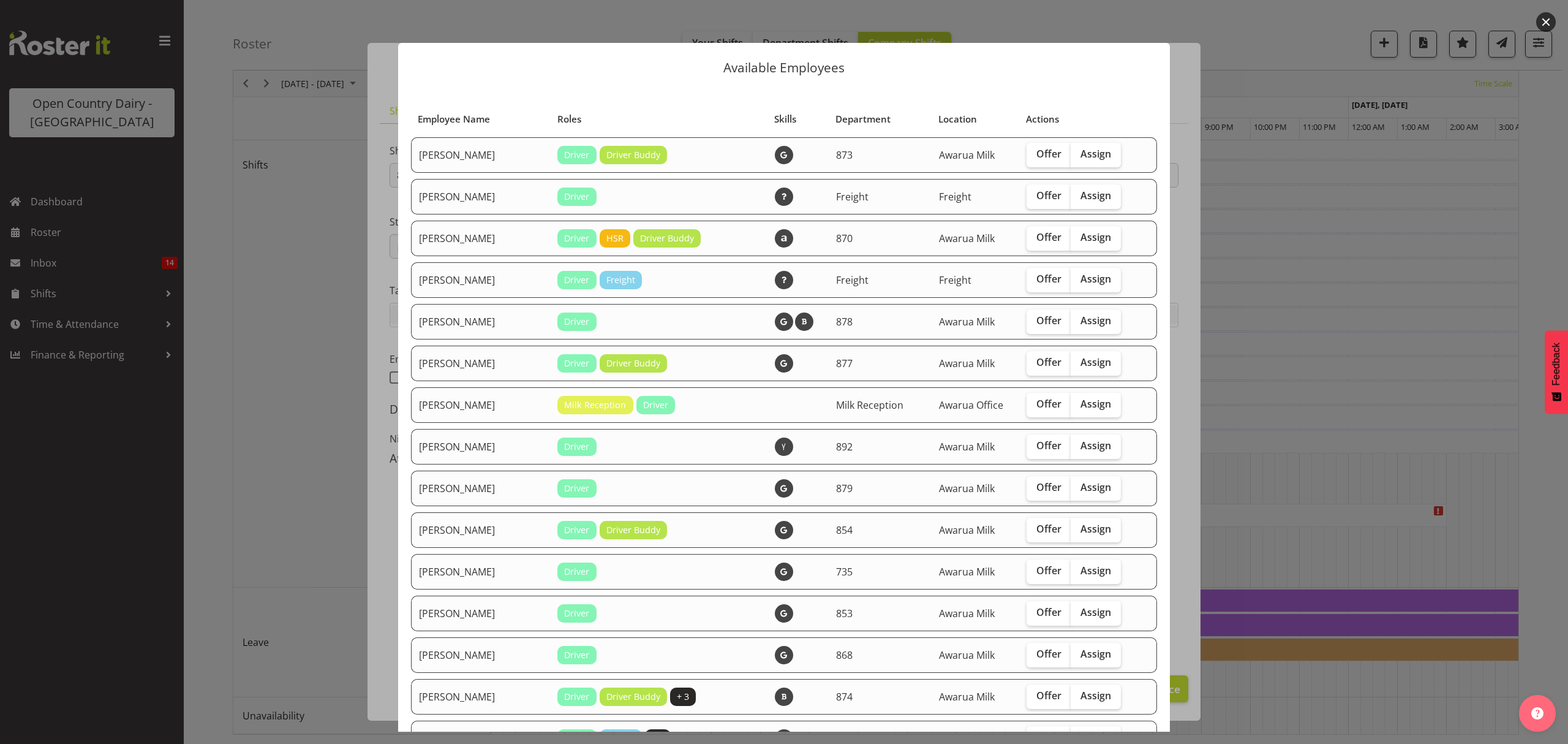
click at [1312, 280] on div at bounding box center [784, 372] width 1568 height 744
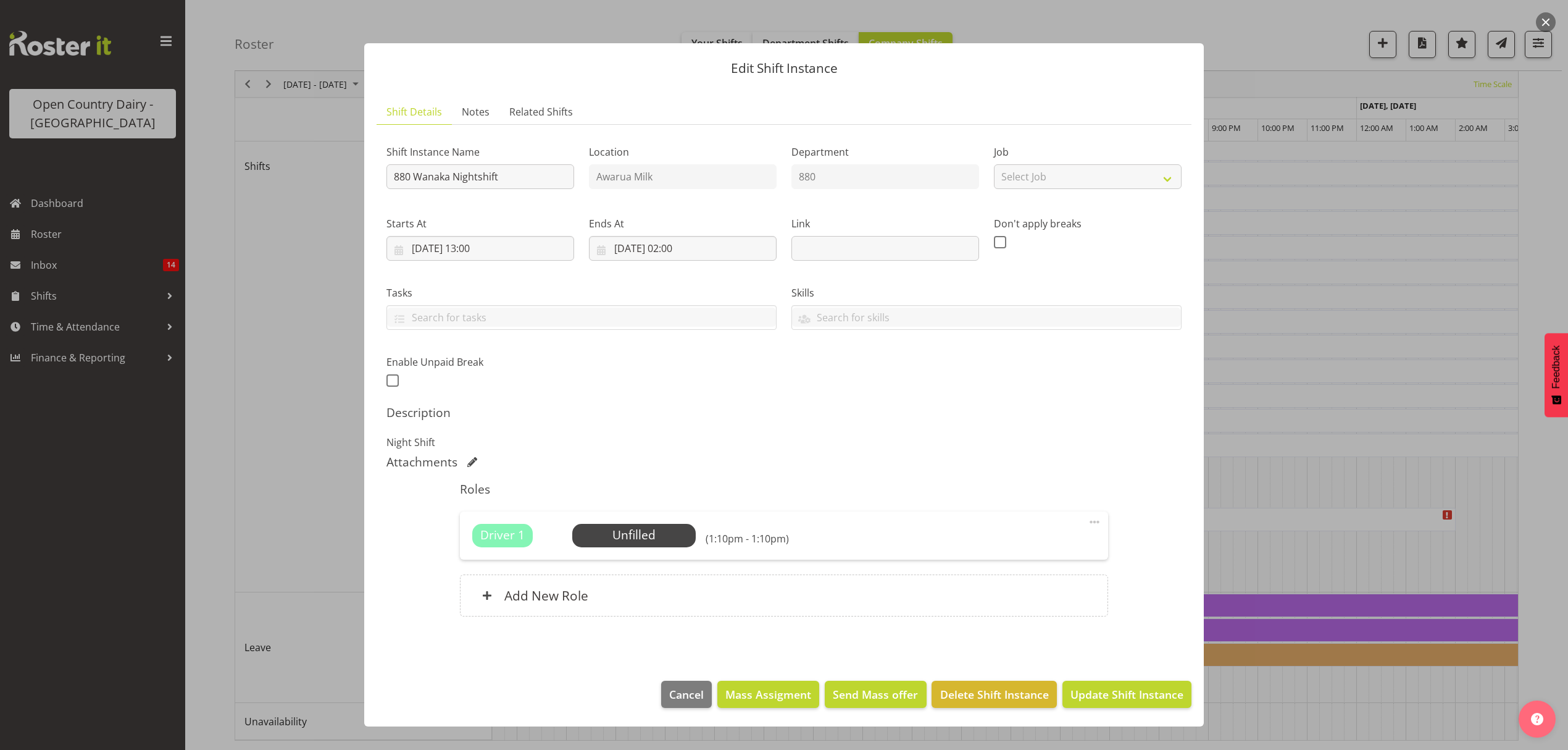
click at [1323, 283] on div at bounding box center [784, 375] width 1568 height 750
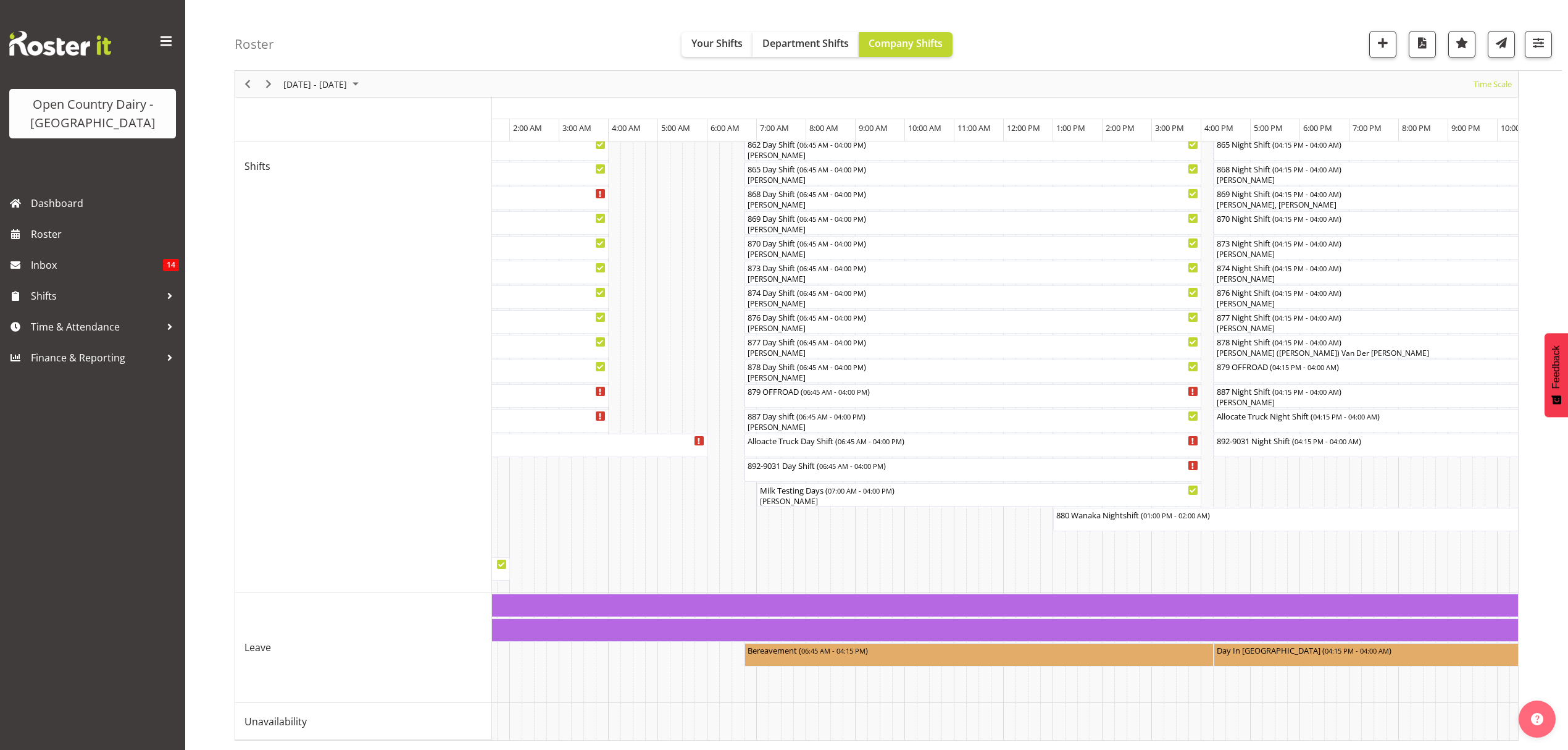
scroll to position [0, 5691]
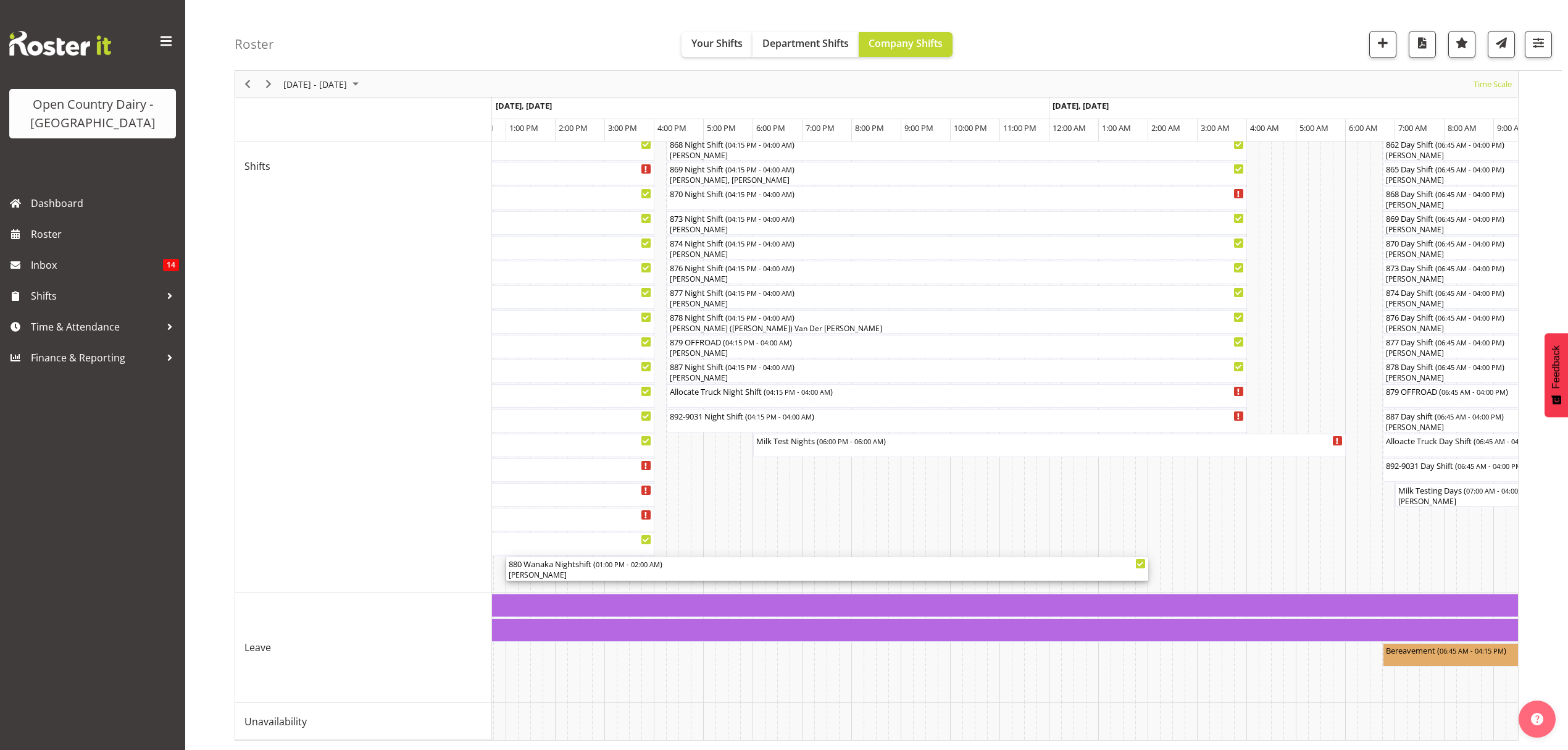
click at [590, 557] on div "880 Wanaka Nightshift ( 01:00 PM - 02:00 AM )" at bounding box center [827, 564] width 637 height 13
click at [0, 0] on div at bounding box center [0, 0] width 0 height 0
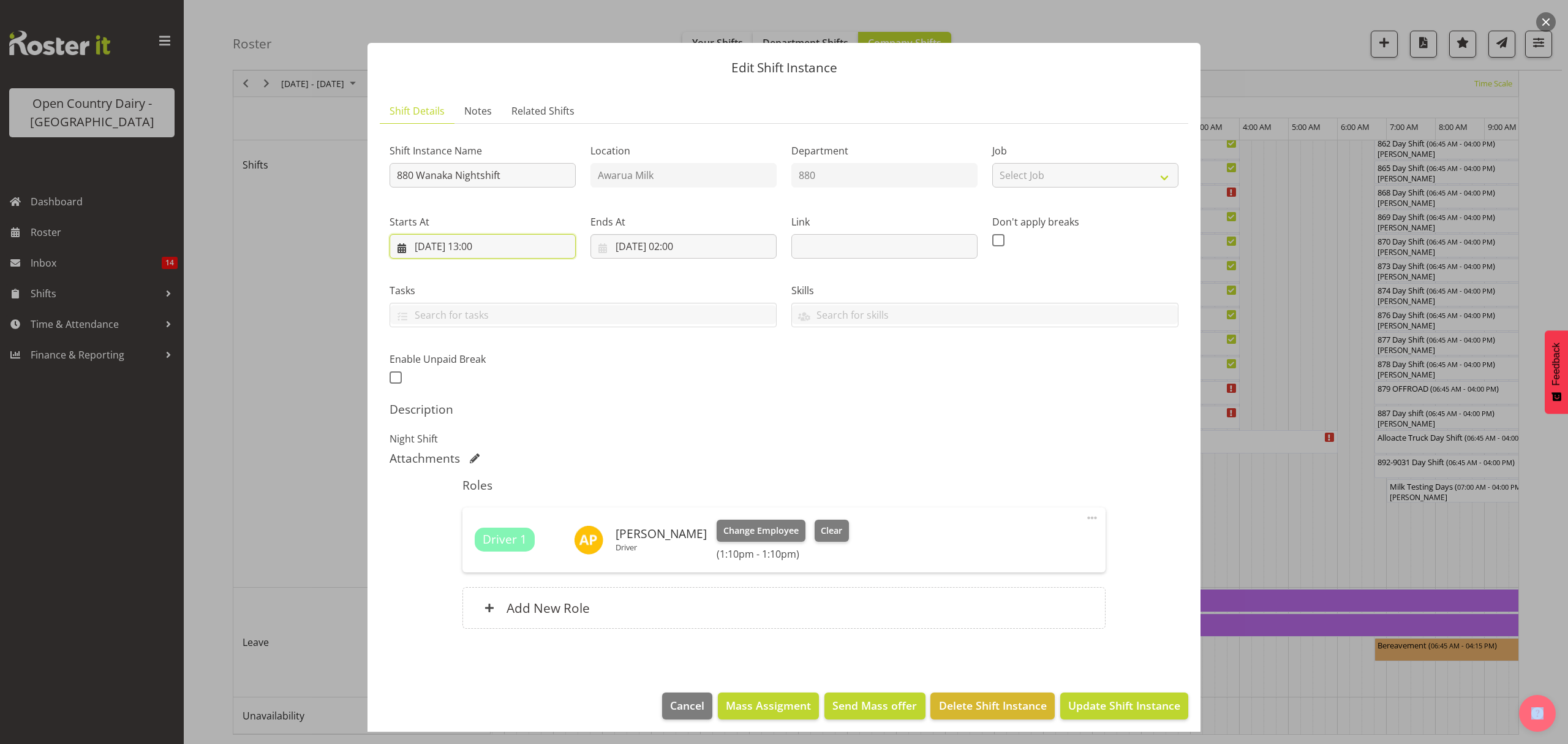
click at [481, 244] on input "[DATE] 13:00" at bounding box center [483, 246] width 186 height 24
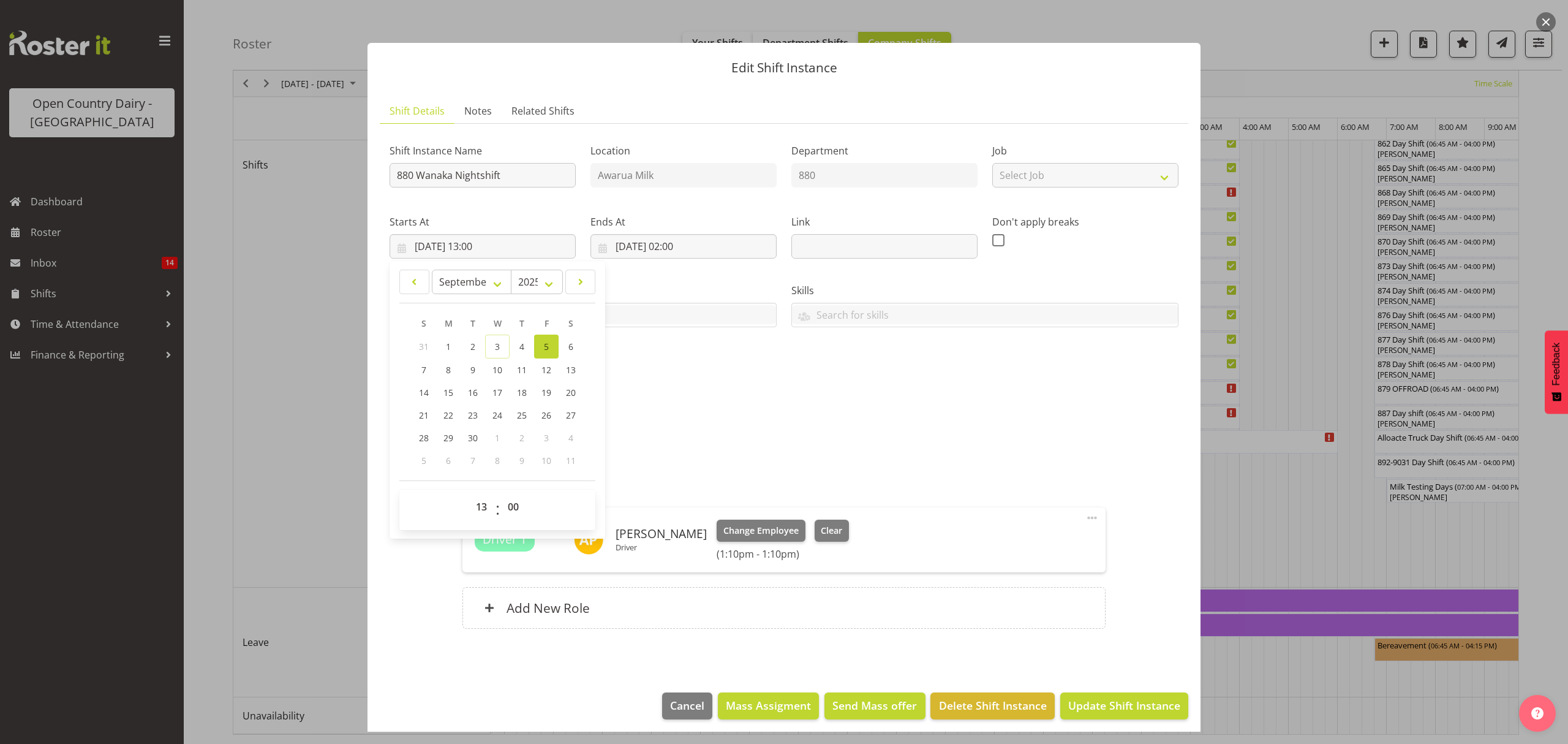
click at [545, 348] on span "5" at bounding box center [546, 346] width 5 height 12
type input "[DATE] 00:00"
click at [483, 511] on select "00 01 02 03 04 05 06 07 08 09 10 11 12 13 14 15 16 17 18 19 20 21 22 23" at bounding box center [482, 506] width 27 height 24
select select "13"
click at [469, 495] on select "00 01 02 03 04 05 06 07 08 09 10 11 12 13 14 15 16 17 18 19 20 21 22 23" at bounding box center [482, 506] width 27 height 24
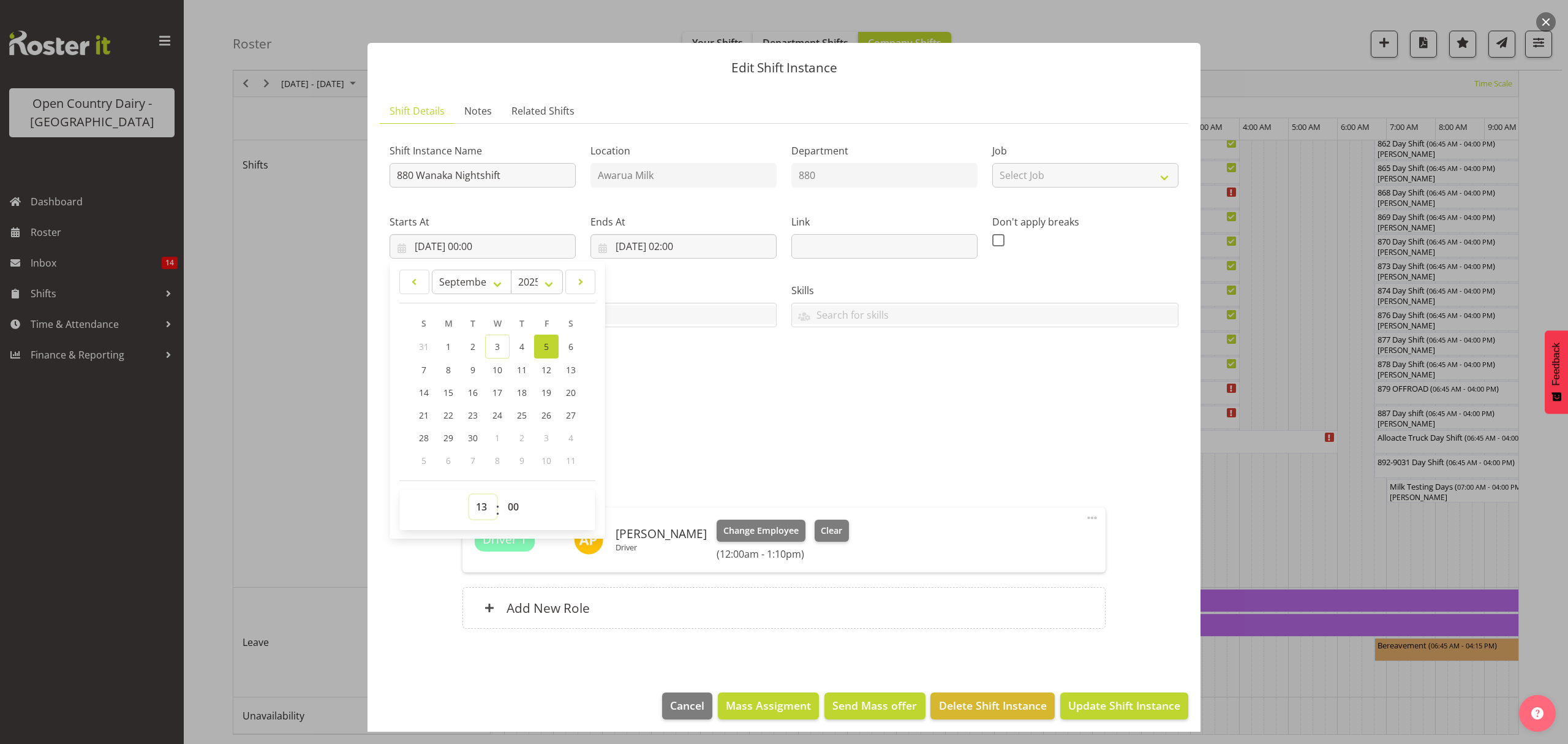
type input "[DATE] 13:00"
click at [777, 408] on h5 "Description" at bounding box center [784, 409] width 789 height 15
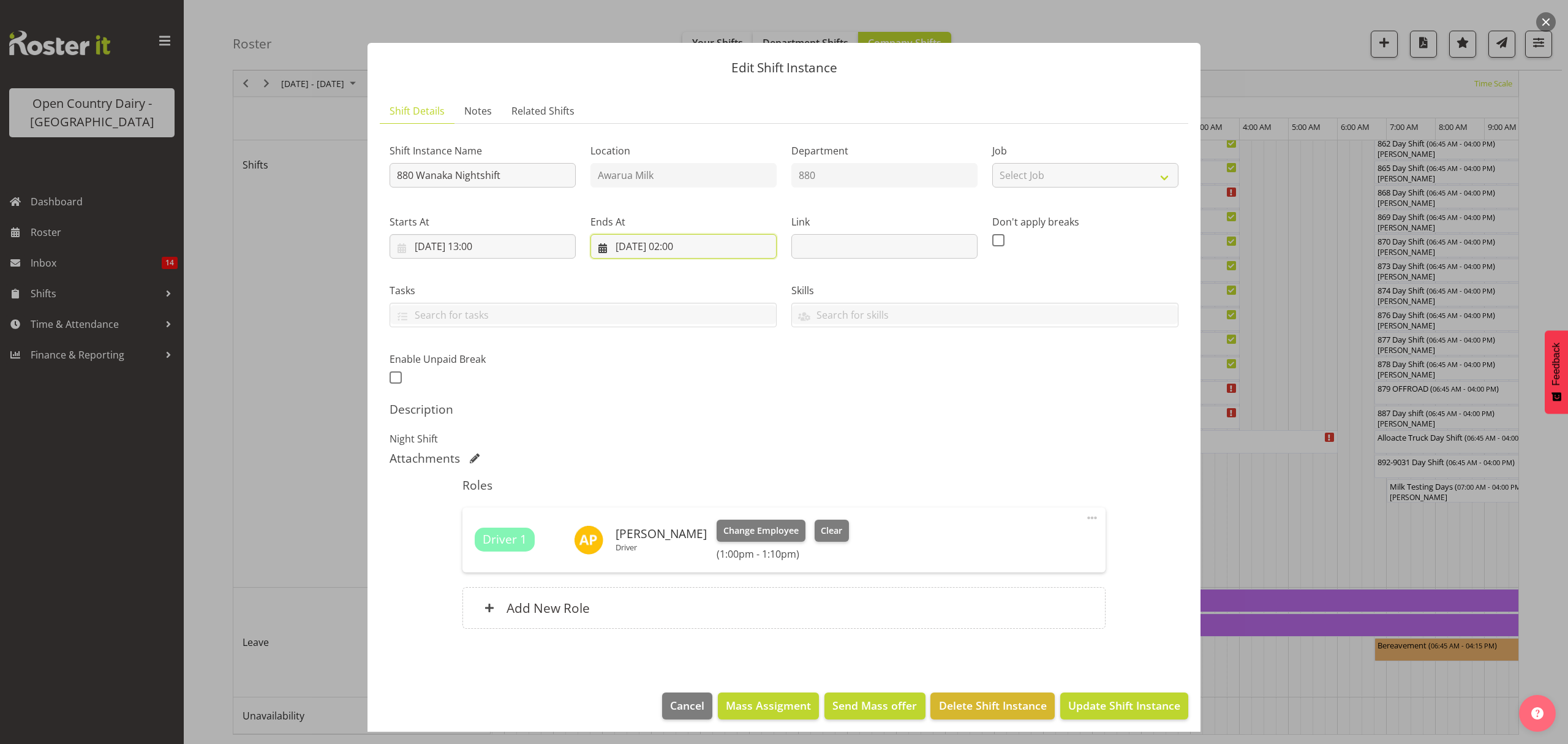
click at [669, 246] on input "[DATE] 02:00" at bounding box center [683, 246] width 186 height 24
click at [770, 345] on span "6" at bounding box center [772, 346] width 5 height 12
type input "[DATE] 00:00"
click at [679, 512] on select "00 01 02 03 04 05 06 07 08 09 10 11 12 13 14 15 16 17 18 19 20 21 22 23" at bounding box center [683, 506] width 27 height 24
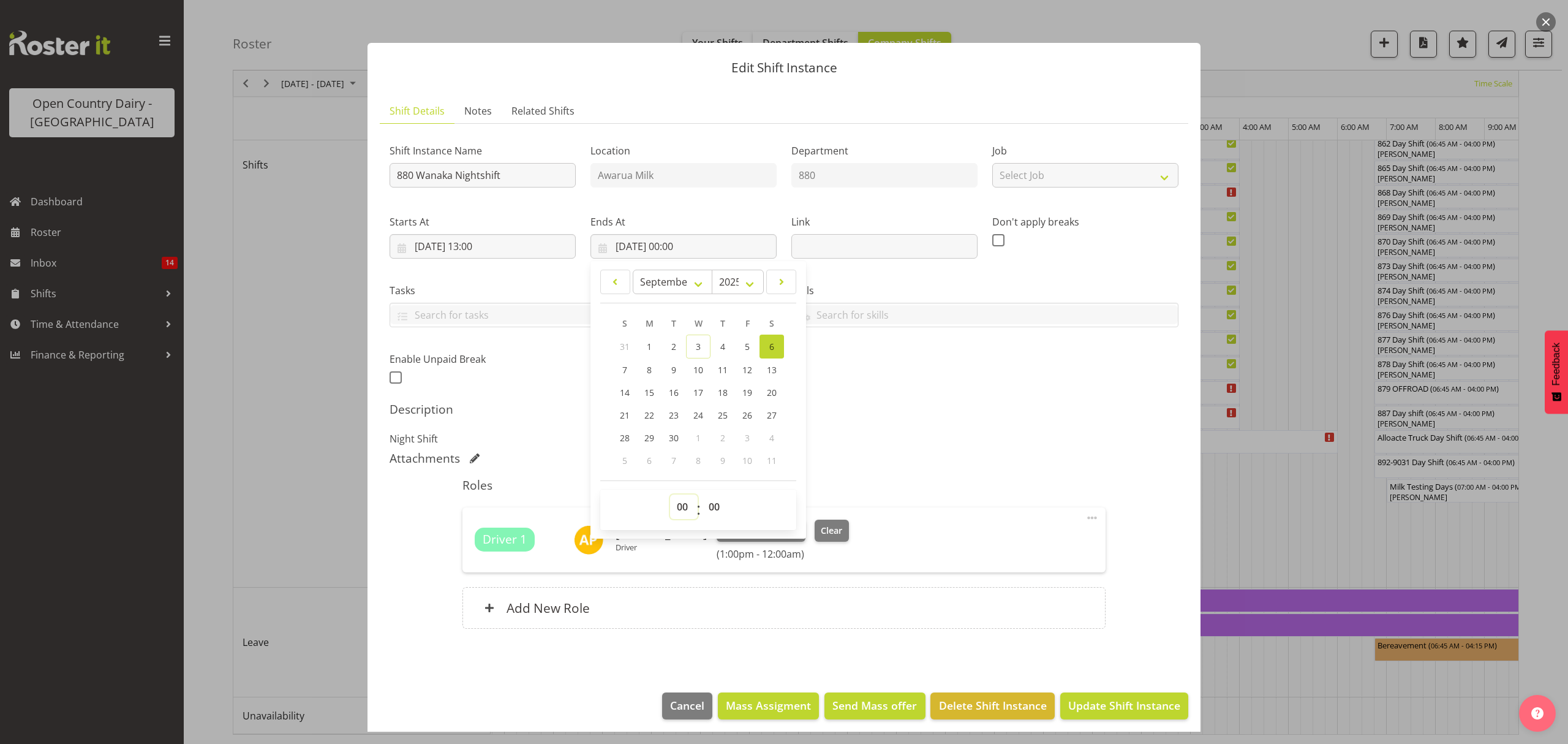
select select "2"
click at [670, 495] on select "00 01 02 03 04 05 06 07 08 09 10 11 12 13 14 15 16 17 18 19 20 21 22 23" at bounding box center [683, 506] width 27 height 24
type input "[DATE] 02:00"
click at [1091, 710] on span "Update Shift Instance" at bounding box center [1123, 705] width 112 height 16
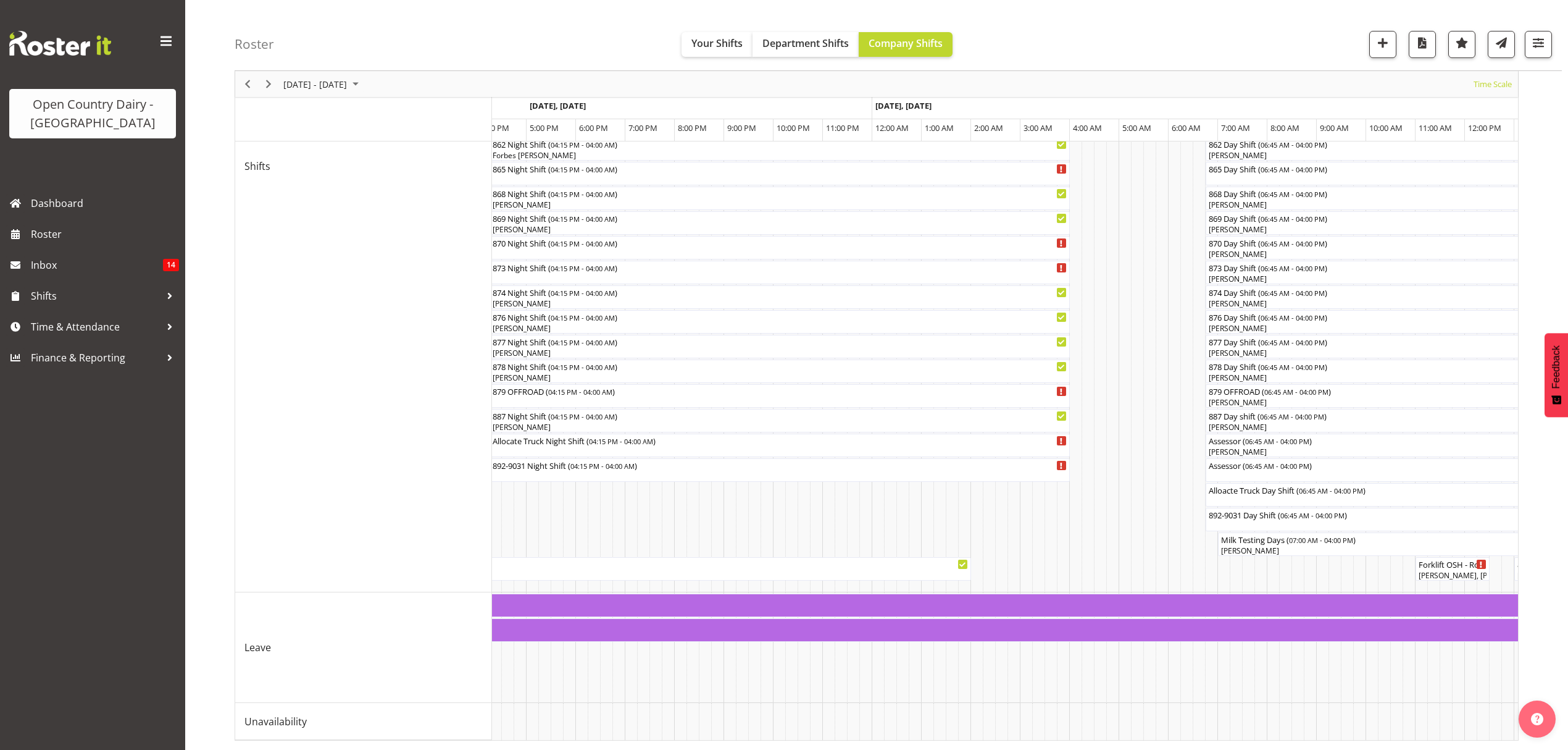
scroll to position [0, 4601]
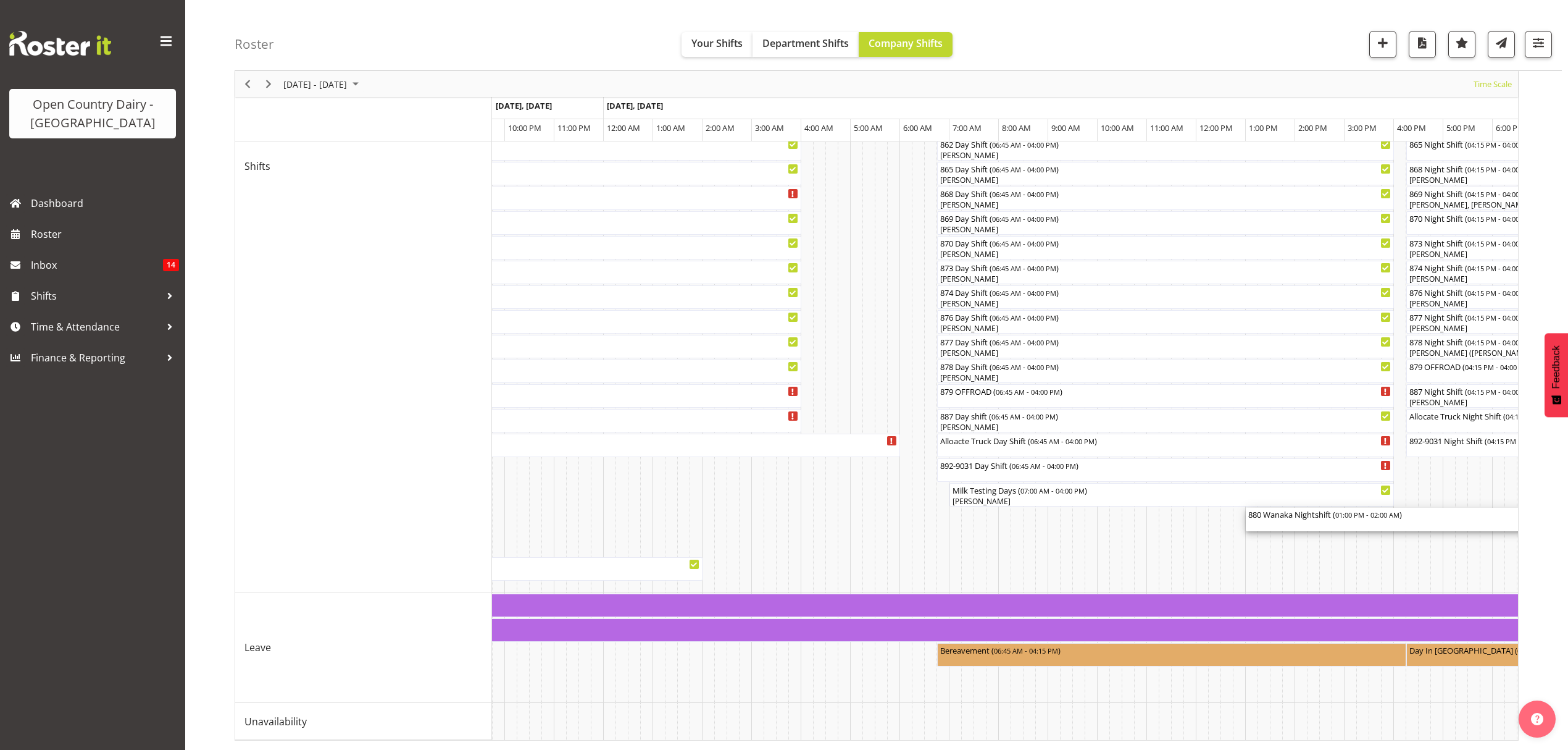
click at [1279, 508] on div "880 Wanaka Nightshift ( 01:00 PM - 02:00 AM )" at bounding box center [1566, 519] width 637 height 24
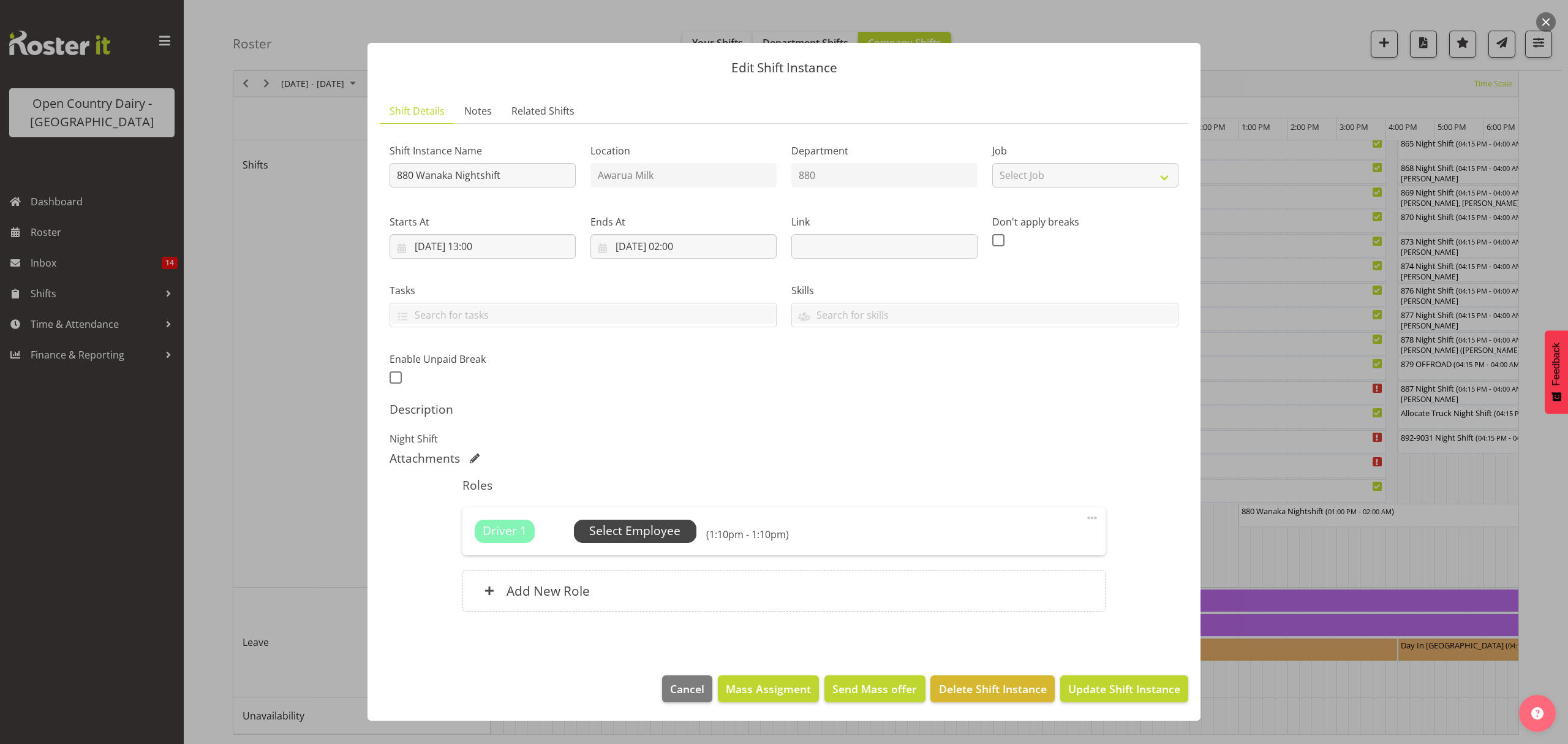
click at [612, 523] on span "Select Employee" at bounding box center [635, 530] width 92 height 18
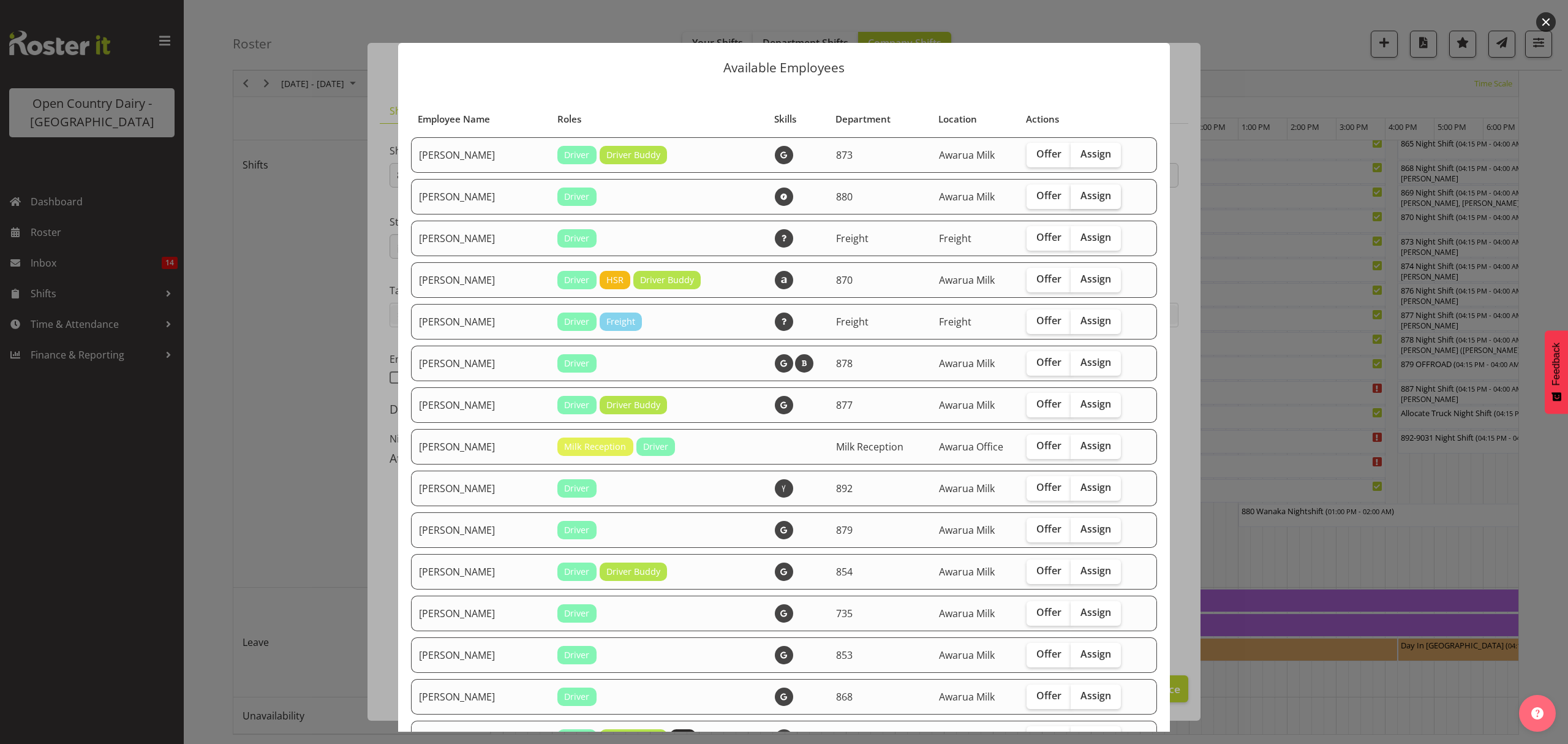
click at [1086, 191] on span "Assign" at bounding box center [1095, 196] width 31 height 13
click at [1079, 192] on input "Assign" at bounding box center [1074, 196] width 8 height 8
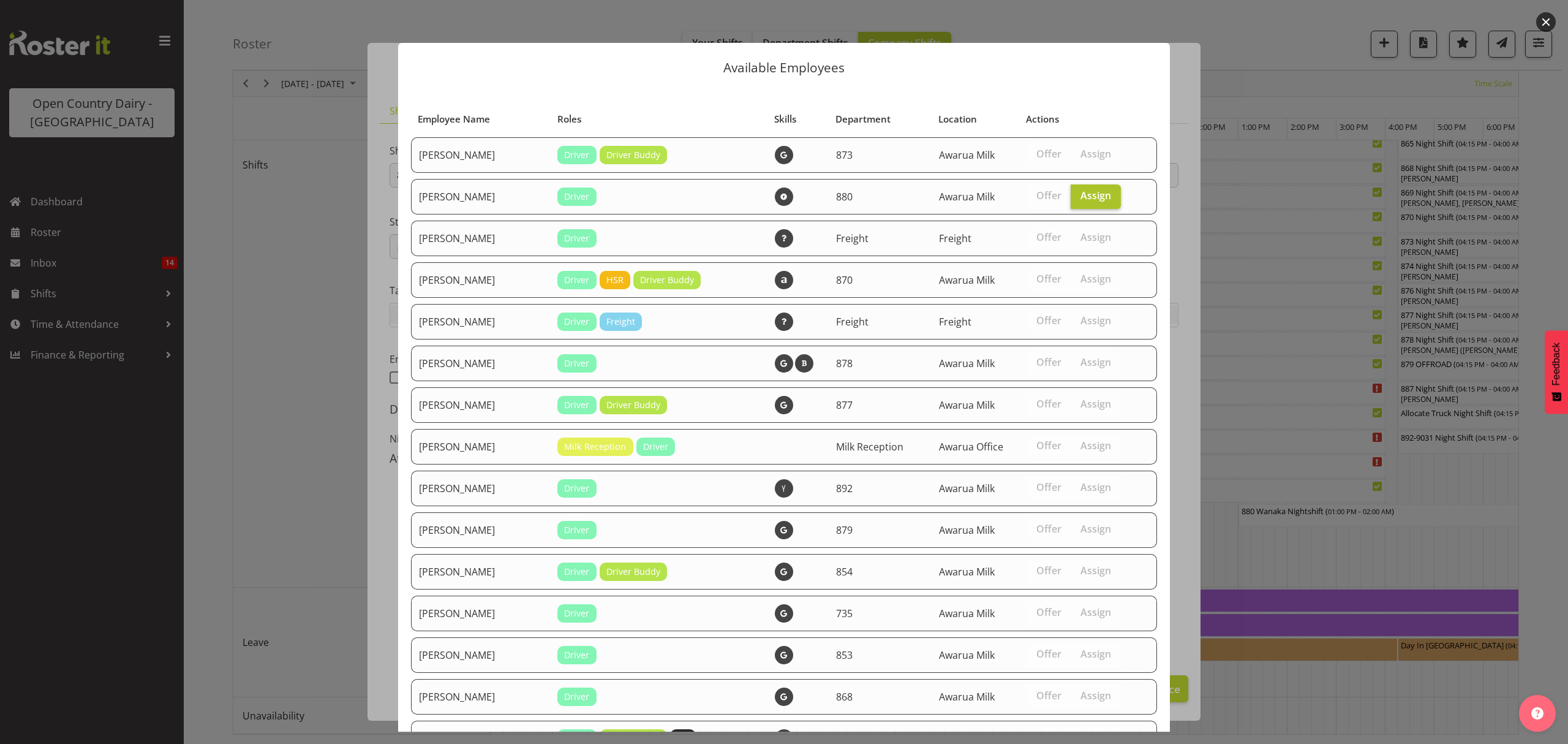
click at [1086, 191] on span "Assign" at bounding box center [1095, 196] width 31 height 13
click at [1079, 192] on input "Assign" at bounding box center [1074, 196] width 8 height 8
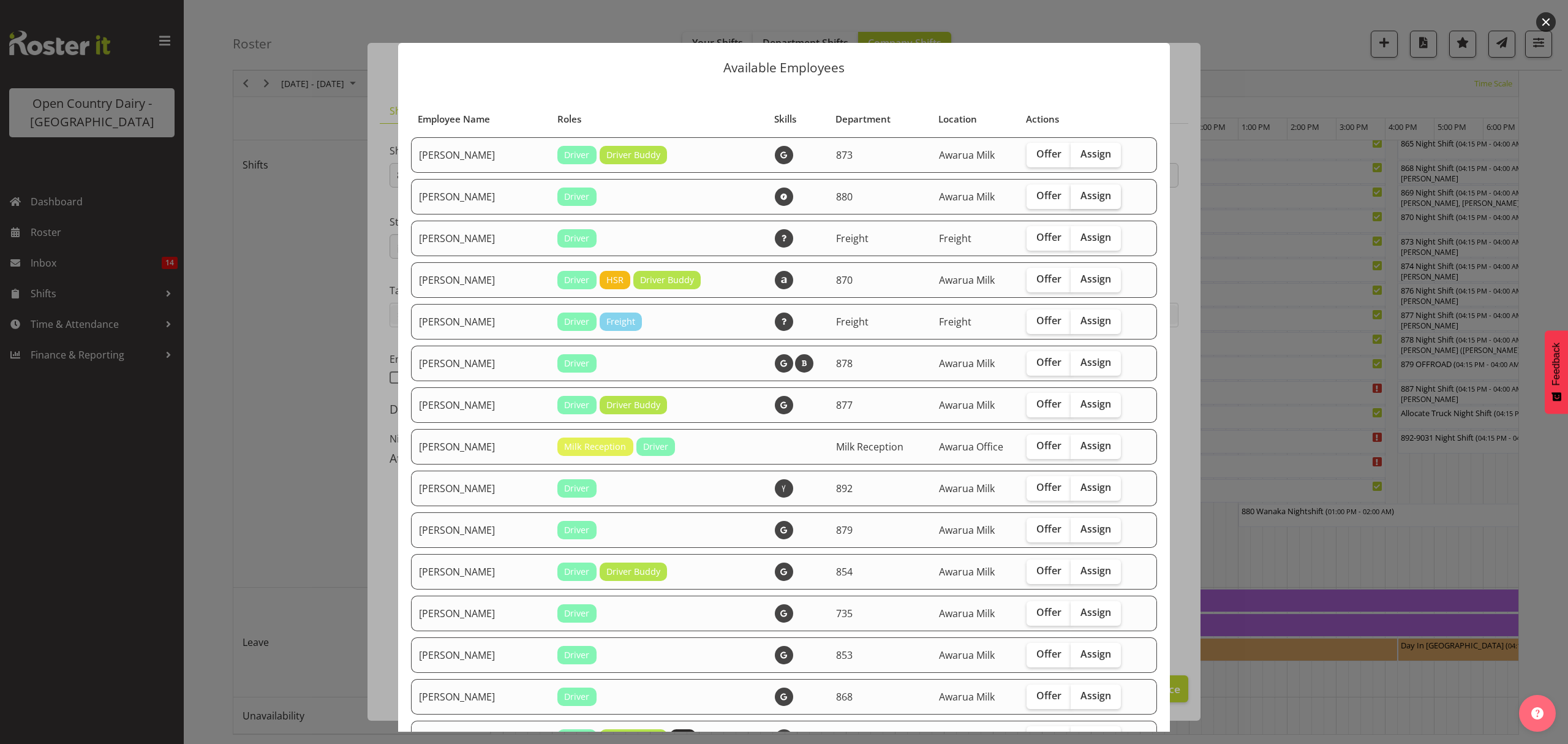
click at [1083, 200] on span "Assign" at bounding box center [1095, 196] width 31 height 13
click at [1079, 200] on input "Assign" at bounding box center [1074, 196] width 8 height 8
checkbox input "true"
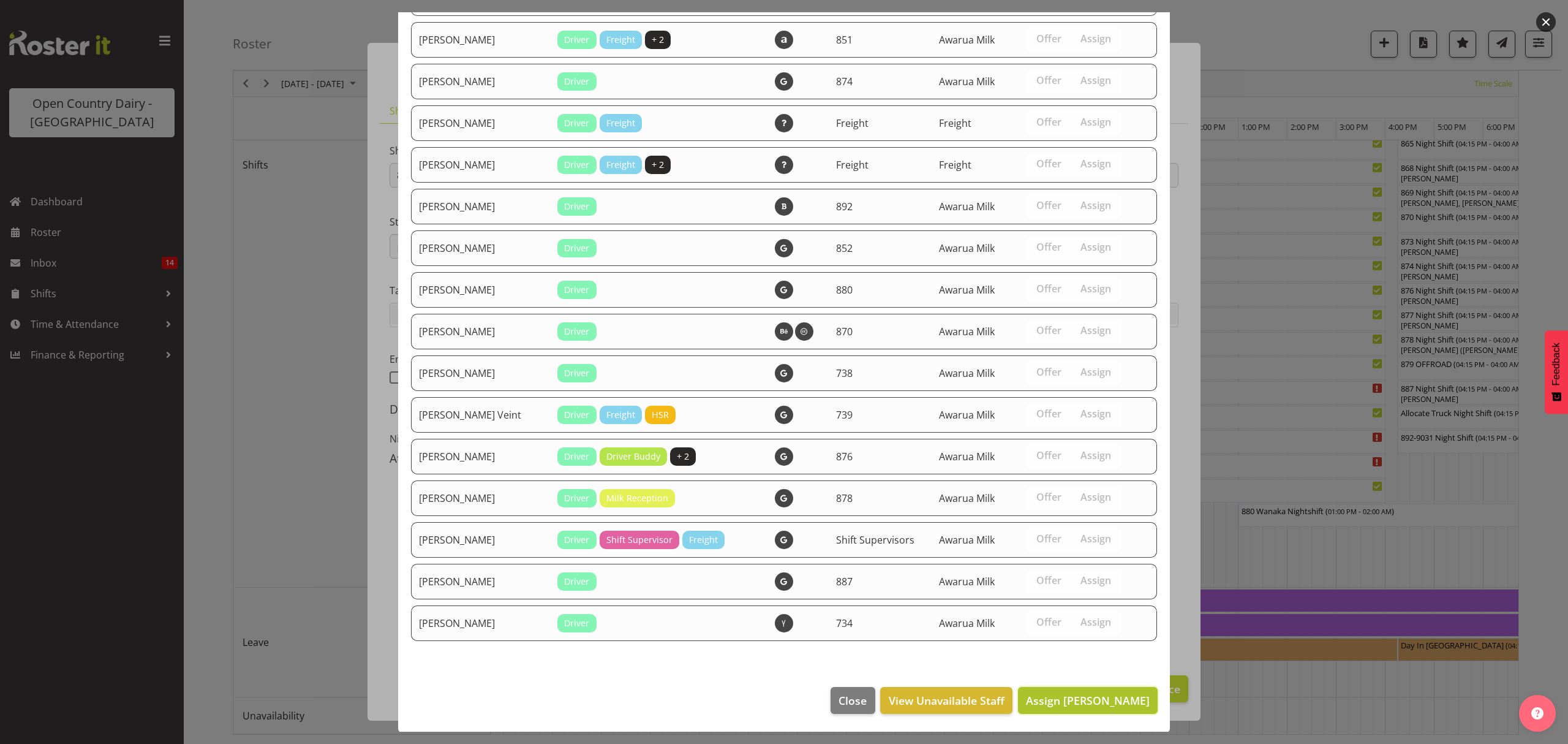
click at [1078, 705] on span "Assign [PERSON_NAME]" at bounding box center [1087, 700] width 124 height 15
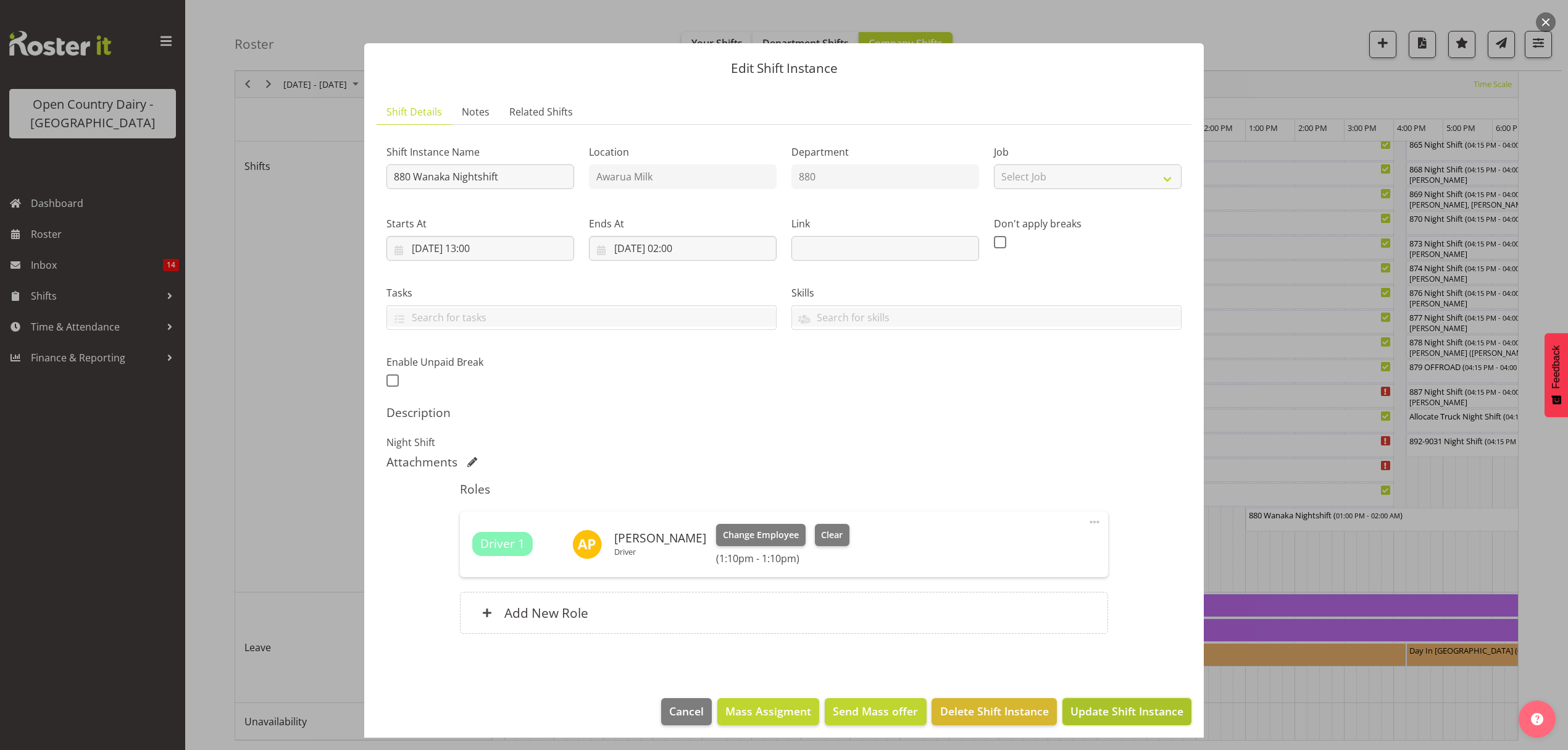
click at [1136, 710] on span "Update Shift Instance" at bounding box center [1126, 711] width 113 height 16
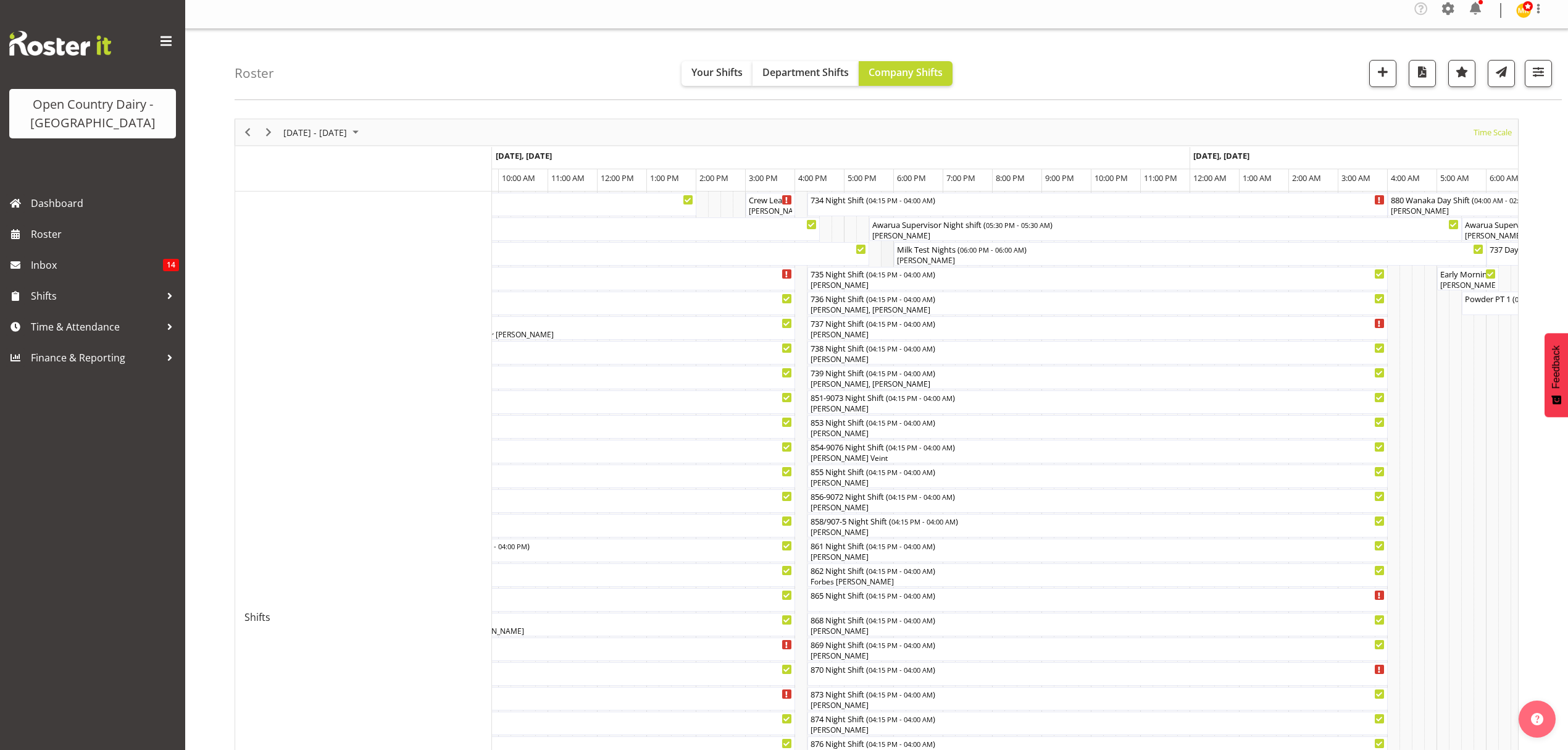
scroll to position [0, 0]
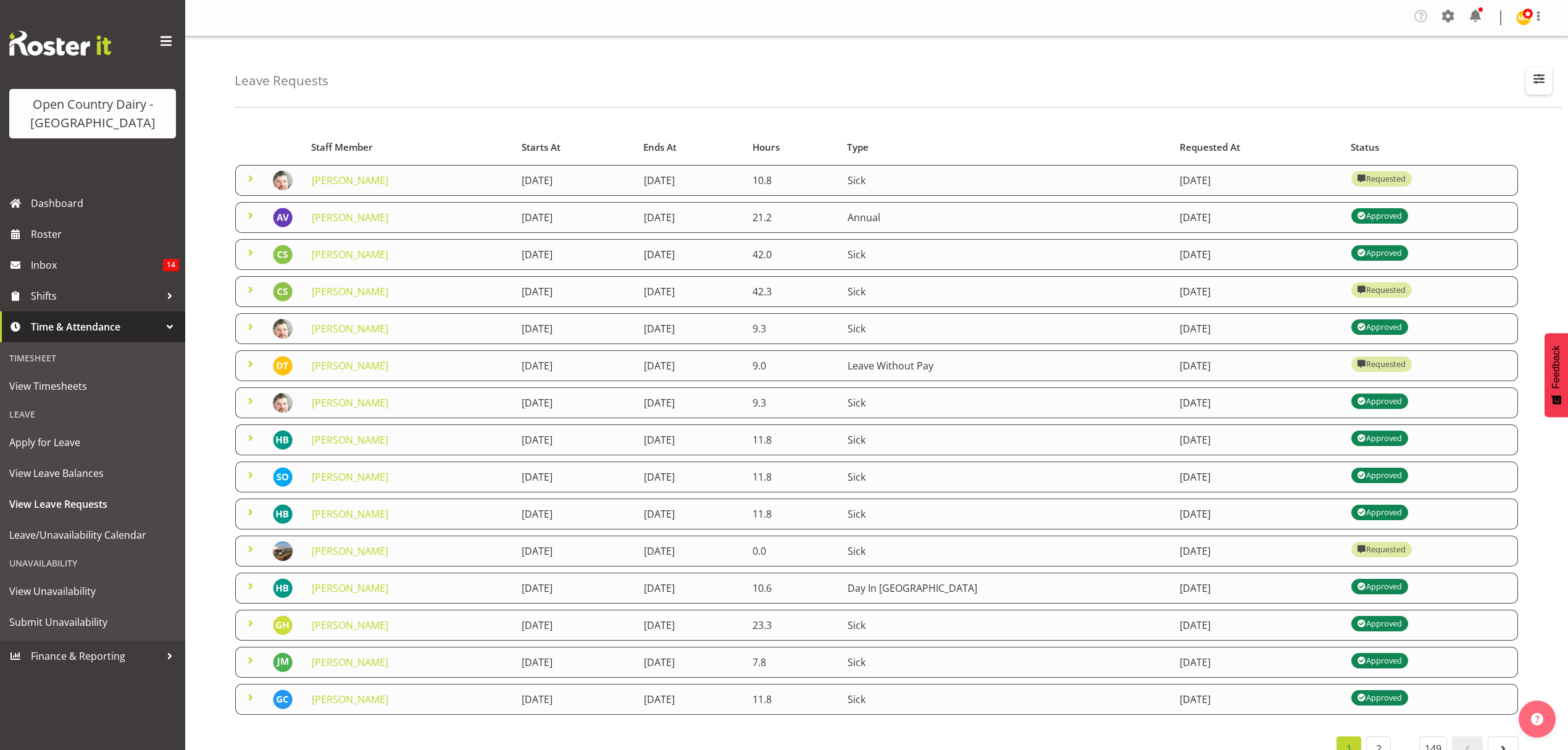
click at [1529, 90] on button "button" at bounding box center [1539, 81] width 26 height 27
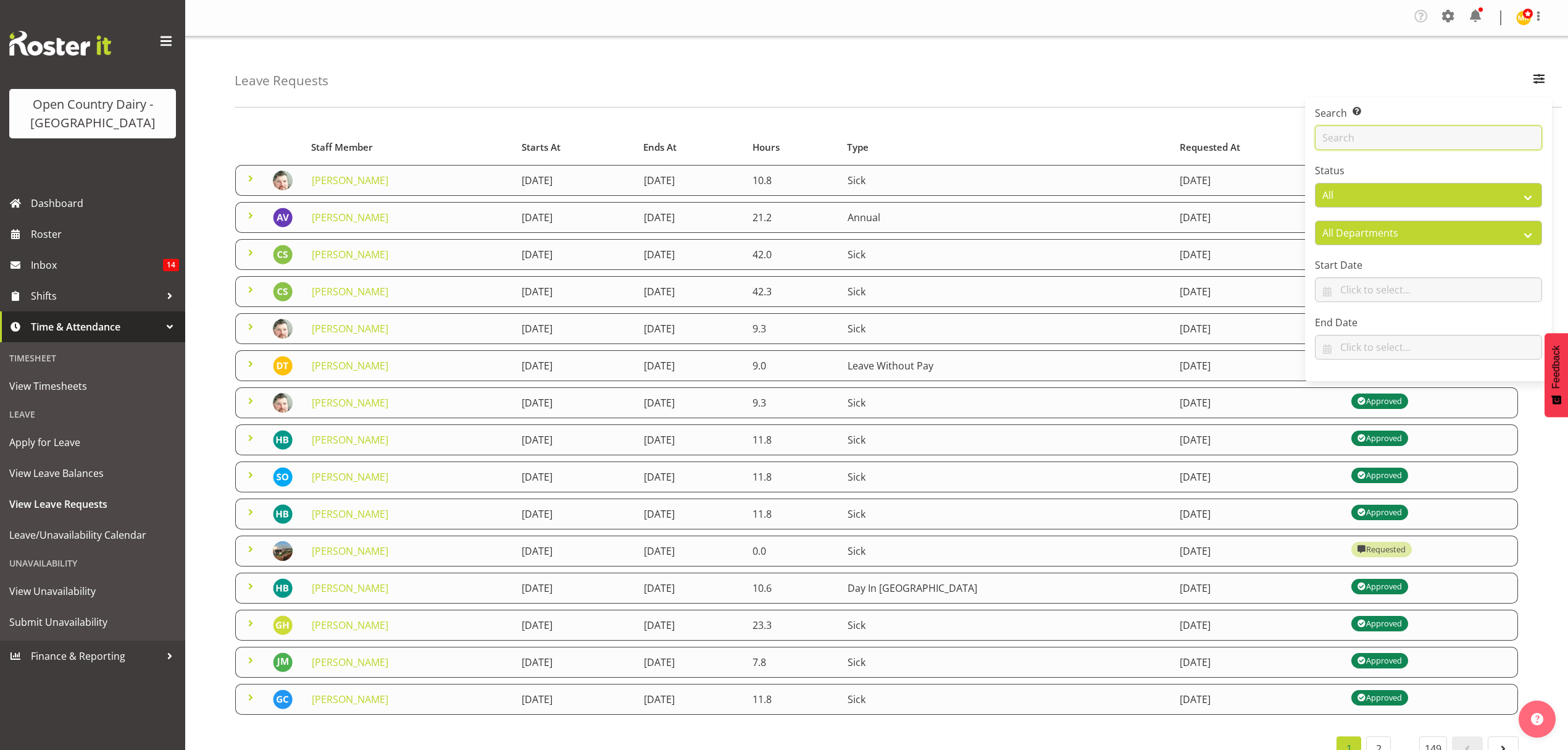
click at [1387, 126] on input "text" at bounding box center [1428, 137] width 227 height 24
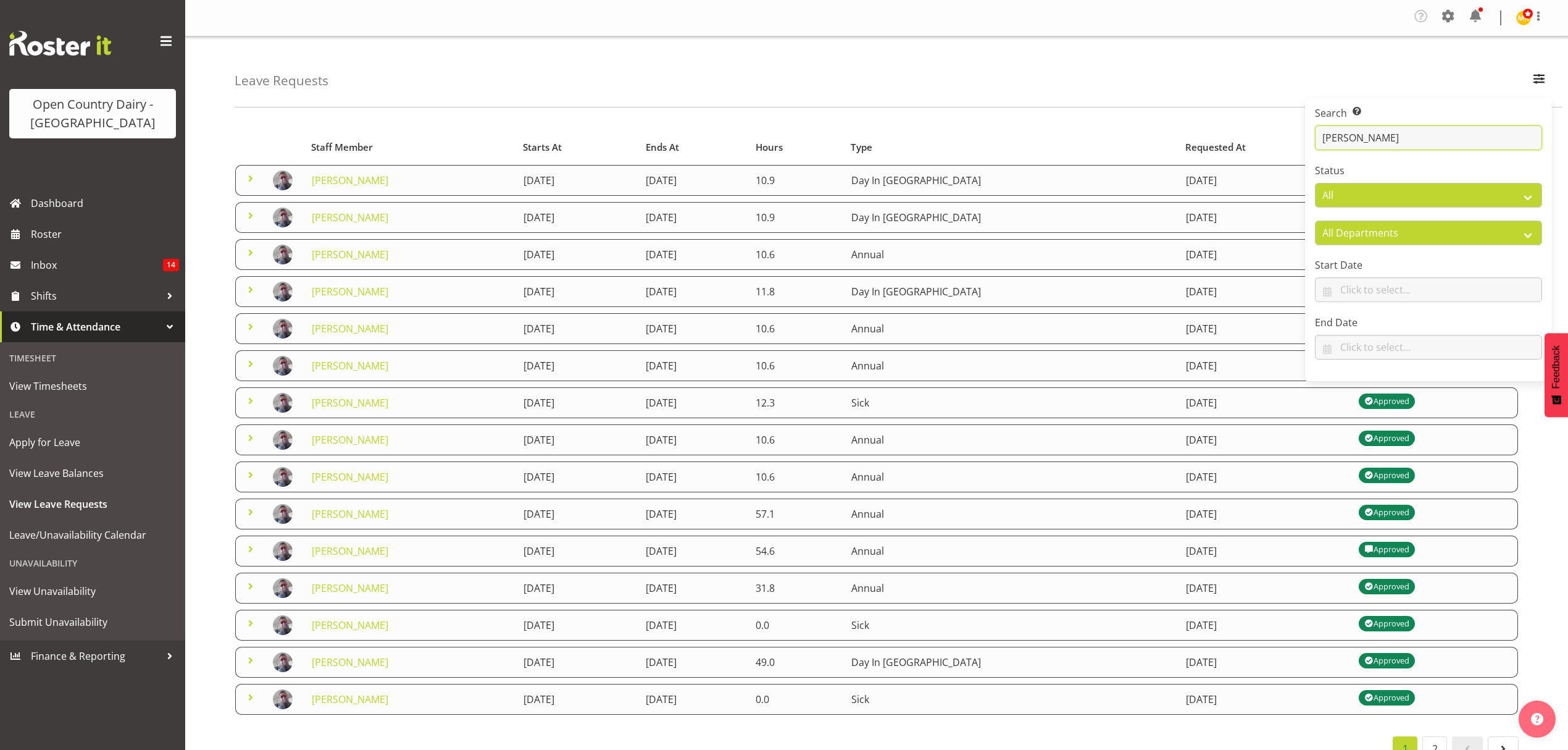
type input "alan"
click at [597, 89] on div "Leave Requests Search Search for a particular employee alan Status All Approved…" at bounding box center [898, 72] width 1327 height 71
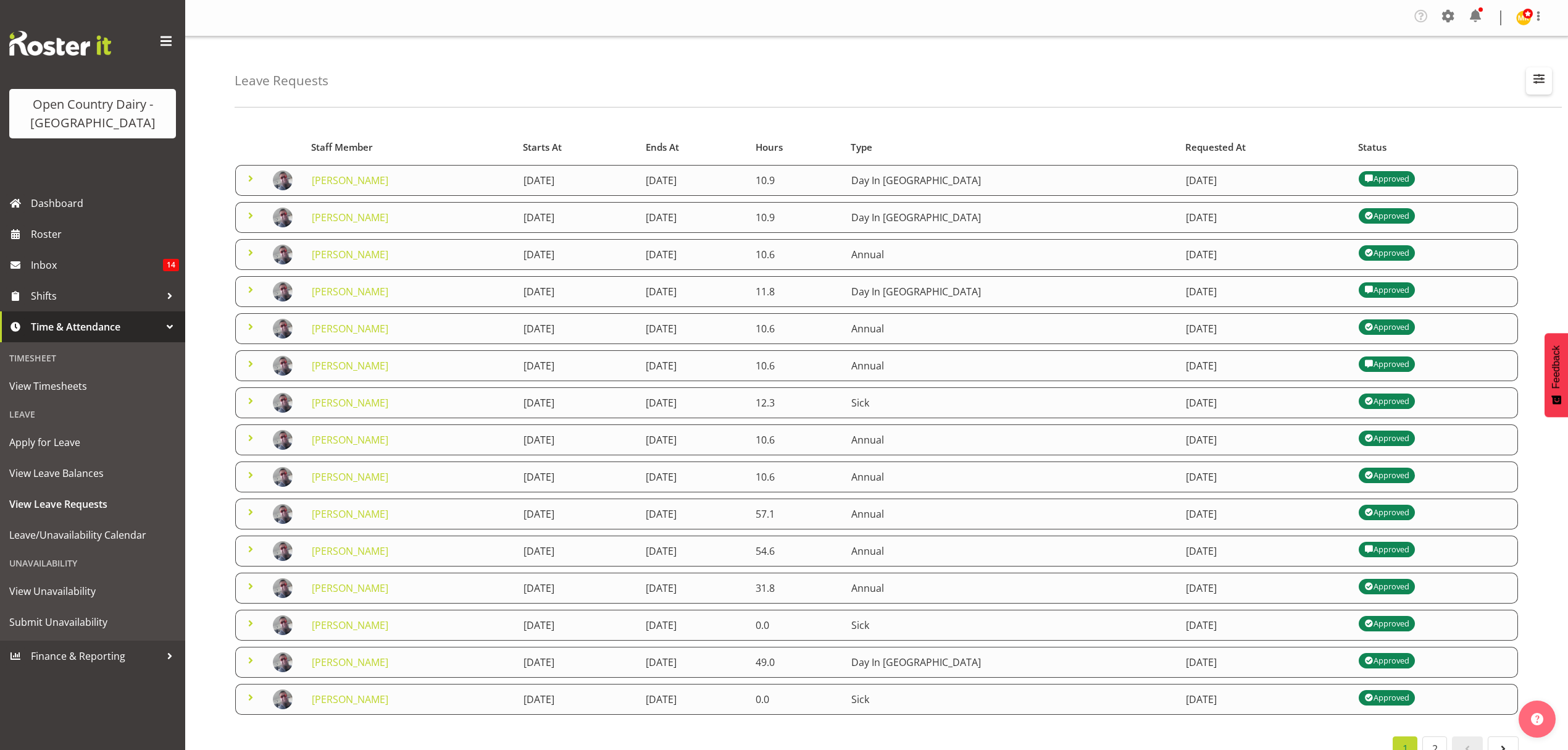
click at [1538, 84] on span "button" at bounding box center [1539, 78] width 16 height 16
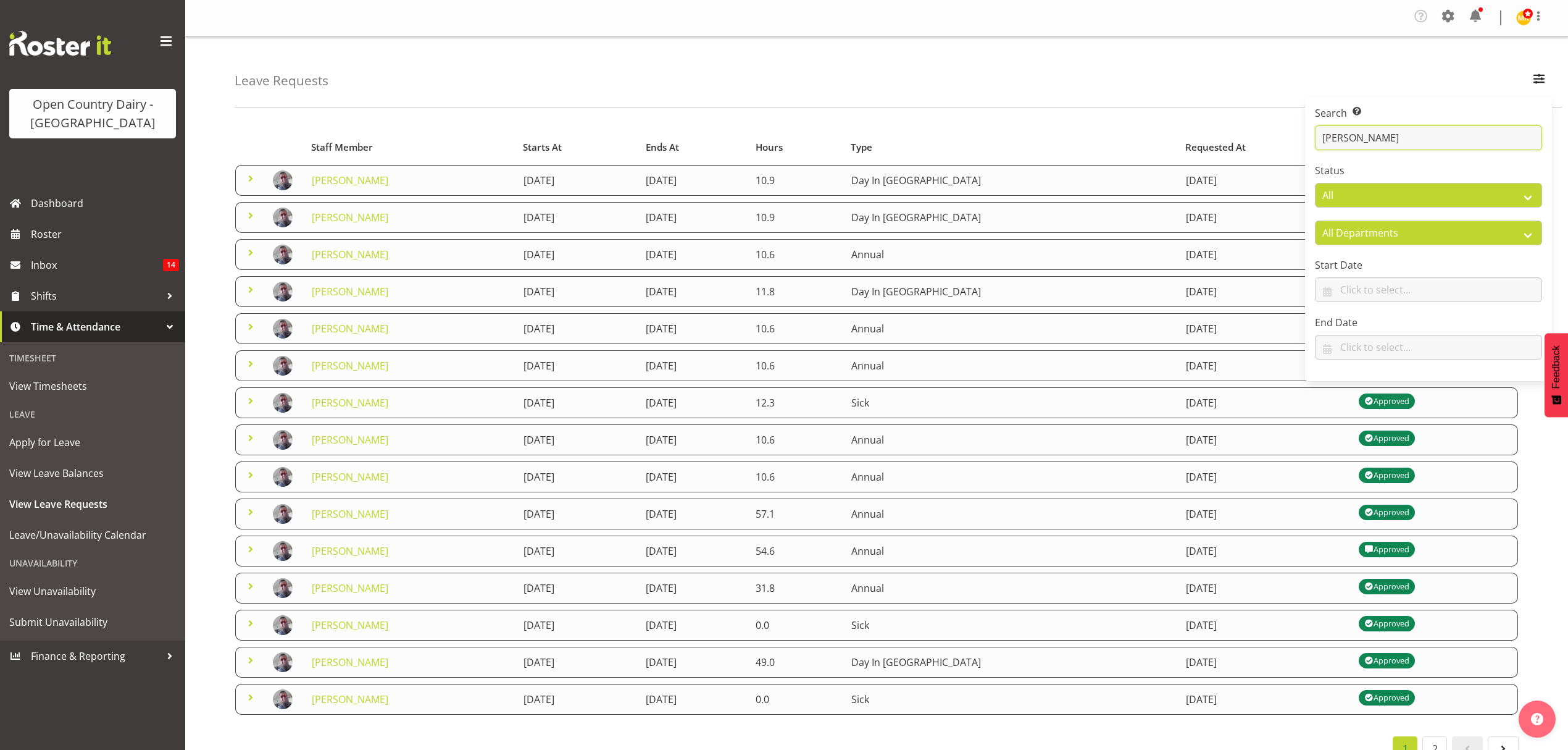
drag, startPoint x: 1322, startPoint y: 141, endPoint x: 1382, endPoint y: 141, distance: 60.0
click at [1382, 141] on input "alan" at bounding box center [1428, 137] width 227 height 24
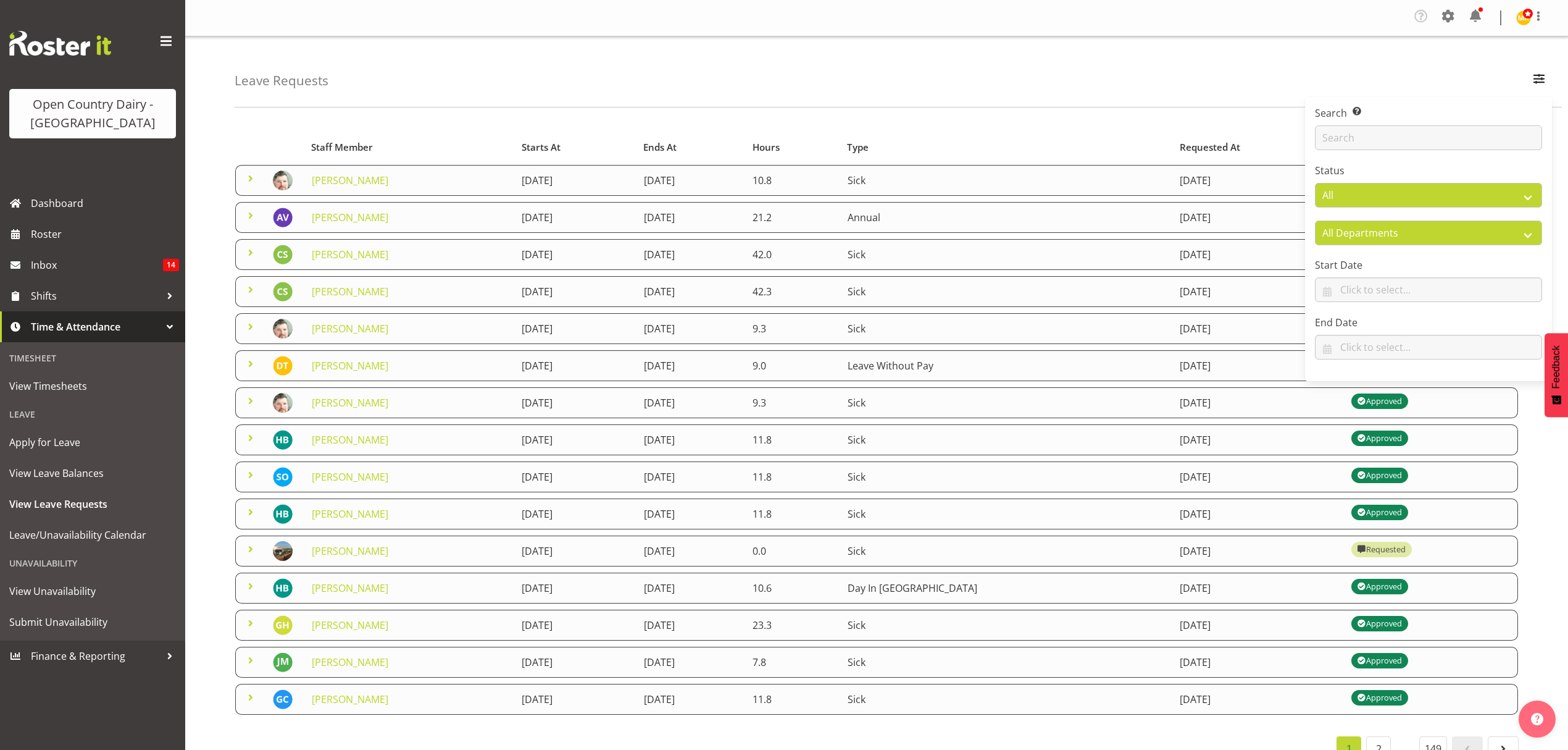
click at [1233, 97] on div "Leave Requests Search Search for a particular employee Status All Approved Requ…" at bounding box center [898, 72] width 1327 height 71
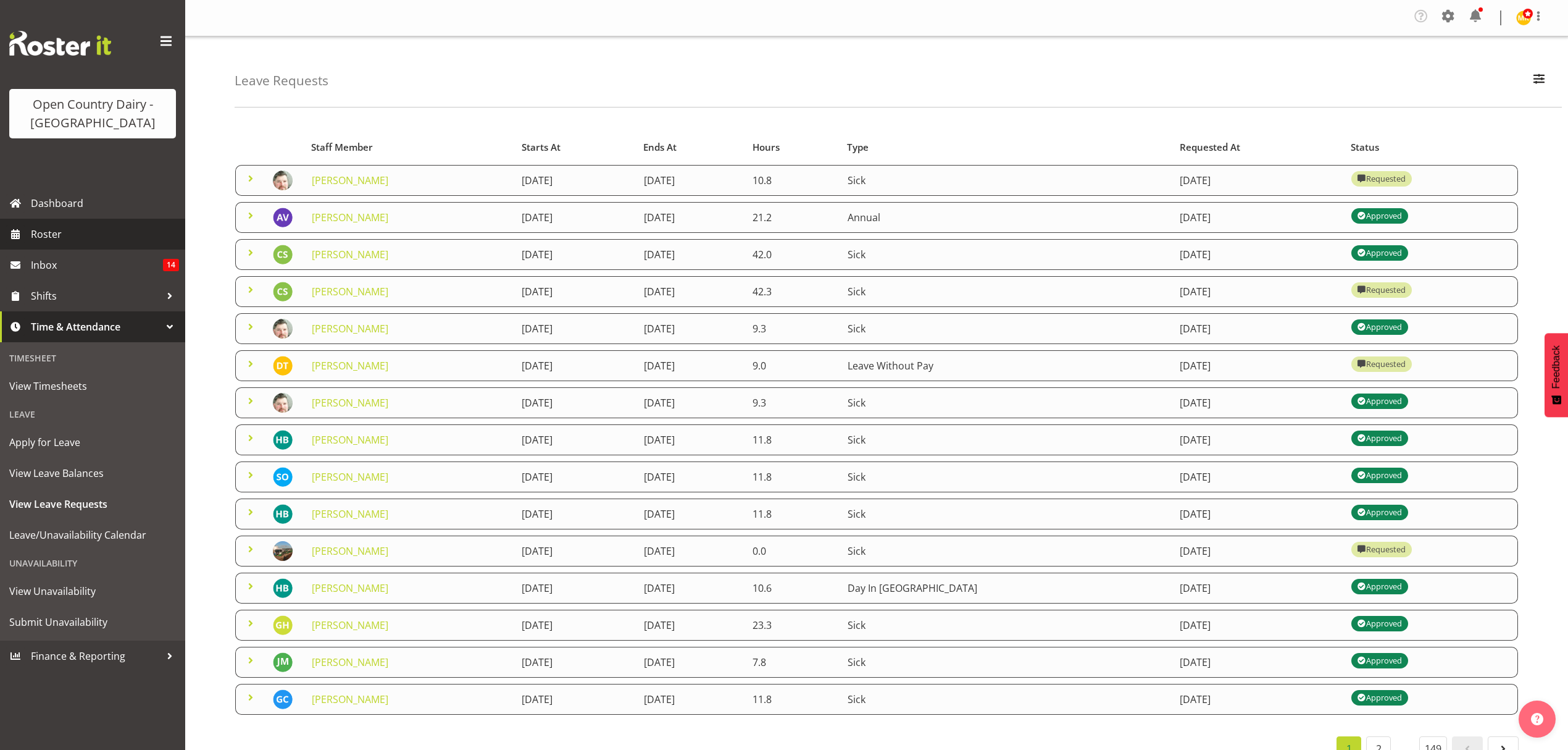
click at [48, 234] on span "Roster" at bounding box center [105, 234] width 148 height 18
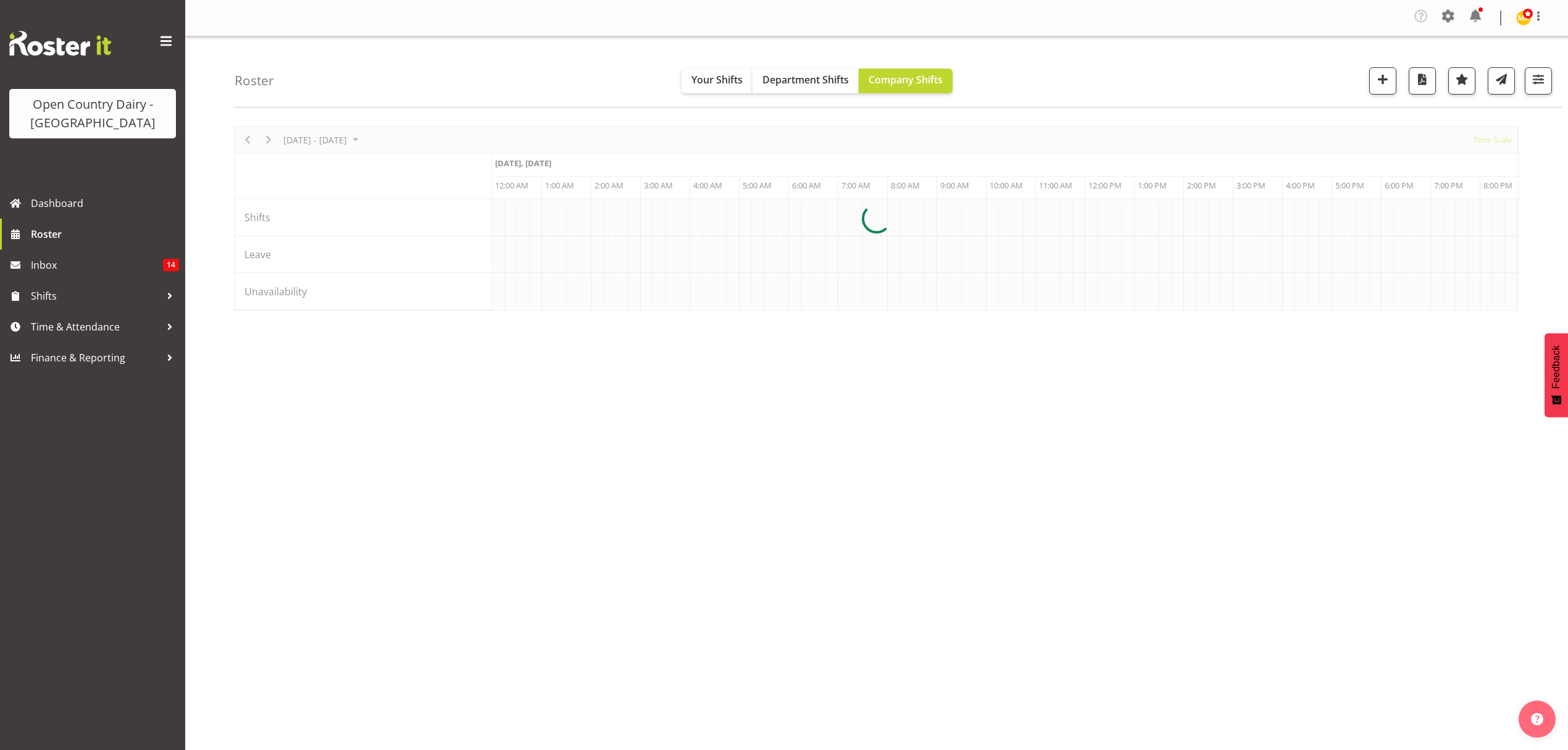
scroll to position [0, 2371]
